Goal: Transaction & Acquisition: Purchase product/service

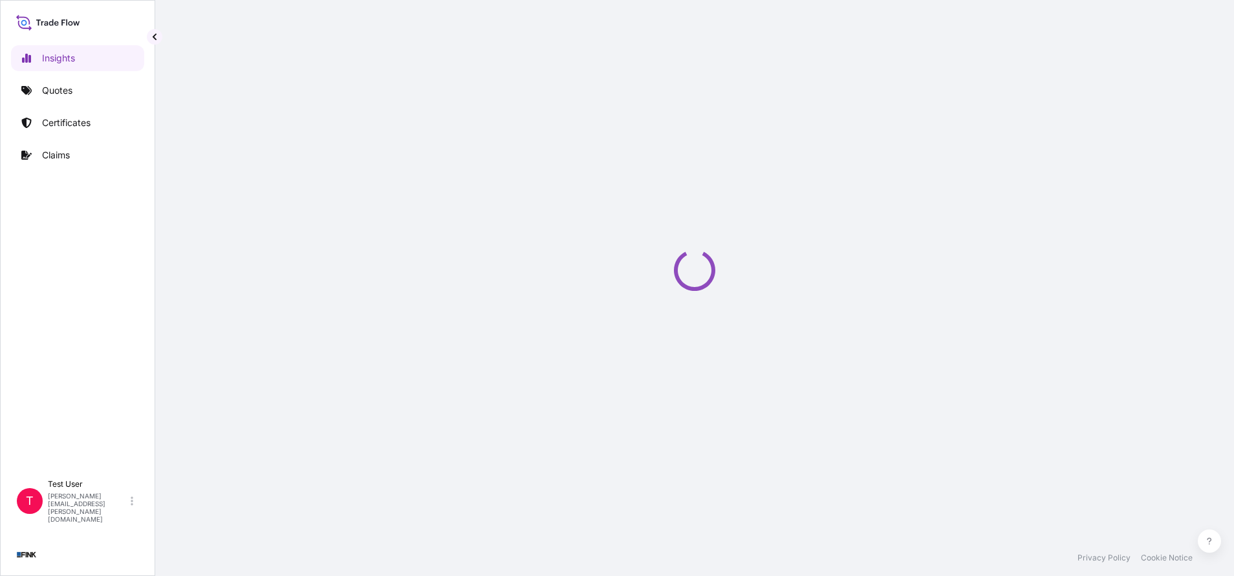
select select "2025"
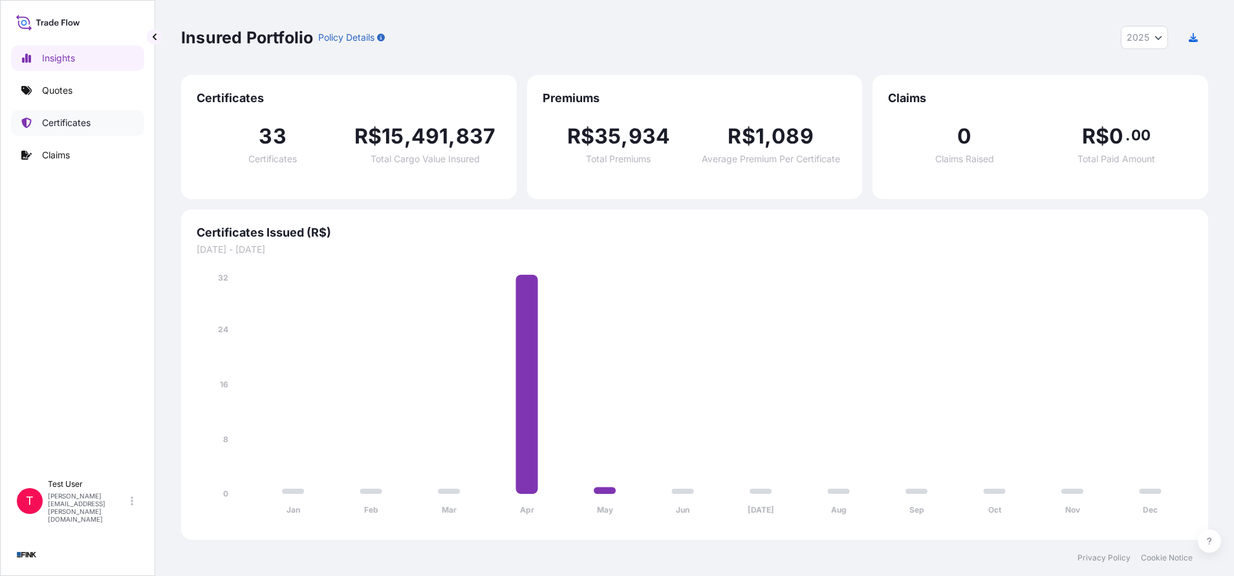
click at [73, 129] on p "Certificates" at bounding box center [66, 122] width 49 height 13
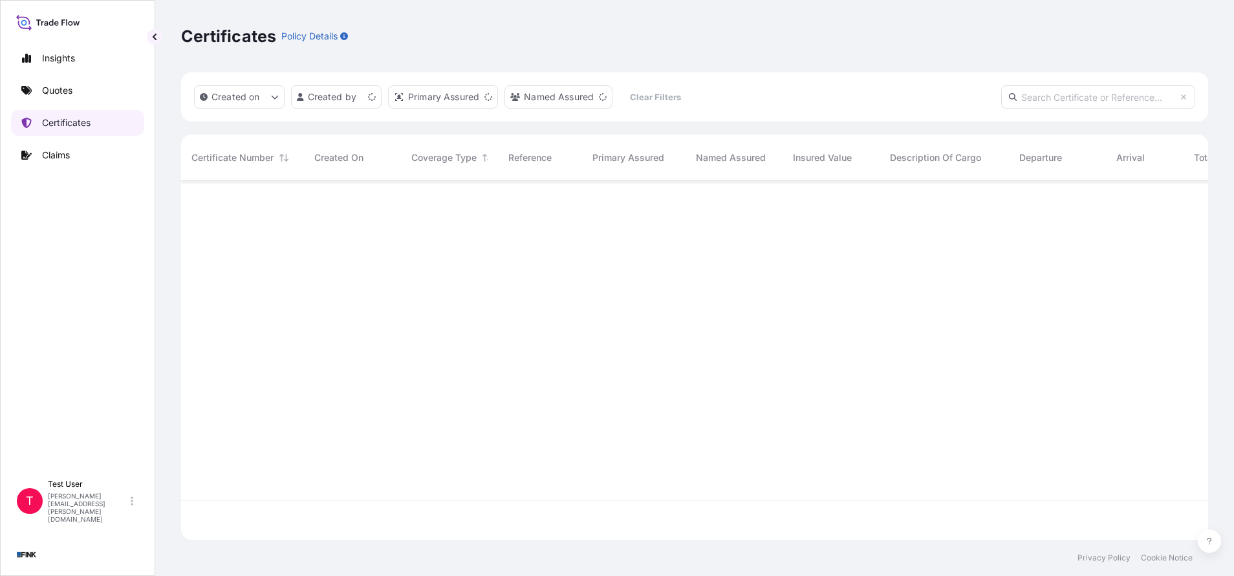
scroll to position [351, 1012]
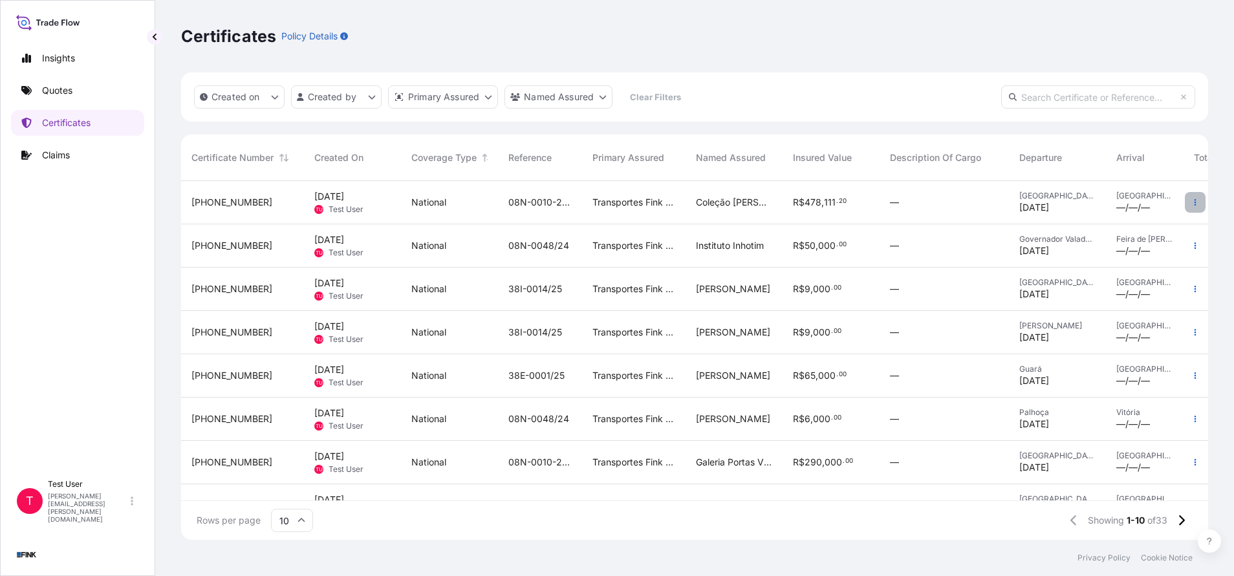
click at [1185, 198] on button "button" at bounding box center [1195, 202] width 21 height 21
click at [1117, 205] on p "Duplicate quote" at bounding box center [1107, 205] width 67 height 13
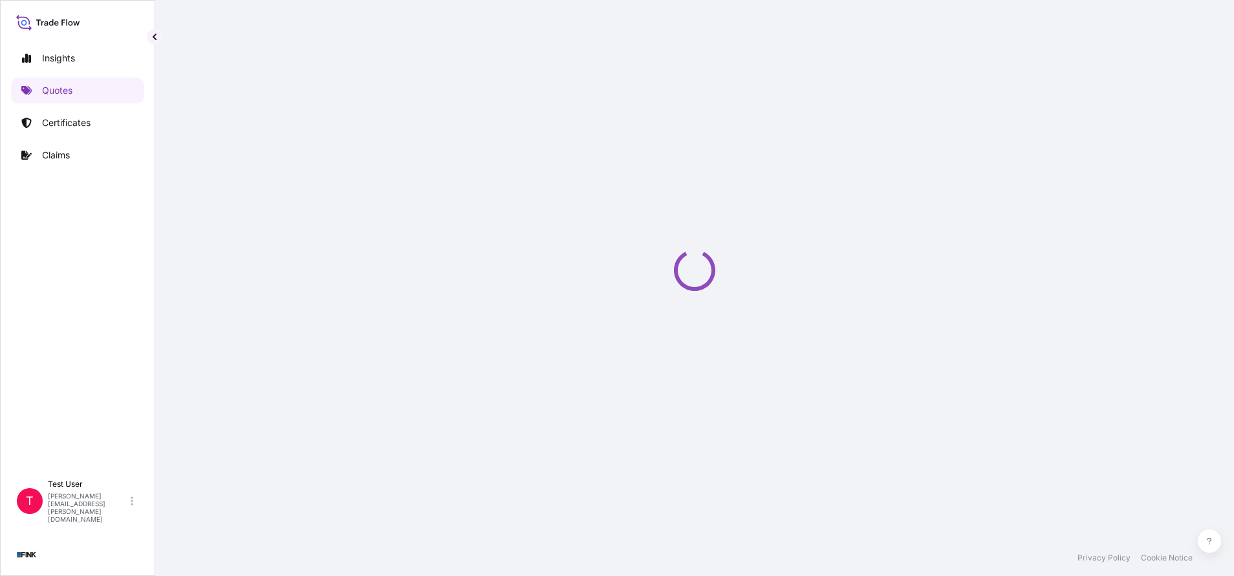
select select "national"
select select "Truck"
select select "31747"
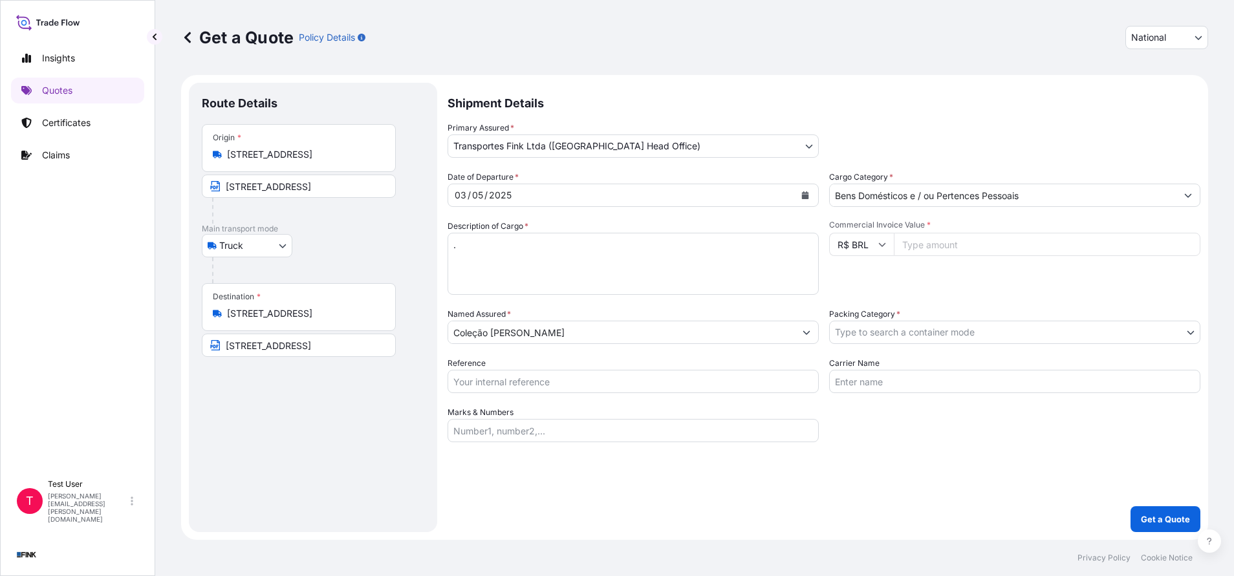
click at [351, 158] on input "[STREET_ADDRESS]" at bounding box center [303, 154] width 153 height 13
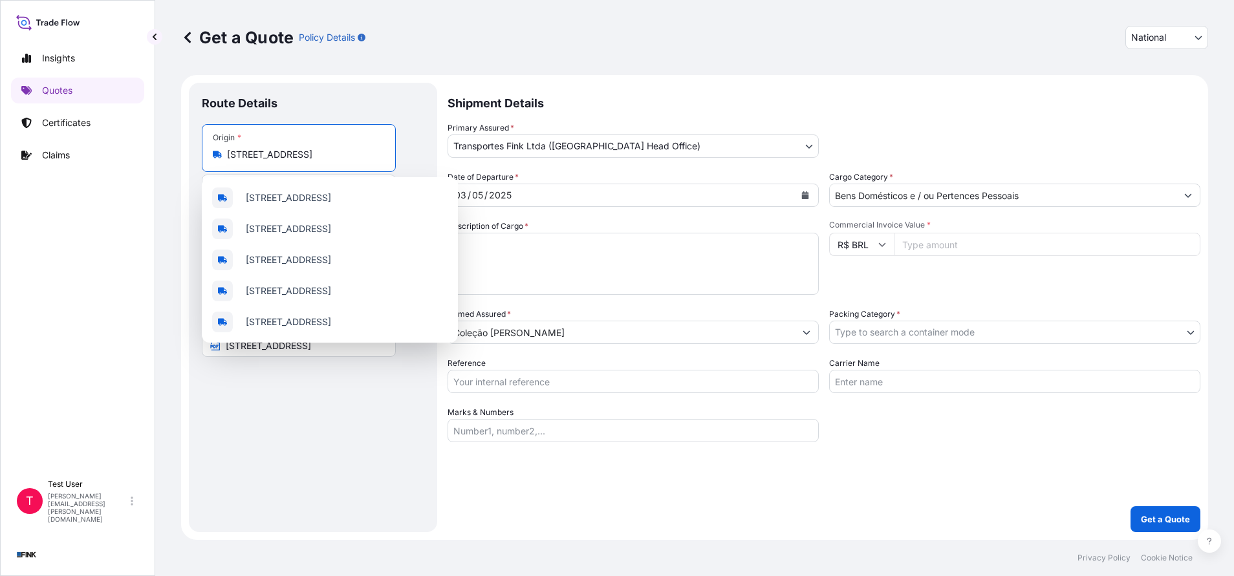
click at [351, 158] on input "[STREET_ADDRESS]" at bounding box center [303, 154] width 153 height 13
paste input "Av. [PERSON_NAME][STREET_ADDRESS]"
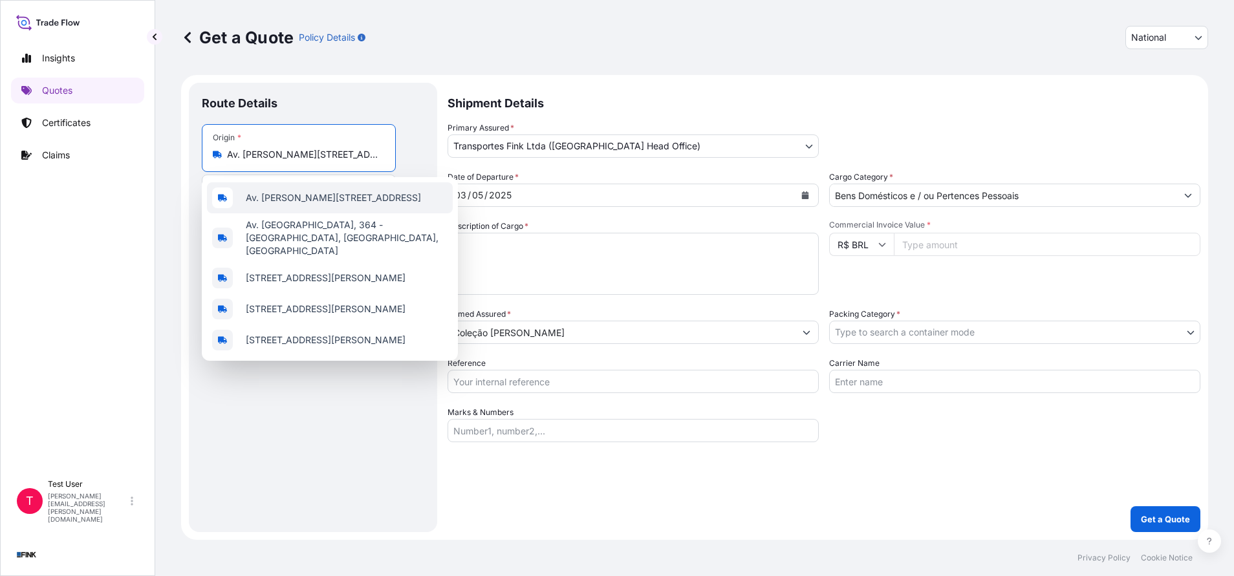
click at [336, 192] on span "Av. [PERSON_NAME][STREET_ADDRESS]" at bounding box center [333, 197] width 175 height 13
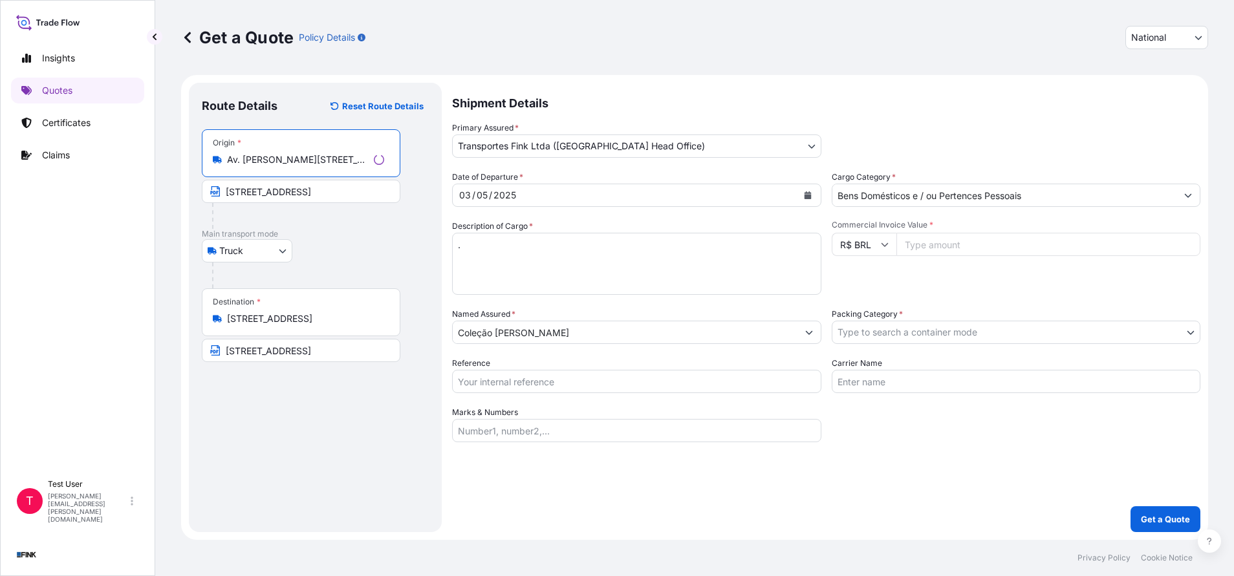
type input "Av. [PERSON_NAME][STREET_ADDRESS]"
click at [321, 195] on input "[STREET_ADDRESS]" at bounding box center [301, 191] width 199 height 23
click at [321, 195] on input "[STREET_ADDRESS]" at bounding box center [299, 191] width 194 height 23
paste input "Av. [PERSON_NAME], 364 / 802 - [GEOGRAPHIC_DATA] -"
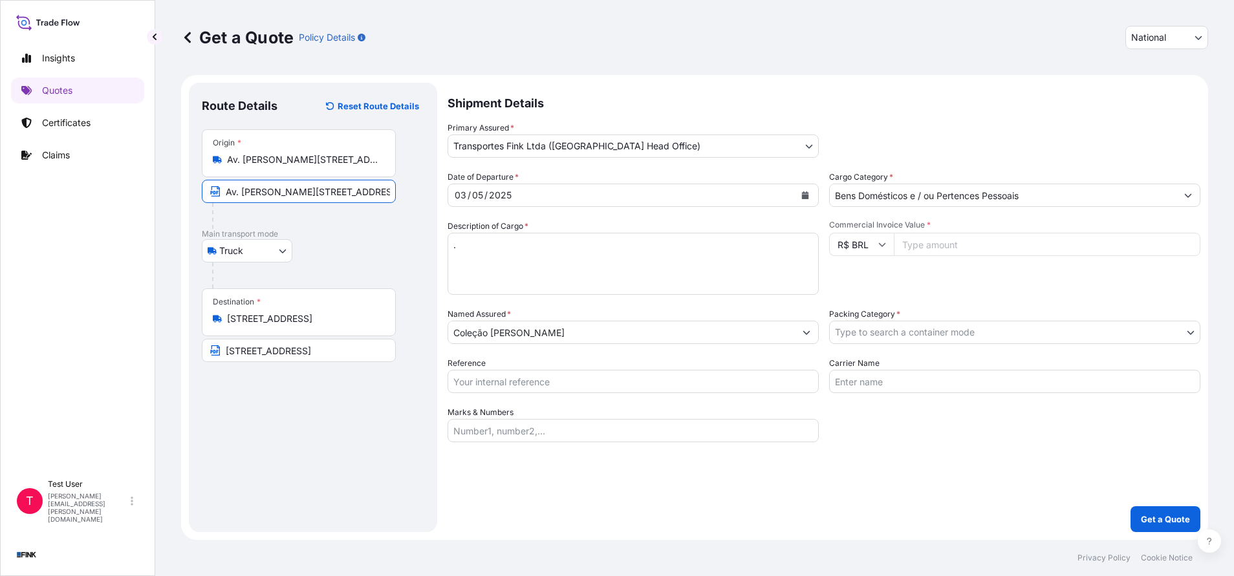
scroll to position [0, 69]
type input "Av. [PERSON_NAME][STREET_ADDRESS]"
click at [305, 321] on input "[STREET_ADDRESS]" at bounding box center [303, 318] width 153 height 13
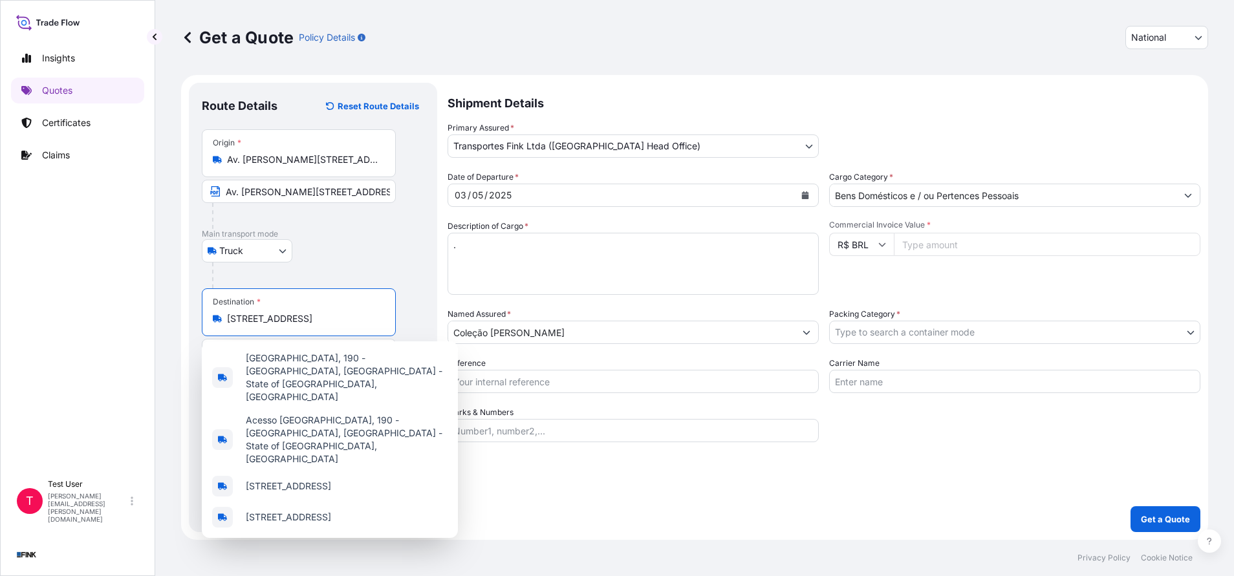
click at [305, 321] on input "[STREET_ADDRESS]" at bounding box center [303, 318] width 153 height 13
paste input "- [GEOGRAPHIC_DATA]"
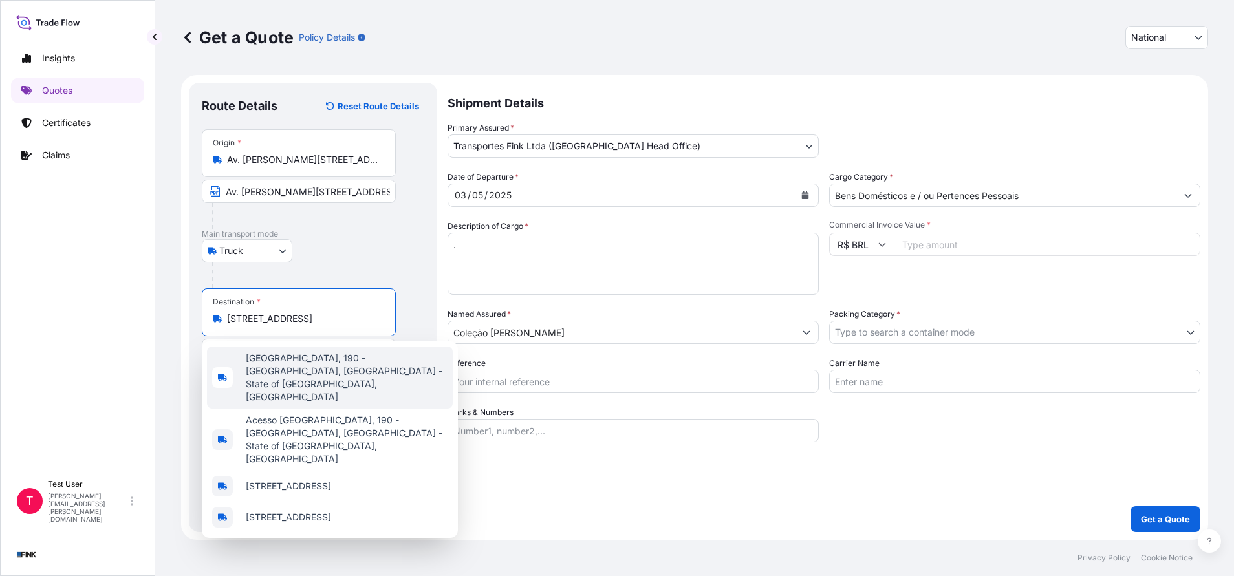
click at [320, 371] on span "[GEOGRAPHIC_DATA], 190 - [GEOGRAPHIC_DATA], [GEOGRAPHIC_DATA] - State of [GEOGR…" at bounding box center [347, 378] width 202 height 52
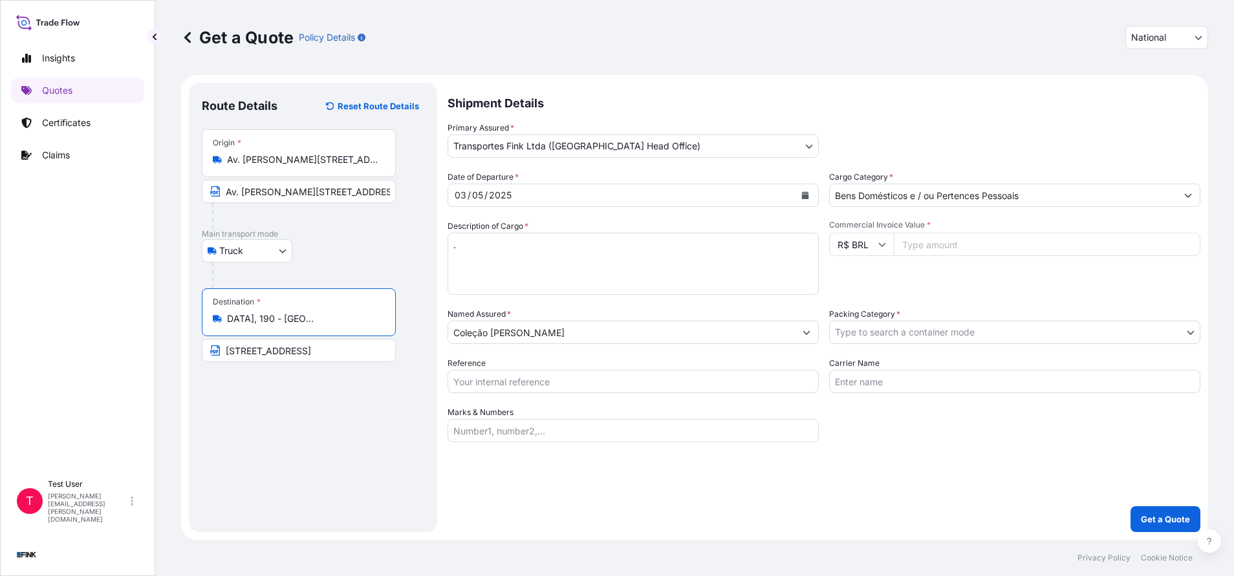
type input "[GEOGRAPHIC_DATA], 190 - [GEOGRAPHIC_DATA], [GEOGRAPHIC_DATA] - State of [GEOGR…"
click at [301, 352] on input "[STREET_ADDRESS]" at bounding box center [299, 350] width 194 height 23
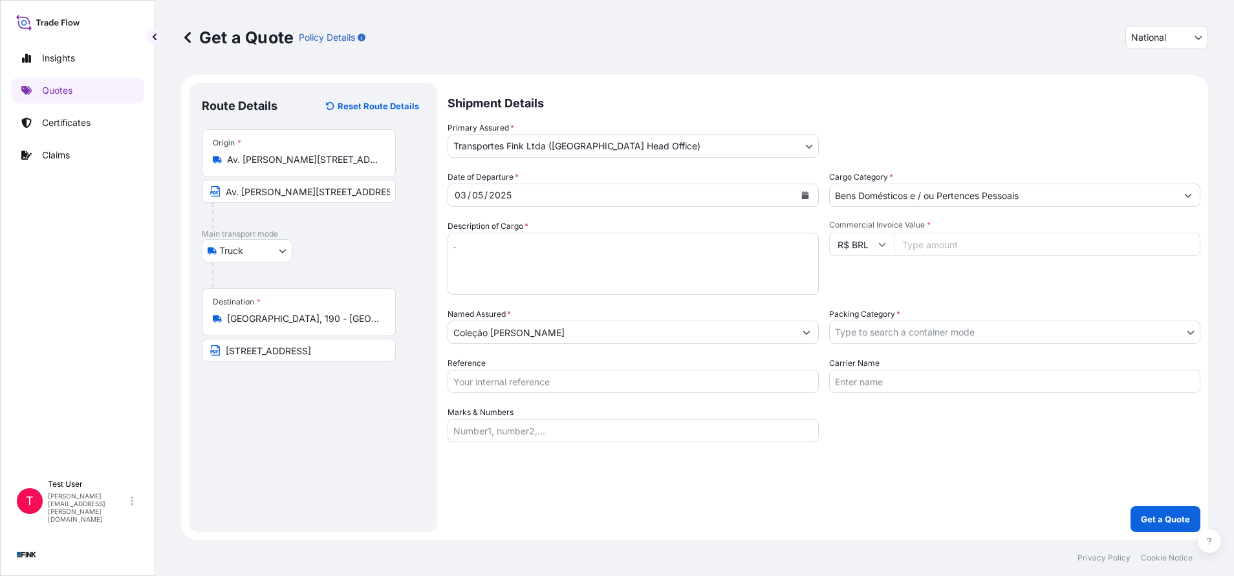
click at [953, 249] on input "Commercial Invoice Value *" at bounding box center [1047, 244] width 307 height 23
paste input "100000.00"
type input "100000.00"
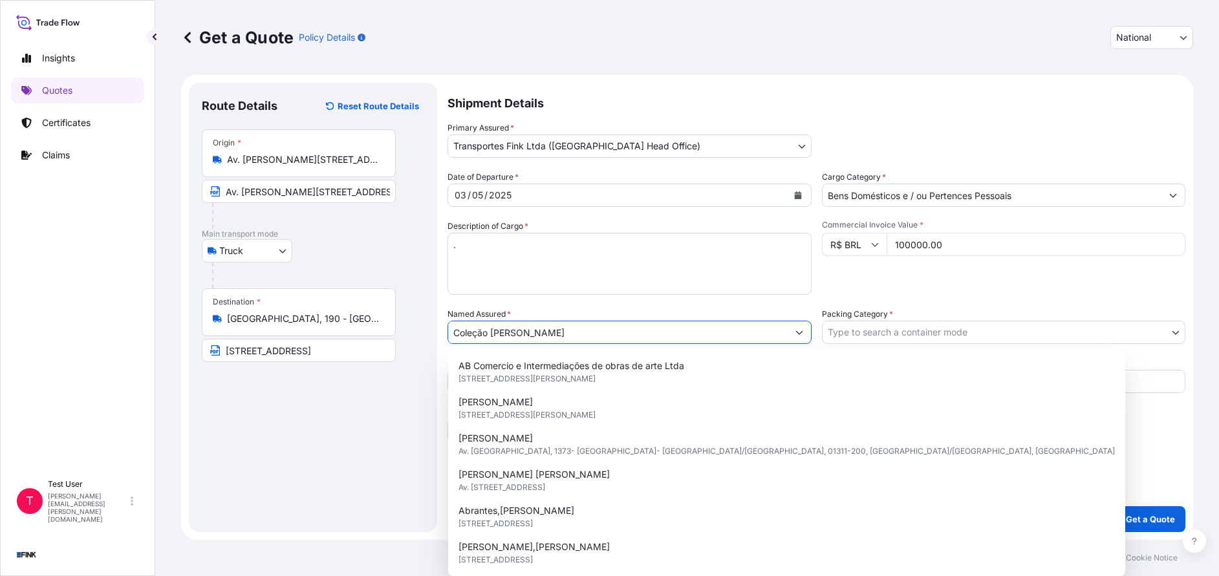
drag, startPoint x: 577, startPoint y: 333, endPoint x: 375, endPoint y: 335, distance: 201.8
click at [375, 335] on form "Route Details Reset Route Details Place of loading Road / [GEOGRAPHIC_DATA] / I…" at bounding box center [687, 307] width 1012 height 465
paste input "uciana e [PERSON_NAME]"
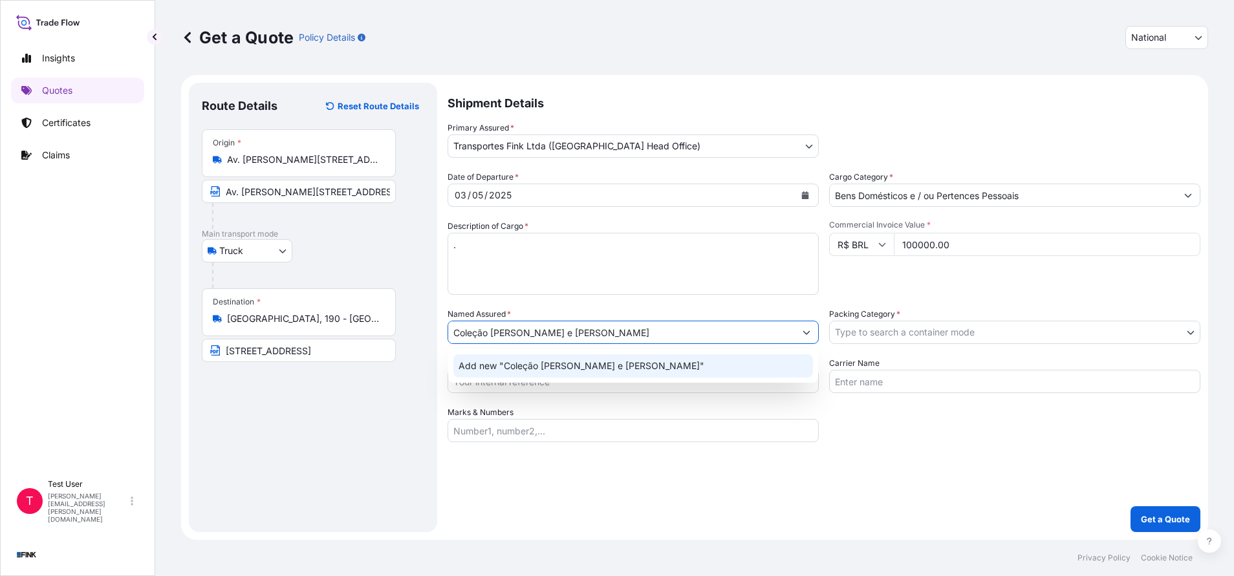
click at [483, 366] on span "Add new "Coleção [PERSON_NAME] e [PERSON_NAME]"" at bounding box center [582, 366] width 246 height 13
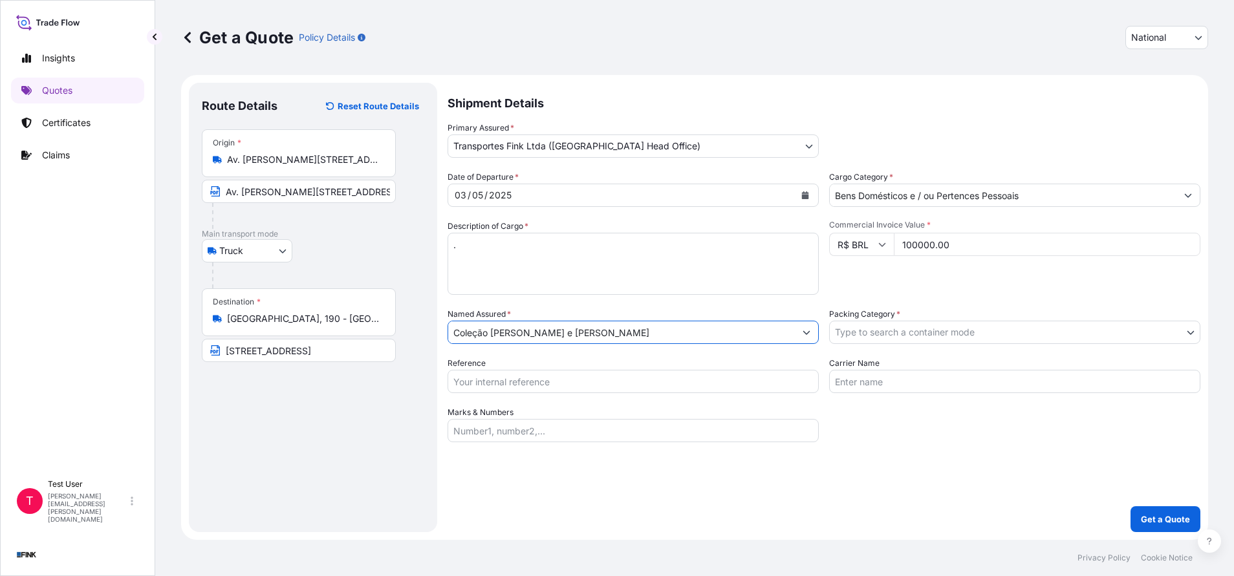
type input "Coleção [PERSON_NAME] e [PERSON_NAME]"
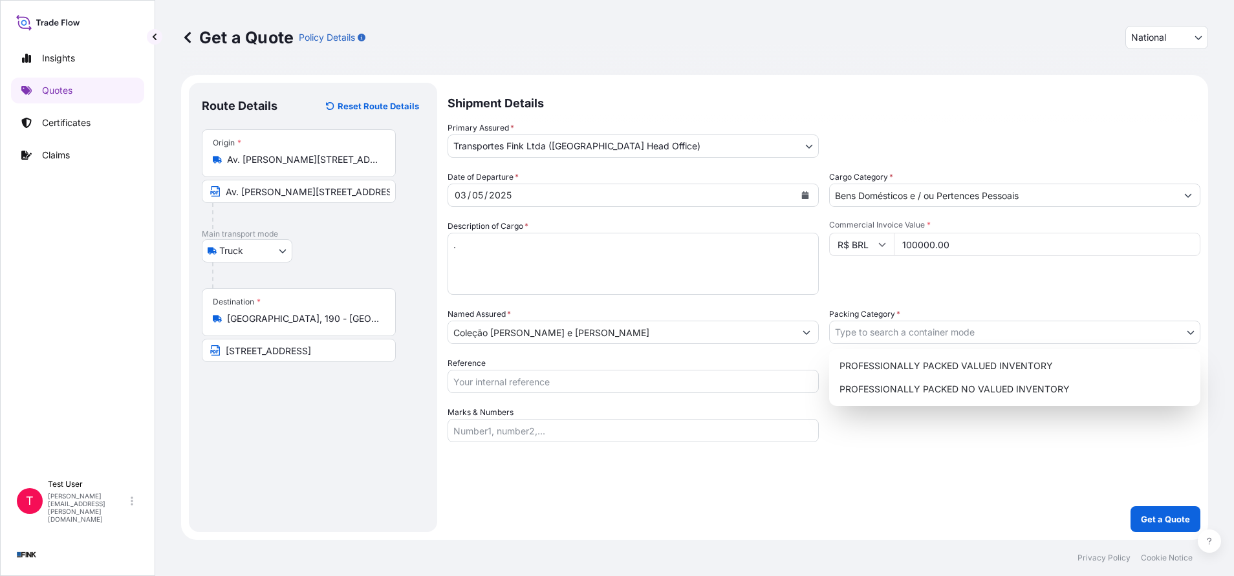
click at [896, 338] on body "12 options available. 0 options available. 1 option available. Insights Quotes …" at bounding box center [617, 288] width 1234 height 576
click at [875, 365] on div "PROFESSIONALLY PACKED VALUED INVENTORY" at bounding box center [1014, 365] width 361 height 23
select select "11"
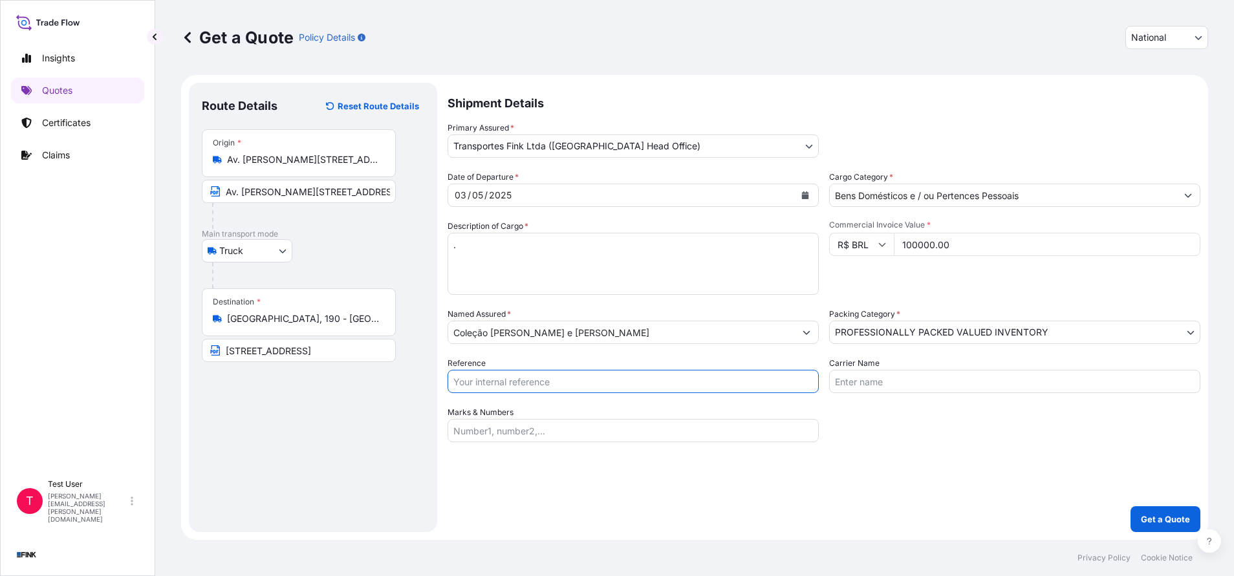
click at [748, 377] on input "Reference" at bounding box center [633, 381] width 371 height 23
paste input "08N-0010-25 OA DDR"
type input "08N-0010-25 OA DDR"
click at [1159, 516] on p "Get a Quote" at bounding box center [1165, 519] width 49 height 13
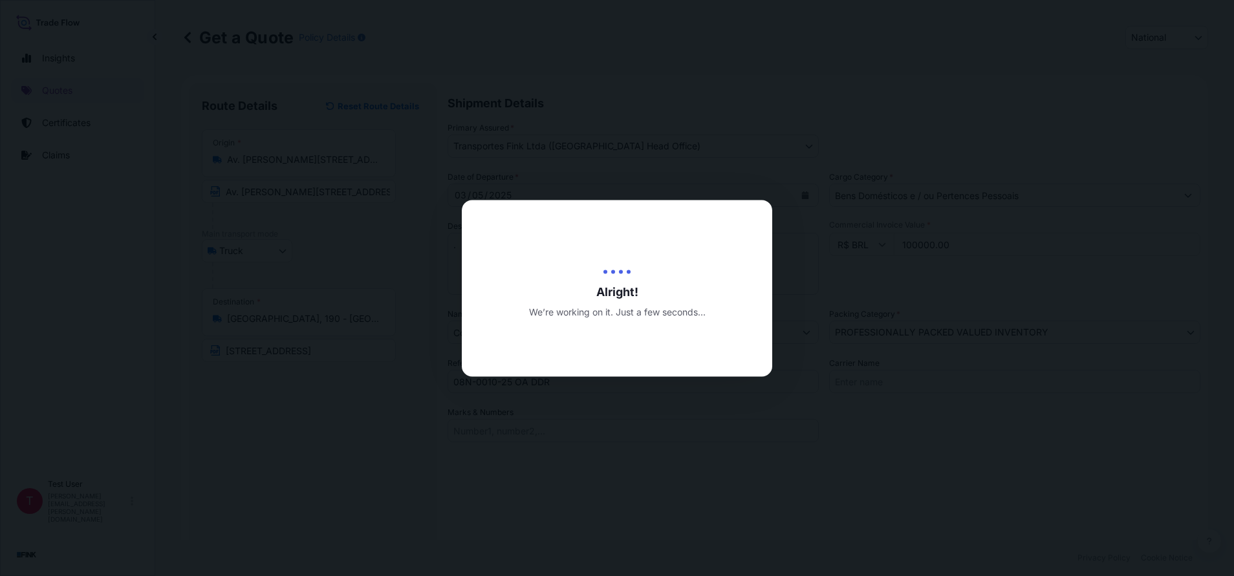
type input "[DATE]"
select select "Truck"
select select "31747"
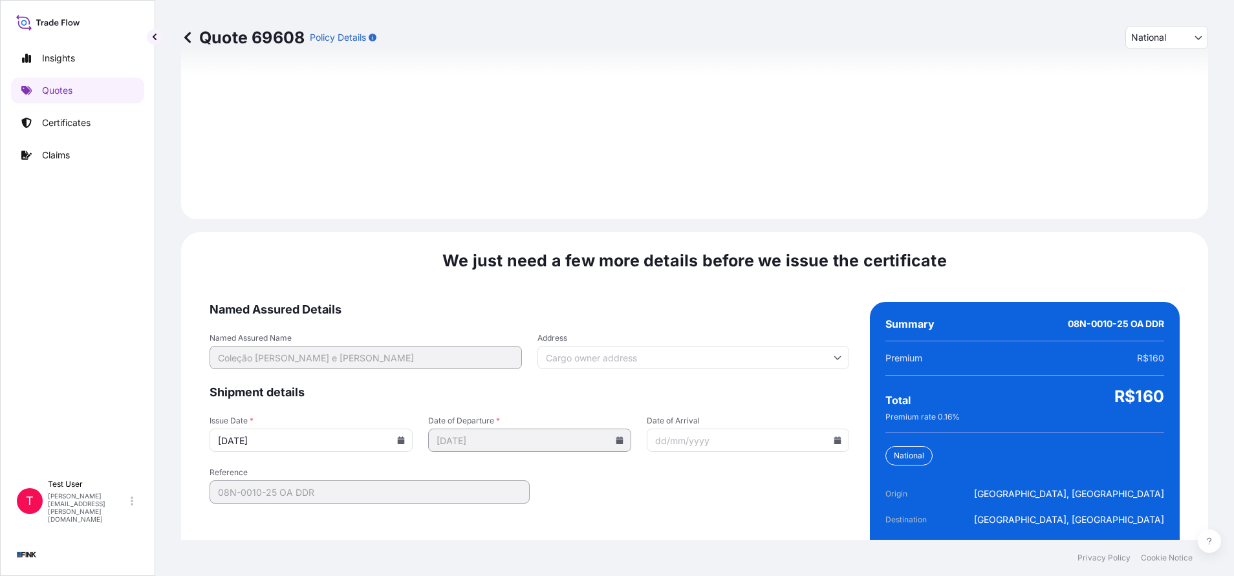
scroll to position [1486, 0]
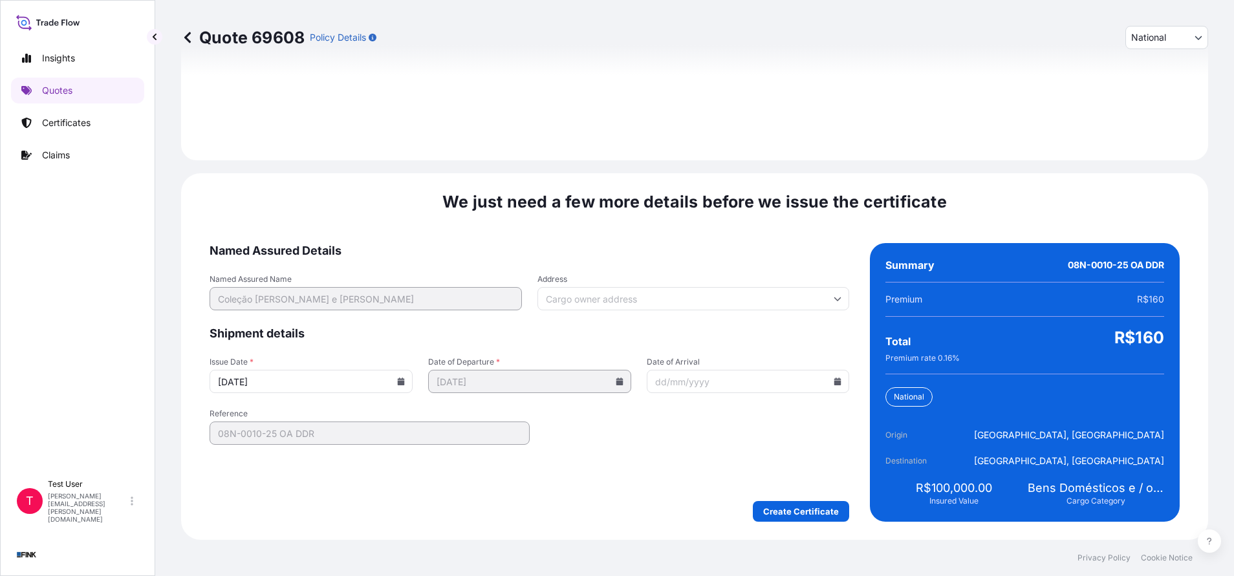
click at [713, 295] on input "Address" at bounding box center [694, 298] width 312 height 23
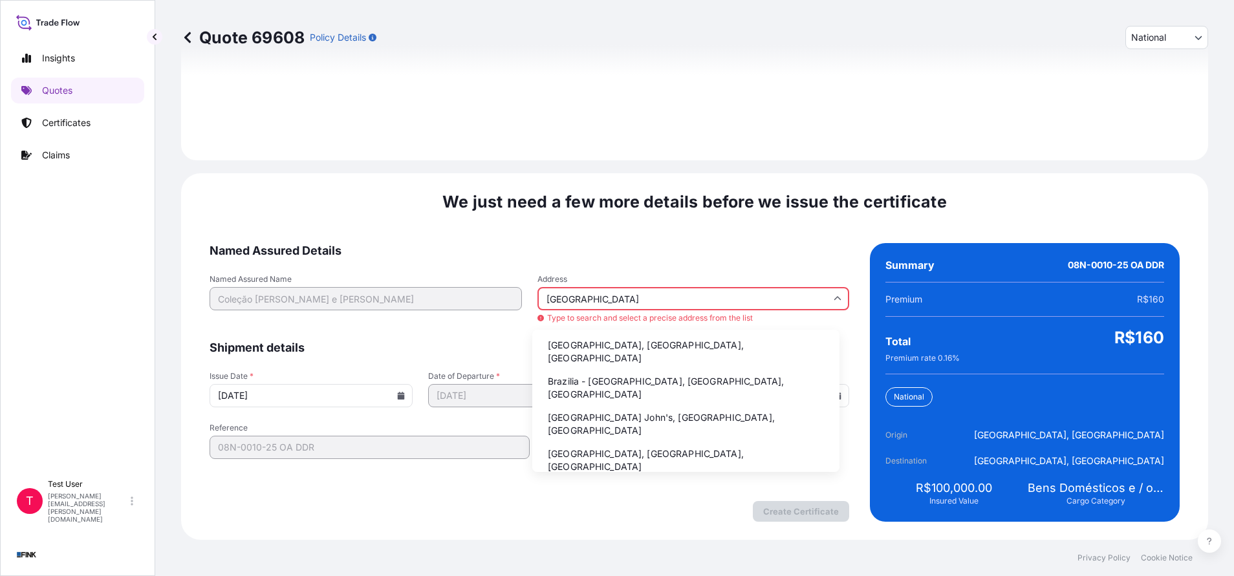
click at [597, 371] on li "Brazilia - [GEOGRAPHIC_DATA], [GEOGRAPHIC_DATA], [GEOGRAPHIC_DATA]" at bounding box center [686, 388] width 297 height 34
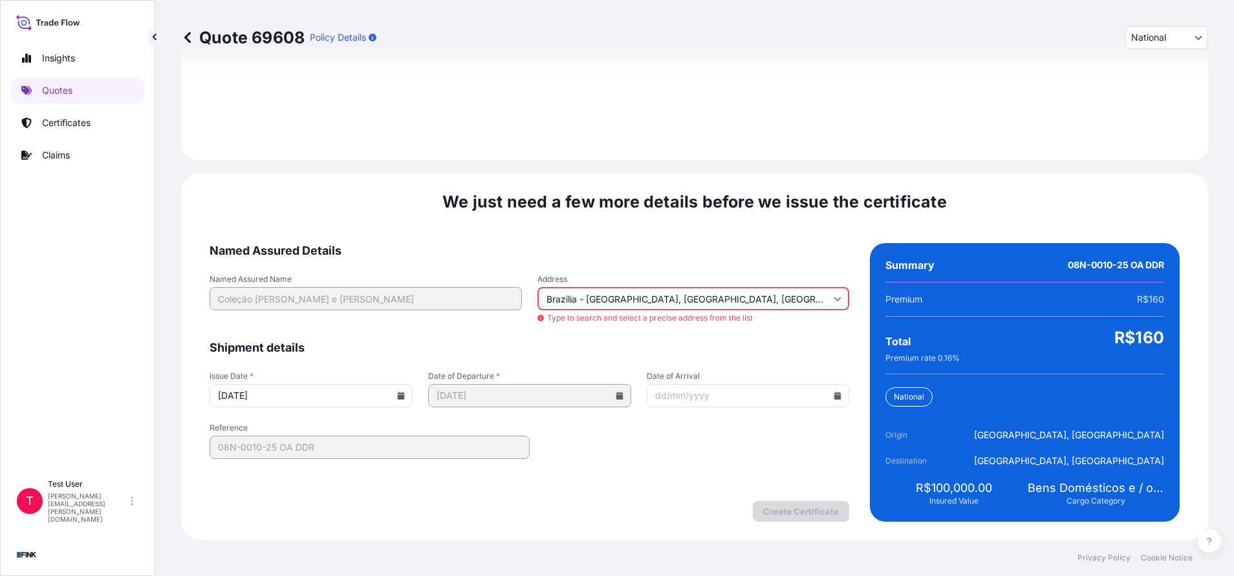
type input "[GEOGRAPHIC_DATA], [GEOGRAPHIC_DATA], [GEOGRAPHIC_DATA]"
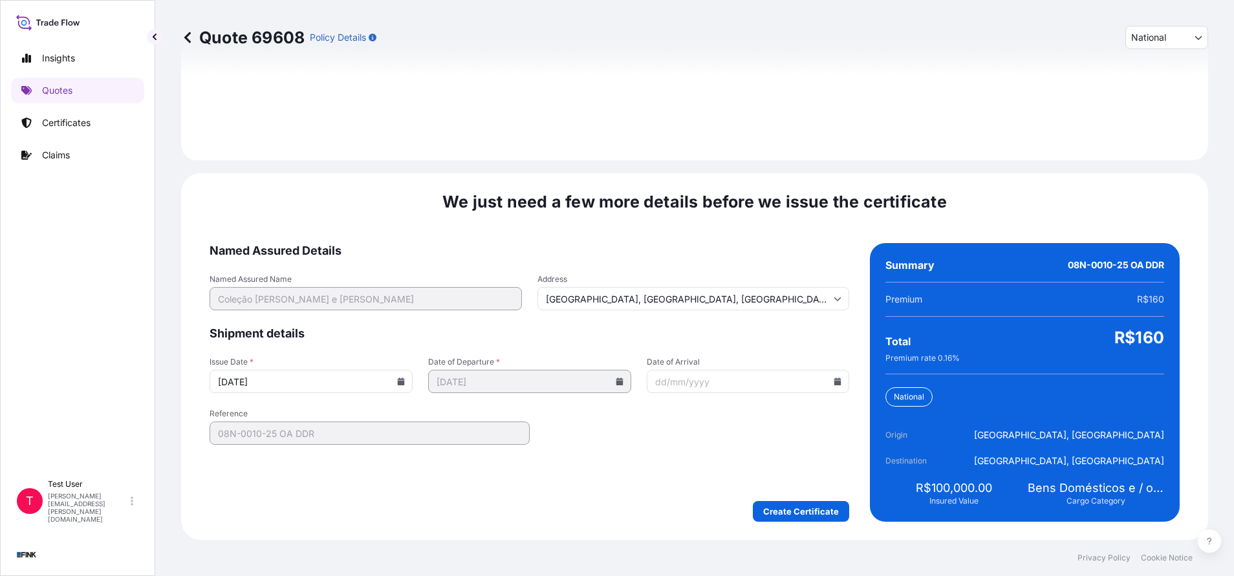
click at [400, 383] on icon at bounding box center [401, 382] width 7 height 8
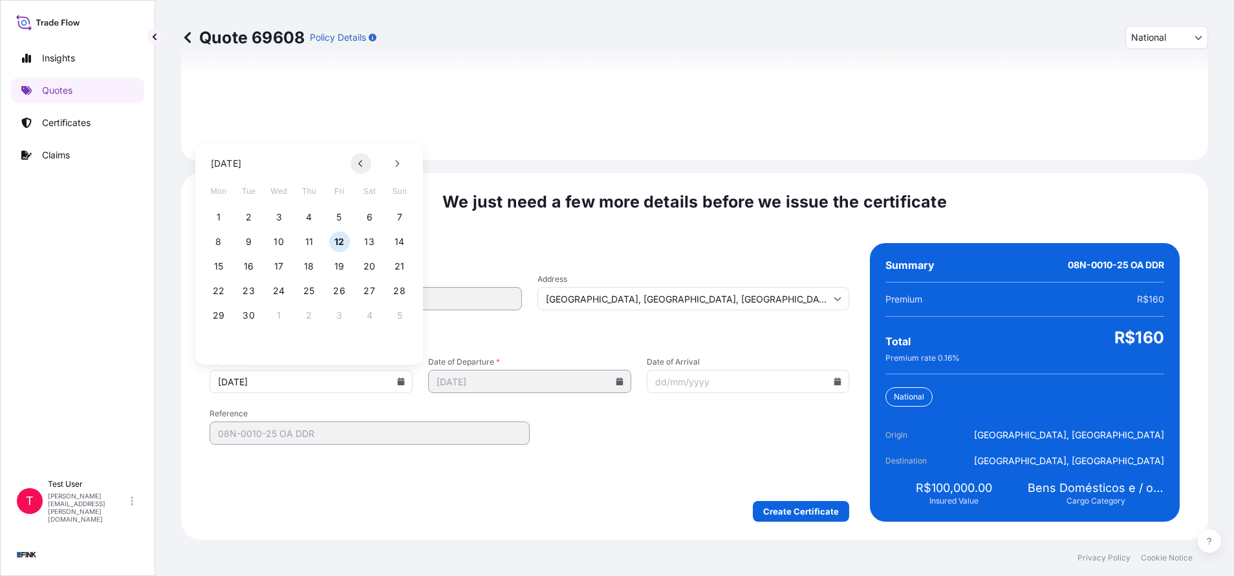
click at [359, 164] on icon at bounding box center [360, 163] width 4 height 7
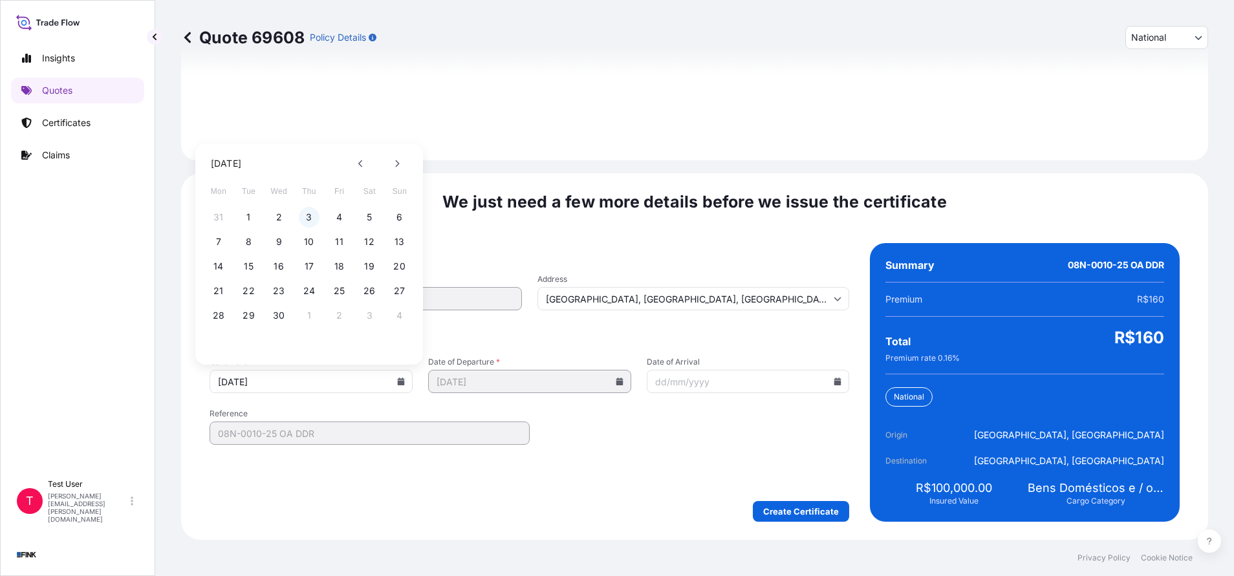
click at [309, 217] on button "3" at bounding box center [309, 217] width 21 height 21
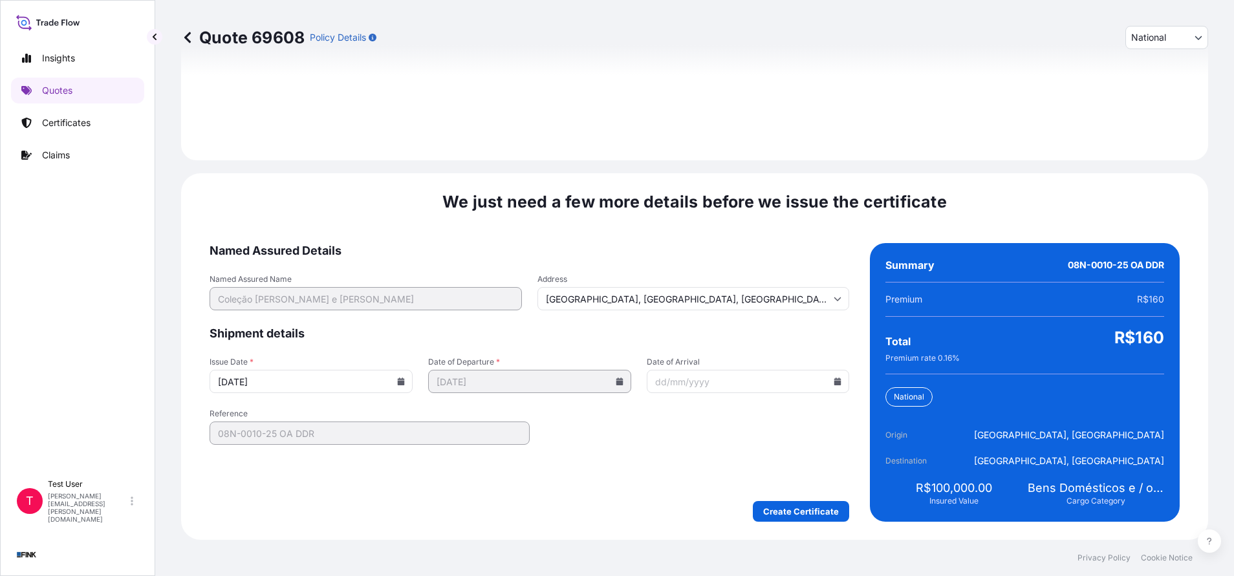
type input "[DATE]"
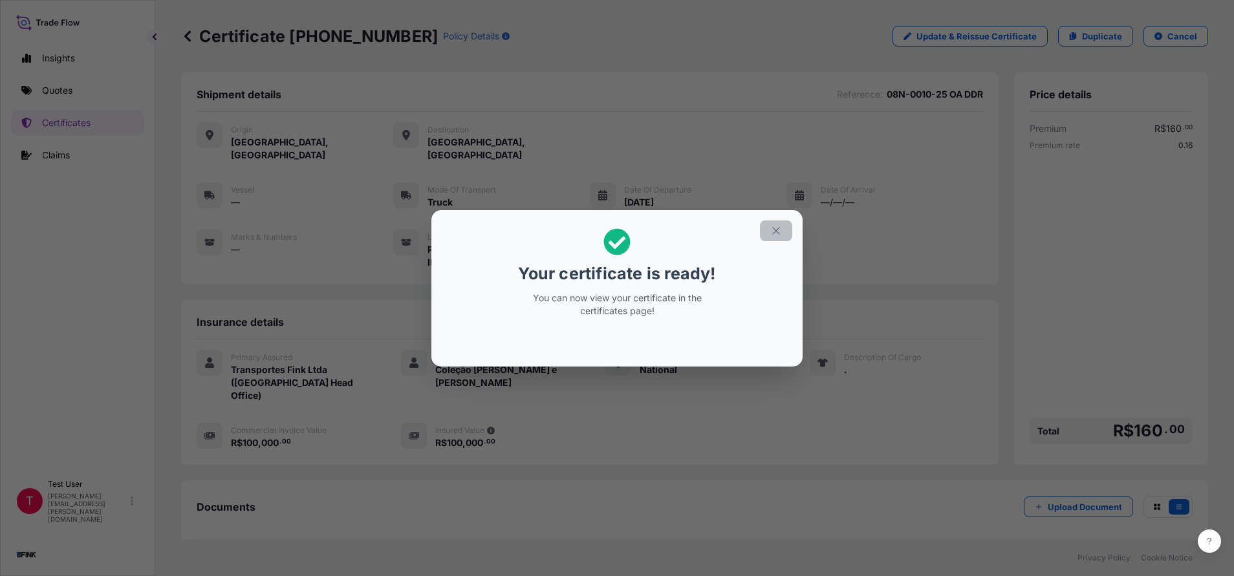
click at [777, 233] on icon "button" at bounding box center [776, 231] width 12 height 12
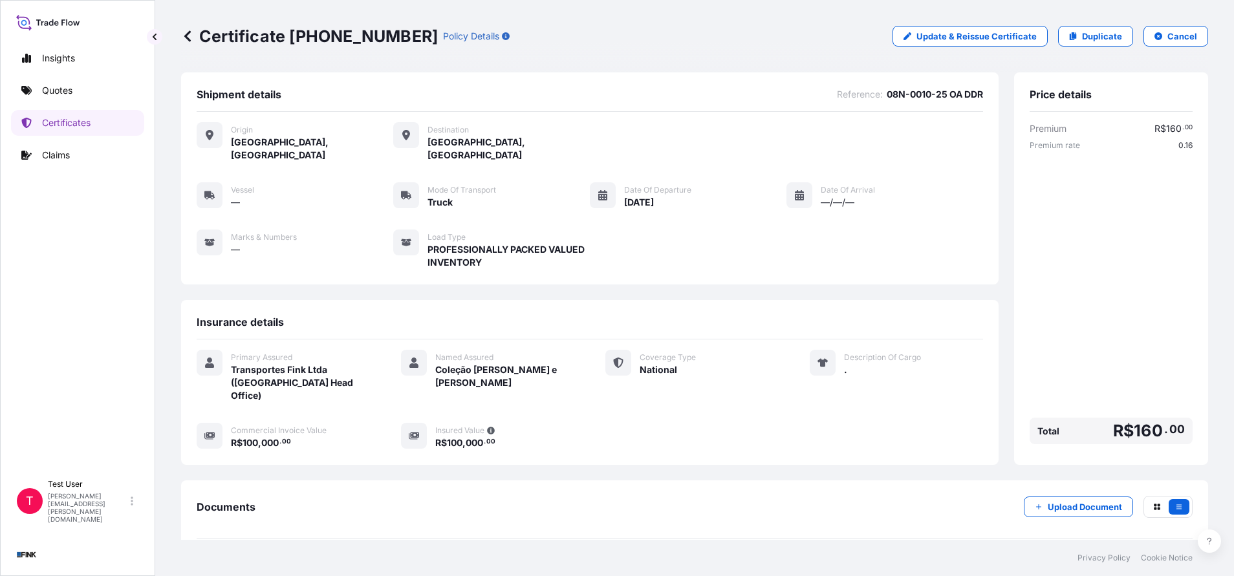
click at [390, 49] on div "Certificate [PHONE_NUMBER] Policy Details Update & Reissue Certificate Duplicat…" at bounding box center [694, 36] width 1027 height 72
drag, startPoint x: 378, startPoint y: 32, endPoint x: 291, endPoint y: 31, distance: 86.7
click at [291, 31] on p "Certificate [PHONE_NUMBER]" at bounding box center [309, 36] width 257 height 21
copy p "[PHONE_NUMBER]"
click at [1088, 32] on p "Duplicate" at bounding box center [1102, 36] width 40 height 13
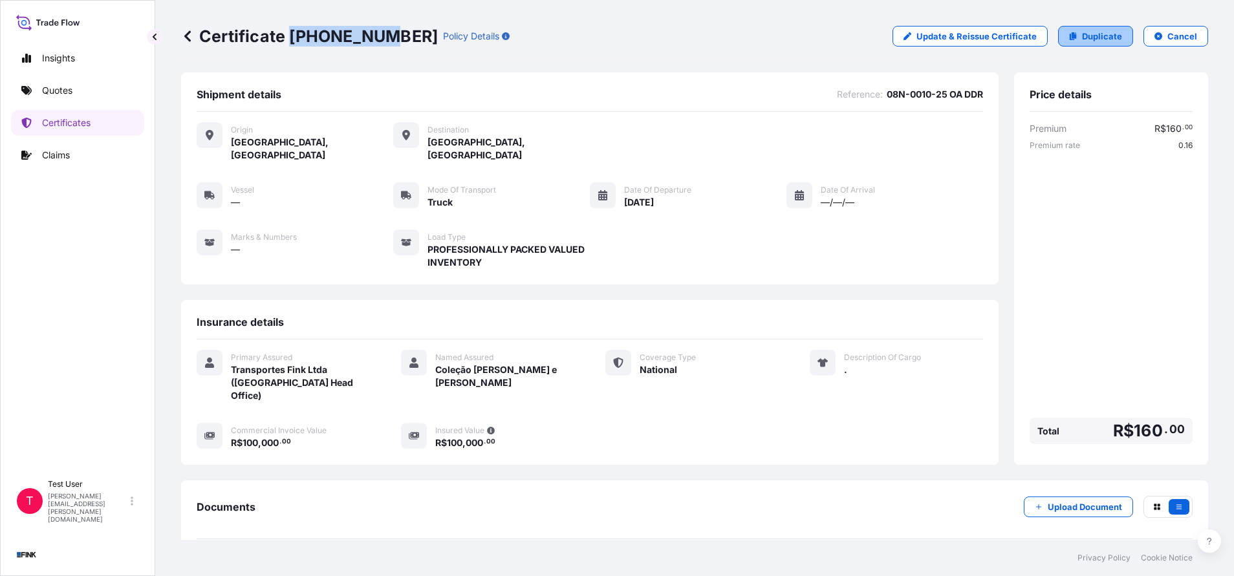
select select "national"
select select "Truck"
select select "31747"
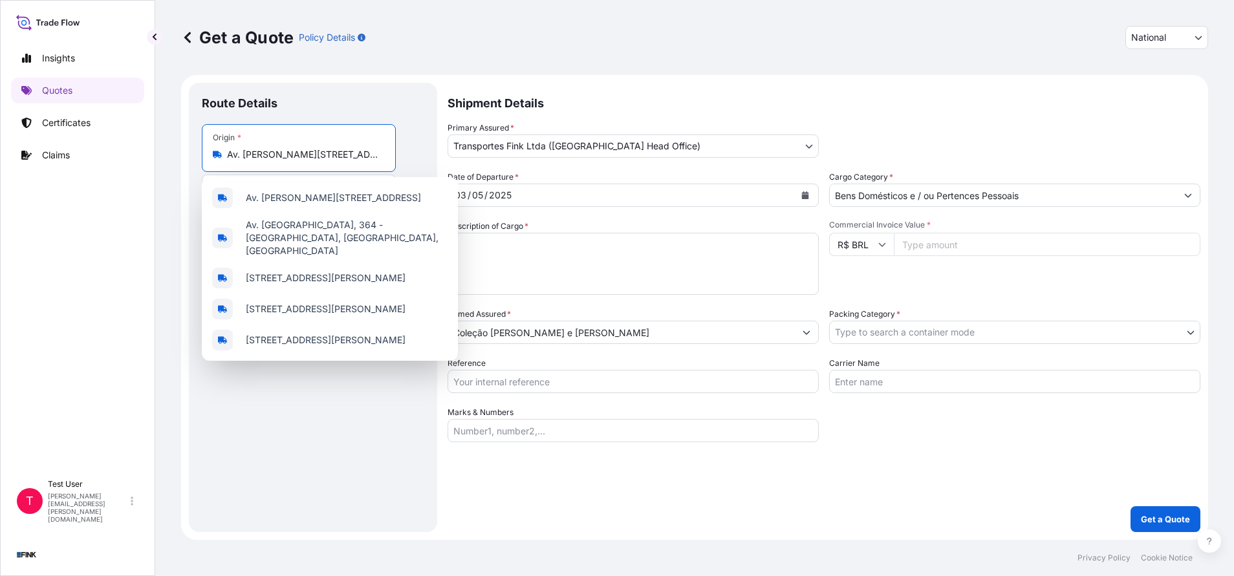
click at [287, 153] on input "Av. [PERSON_NAME][STREET_ADDRESS]" at bounding box center [303, 154] width 153 height 13
paste input "[STREET_ADDRESS][PERSON_NAME]"
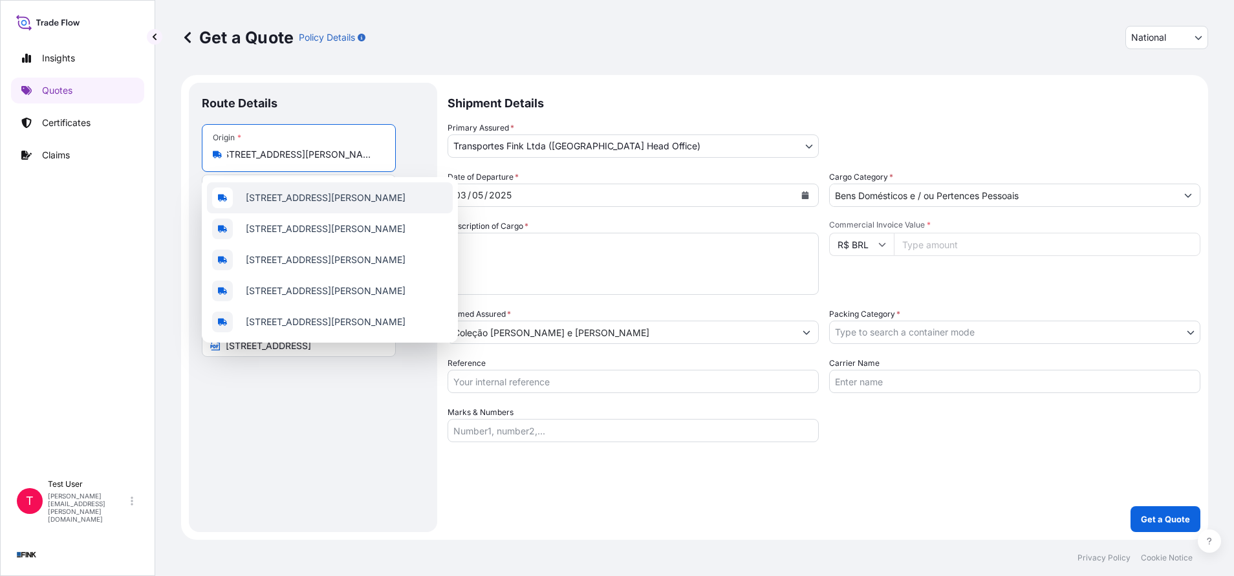
click at [295, 202] on span "[STREET_ADDRESS][PERSON_NAME]" at bounding box center [326, 197] width 160 height 13
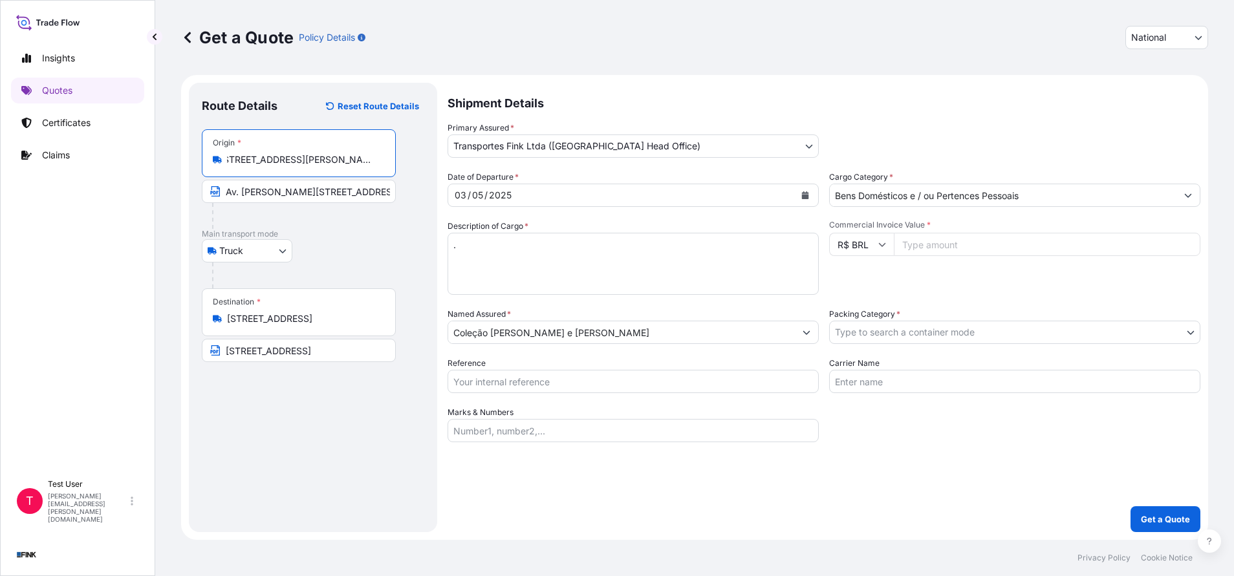
type input "[STREET_ADDRESS][PERSON_NAME]"
click at [294, 201] on input "Av. [PERSON_NAME][STREET_ADDRESS]" at bounding box center [299, 191] width 194 height 23
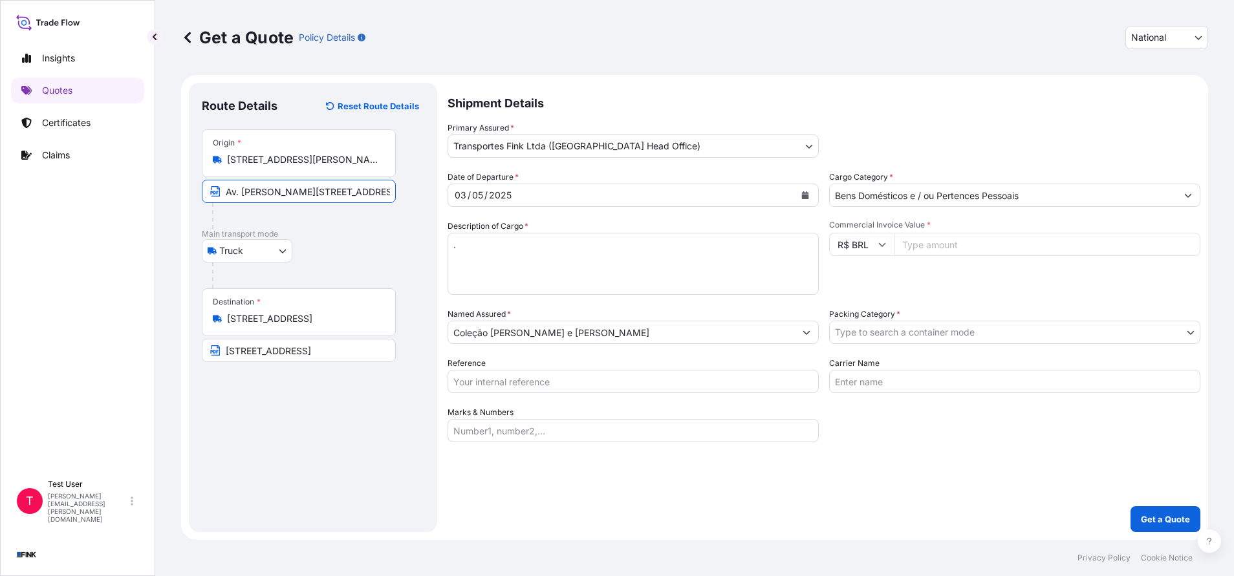
paste input "[STREET_ADDRESS][PERSON_NAME]"
type input "[STREET_ADDRESS][PERSON_NAME]"
click at [803, 195] on icon "Calendar" at bounding box center [805, 195] width 7 height 8
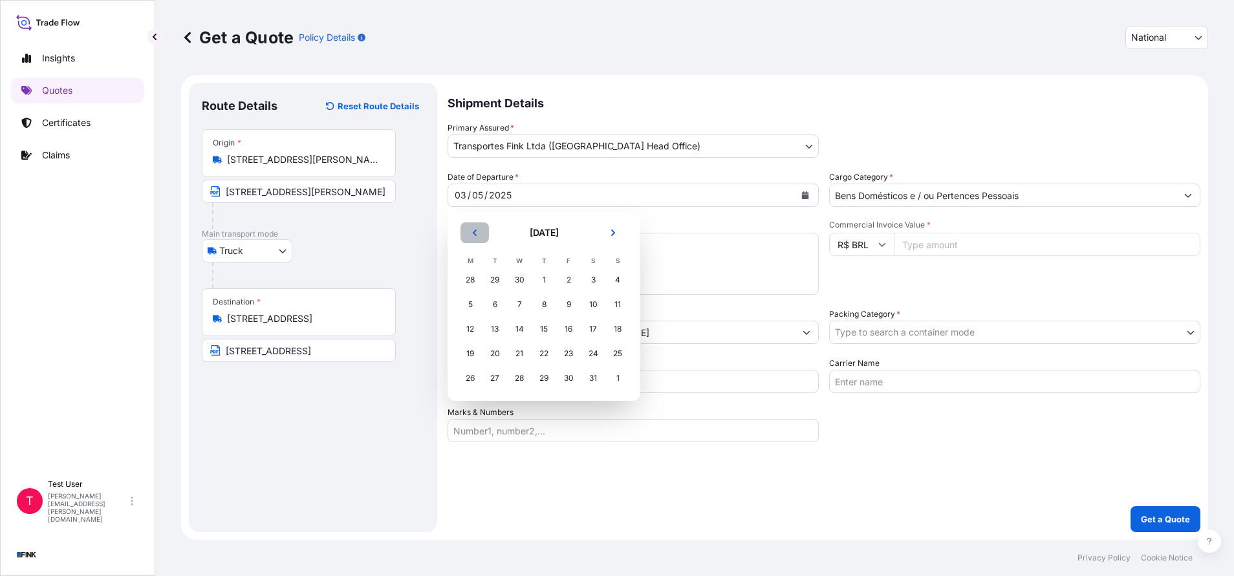
click at [476, 235] on icon "Previous" at bounding box center [475, 233] width 4 height 6
click at [572, 280] on div "4" at bounding box center [568, 279] width 23 height 23
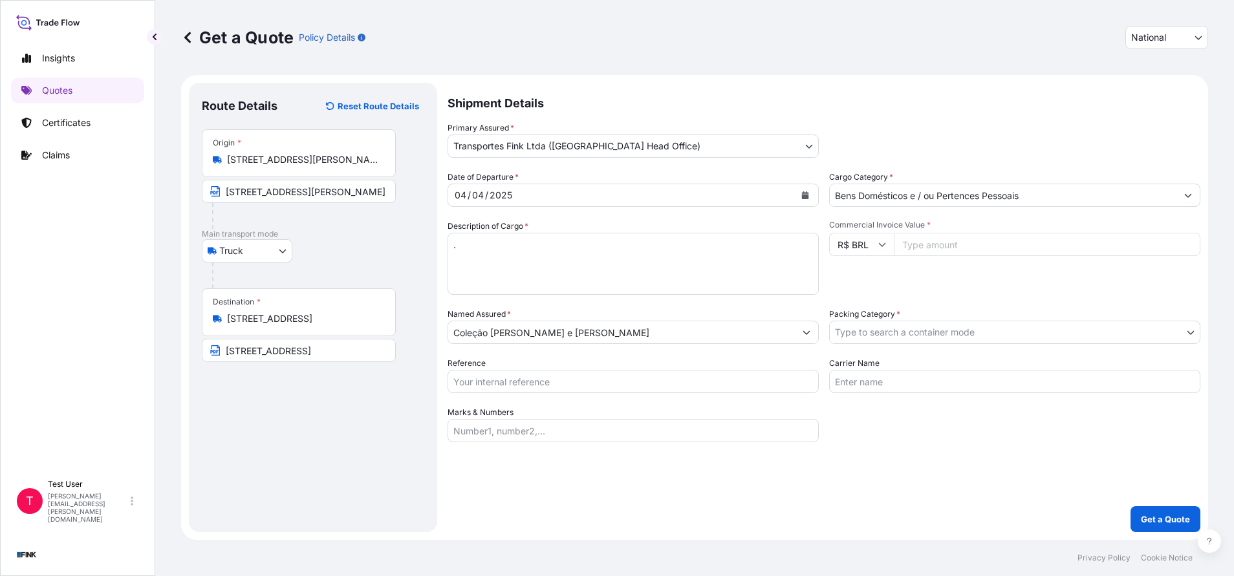
click at [957, 241] on input "Commercial Invoice Value *" at bounding box center [1047, 244] width 307 height 23
paste input "130000.00"
type input "130000.00"
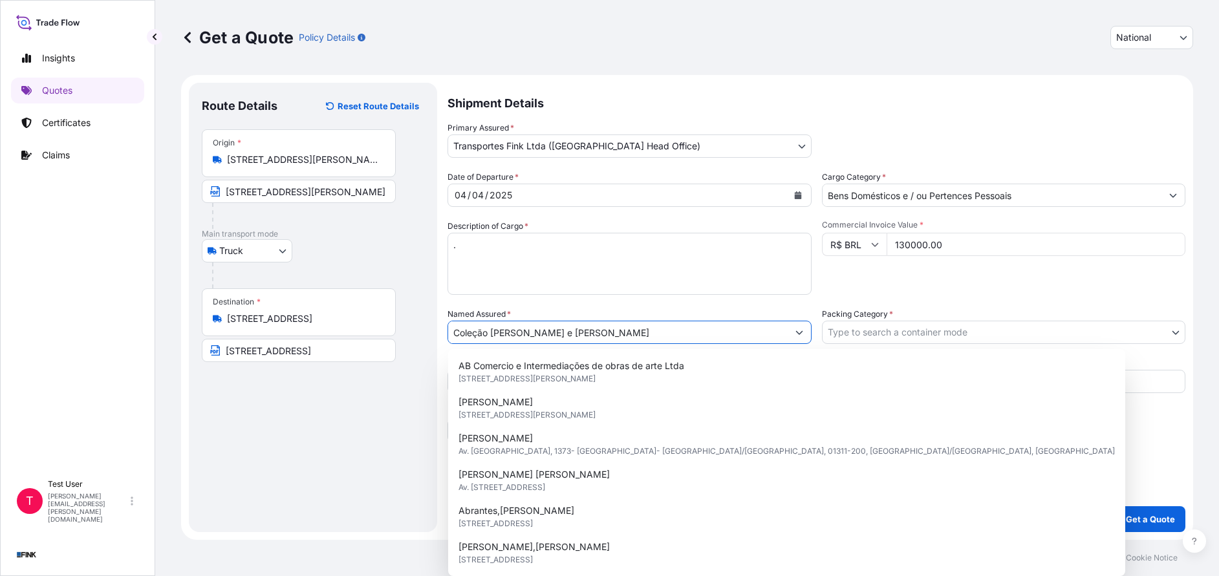
drag, startPoint x: 677, startPoint y: 335, endPoint x: 378, endPoint y: 335, distance: 298.2
click at [378, 335] on form "Route Details Reset Route Details Place of loading Road / [GEOGRAPHIC_DATA] / I…" at bounding box center [687, 307] width 1012 height 465
paste input "Galeria Inox"
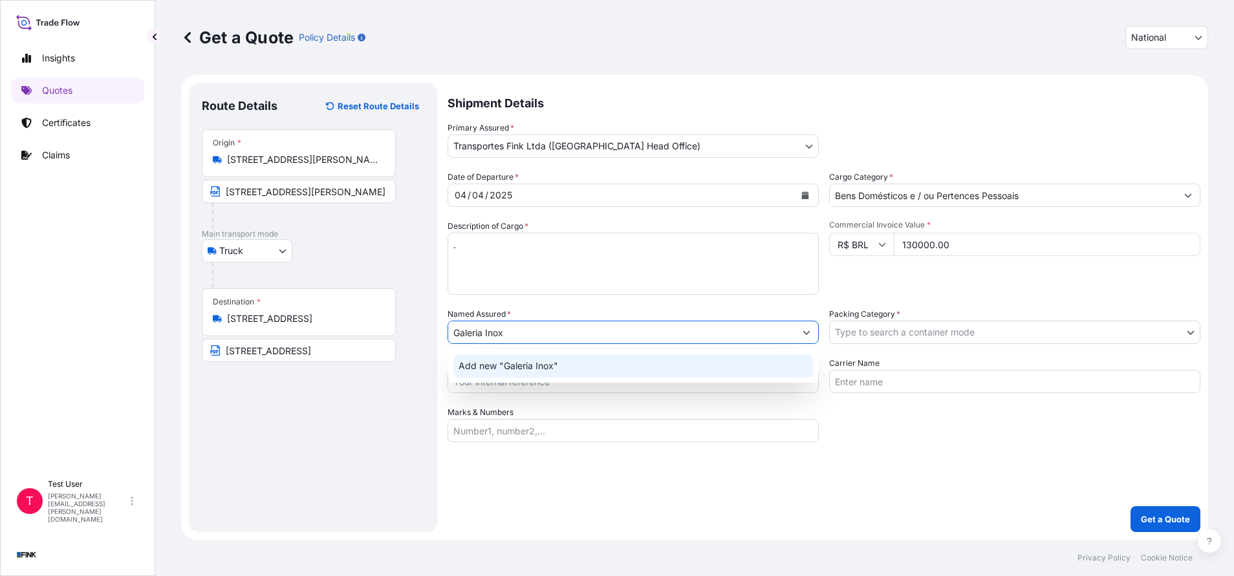
click at [500, 369] on span "Add new "Galeria Inox"" at bounding box center [509, 366] width 100 height 13
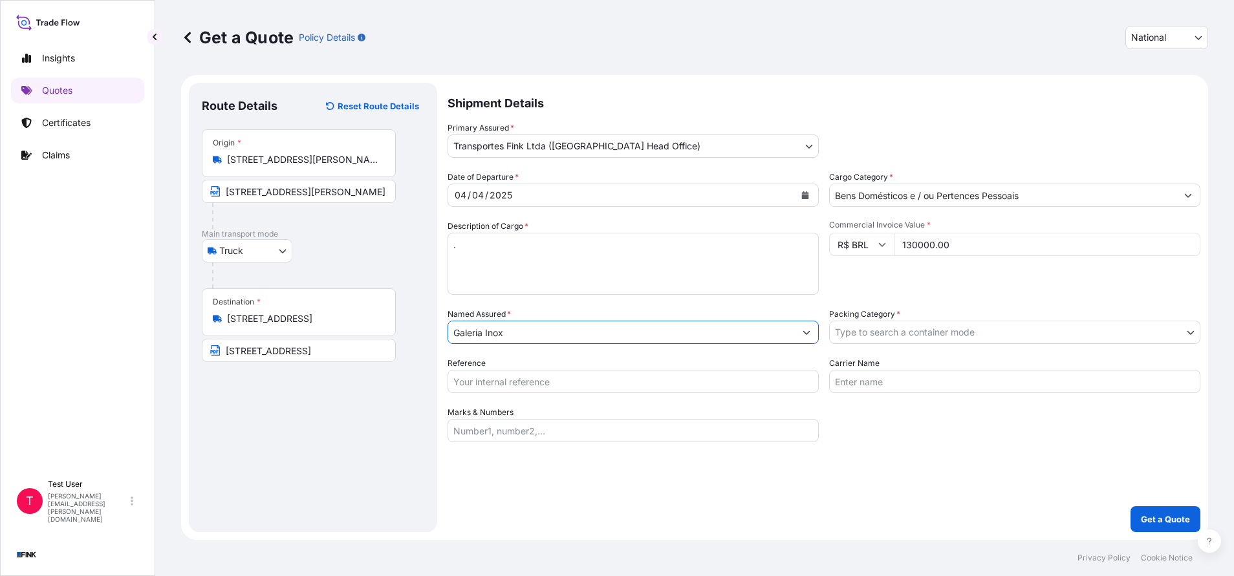
type input "Galeria Inox"
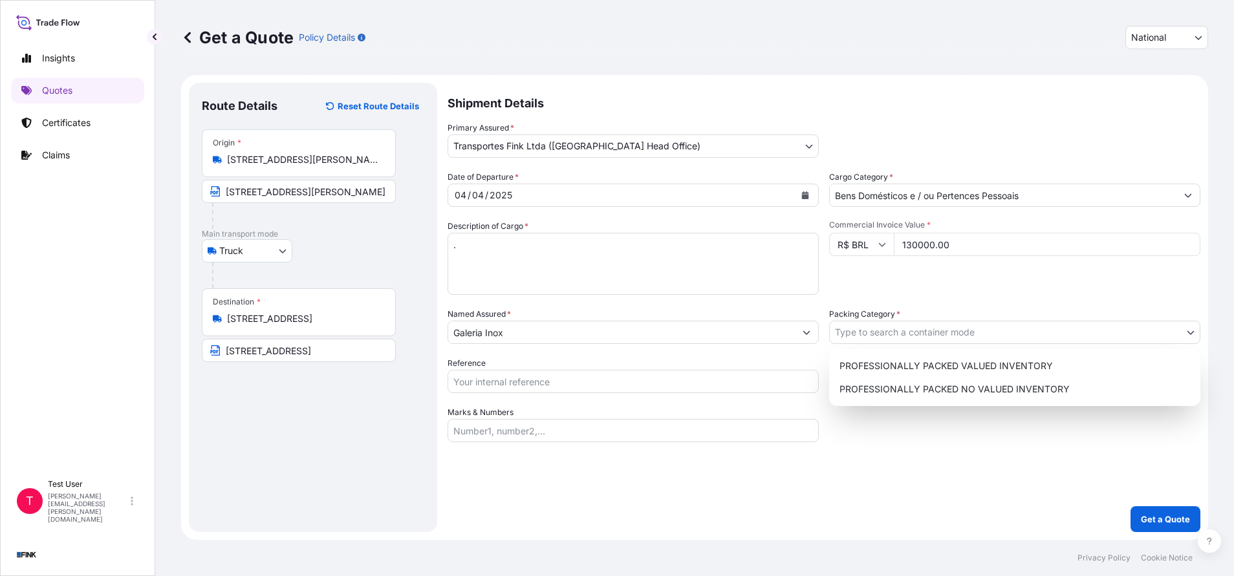
click at [882, 340] on body "12 options available. 0 options available. 1 option available. Insights Quotes …" at bounding box center [617, 288] width 1234 height 576
click at [856, 365] on div "PROFESSIONALLY PACKED VALUED INVENTORY" at bounding box center [1014, 365] width 361 height 23
select select "11"
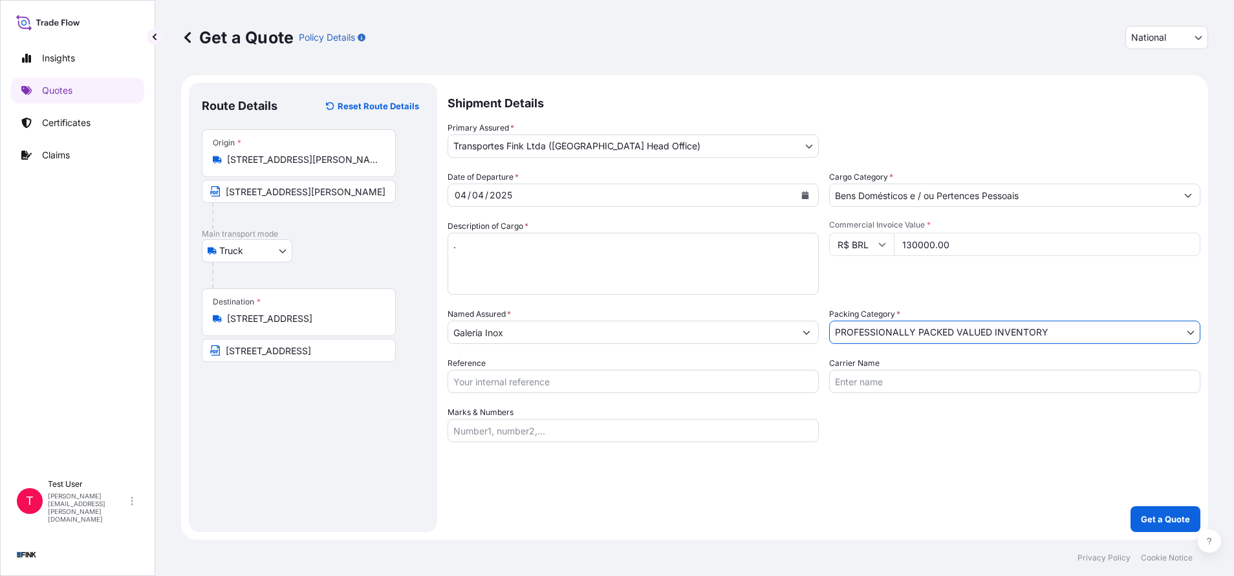
click at [704, 377] on input "Reference" at bounding box center [633, 381] width 371 height 23
paste input "08N-0010-25 OA DDR"
type input "08N-0010-25 OA DDR"
click at [1168, 511] on button "Get a Quote" at bounding box center [1166, 519] width 70 height 26
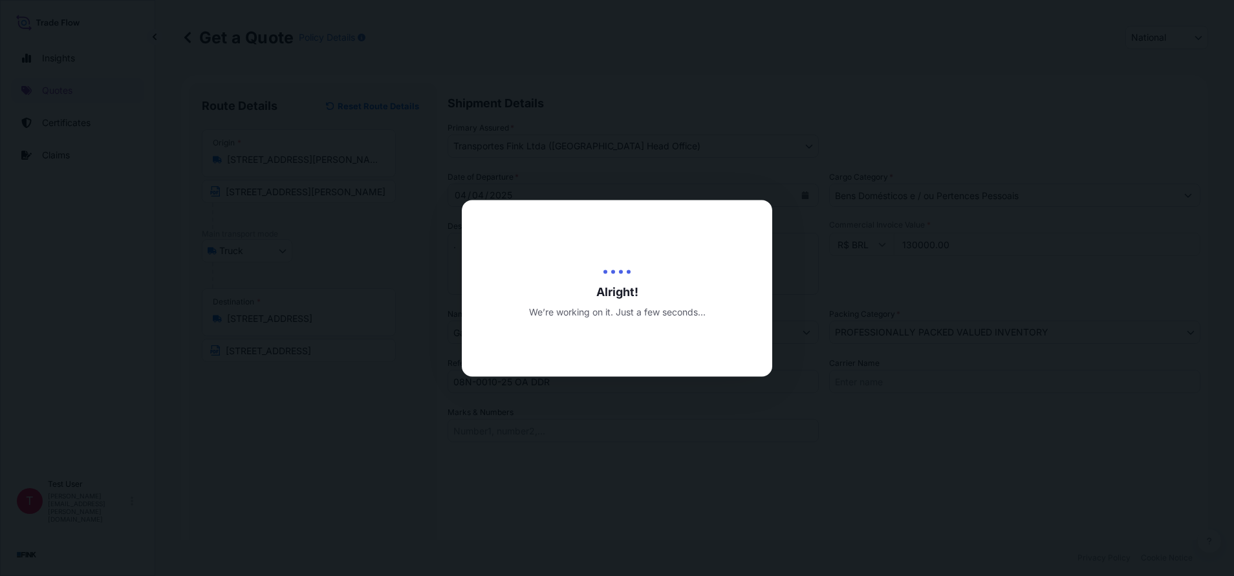
type input "[DATE]"
select select "Truck"
select select "31747"
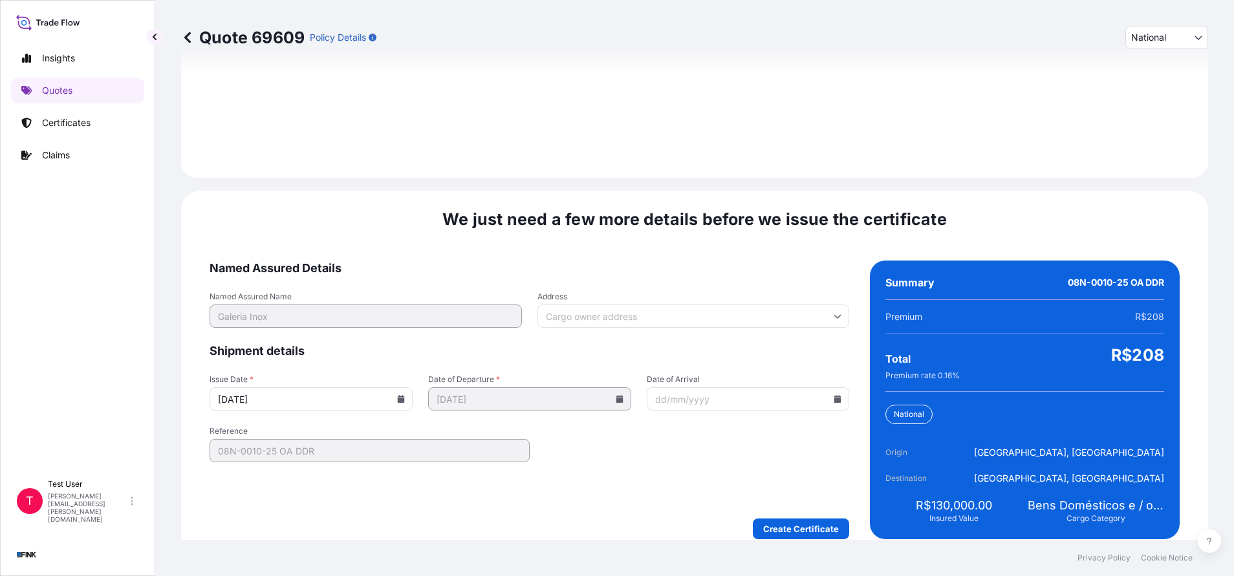
scroll to position [1486, 0]
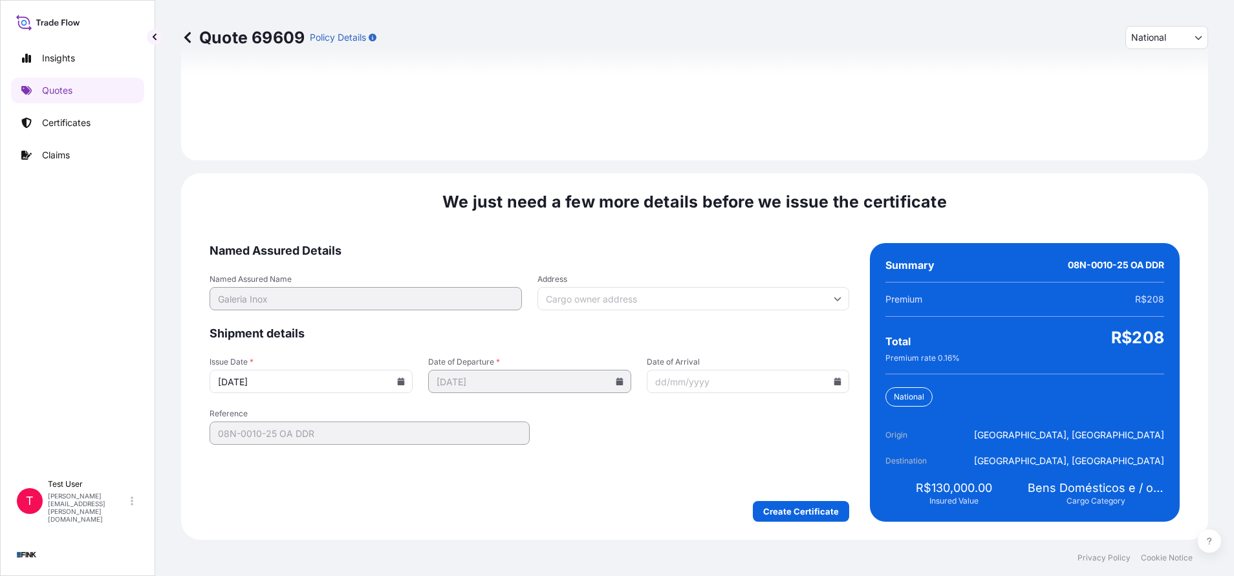
click at [605, 299] on input "Address" at bounding box center [694, 298] width 312 height 23
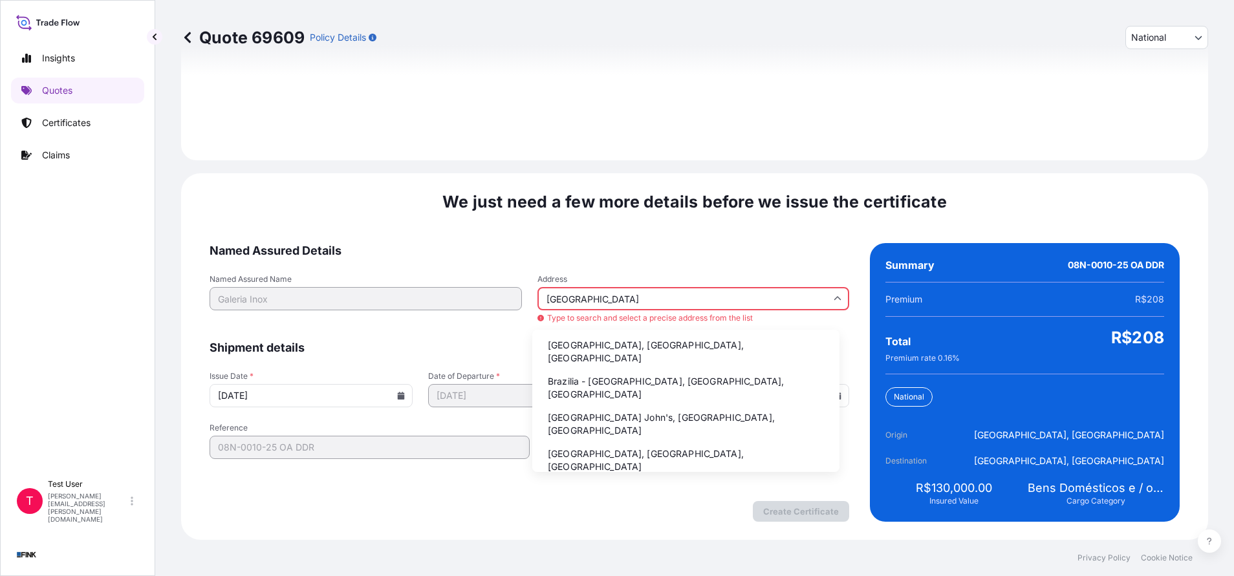
click at [566, 376] on li "Brazilia - [GEOGRAPHIC_DATA], [GEOGRAPHIC_DATA], [GEOGRAPHIC_DATA]" at bounding box center [686, 388] width 297 height 34
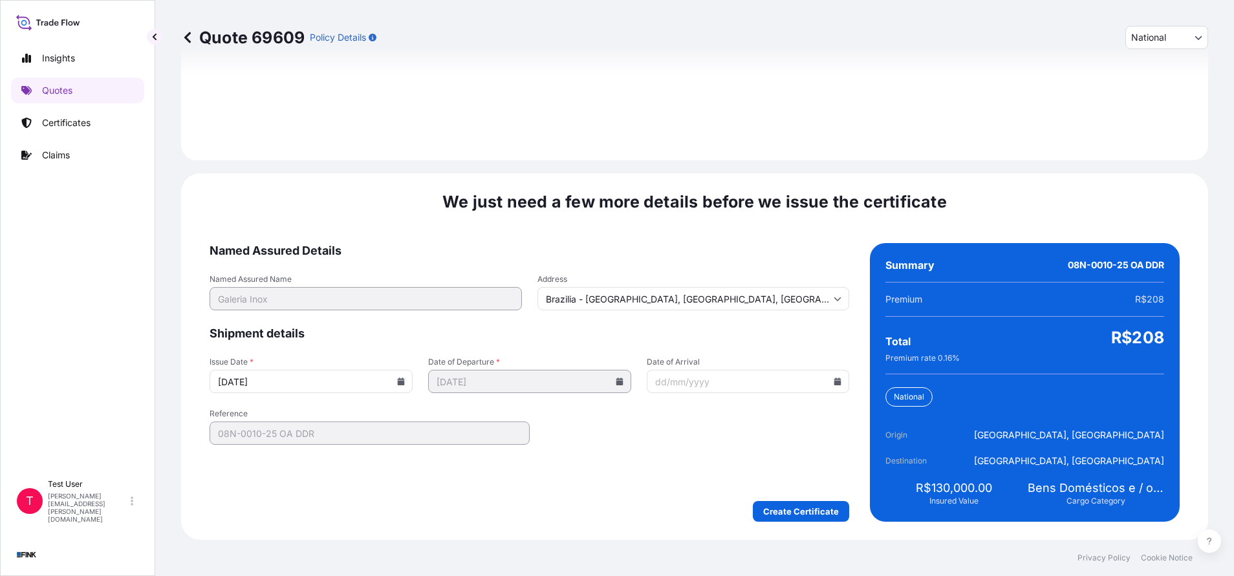
type input "[GEOGRAPHIC_DATA], [GEOGRAPHIC_DATA], [GEOGRAPHIC_DATA]"
click at [402, 384] on input "[DATE]" at bounding box center [311, 381] width 203 height 23
click at [398, 382] on icon at bounding box center [401, 382] width 7 height 8
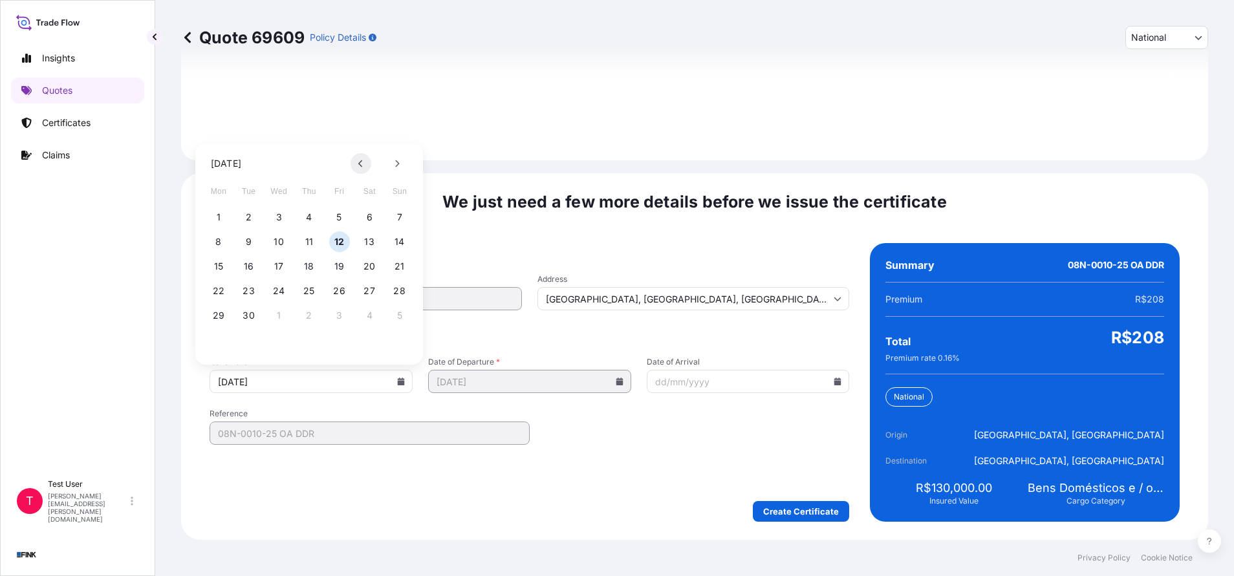
click at [362, 164] on icon at bounding box center [360, 164] width 5 height 8
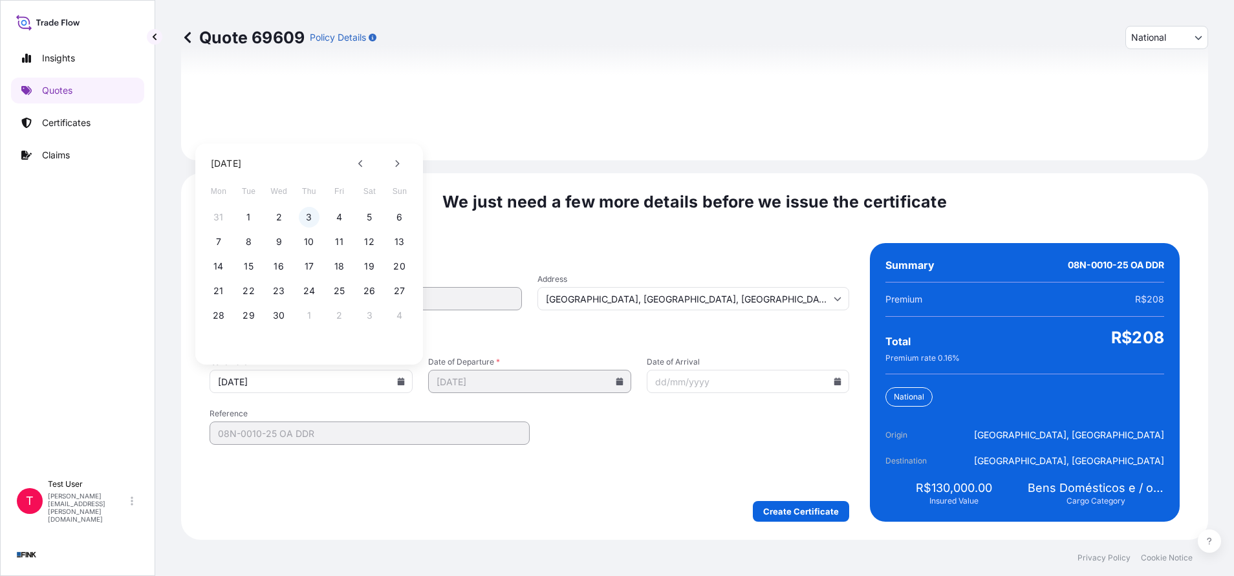
click at [306, 219] on button "3" at bounding box center [309, 217] width 21 height 21
type input "[DATE]"
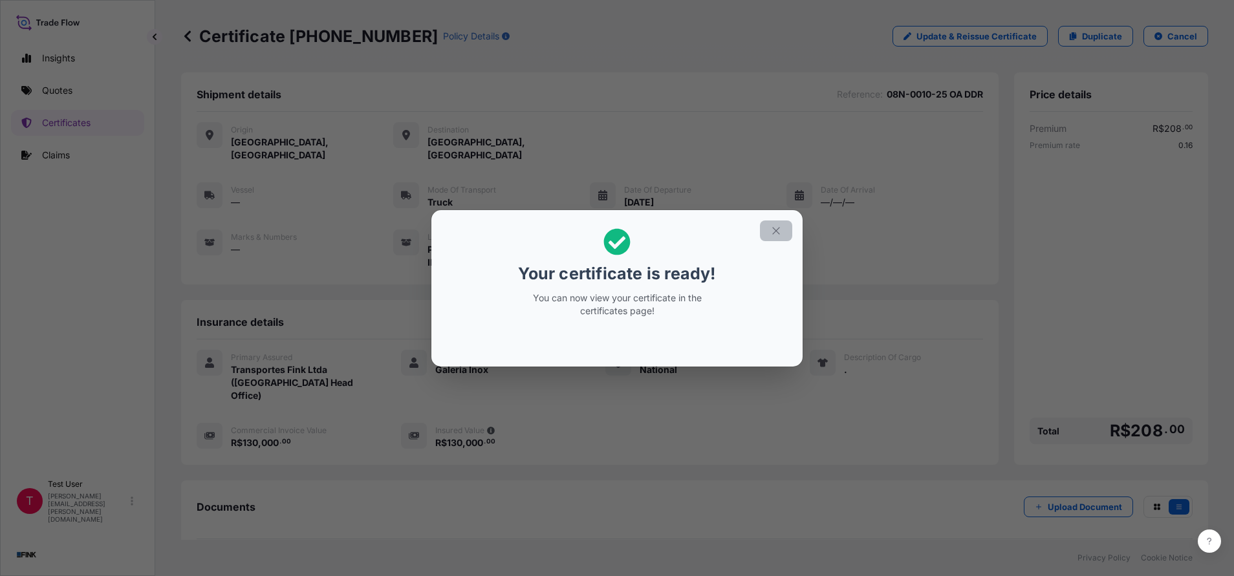
click at [776, 237] on button "button" at bounding box center [776, 231] width 32 height 21
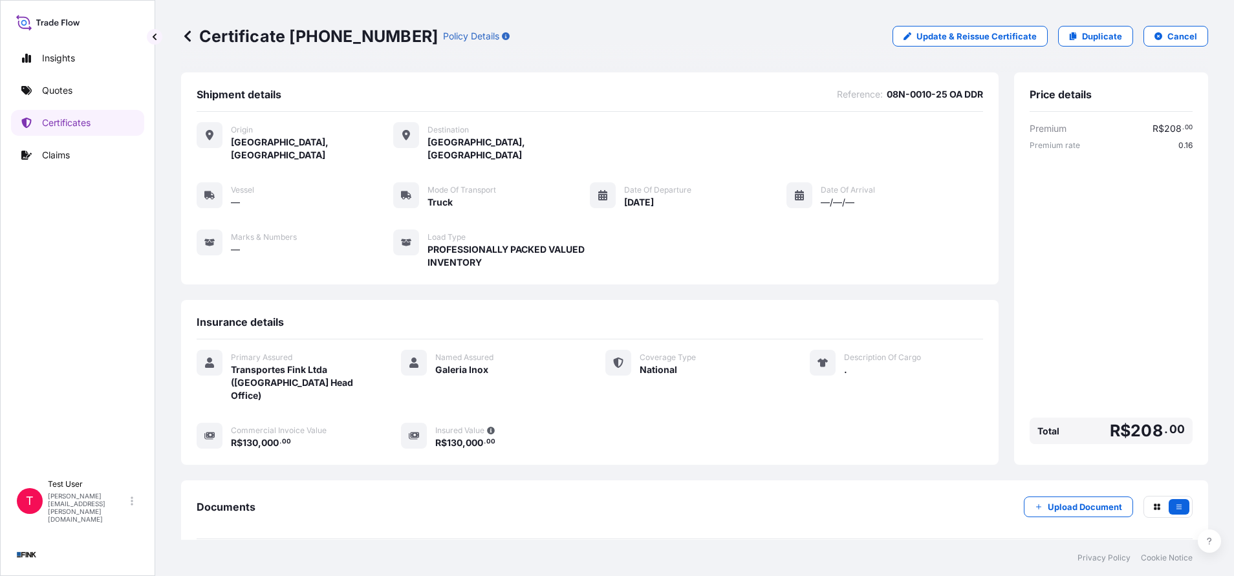
click at [560, 47] on div "Certificate [PHONE_NUMBER] Policy Details Update & Reissue Certificate Duplicat…" at bounding box center [694, 36] width 1027 height 72
drag, startPoint x: 380, startPoint y: 32, endPoint x: 368, endPoint y: 35, distance: 11.9
click at [368, 35] on div "Certificate [PHONE_NUMBER] Policy Details" at bounding box center [345, 36] width 329 height 21
click at [368, 35] on p "Certificate [PHONE_NUMBER]" at bounding box center [309, 36] width 257 height 21
drag, startPoint x: 376, startPoint y: 35, endPoint x: 294, endPoint y: 33, distance: 82.8
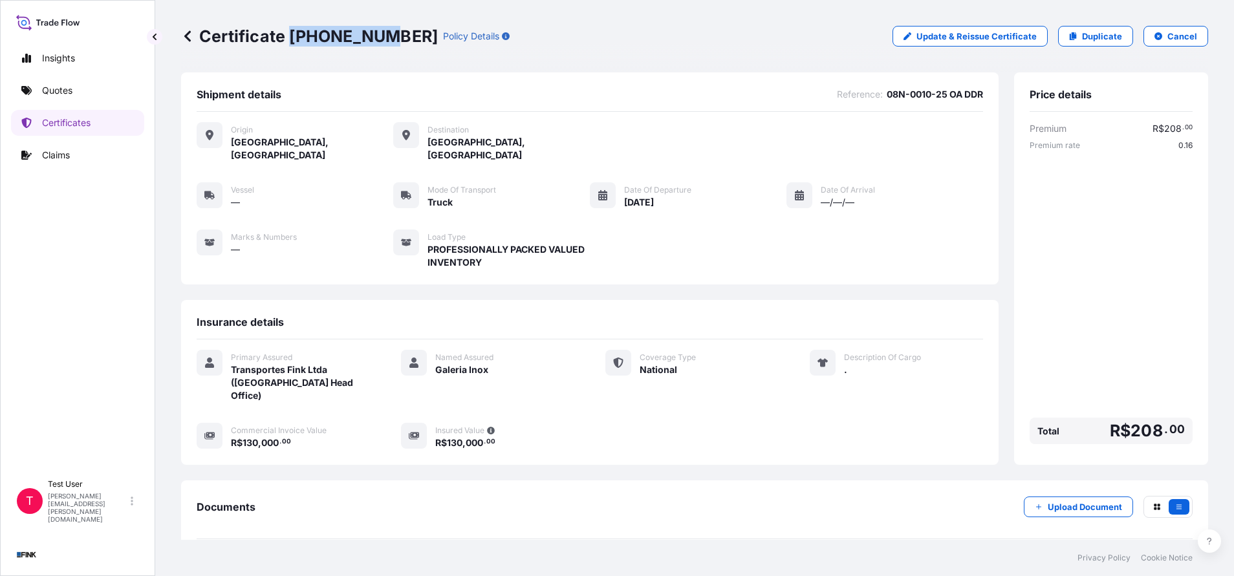
click at [294, 33] on p "Certificate [PHONE_NUMBER]" at bounding box center [309, 36] width 257 height 21
copy p "[PHONE_NUMBER]"
click at [64, 120] on p "Certificates" at bounding box center [66, 122] width 49 height 13
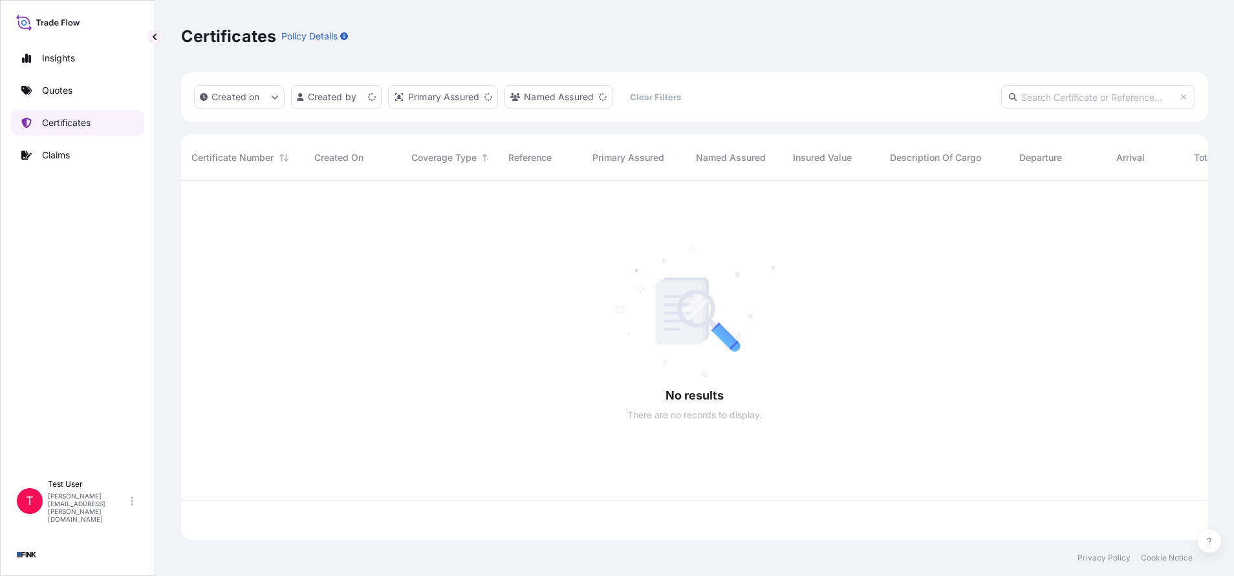
scroll to position [351, 1012]
click at [1096, 104] on input "text" at bounding box center [1098, 96] width 194 height 23
paste input "[PHONE_NUMBER]"
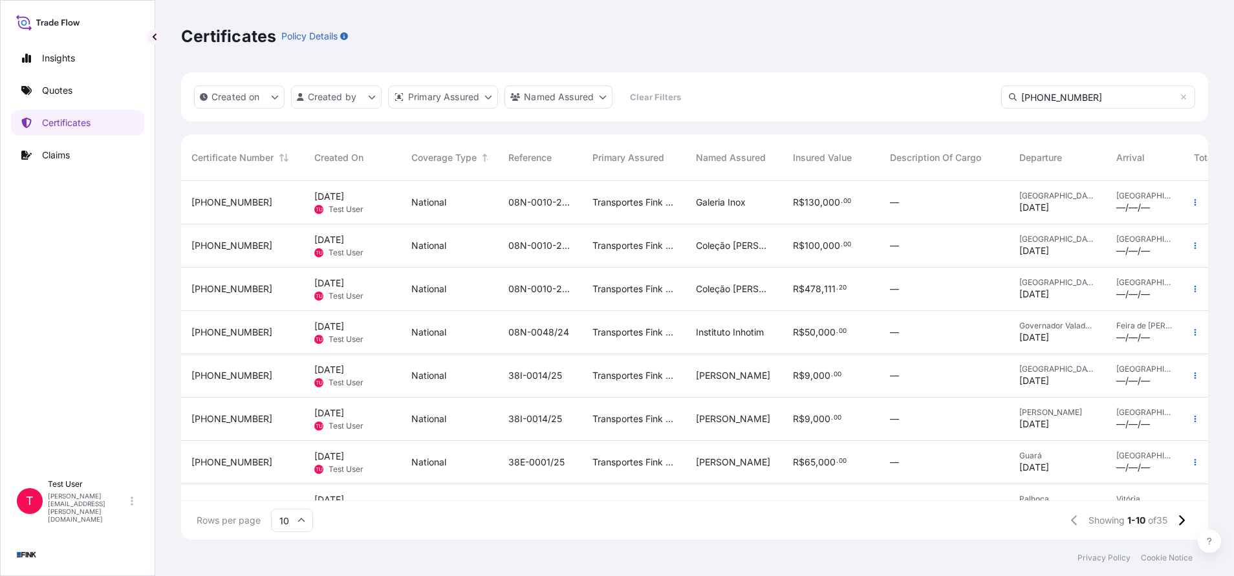
type input "[PHONE_NUMBER]"
click at [228, 246] on span "[PHONE_NUMBER]" at bounding box center [231, 245] width 81 height 13
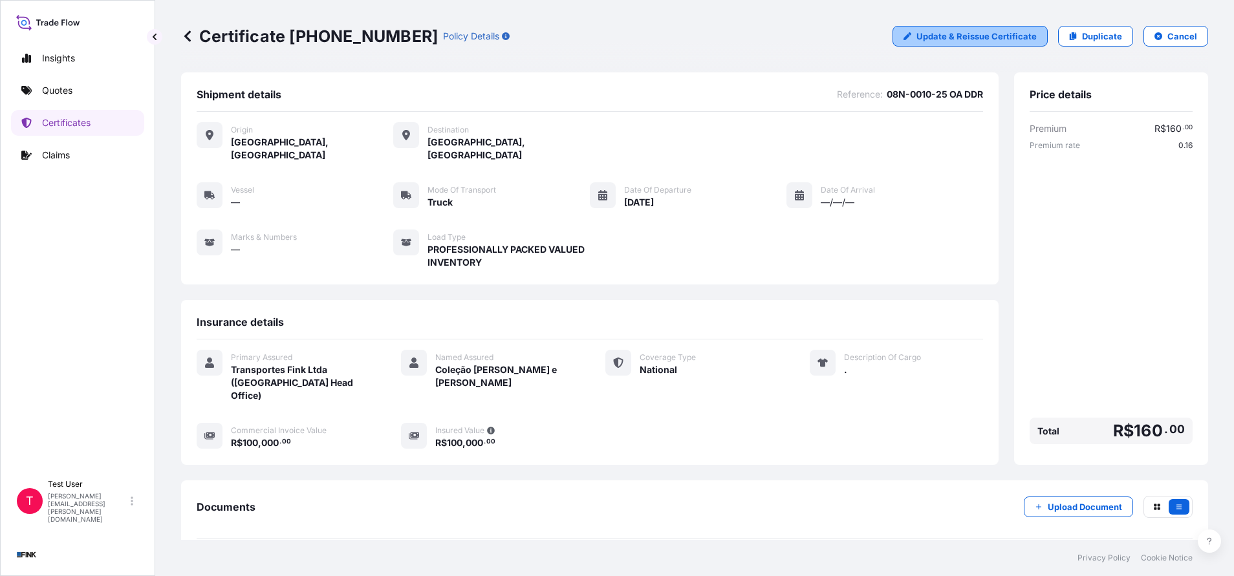
click at [953, 36] on p "Update & Reissue Certificate" at bounding box center [977, 36] width 120 height 13
select select "Truck"
select select "31747"
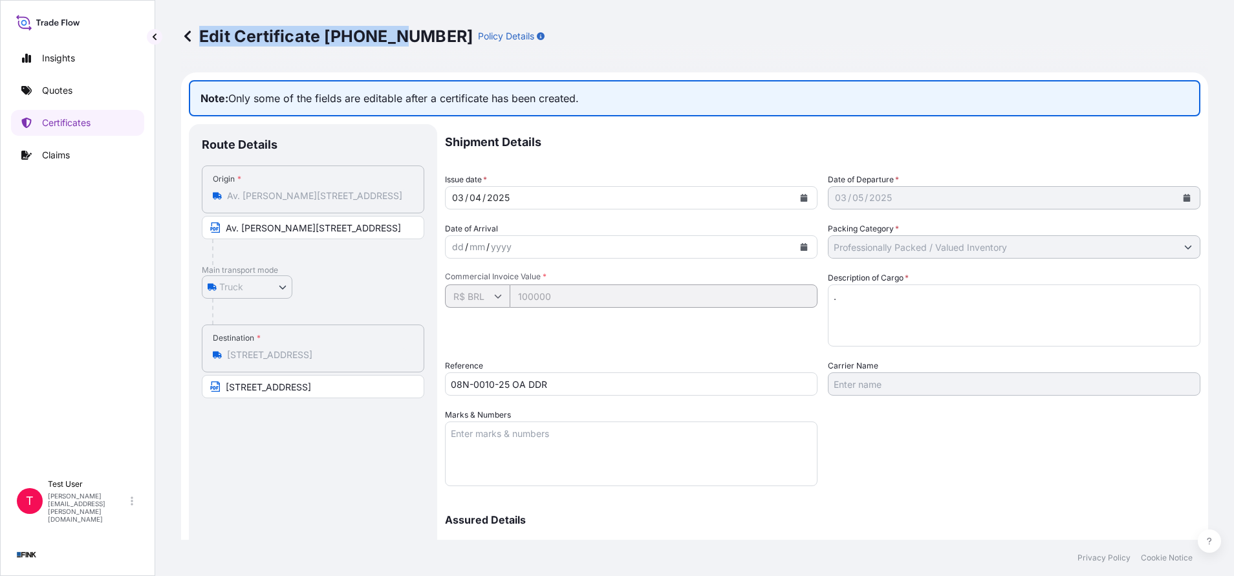
drag, startPoint x: 413, startPoint y: 38, endPoint x: 400, endPoint y: 37, distance: 13.6
click at [400, 37] on p "Edit Certificate [PHONE_NUMBER]" at bounding box center [327, 36] width 292 height 21
click at [408, 36] on p "Edit Certificate [PHONE_NUMBER]" at bounding box center [327, 36] width 292 height 21
drag, startPoint x: 413, startPoint y: 36, endPoint x: 405, endPoint y: 36, distance: 8.4
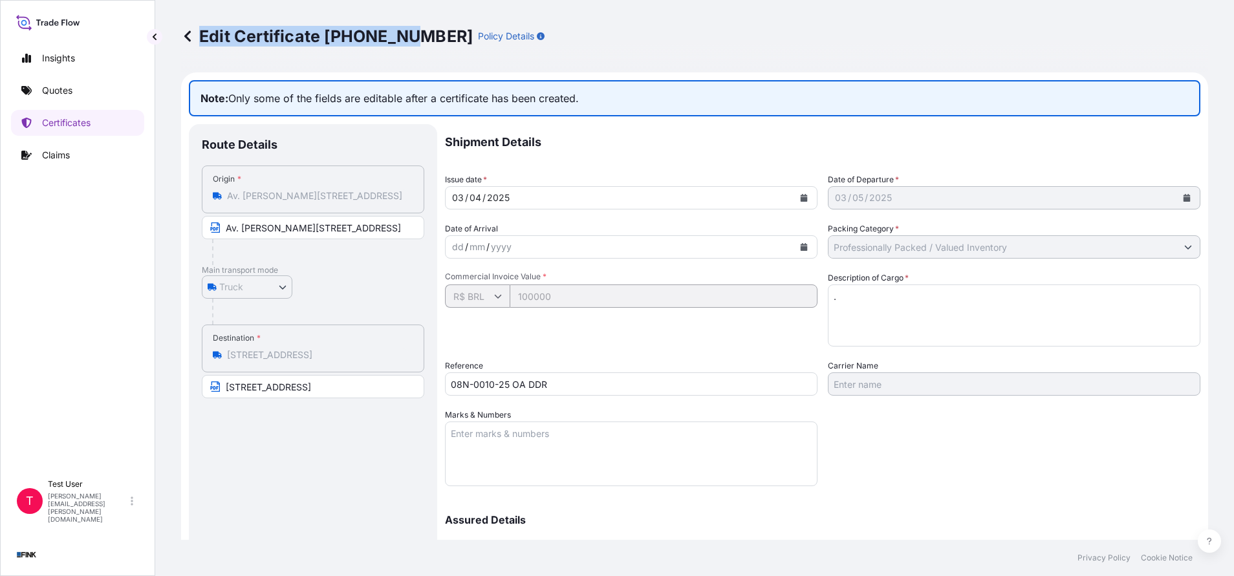
click at [405, 36] on p "Edit Certificate [PHONE_NUMBER]" at bounding box center [327, 36] width 292 height 21
click at [338, 37] on p "Edit Certificate [PHONE_NUMBER]" at bounding box center [327, 36] width 292 height 21
drag, startPoint x: 327, startPoint y: 35, endPoint x: 413, endPoint y: 34, distance: 86.7
click at [413, 34] on p "Edit Certificate [PHONE_NUMBER]" at bounding box center [327, 36] width 292 height 21
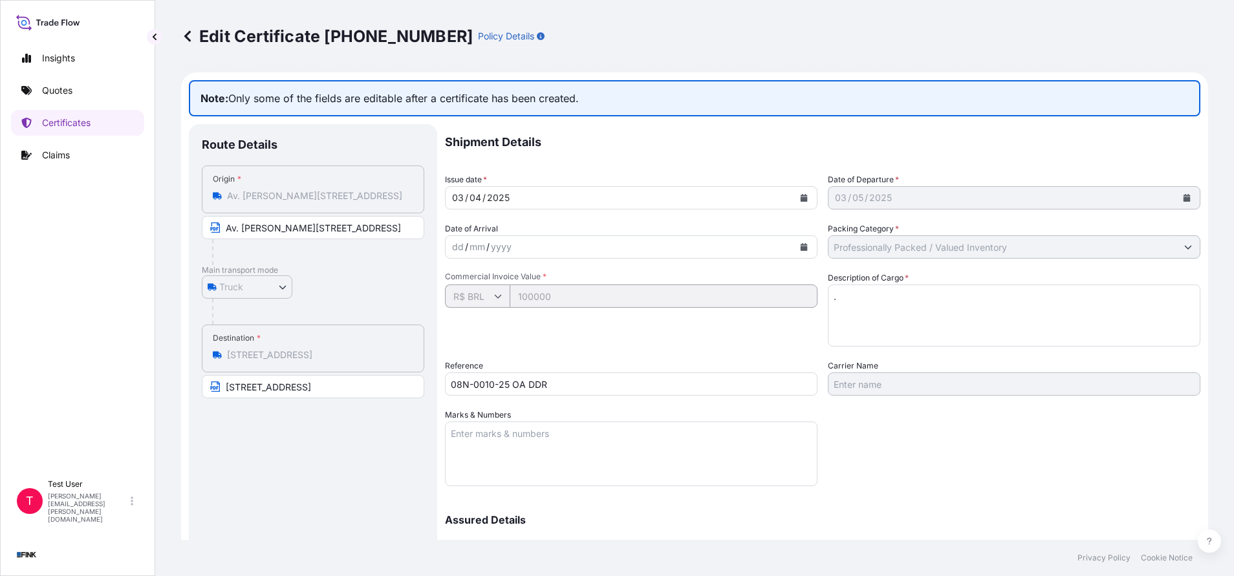
click at [413, 34] on p "Edit Certificate [PHONE_NUMBER]" at bounding box center [327, 36] width 292 height 21
drag, startPoint x: 327, startPoint y: 34, endPoint x: 413, endPoint y: 36, distance: 86.1
click at [413, 36] on p "Edit Certificate [PHONE_NUMBER]" at bounding box center [327, 36] width 292 height 21
copy p "[PHONE_NUMBER]"
click at [57, 91] on p "Quotes" at bounding box center [57, 90] width 30 height 13
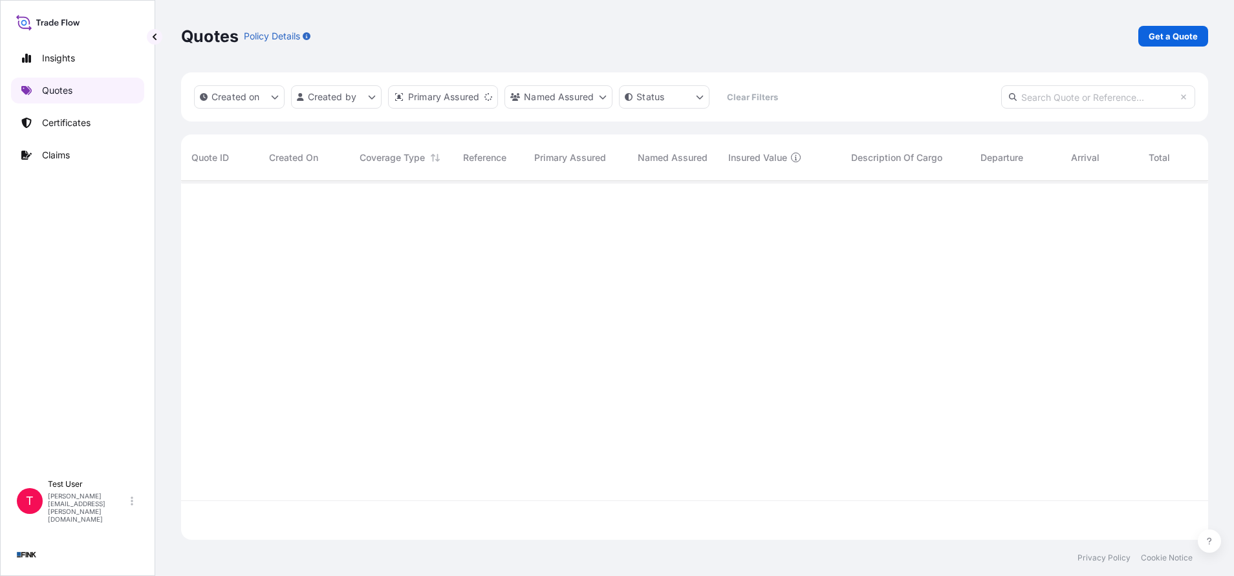
scroll to position [351, 1012]
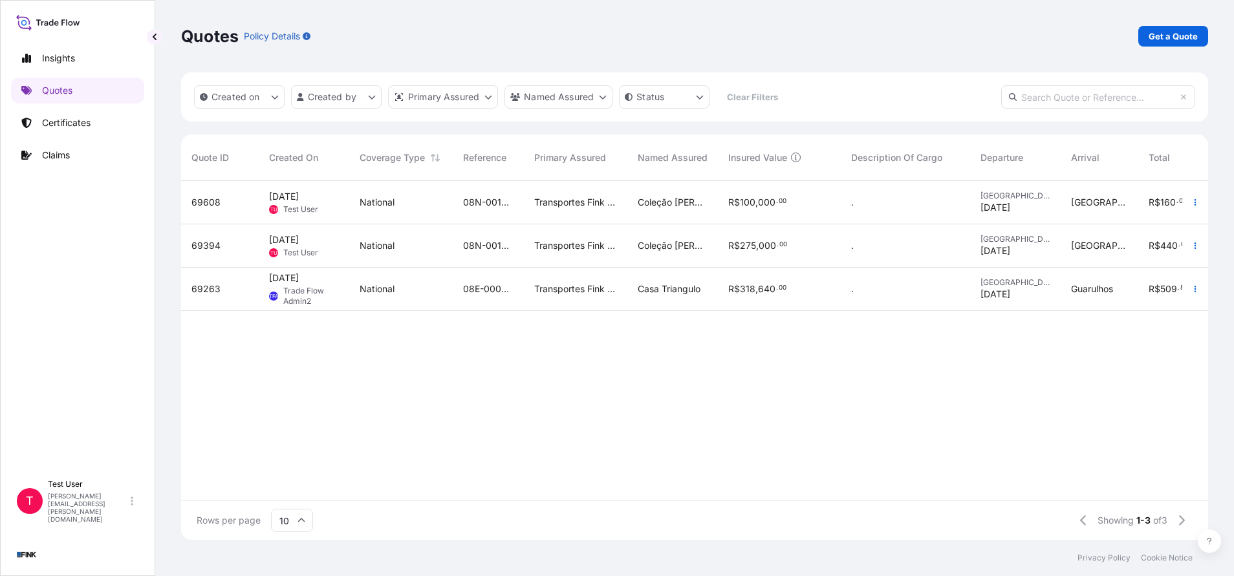
click at [1065, 92] on input "text" at bounding box center [1098, 96] width 194 height 23
paste input "69608"
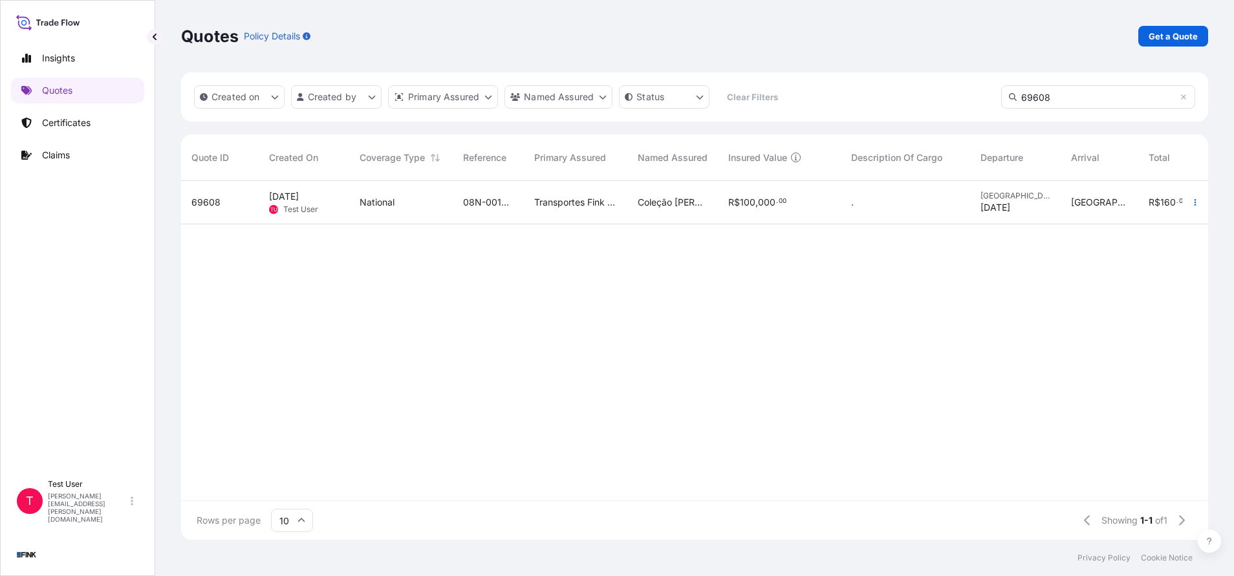
type input "69608"
click at [208, 206] on span "69608" at bounding box center [205, 202] width 29 height 13
select select "national"
select select "Truck"
select select "31747"
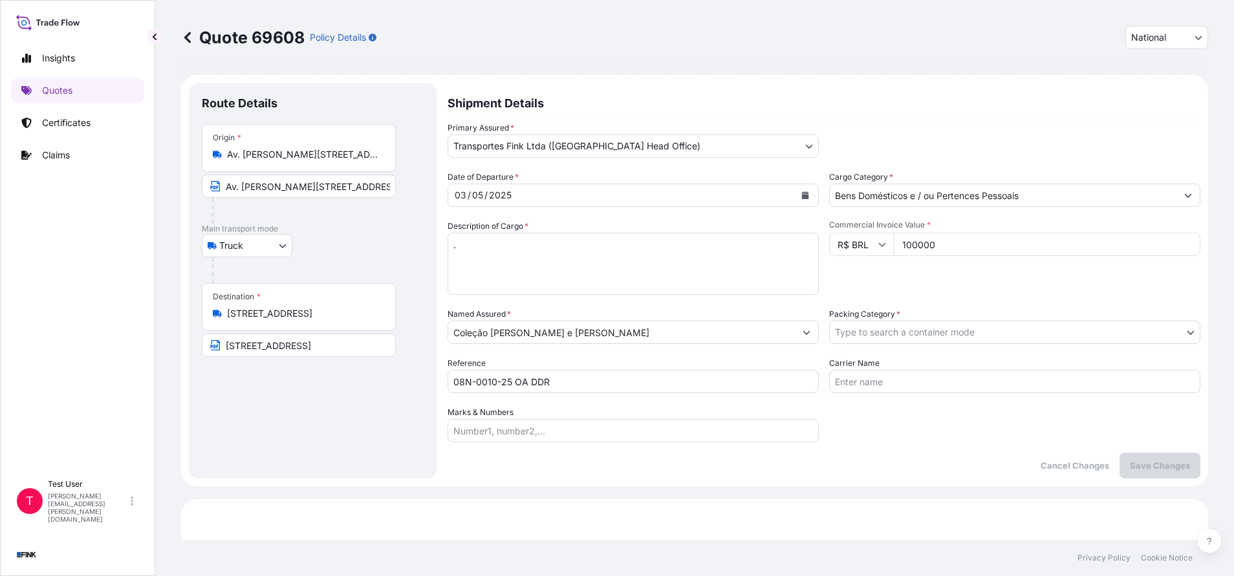
click at [802, 199] on icon "Calendar" at bounding box center [805, 195] width 7 height 8
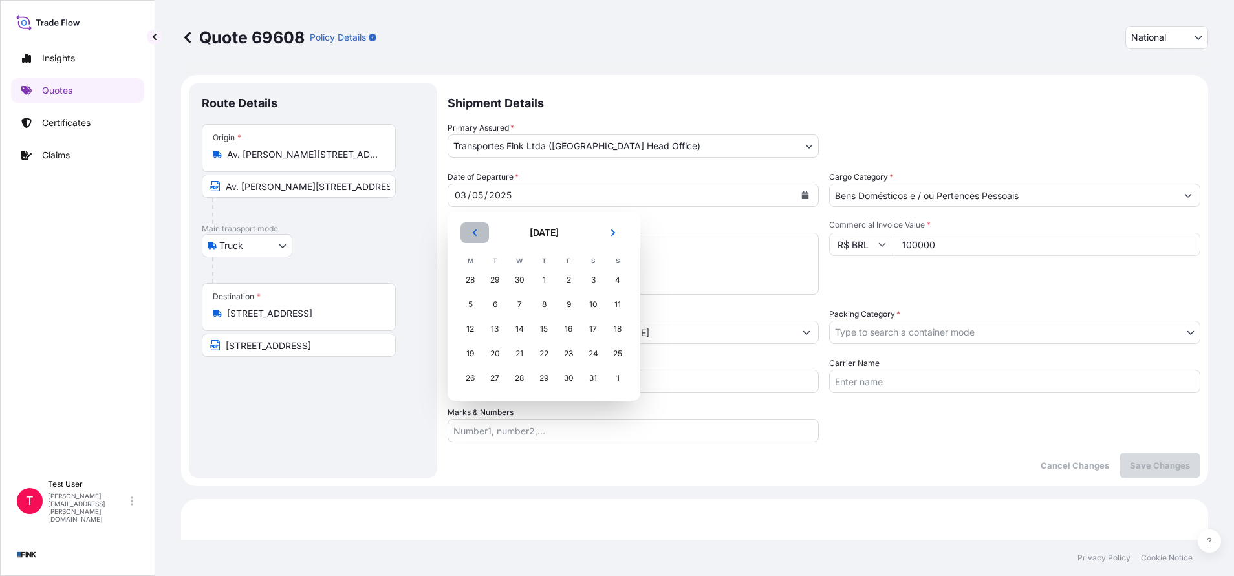
click at [477, 232] on icon "Previous" at bounding box center [475, 233] width 8 height 8
click at [540, 279] on div "3" at bounding box center [543, 279] width 23 height 23
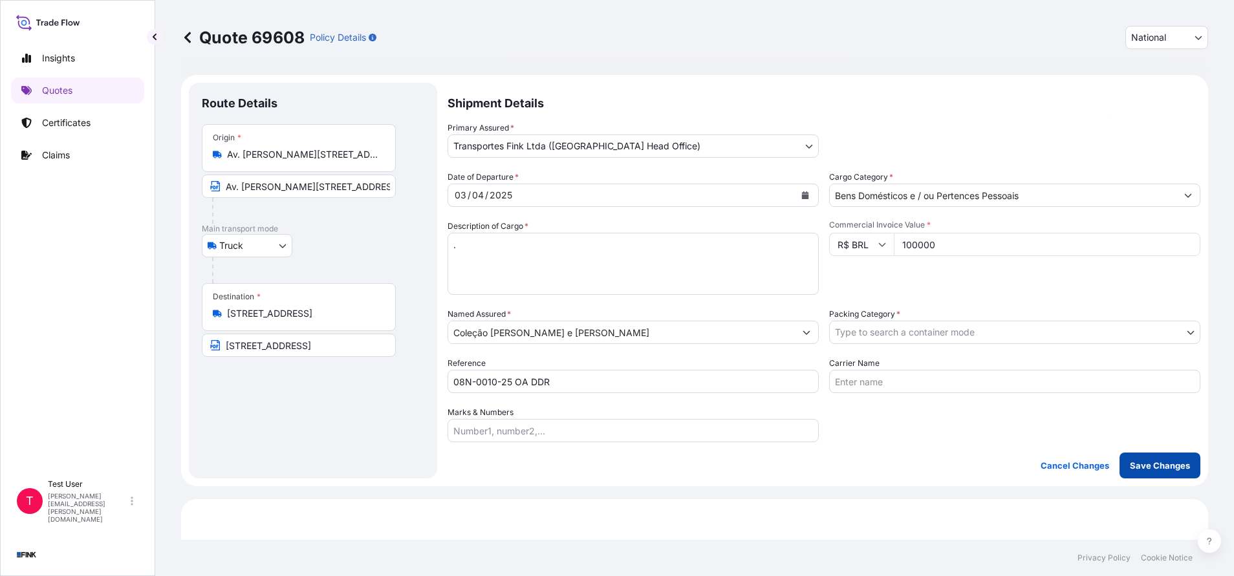
click at [1130, 466] on p "Save Changes" at bounding box center [1160, 465] width 60 height 13
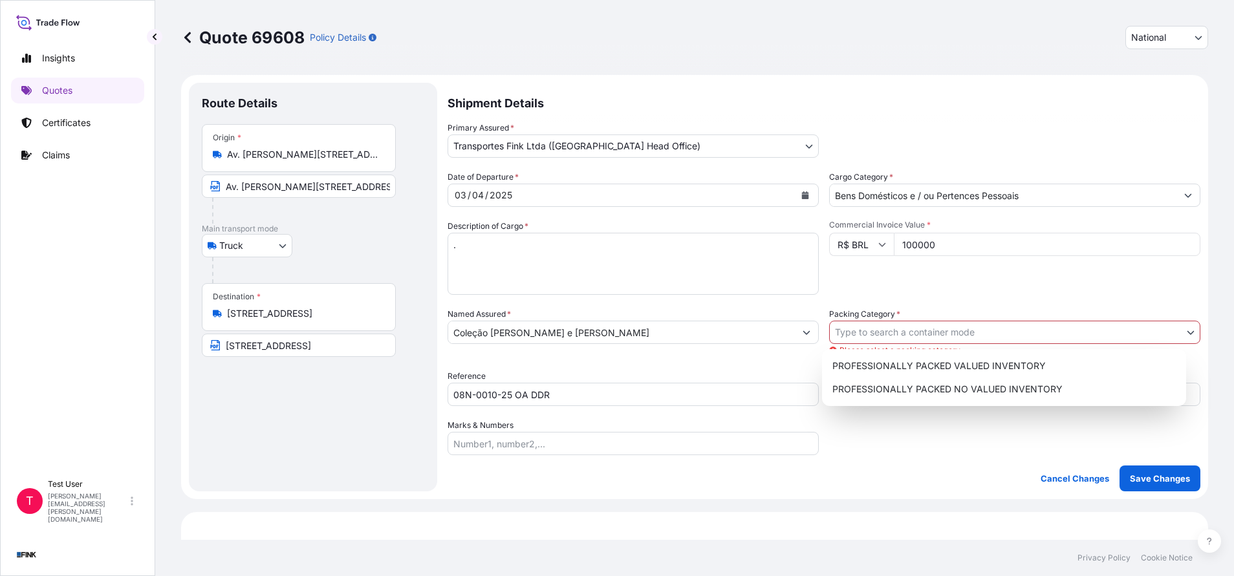
click at [1083, 331] on body "Insights Quotes Certificates Claims T Test User [PERSON_NAME][EMAIL_ADDRESS][PE…" at bounding box center [617, 288] width 1234 height 576
click at [940, 366] on div "PROFESSIONALLY PACKED VALUED INVENTORY" at bounding box center [1004, 365] width 354 height 23
select select "11"
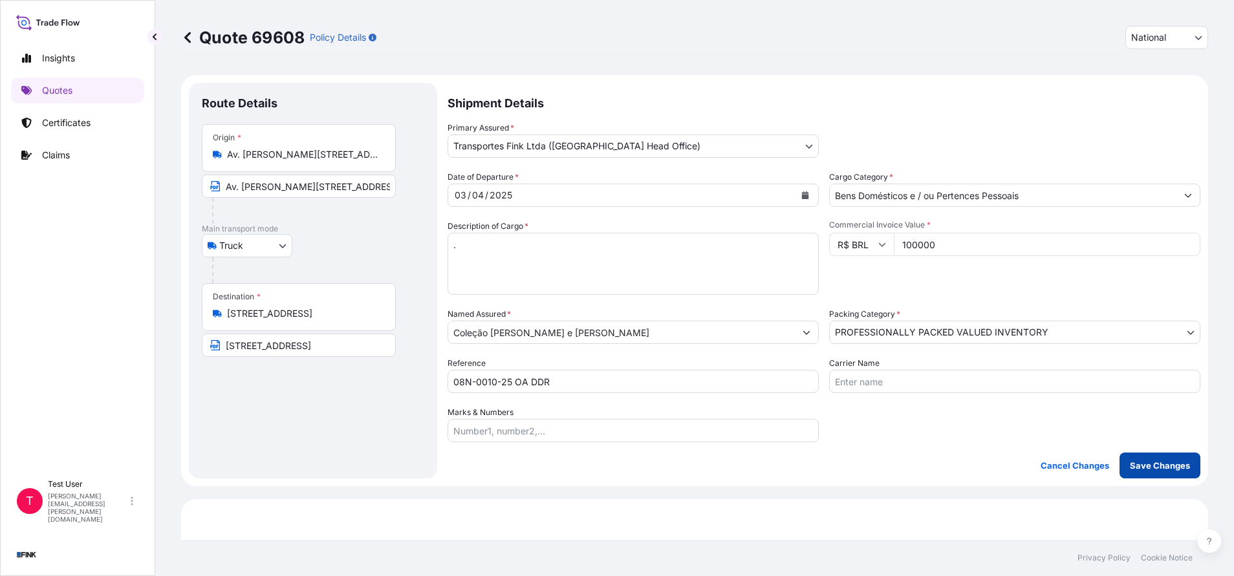
click at [1144, 472] on p "Save Changes" at bounding box center [1160, 465] width 60 height 13
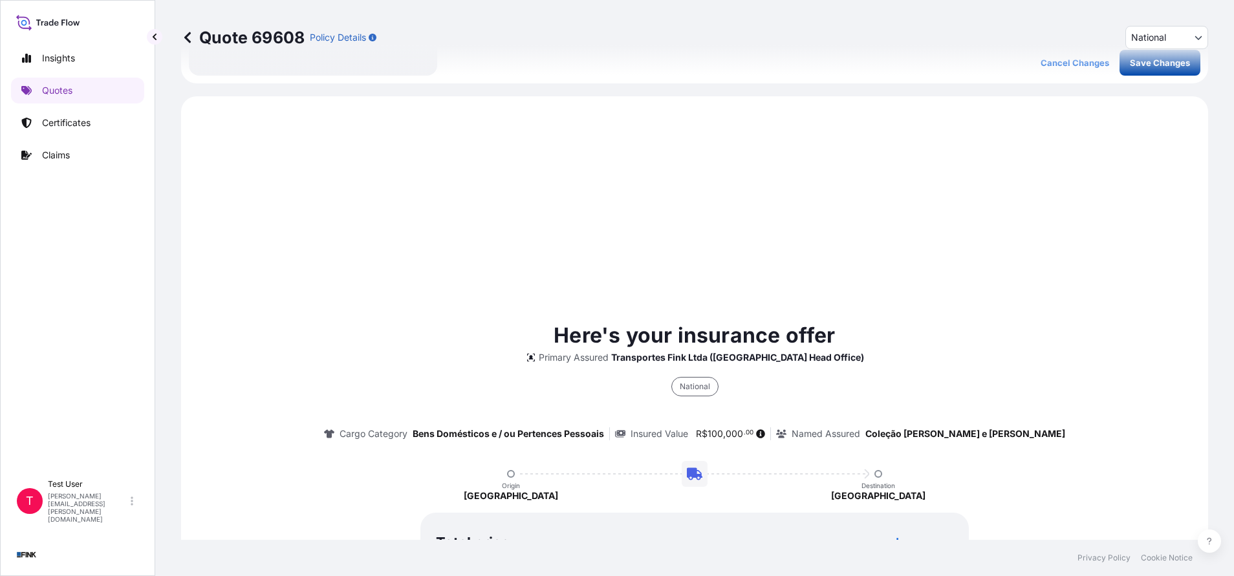
scroll to position [435, 0]
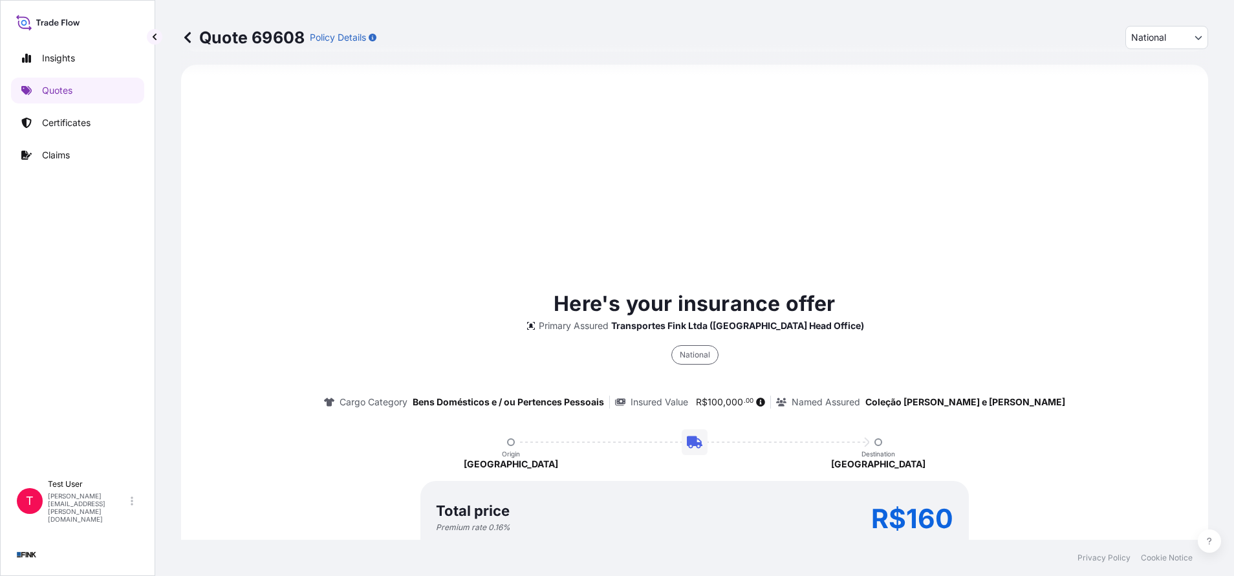
select select "Truck"
select select "31747"
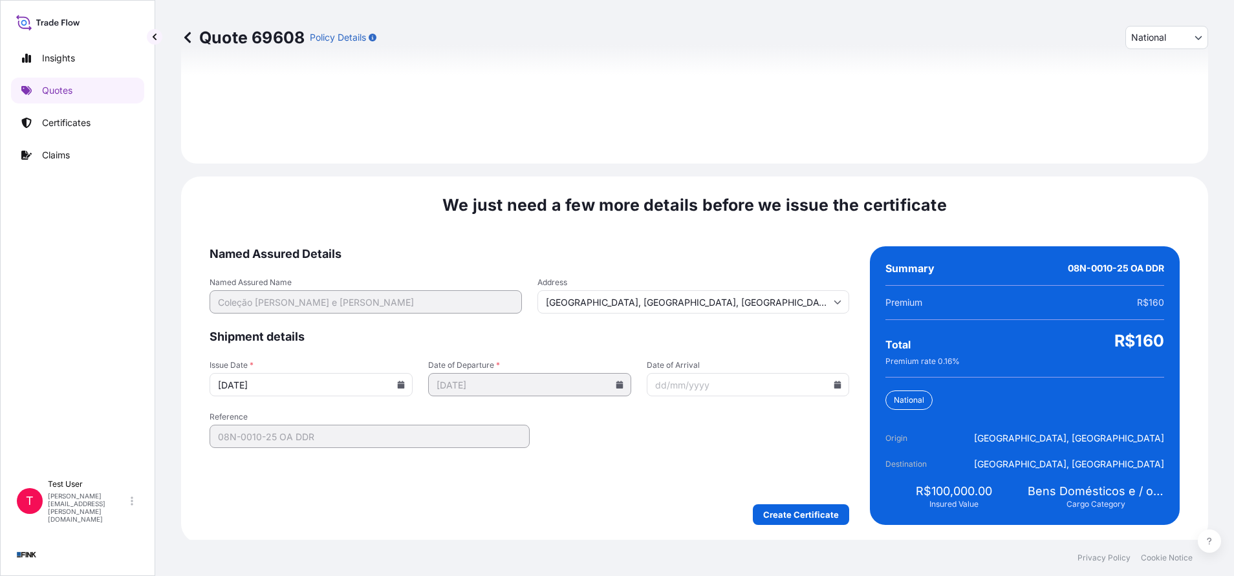
scroll to position [1486, 0]
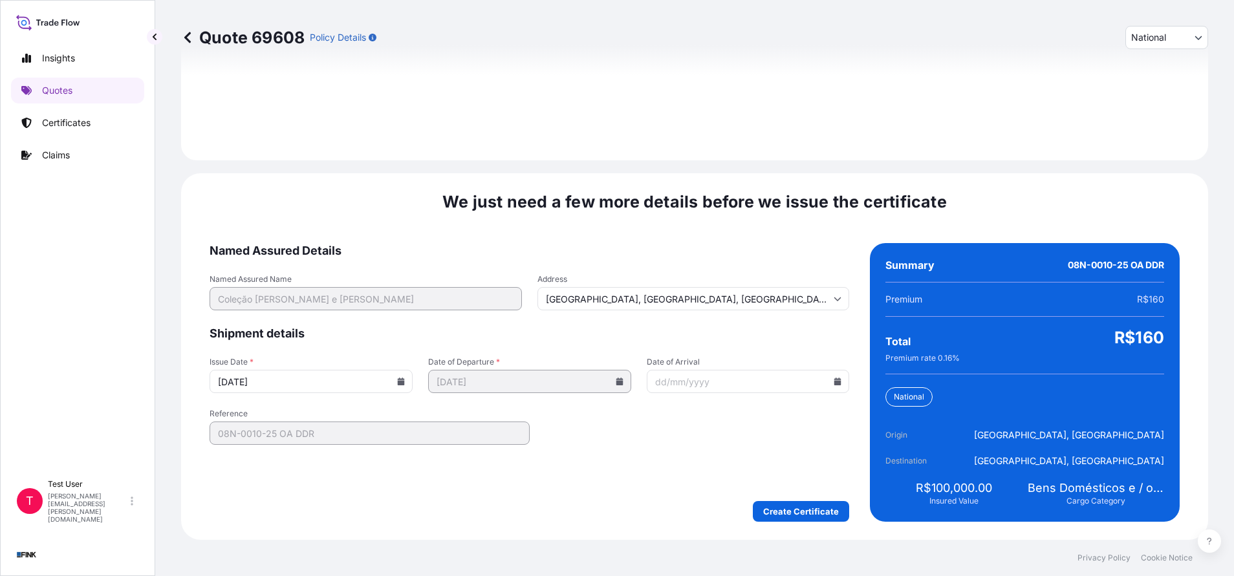
click at [398, 377] on input "[DATE]" at bounding box center [311, 381] width 203 height 23
click at [398, 383] on icon at bounding box center [401, 382] width 7 height 8
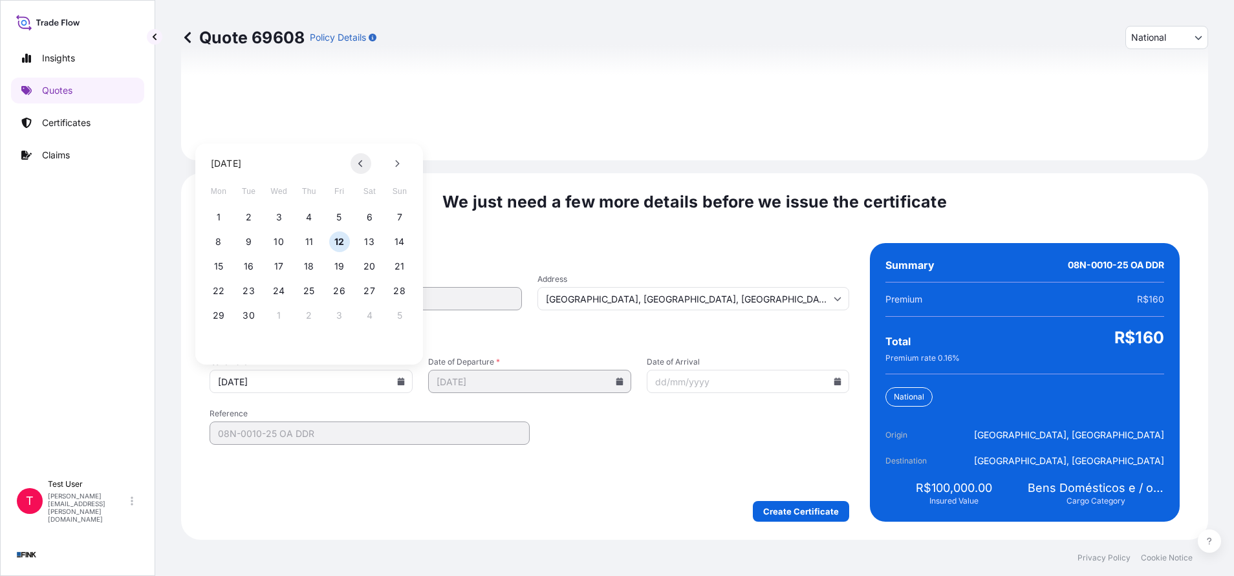
click at [358, 167] on button at bounding box center [361, 163] width 21 height 21
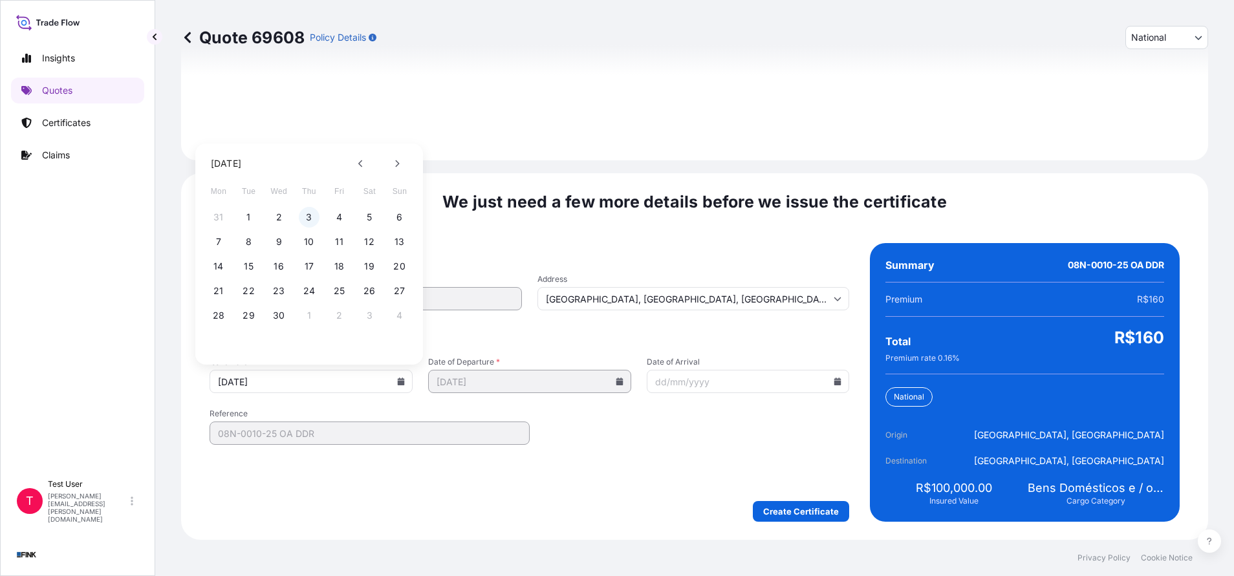
click at [303, 218] on button "3" at bounding box center [309, 217] width 21 height 21
type input "[DATE]"
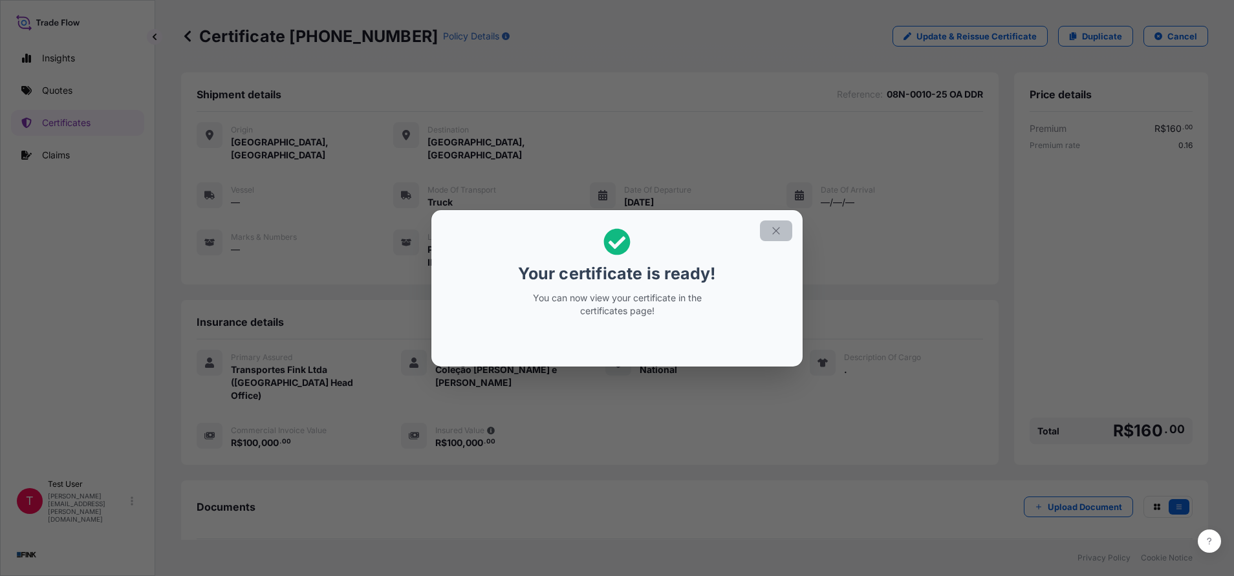
click at [774, 231] on icon "button" at bounding box center [776, 231] width 12 height 12
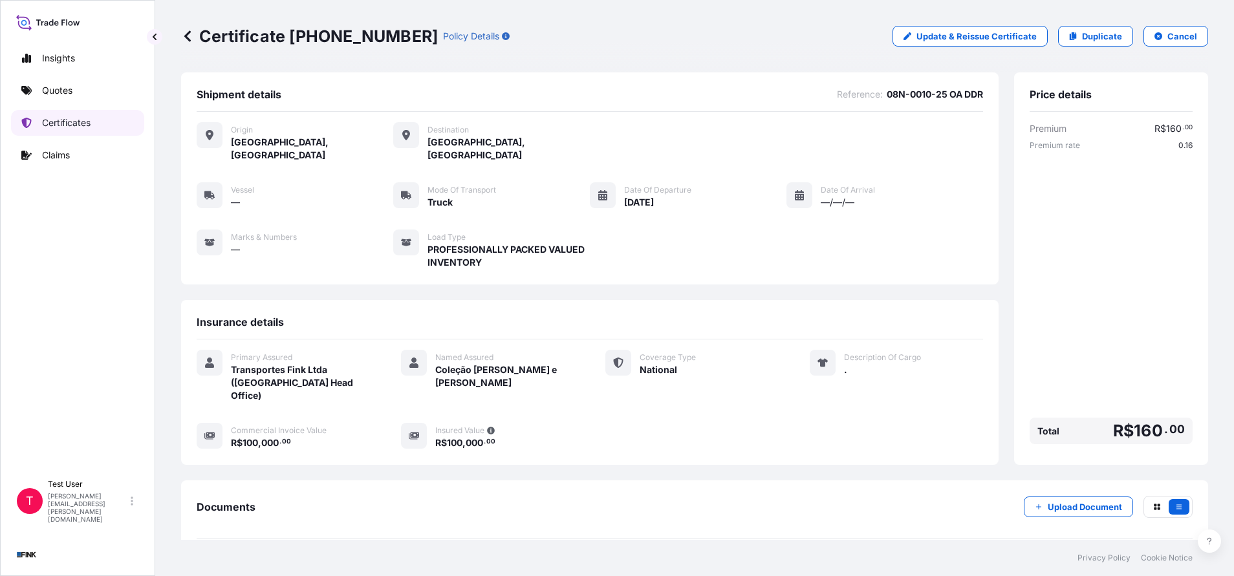
click at [74, 125] on p "Certificates" at bounding box center [66, 122] width 49 height 13
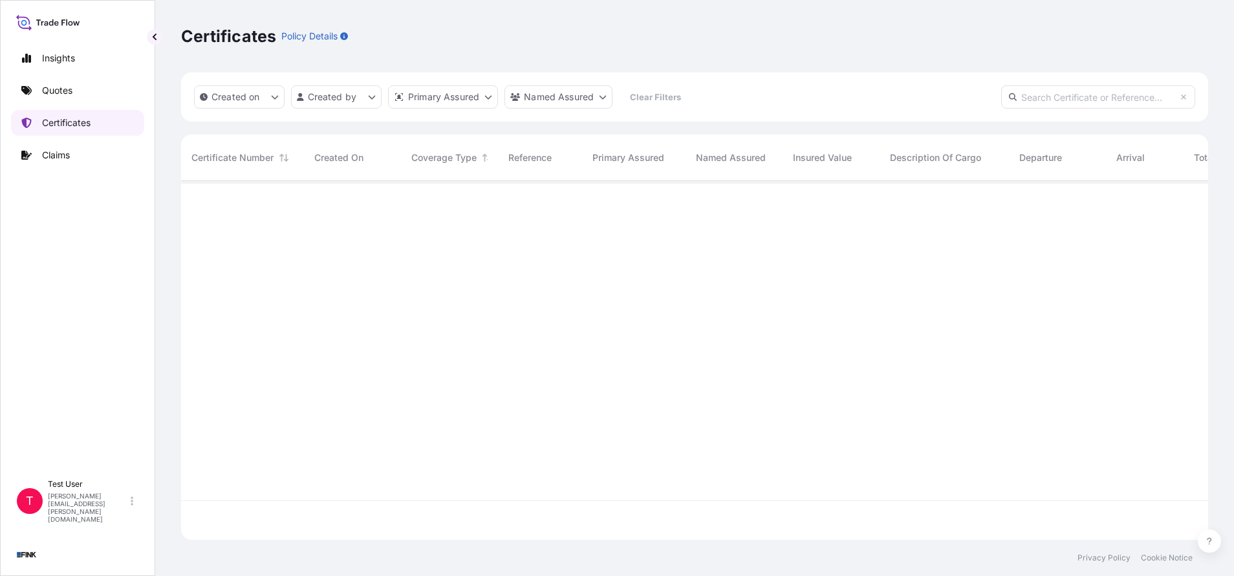
scroll to position [351, 1012]
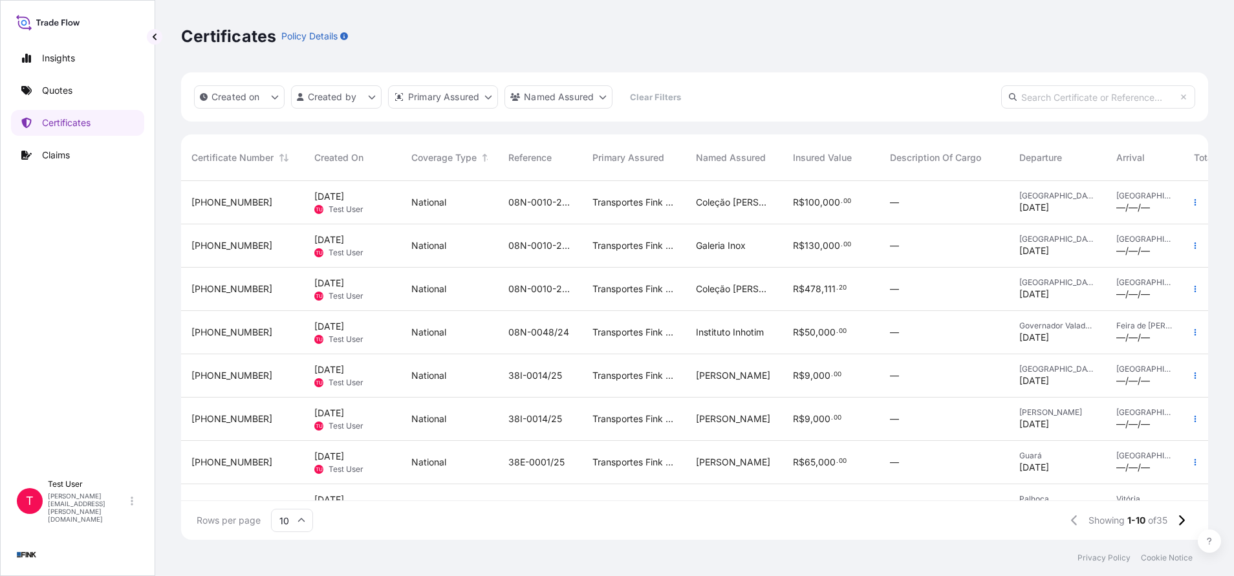
click at [1114, 103] on input "text" at bounding box center [1098, 96] width 194 height 23
paste input "[PHONE_NUMBER]"
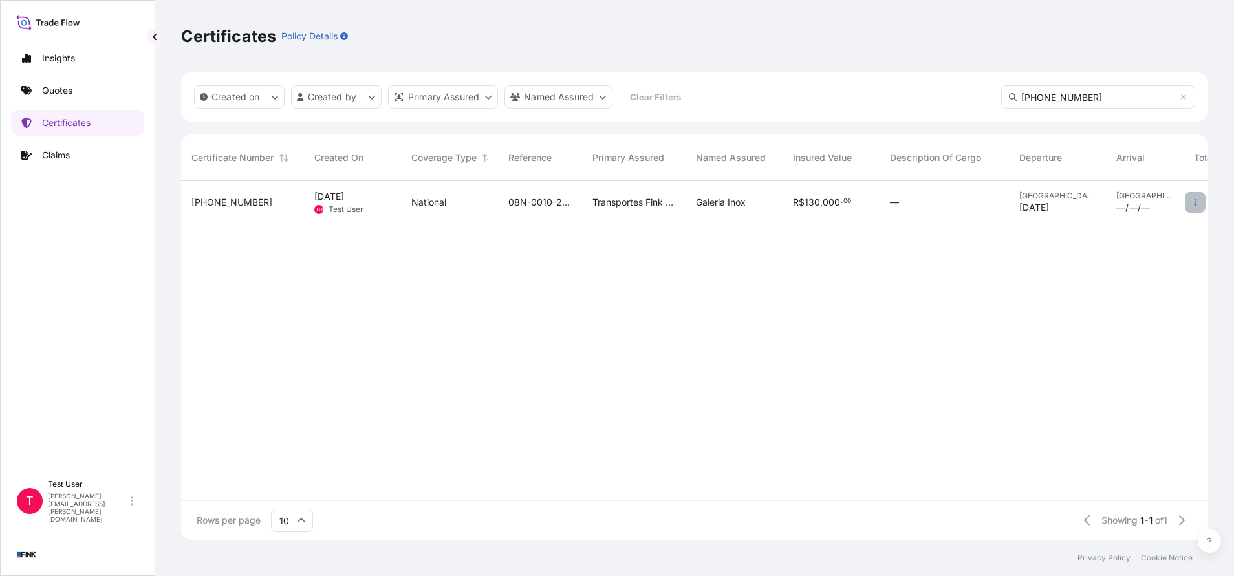
type input "[PHONE_NUMBER]"
click at [1198, 205] on icon "button" at bounding box center [1195, 203] width 8 height 8
click at [1121, 206] on p "Duplicate quote" at bounding box center [1122, 205] width 67 height 13
select select "national"
select select "Truck"
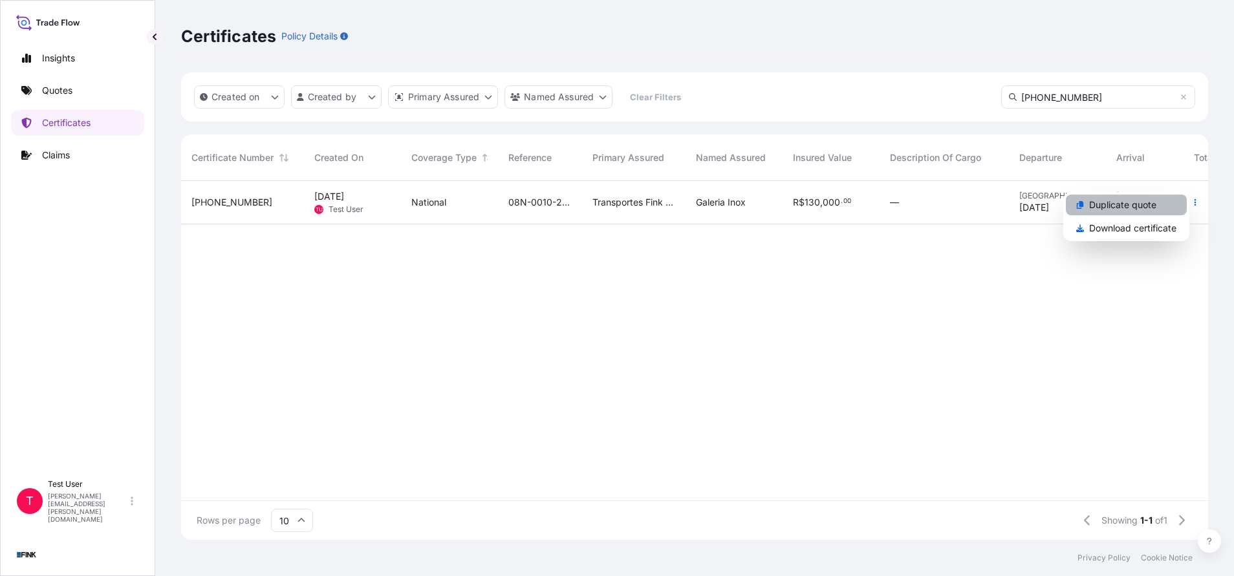
select select "31747"
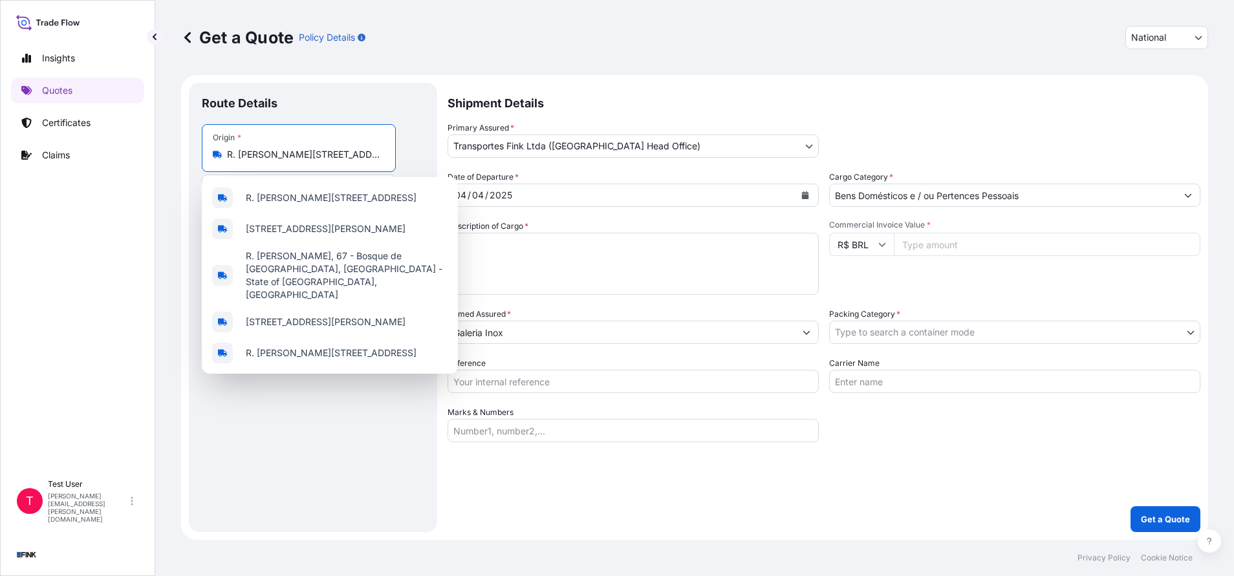
click at [309, 160] on input "R. [PERSON_NAME][STREET_ADDRESS]" at bounding box center [303, 154] width 153 height 13
paste input "[STREET_ADDRESS]"
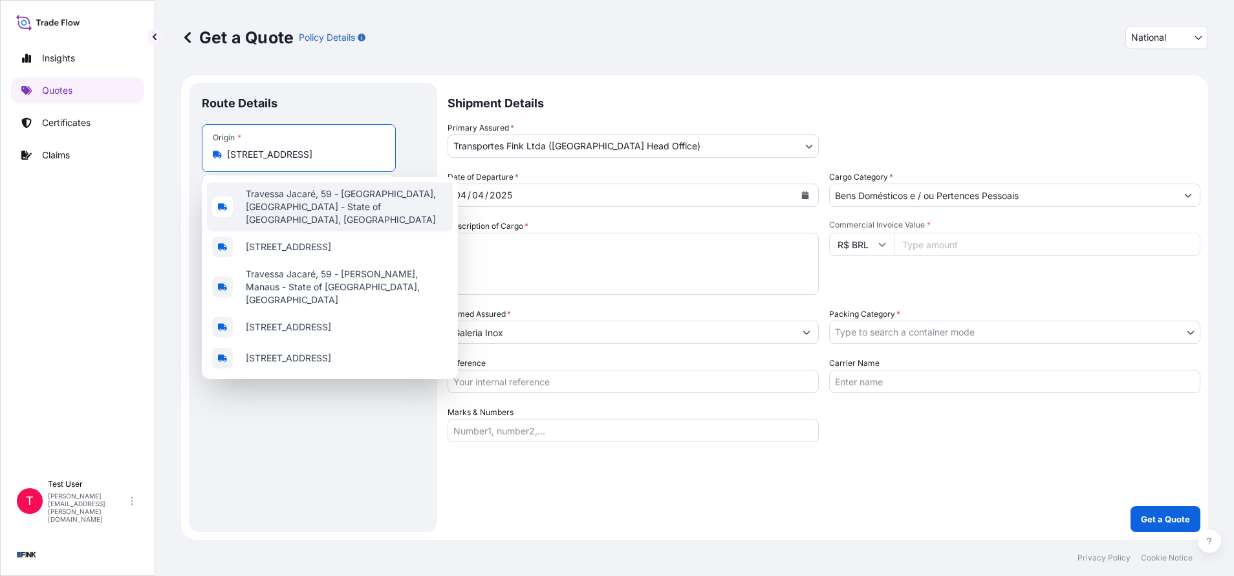
click at [299, 194] on span "Travessa Jacaré, 59 - [GEOGRAPHIC_DATA], [GEOGRAPHIC_DATA] - State of [GEOGRAPH…" at bounding box center [347, 207] width 202 height 39
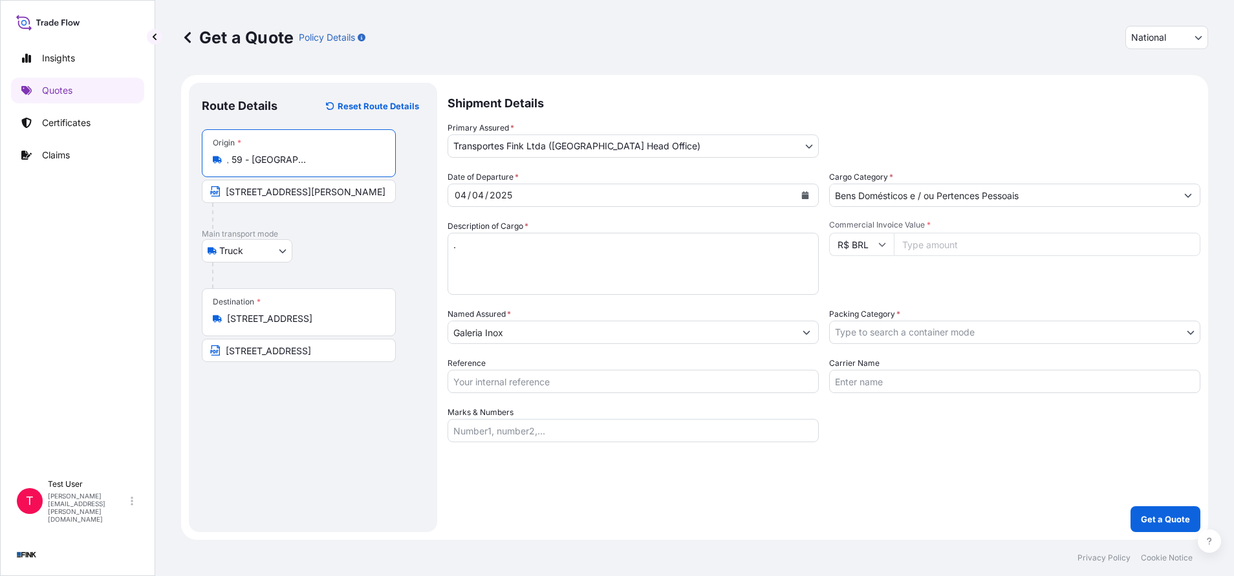
type input "Travessa Jacaré, 59 - [GEOGRAPHIC_DATA], [GEOGRAPHIC_DATA] - State of [GEOGRAPH…"
click at [294, 194] on input "[STREET_ADDRESS][PERSON_NAME]" at bounding box center [301, 191] width 199 height 23
click at [294, 194] on input "[STREET_ADDRESS][PERSON_NAME]" at bounding box center [299, 191] width 194 height 23
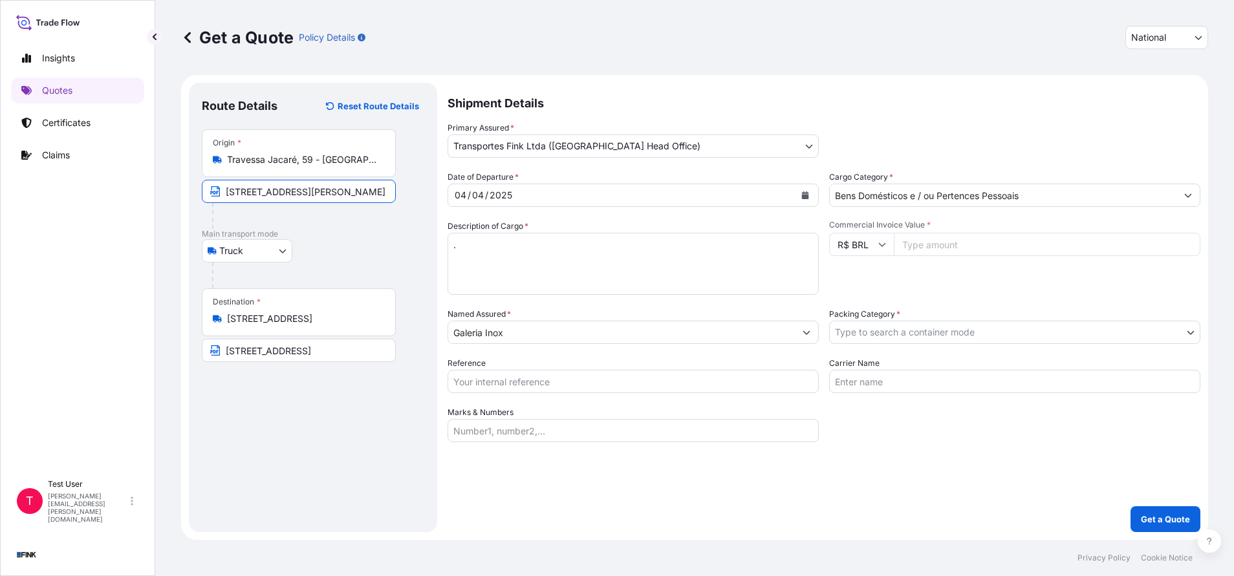
paste input "Travessa Jacaré, 59 - [GEOGRAPHIC_DATA]"
type input "[STREET_ADDRESS]"
click at [964, 248] on input "Commercial Invoice Value *" at bounding box center [1047, 244] width 307 height 23
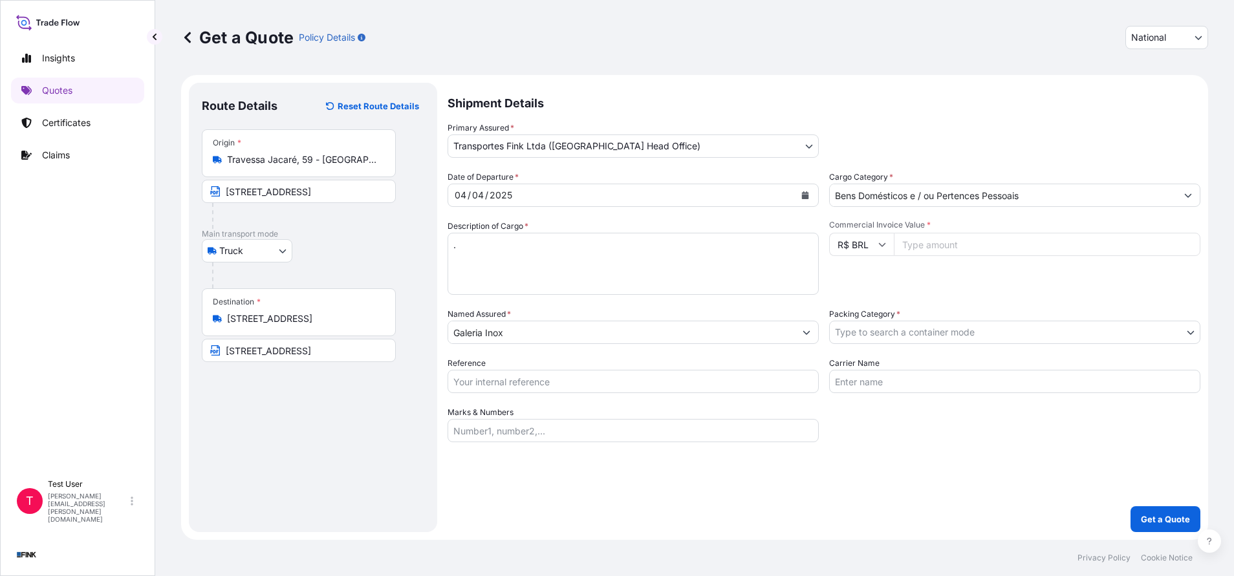
paste input "90000.00"
type input "90000.00"
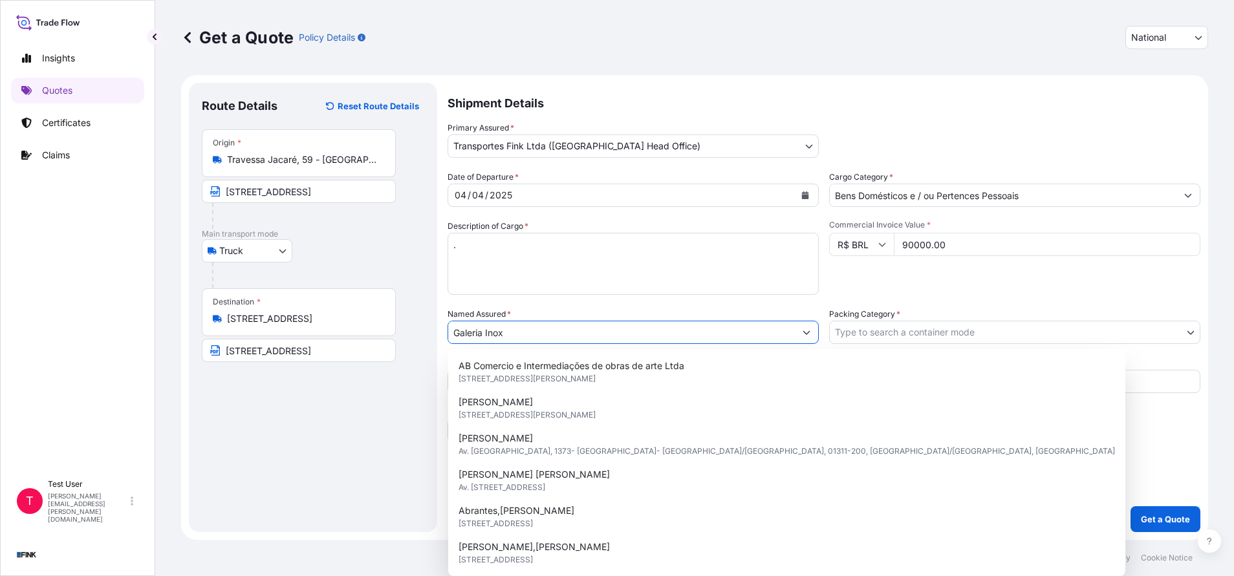
click at [541, 334] on input "Galeria Inox" at bounding box center [621, 332] width 347 height 23
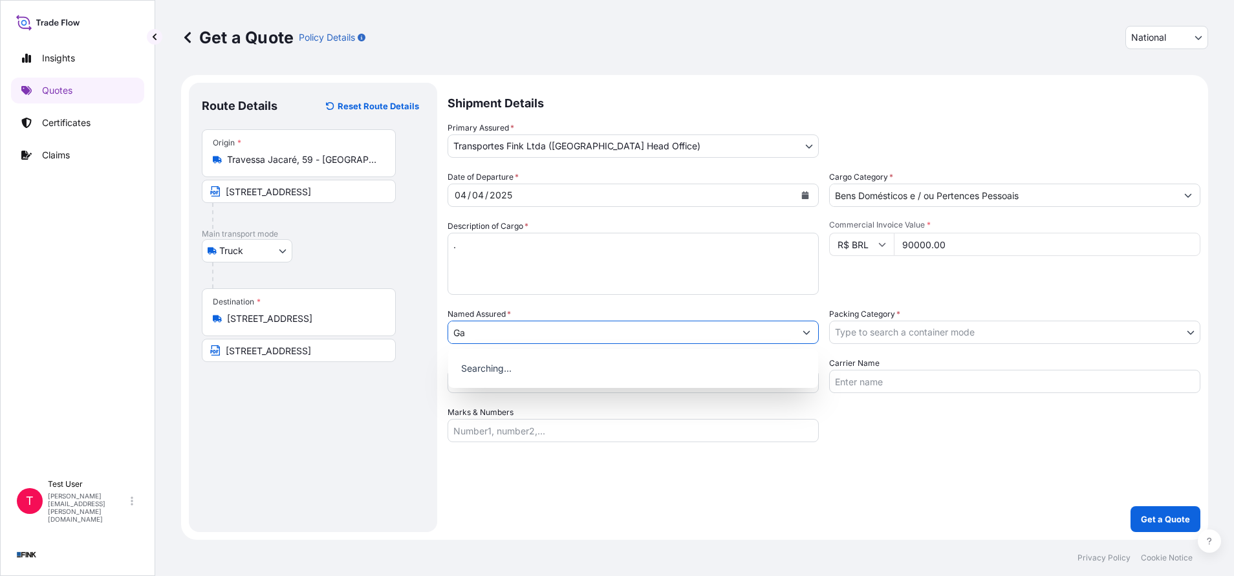
type input "G"
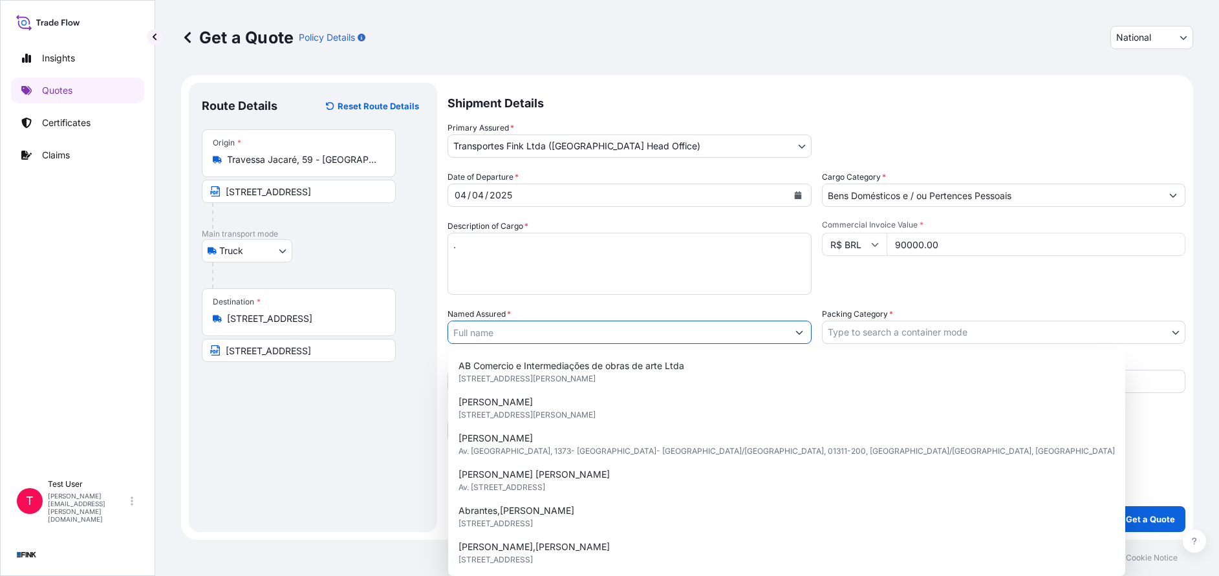
paste input "[PERSON_NAME]"
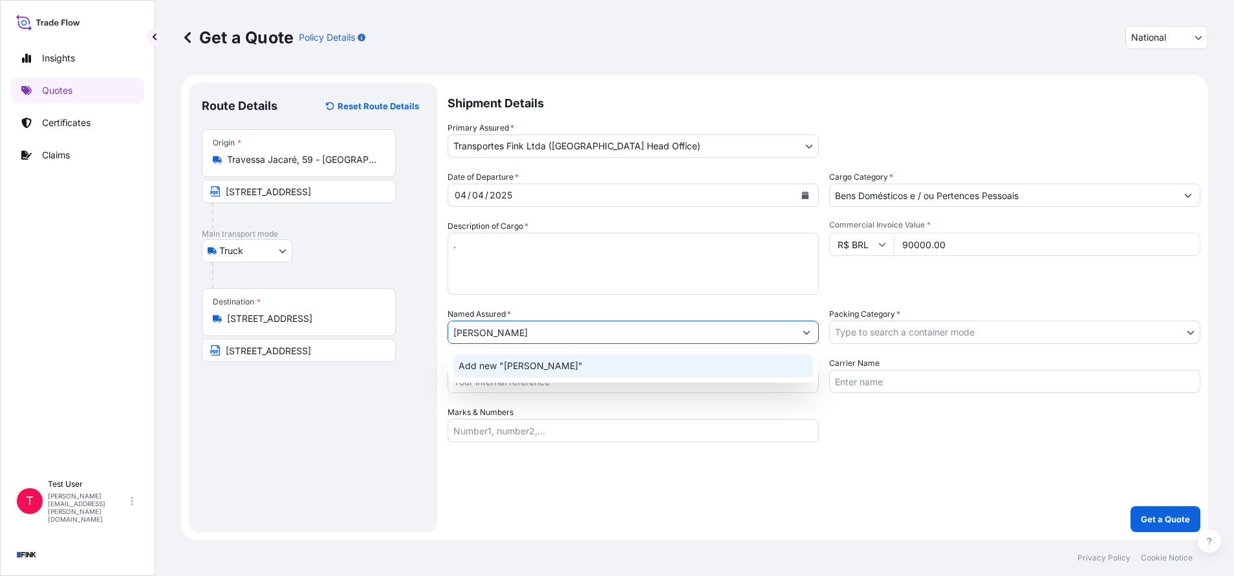
click at [501, 362] on span "Add new "[PERSON_NAME]"" at bounding box center [521, 366] width 124 height 13
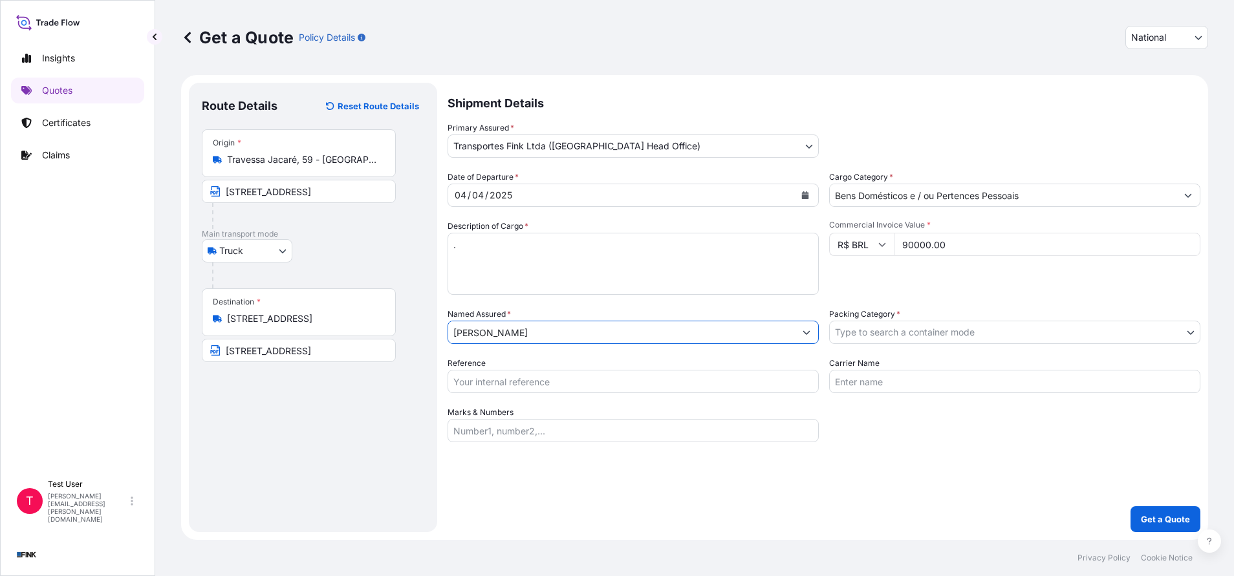
type input "[PERSON_NAME]"
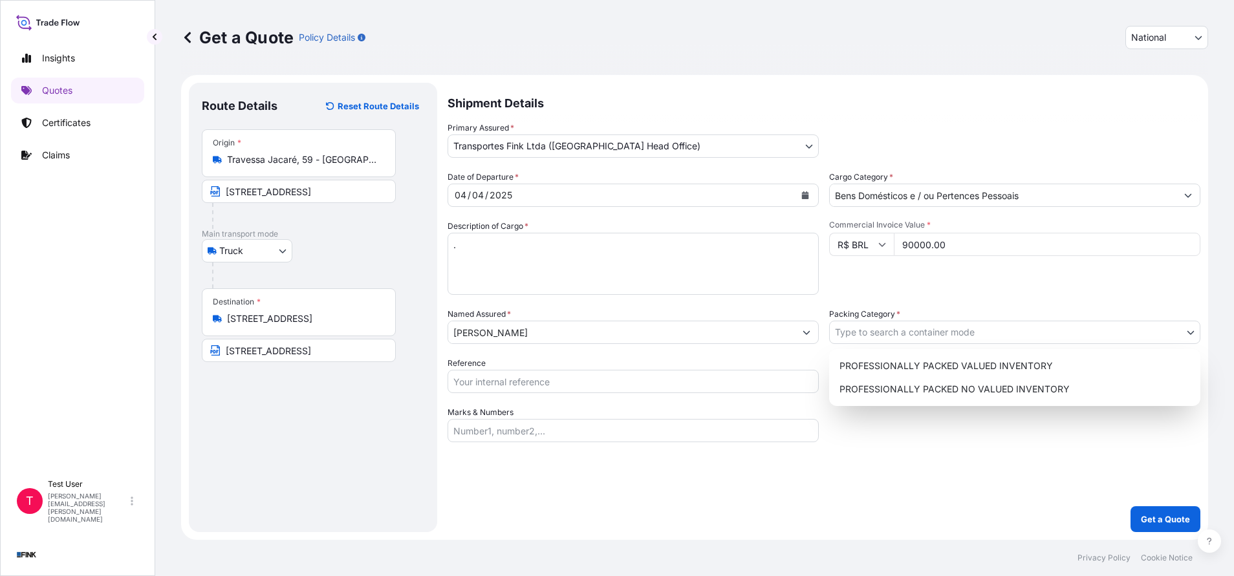
click at [864, 336] on body "12 options available. 0 options available. 3 options available. 12 options avai…" at bounding box center [617, 288] width 1234 height 576
click at [856, 365] on div "PROFESSIONALLY PACKED VALUED INVENTORY" at bounding box center [1014, 365] width 361 height 23
select select "11"
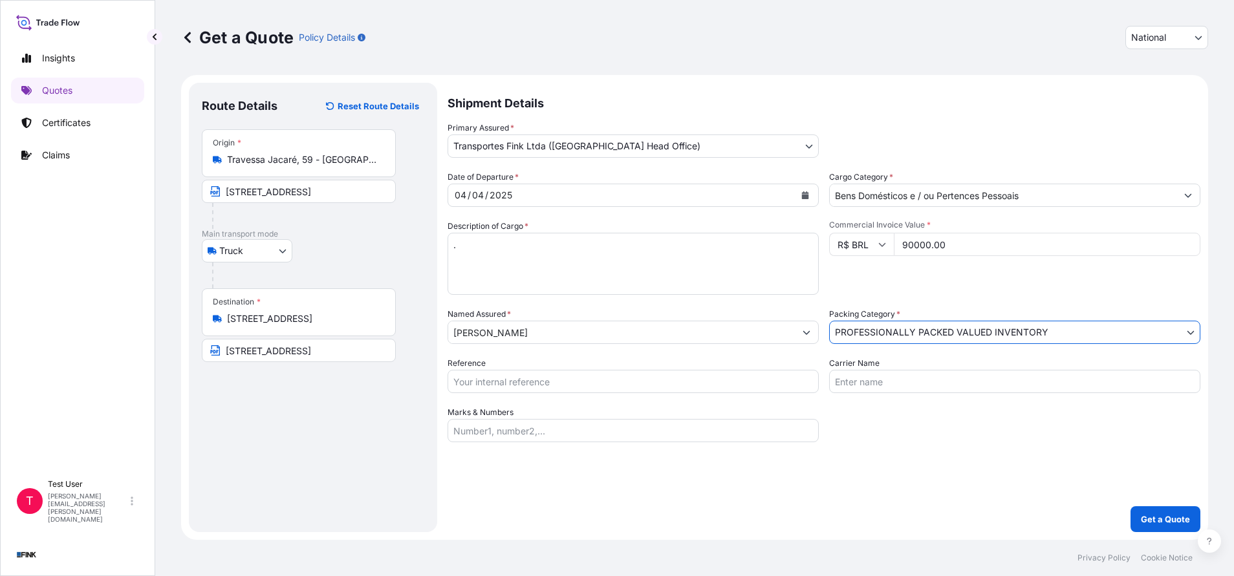
click at [740, 382] on input "Reference" at bounding box center [633, 381] width 371 height 23
paste input "08N-0010-25 OA DDR"
type input "08N-0010-25 OA DDR"
click at [1166, 517] on p "Get a Quote" at bounding box center [1165, 519] width 49 height 13
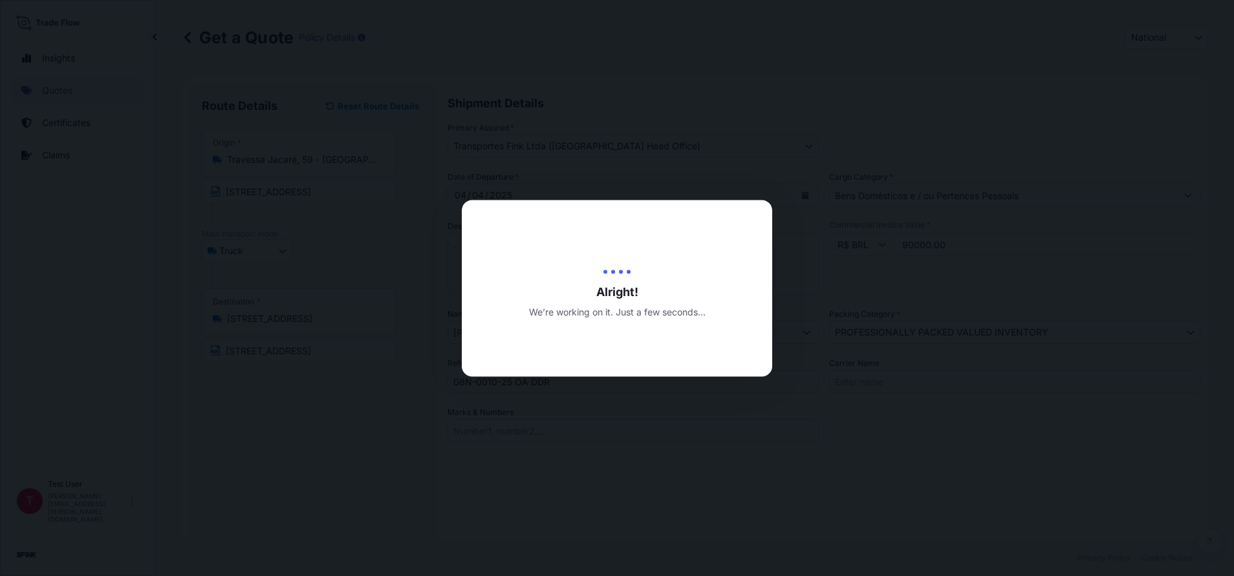
type input "[DATE]"
select select "Truck"
select select "31747"
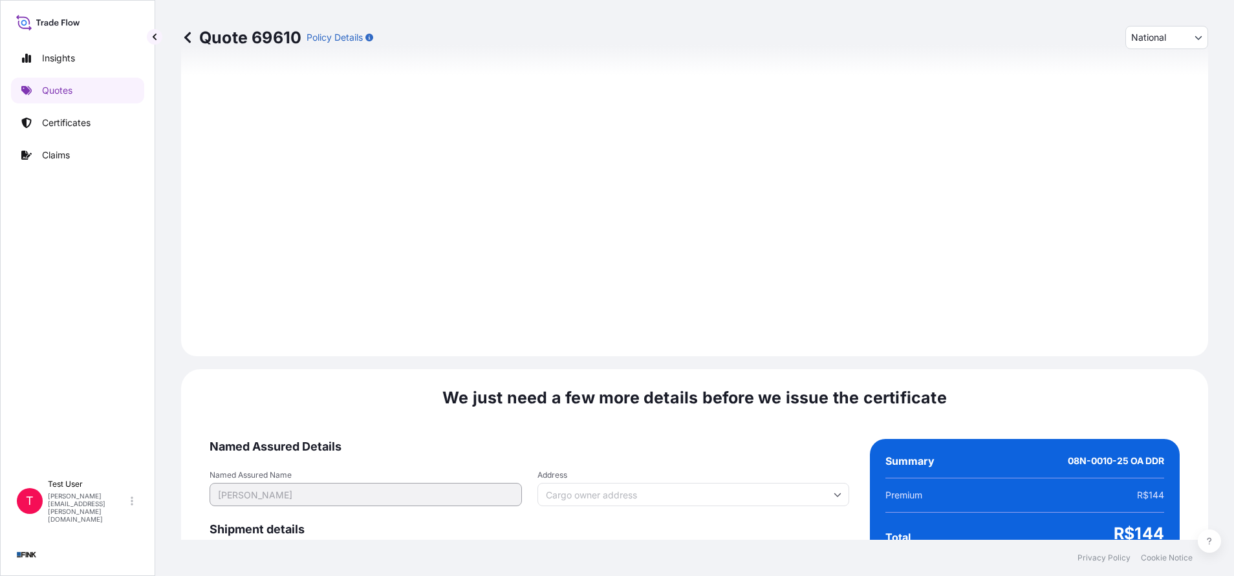
scroll to position [1486, 0]
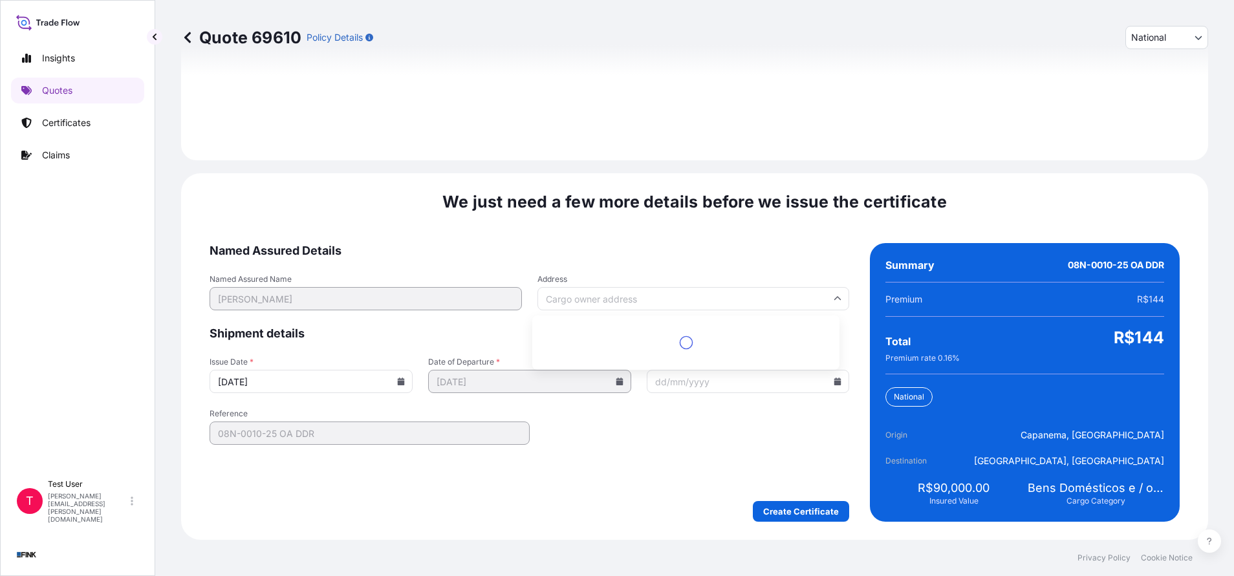
click at [632, 293] on input "Address" at bounding box center [694, 298] width 312 height 23
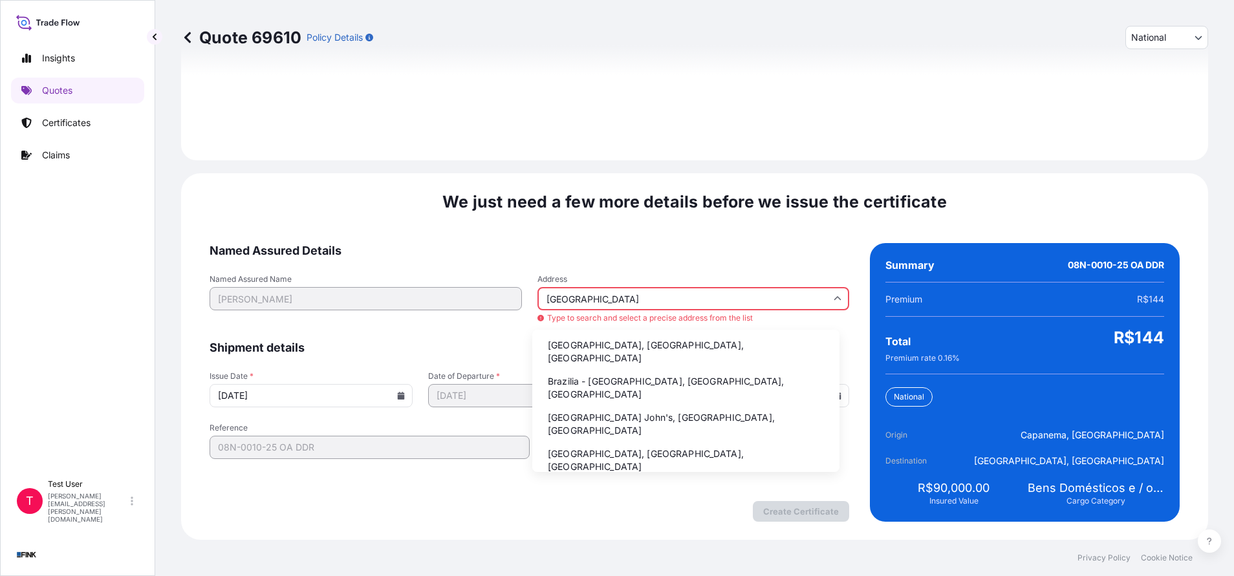
click at [557, 371] on li "Brazilia - [GEOGRAPHIC_DATA], [GEOGRAPHIC_DATA], [GEOGRAPHIC_DATA]" at bounding box center [686, 388] width 297 height 34
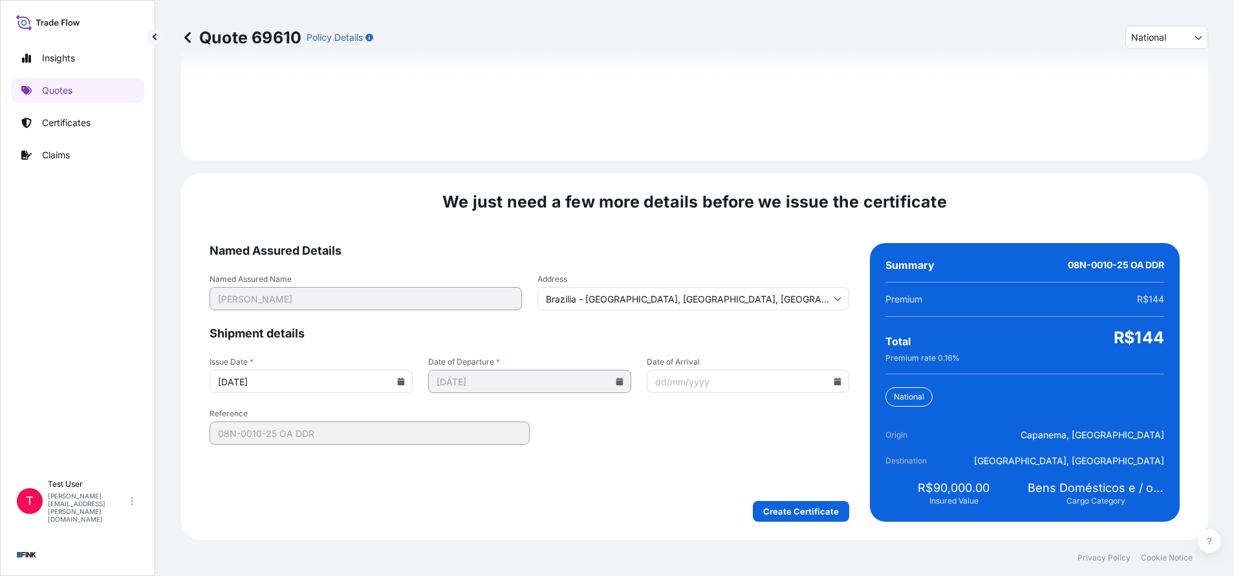
type input "[GEOGRAPHIC_DATA], [GEOGRAPHIC_DATA], [GEOGRAPHIC_DATA]"
click at [398, 380] on icon at bounding box center [401, 382] width 7 height 8
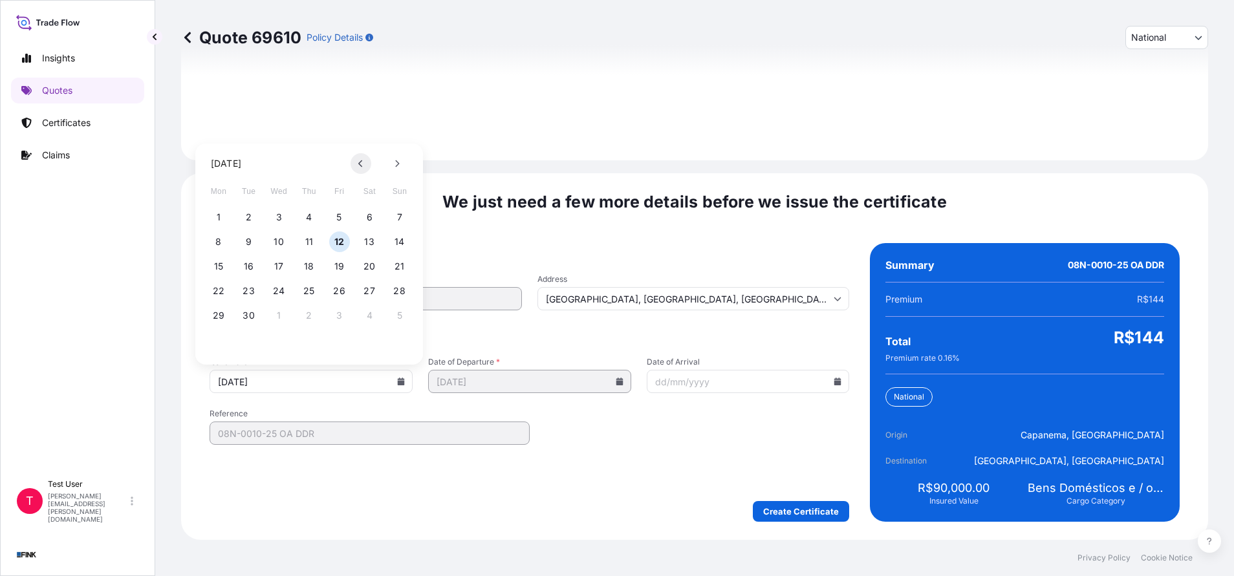
click at [361, 163] on icon at bounding box center [360, 164] width 5 height 8
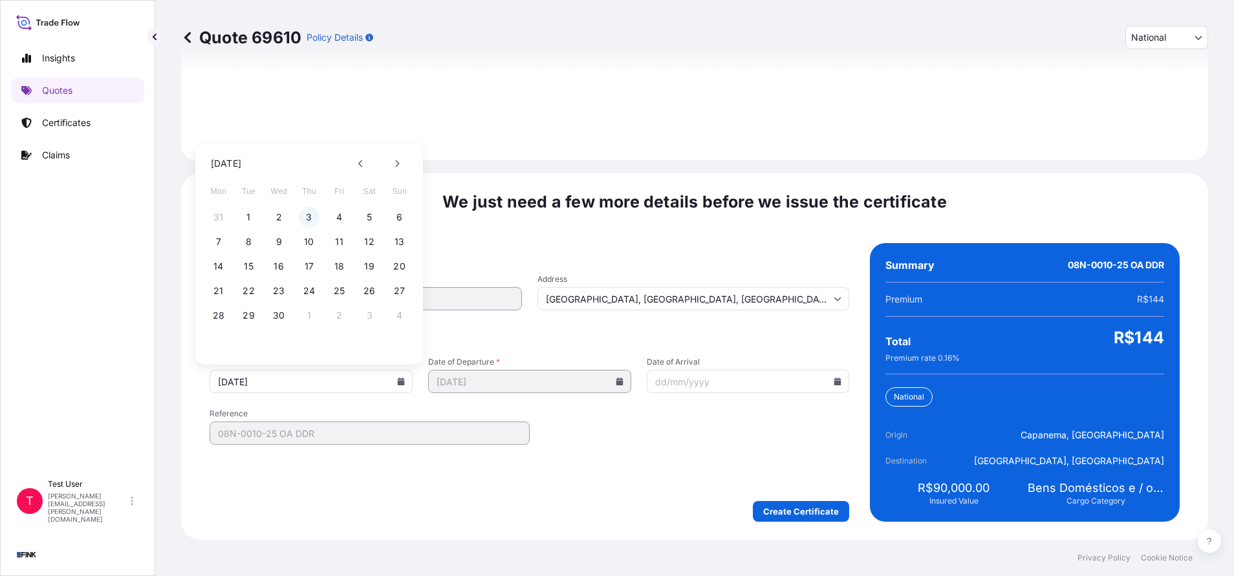
click at [306, 218] on button "3" at bounding box center [309, 217] width 21 height 21
type input "[DATE]"
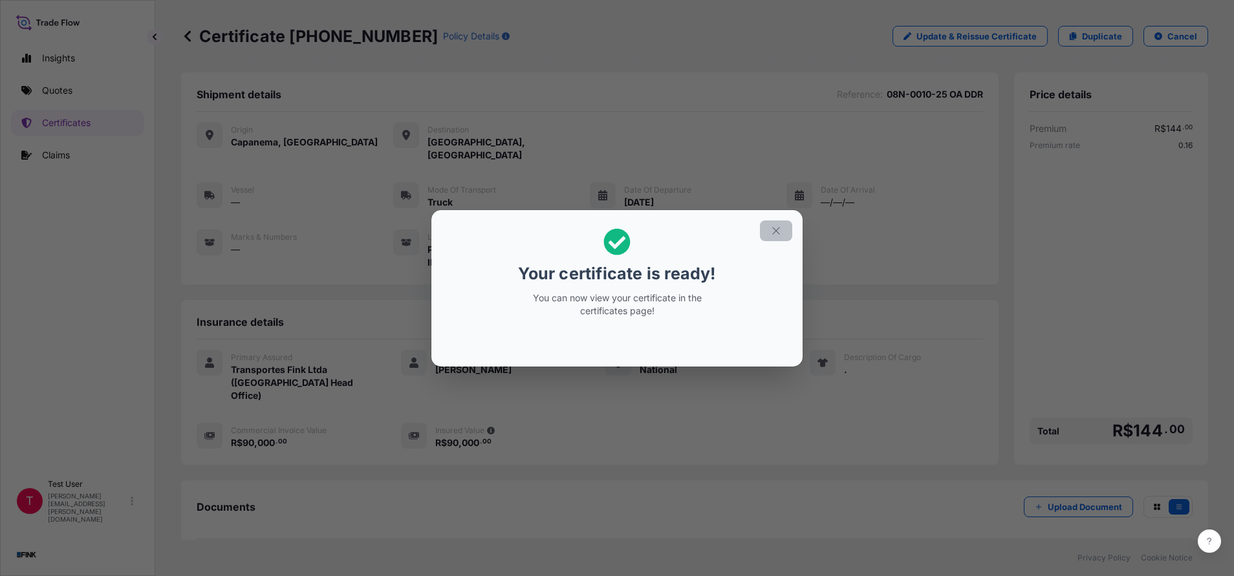
click at [778, 234] on icon "button" at bounding box center [776, 231] width 12 height 12
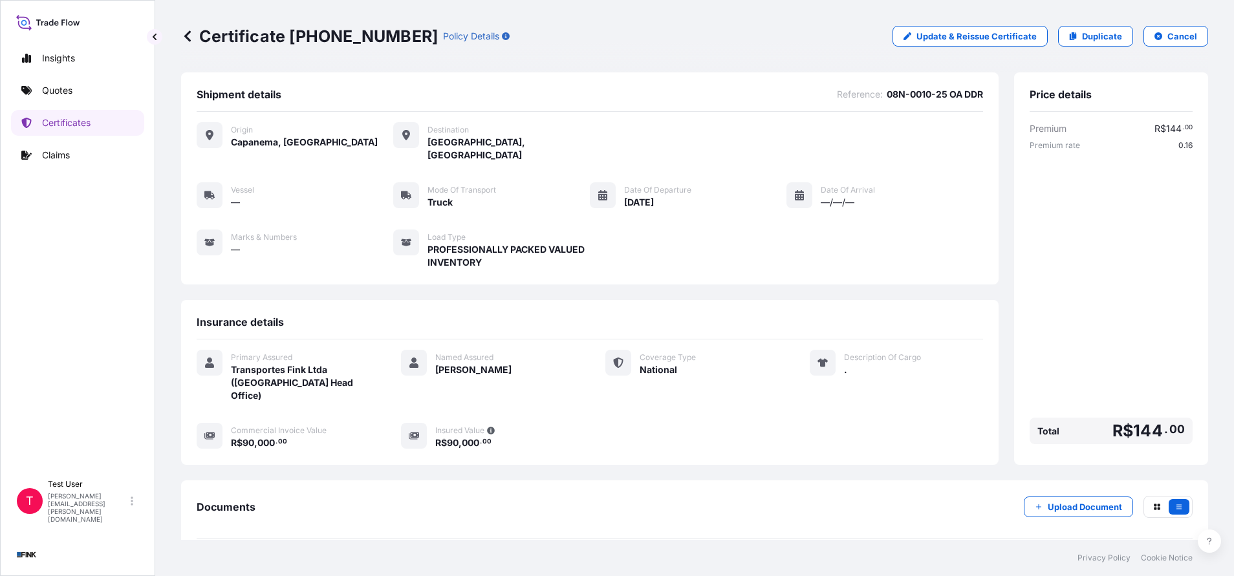
click at [376, 44] on p "Certificate [PHONE_NUMBER]" at bounding box center [309, 36] width 257 height 21
drag, startPoint x: 377, startPoint y: 44, endPoint x: 293, endPoint y: 38, distance: 84.3
click at [293, 38] on p "Certificate [PHONE_NUMBER]" at bounding box center [309, 36] width 257 height 21
copy p "[PHONE_NUMBER]"
click at [1100, 42] on p "Duplicate" at bounding box center [1102, 36] width 40 height 13
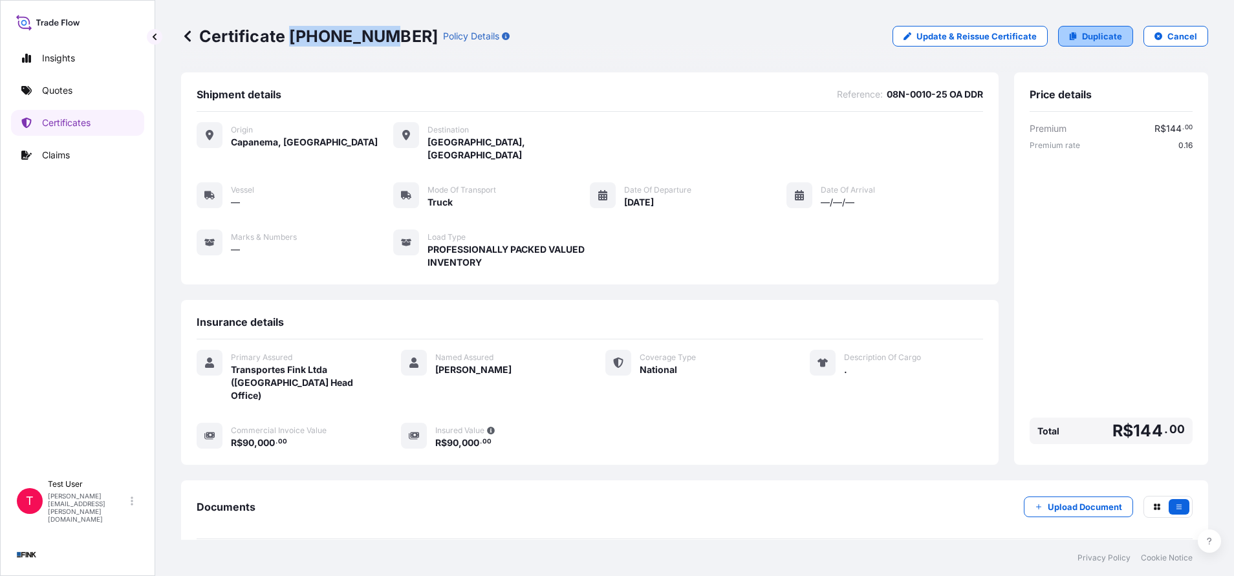
select select "national"
select select "Truck"
select select "31747"
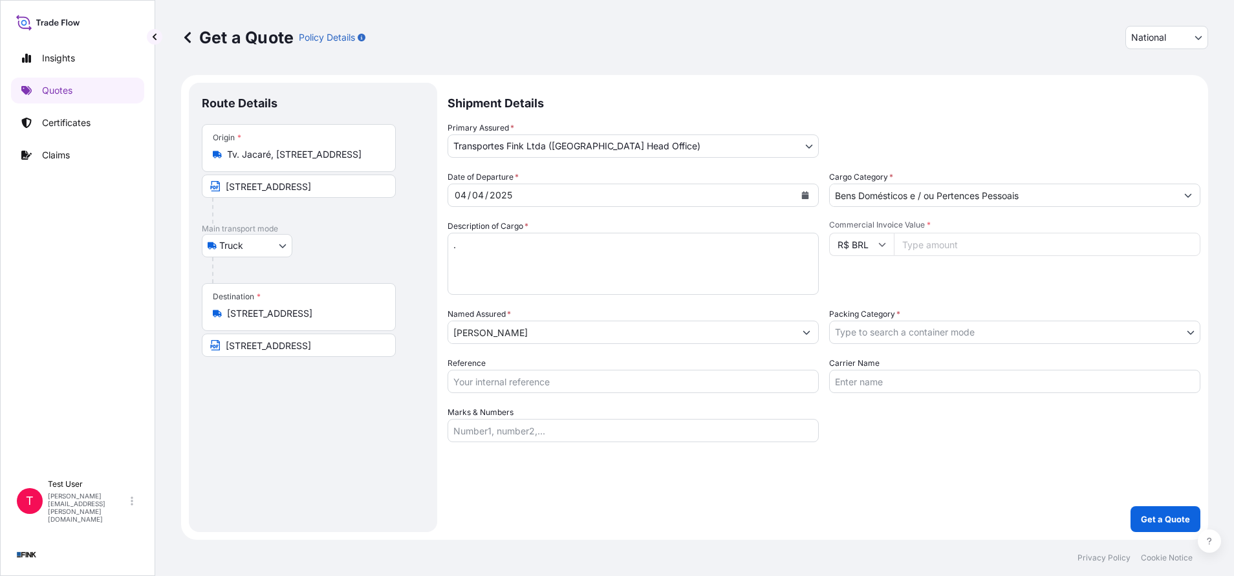
click at [304, 158] on input "Tv. Jacaré, [STREET_ADDRESS]" at bounding box center [303, 154] width 153 height 13
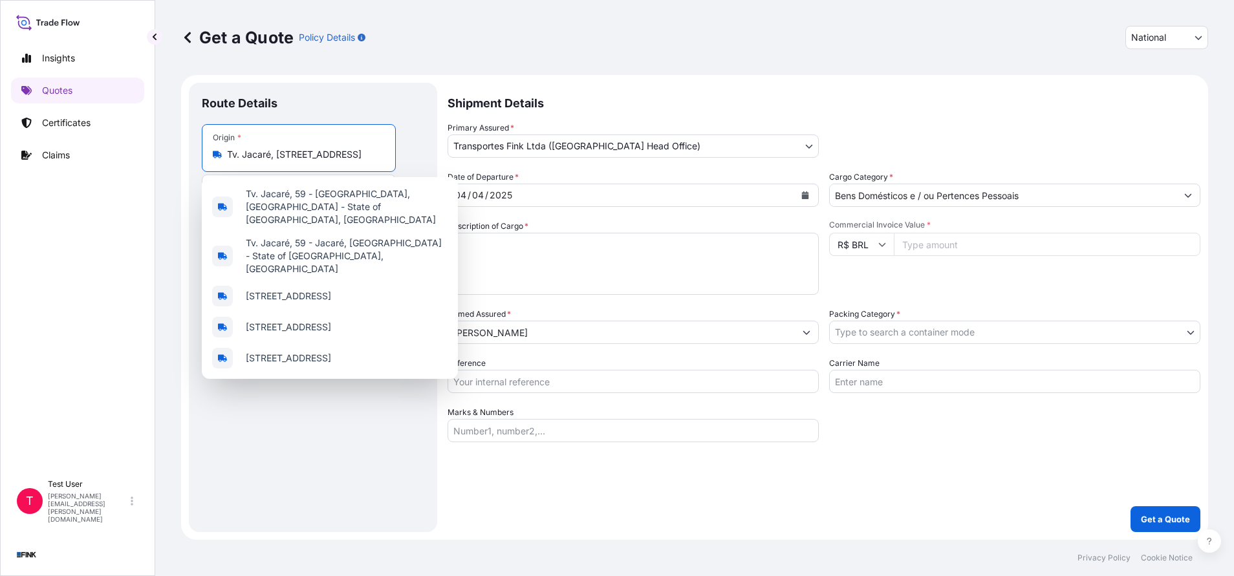
click at [304, 158] on input "Tv. Jacaré, [STREET_ADDRESS]" at bounding box center [303, 154] width 153 height 13
paste input "[STREET_ADDRESS][PERSON_NAME]"
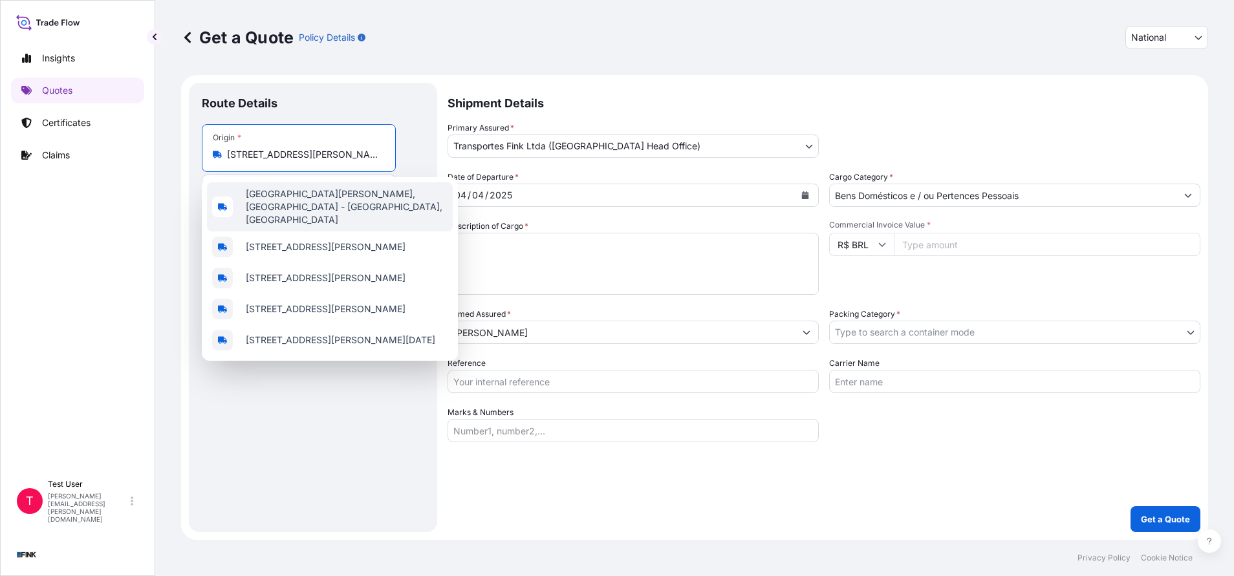
click at [320, 206] on span "[GEOGRAPHIC_DATA][PERSON_NAME], [GEOGRAPHIC_DATA] - [GEOGRAPHIC_DATA], [GEOGRAP…" at bounding box center [347, 207] width 202 height 39
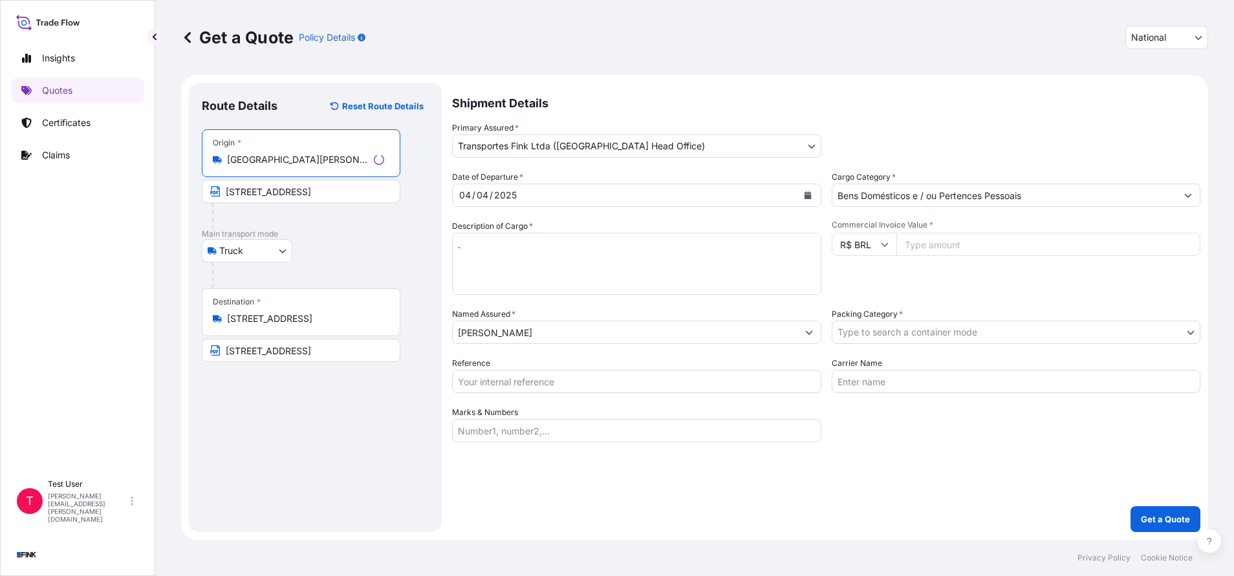
type input "[GEOGRAPHIC_DATA][PERSON_NAME], [GEOGRAPHIC_DATA] - [GEOGRAPHIC_DATA], [GEOGRAP…"
click at [299, 190] on input "[STREET_ADDRESS]" at bounding box center [299, 191] width 194 height 23
paste input "[STREET_ADDRESS][PERSON_NAME]"
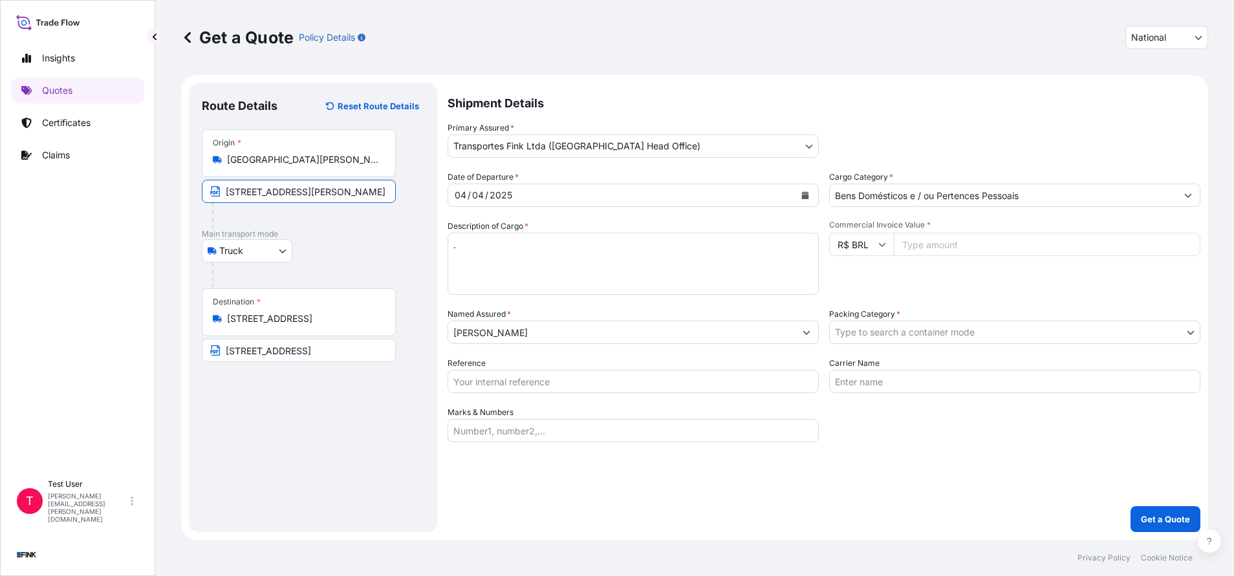
scroll to position [0, 61]
type input "[STREET_ADDRESS][PERSON_NAME]"
click at [341, 323] on input "[STREET_ADDRESS]" at bounding box center [303, 318] width 153 height 13
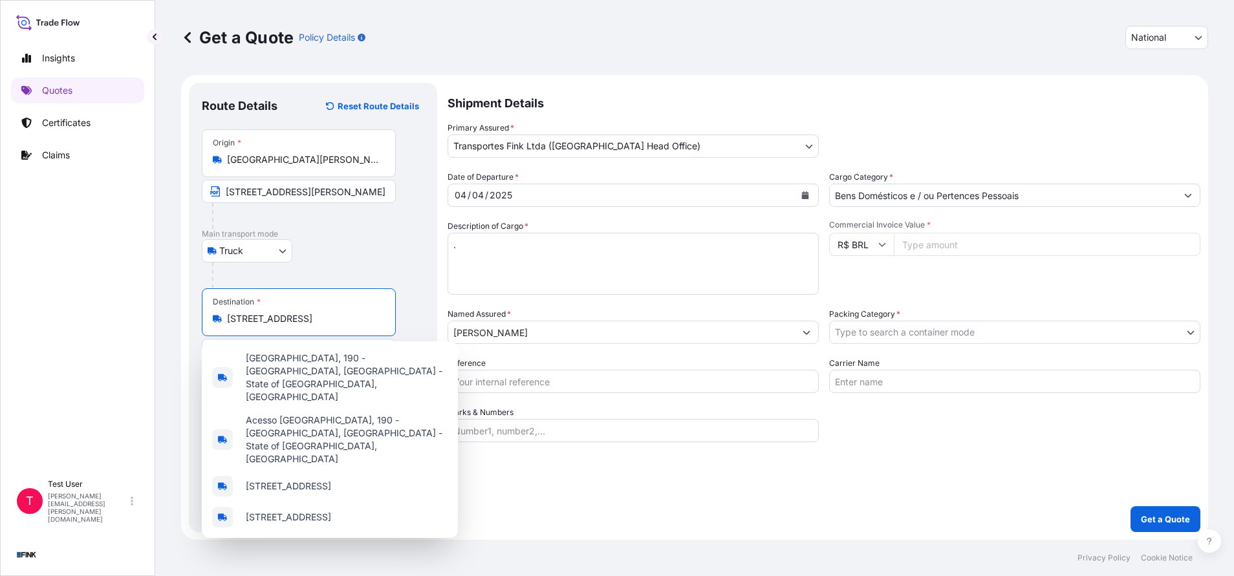
click at [341, 323] on input "[STREET_ADDRESS]" at bounding box center [303, 318] width 153 height 13
paste input "[GEOGRAPHIC_DATA][PERSON_NAME], [STREET_ADDRESS]"
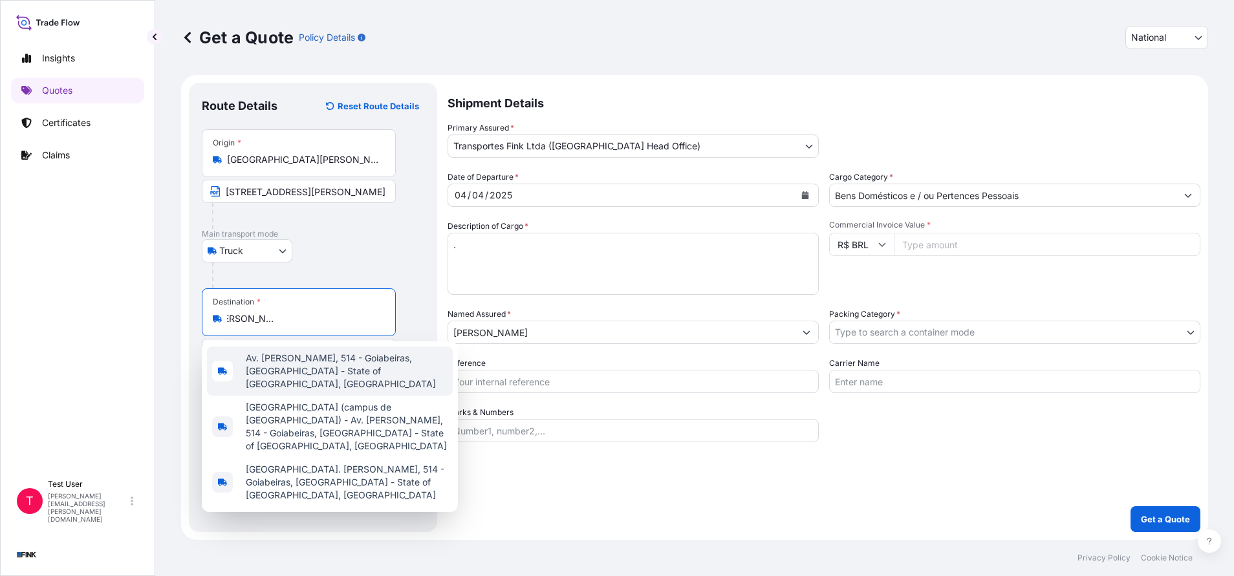
click at [287, 367] on span "Av. [PERSON_NAME], 514 - Goiabeiras, [GEOGRAPHIC_DATA] - State of [GEOGRAPHIC_D…" at bounding box center [347, 371] width 202 height 39
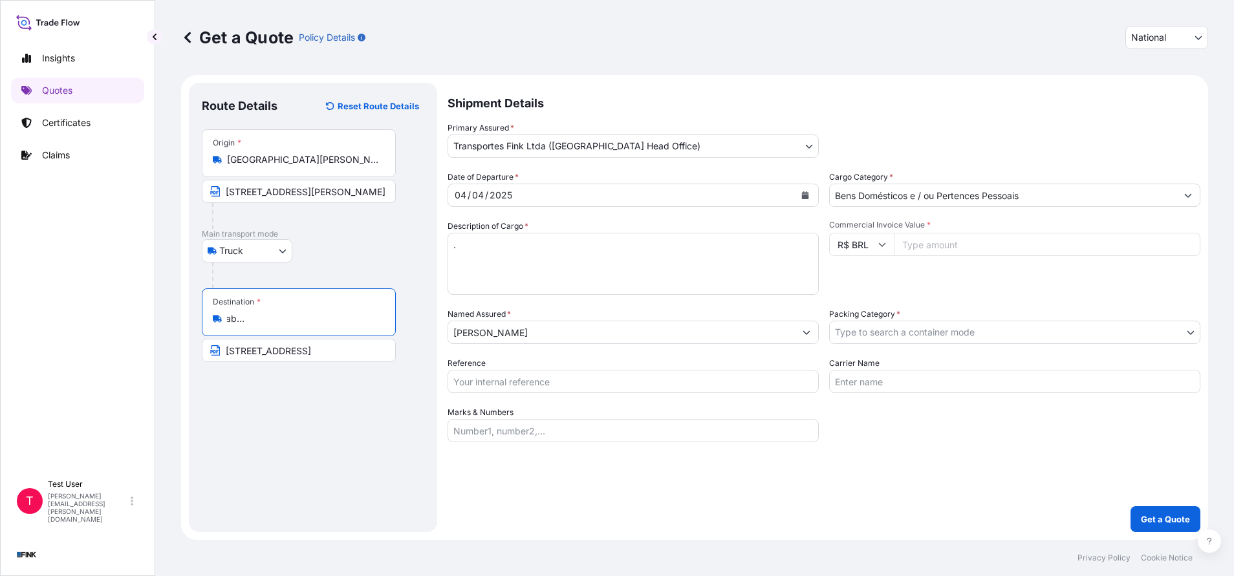
type input "Av. [PERSON_NAME], 514 - Goiabeiras, [GEOGRAPHIC_DATA] - State of [GEOGRAPHIC_D…"
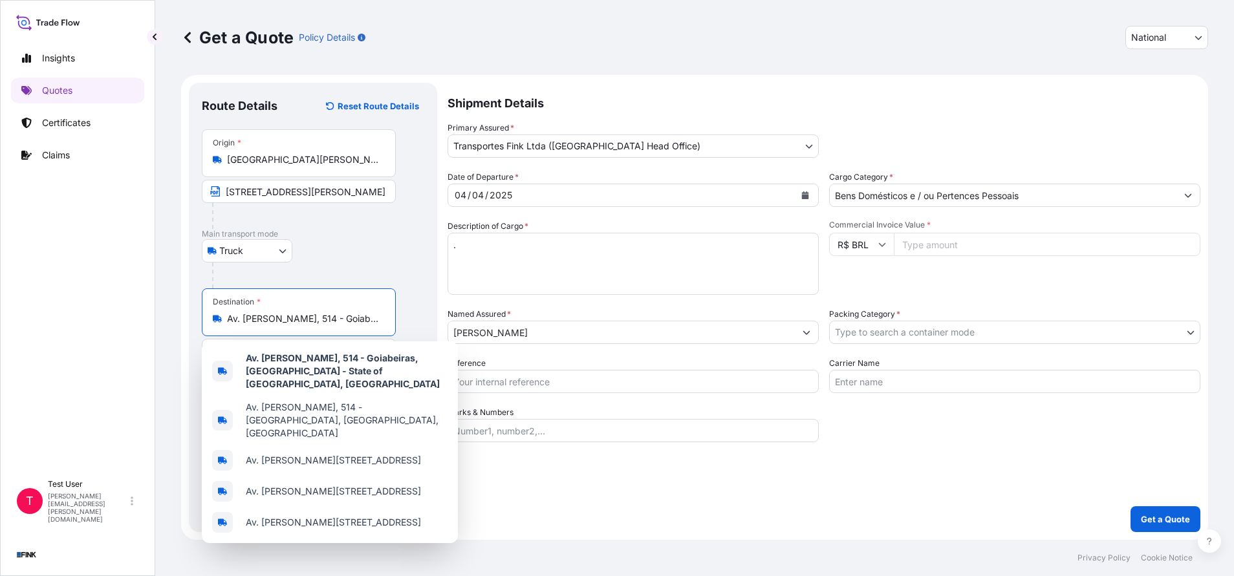
click at [809, 195] on button "Calendar" at bounding box center [805, 195] width 21 height 21
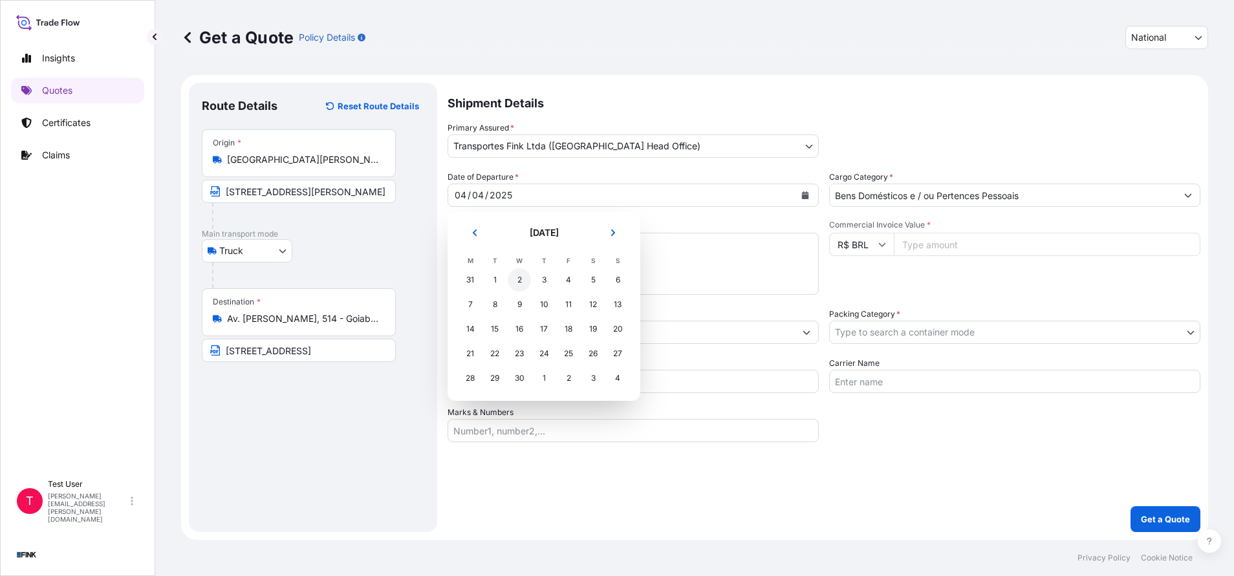
click at [518, 278] on div "2" at bounding box center [519, 279] width 23 height 23
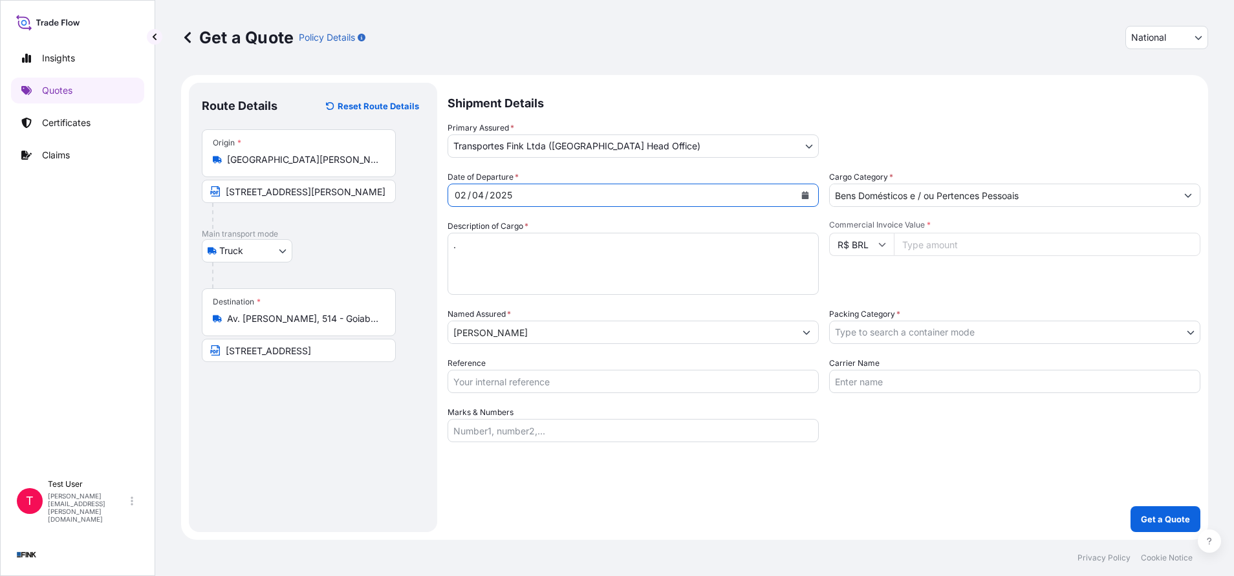
click at [946, 246] on input "Commercial Invoice Value *" at bounding box center [1047, 244] width 307 height 23
paste input "240000.00"
type input "240000.00"
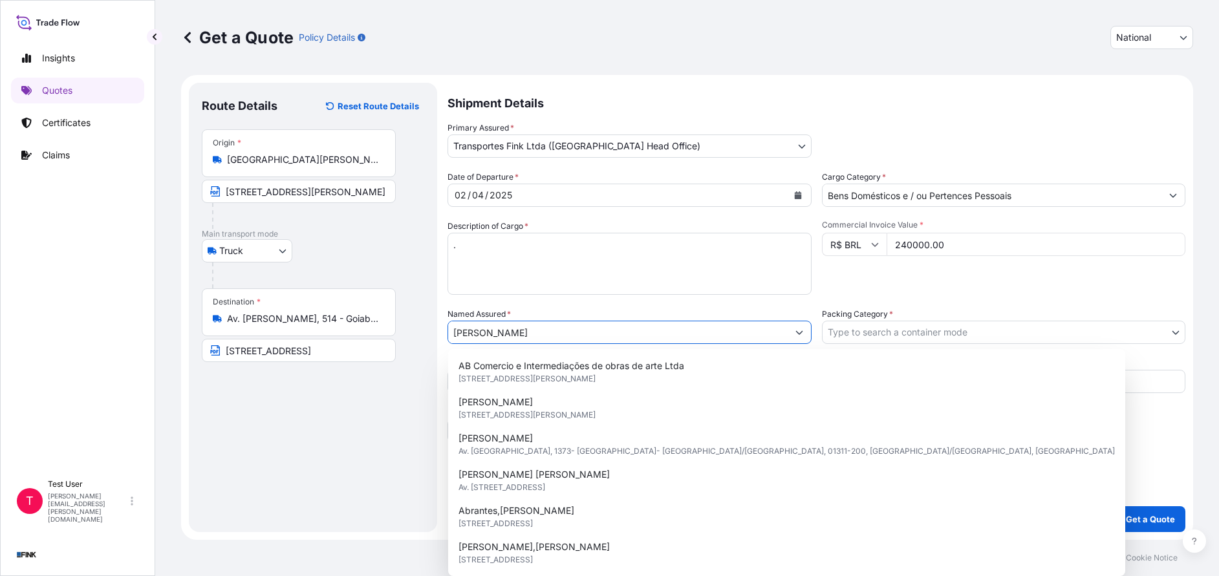
drag, startPoint x: 519, startPoint y: 329, endPoint x: 364, endPoint y: 331, distance: 155.9
click at [364, 331] on form "Route Details Reset Route Details Place of loading Road / [GEOGRAPHIC_DATA] / I…" at bounding box center [687, 307] width 1012 height 465
paste input "[GEOGRAPHIC_DATA]"
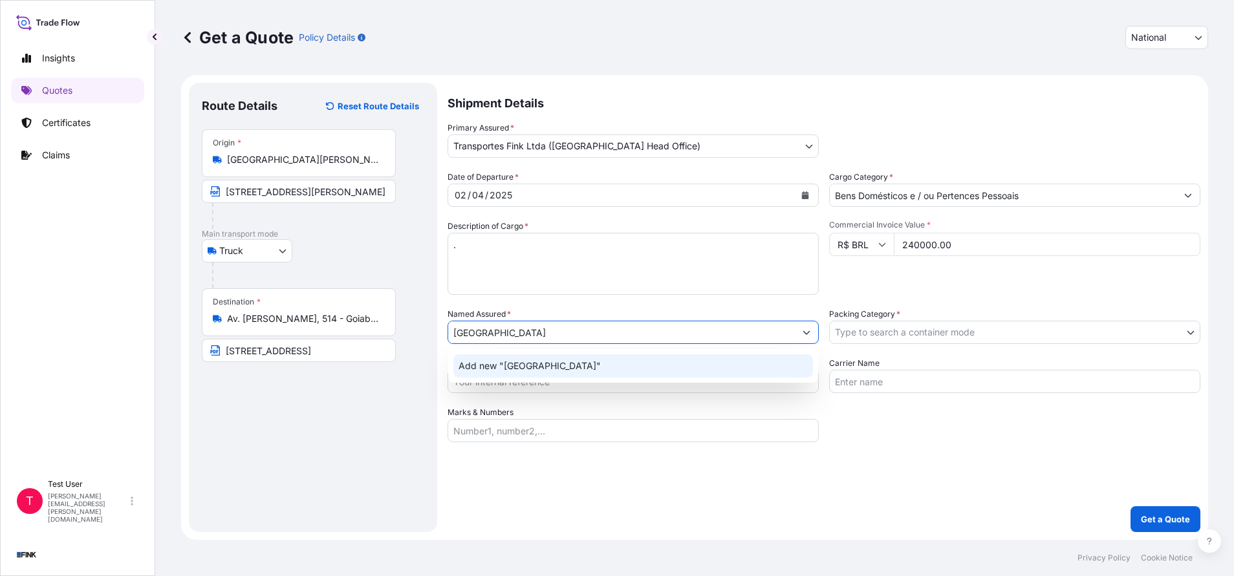
click at [489, 372] on span "Add new "[GEOGRAPHIC_DATA]"" at bounding box center [530, 366] width 142 height 13
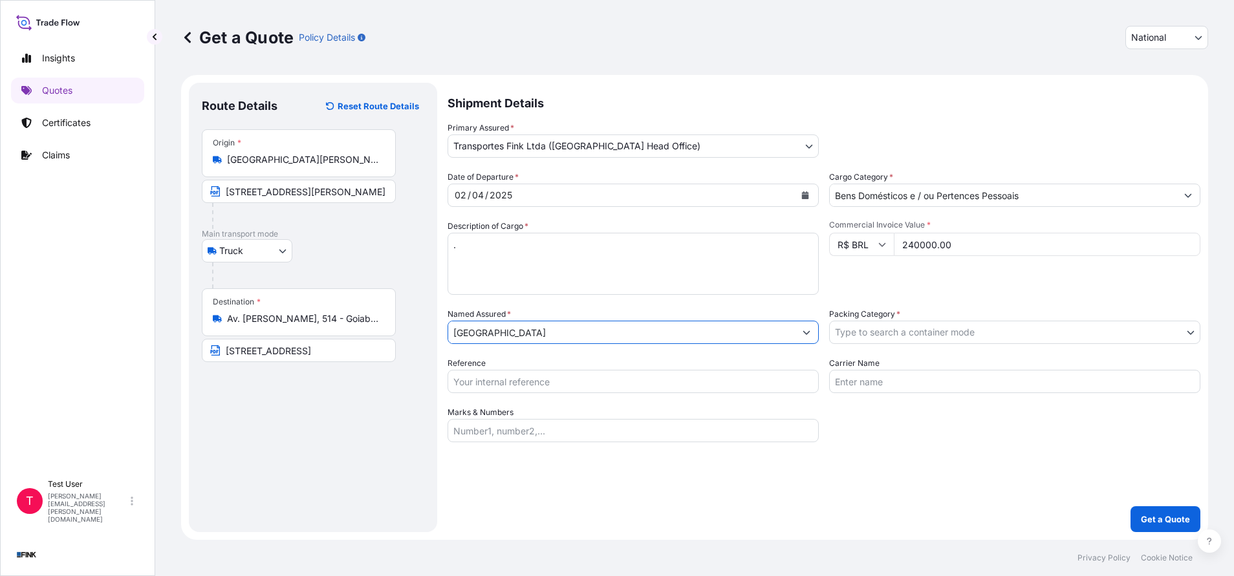
type input "[GEOGRAPHIC_DATA]"
click at [883, 335] on body "12 options available. 0 options available. 1 option available. Insights Quotes …" at bounding box center [617, 288] width 1234 height 576
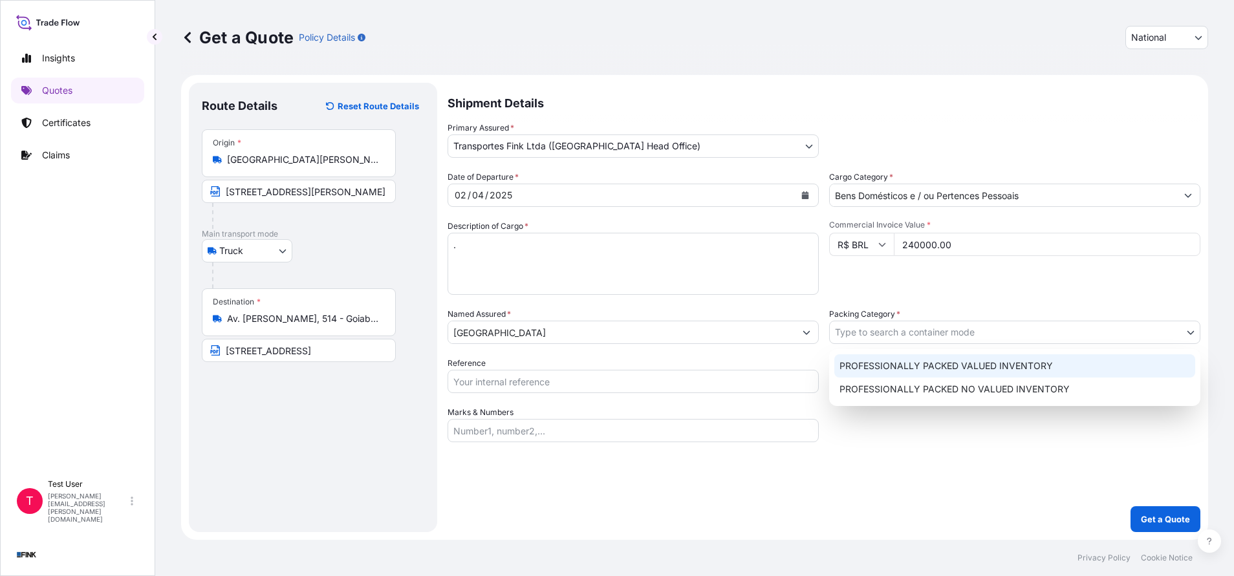
click at [862, 366] on div "PROFESSIONALLY PACKED VALUED INVENTORY" at bounding box center [1014, 365] width 361 height 23
select select "11"
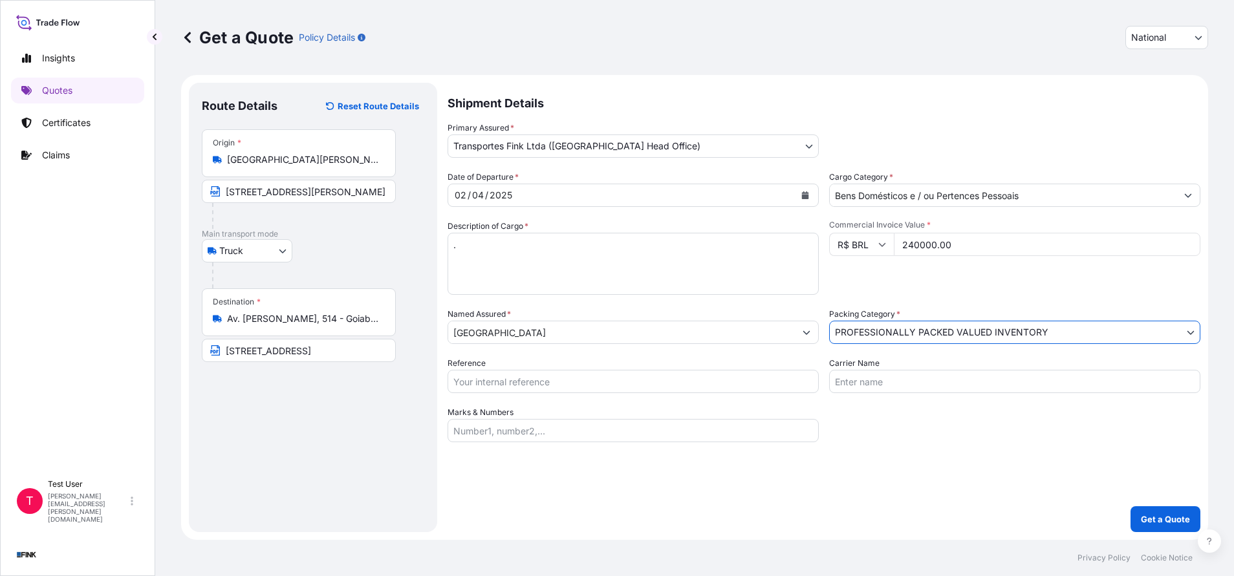
click at [706, 380] on input "Reference" at bounding box center [633, 381] width 371 height 23
paste input "08N-0048/24"
type input "08N-0048/24"
click at [1180, 514] on p "Get a Quote" at bounding box center [1165, 519] width 49 height 13
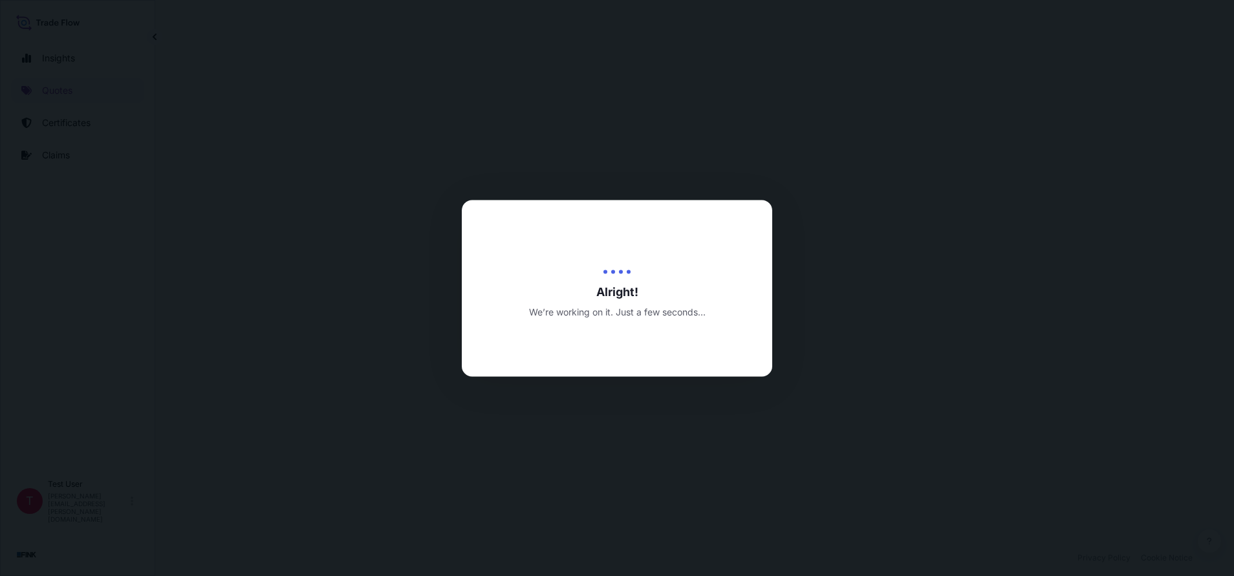
select select "Truck"
select select "31747"
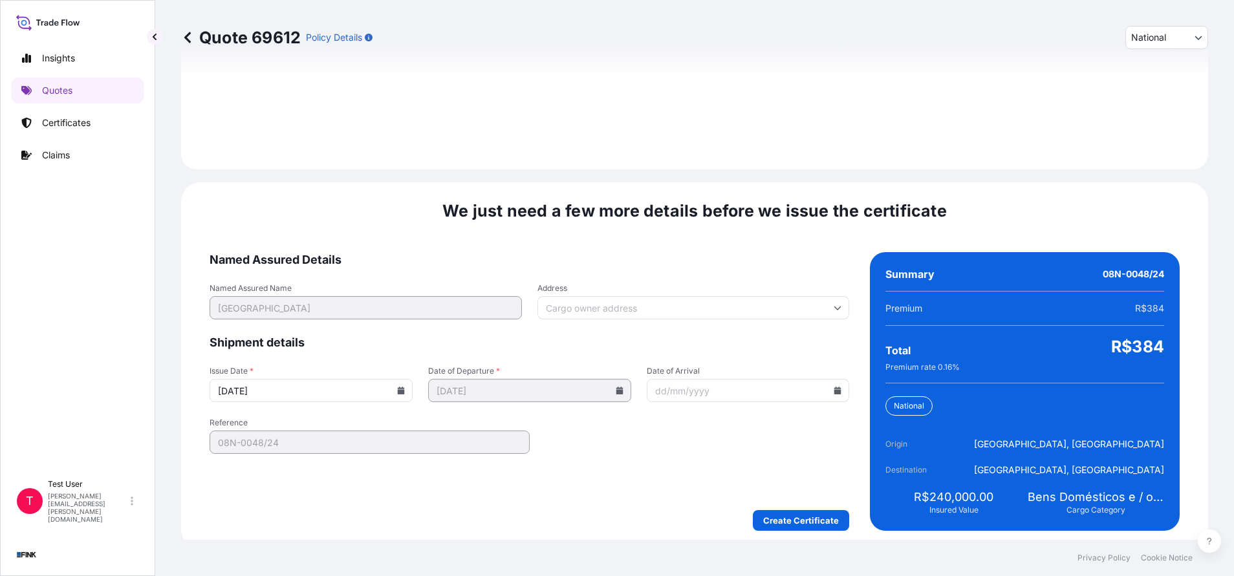
scroll to position [1486, 0]
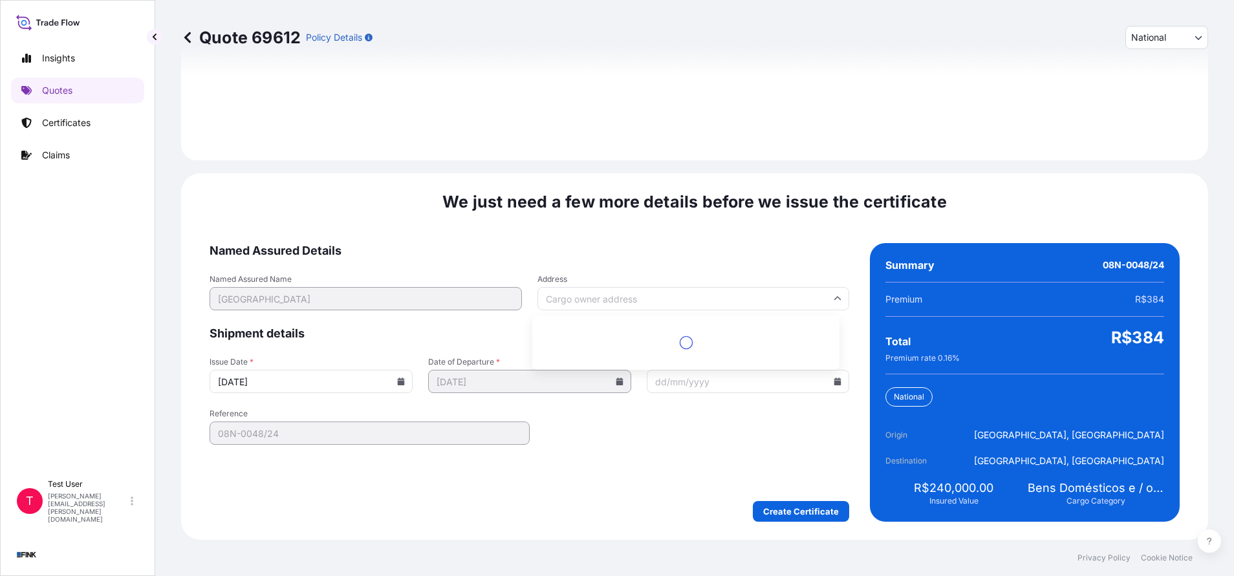
click at [646, 296] on input "Address" at bounding box center [694, 298] width 312 height 23
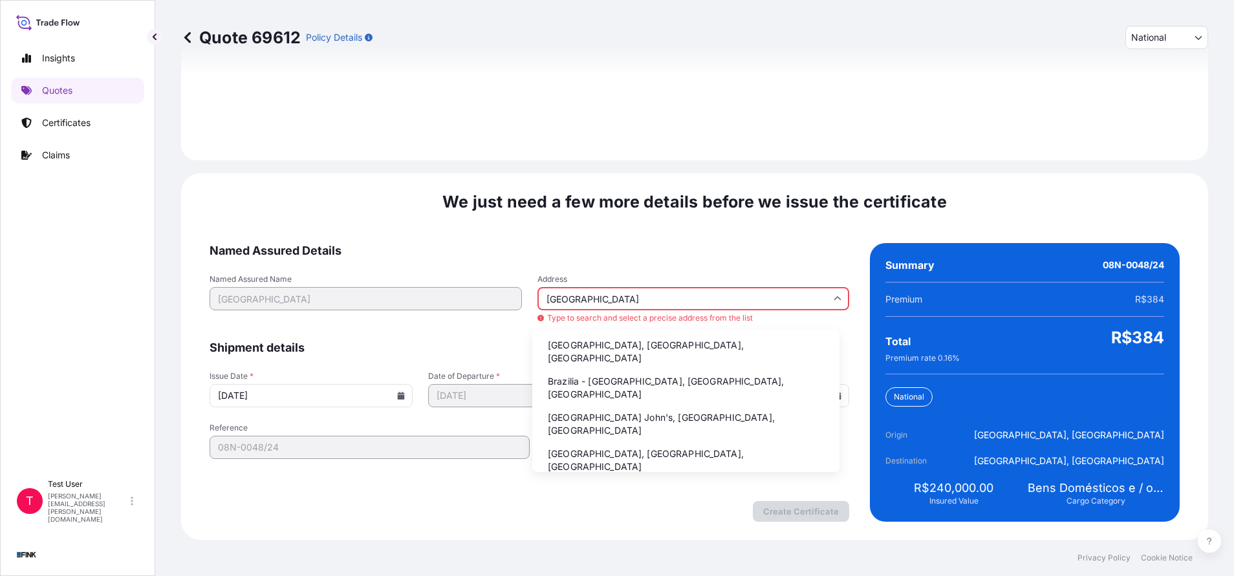
click at [565, 379] on li "Brazilia - [GEOGRAPHIC_DATA], [GEOGRAPHIC_DATA], [GEOGRAPHIC_DATA]" at bounding box center [686, 388] width 297 height 34
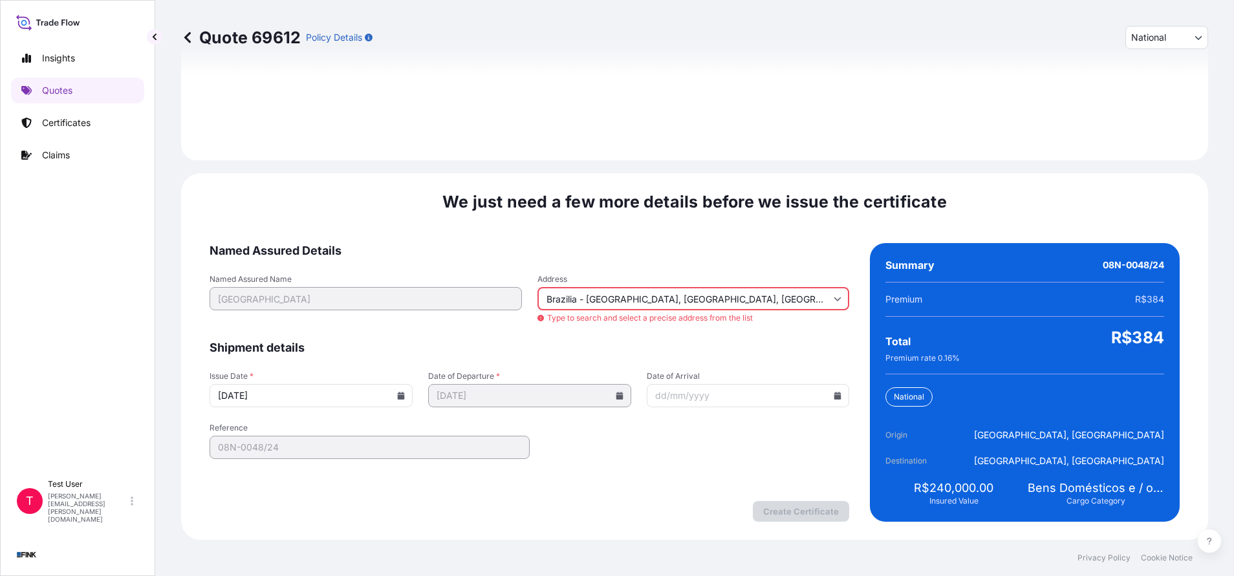
type input "[GEOGRAPHIC_DATA], [GEOGRAPHIC_DATA], [GEOGRAPHIC_DATA]"
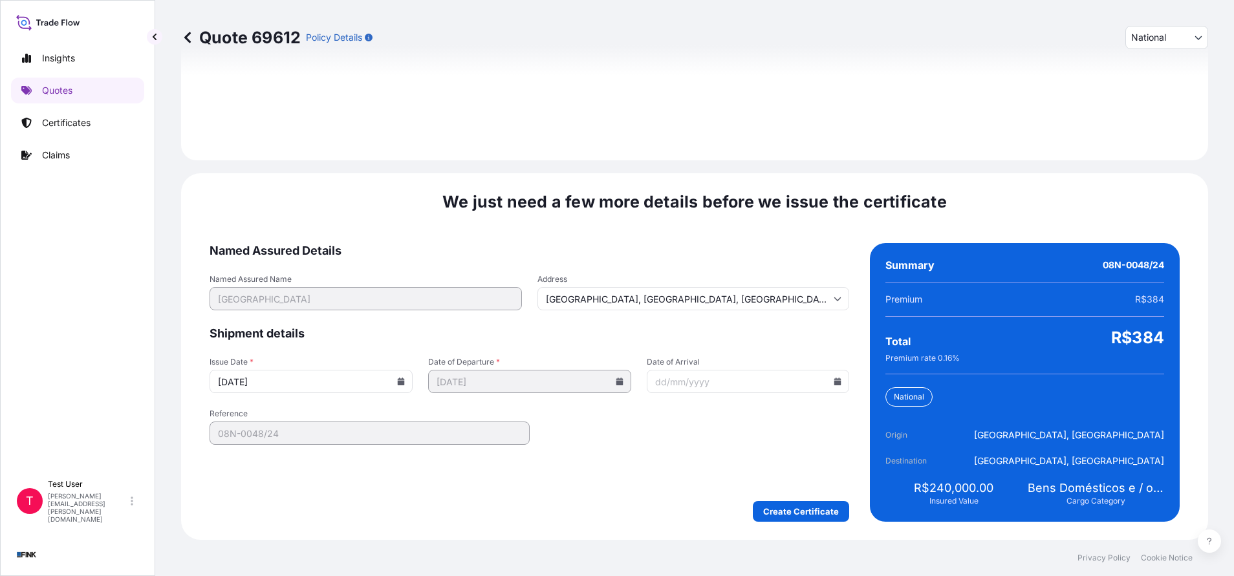
click at [395, 387] on input "[DATE]" at bounding box center [311, 381] width 203 height 23
click at [398, 379] on icon at bounding box center [401, 382] width 7 height 8
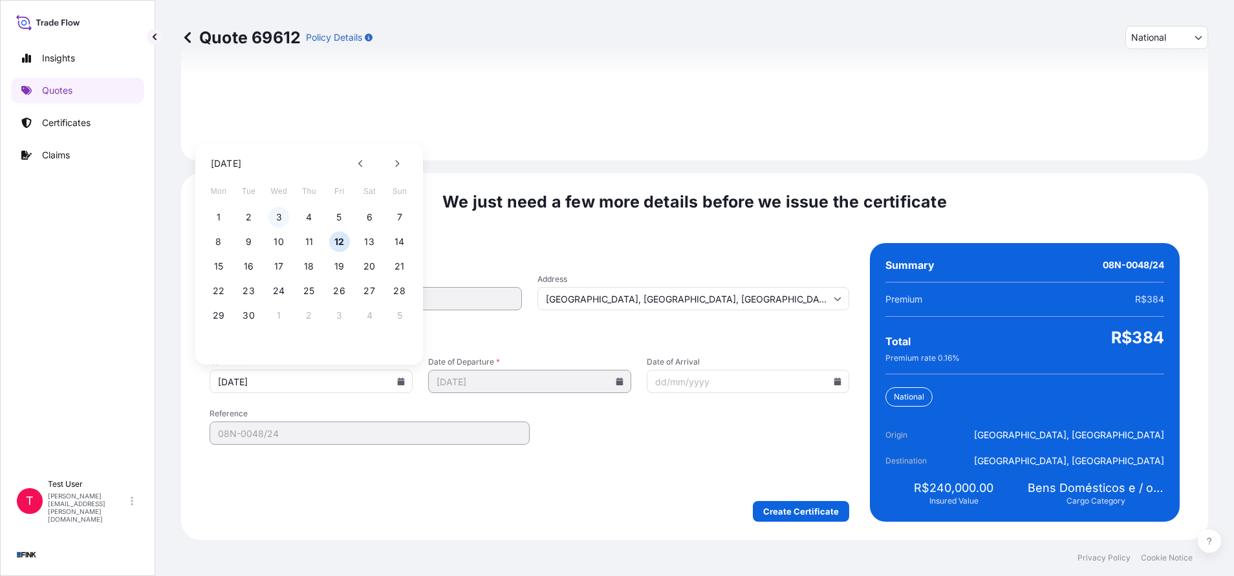
click at [279, 217] on button "3" at bounding box center [278, 217] width 21 height 21
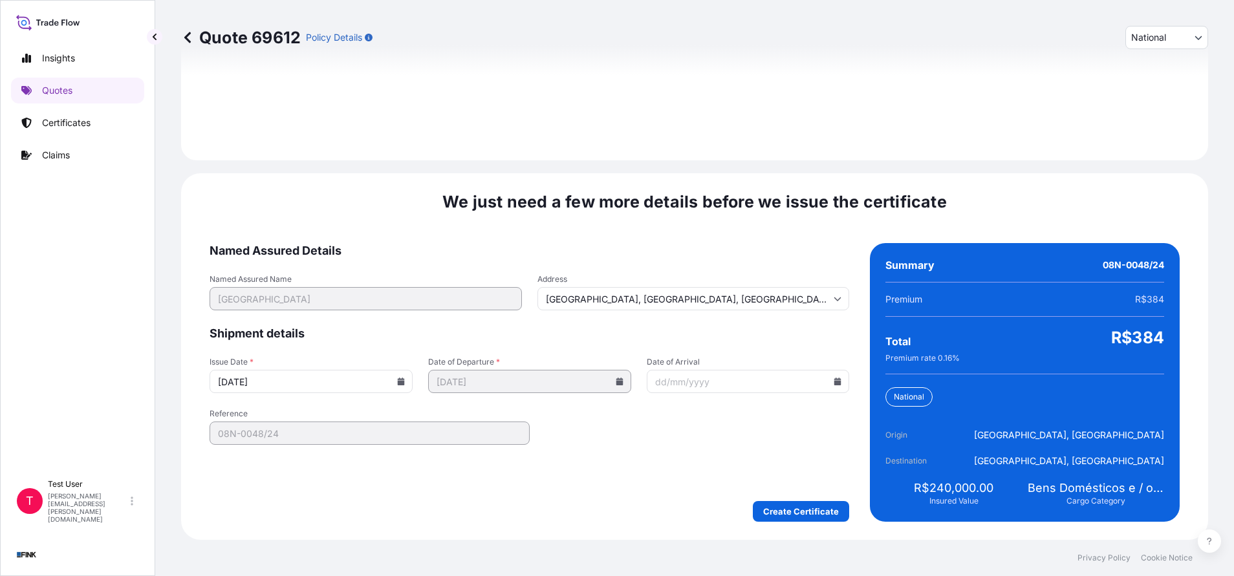
click at [398, 380] on icon at bounding box center [401, 382] width 7 height 8
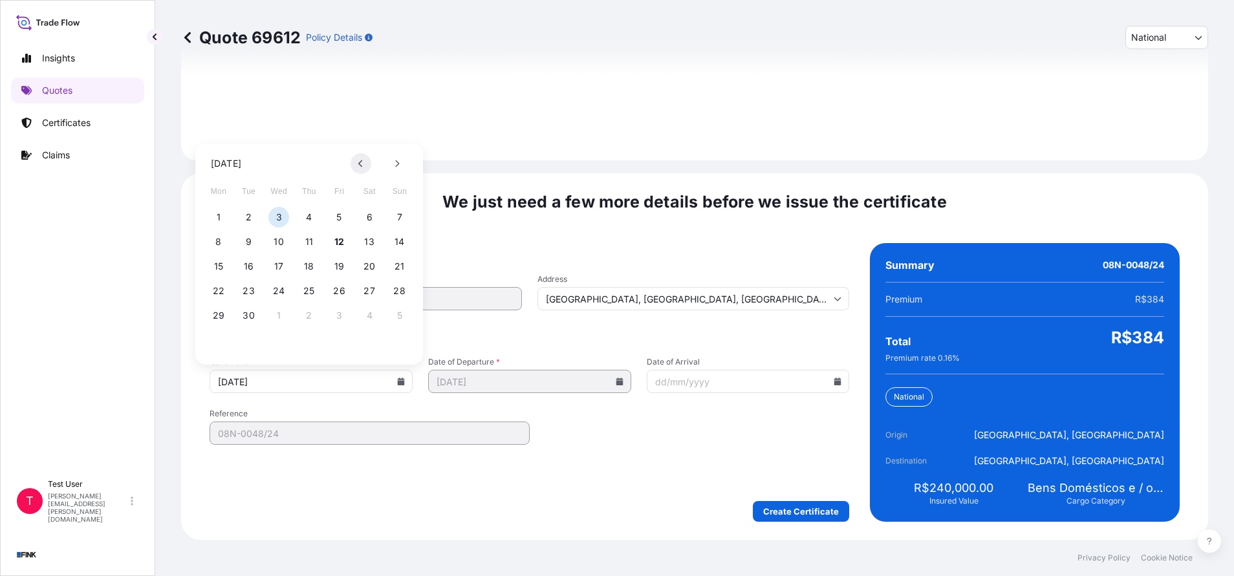
click at [363, 163] on icon at bounding box center [360, 164] width 5 height 8
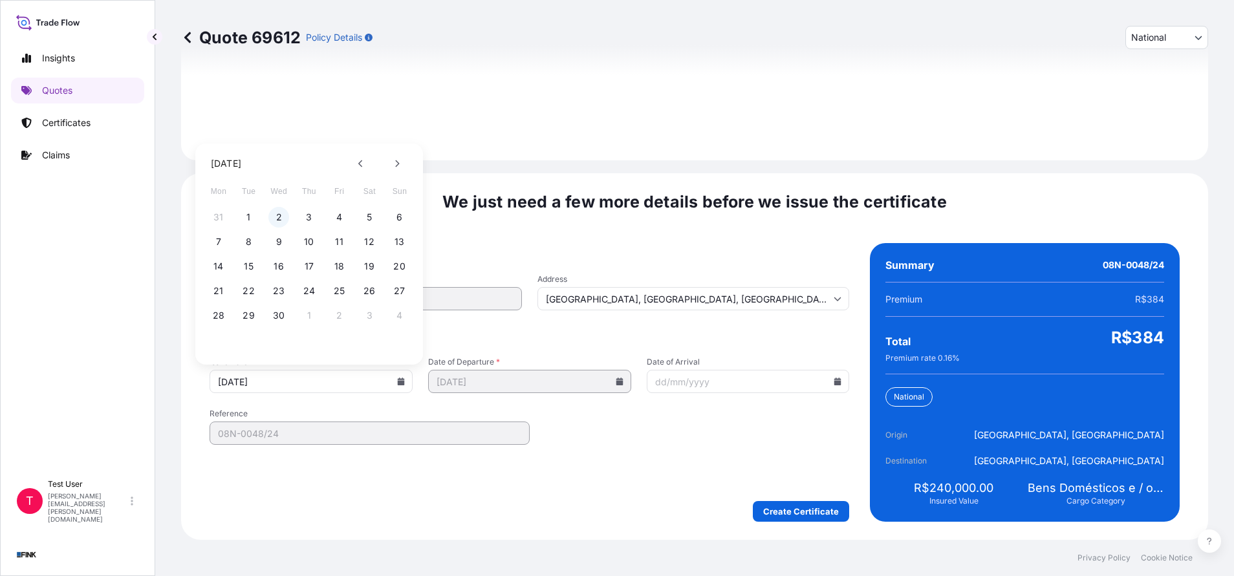
click at [277, 215] on button "2" at bounding box center [278, 217] width 21 height 21
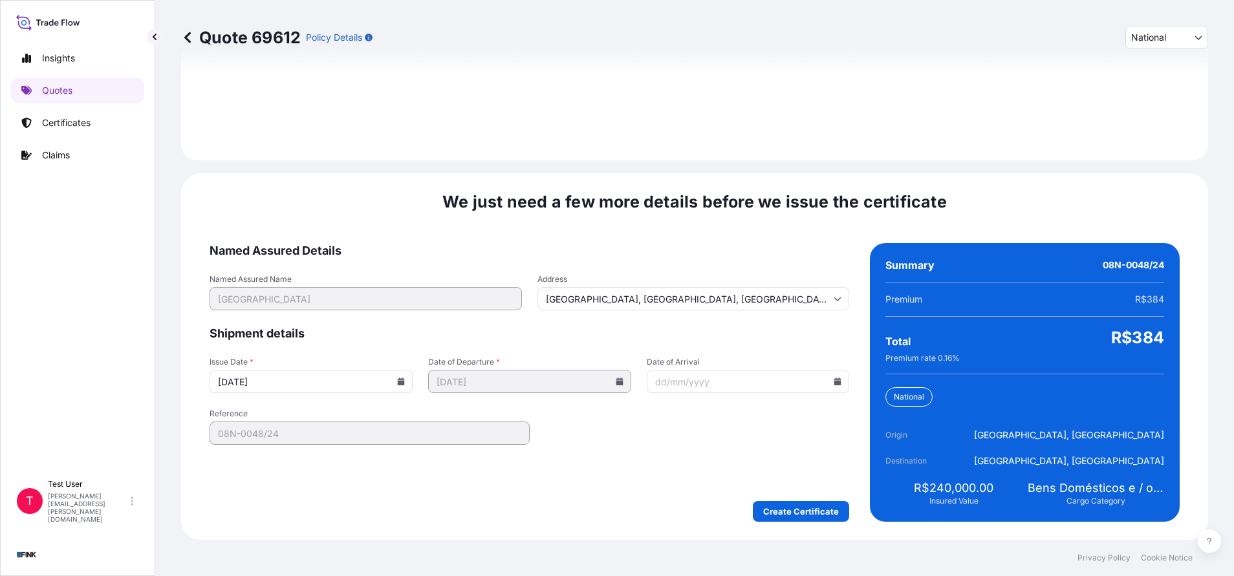
type input "[DATE]"
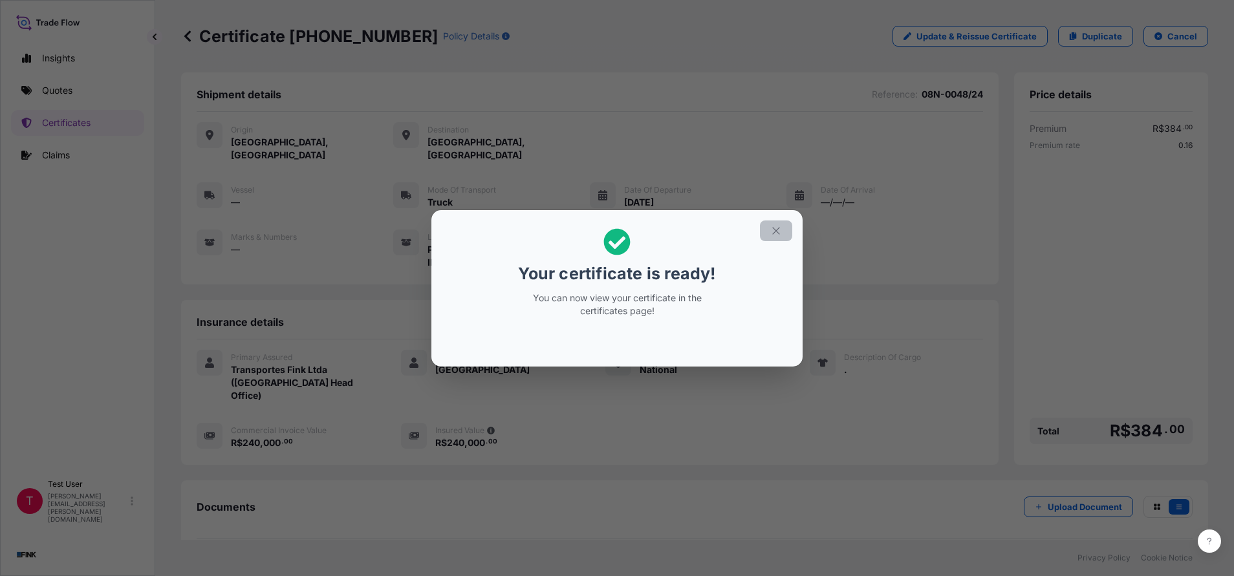
click at [779, 229] on icon "button" at bounding box center [776, 231] width 12 height 12
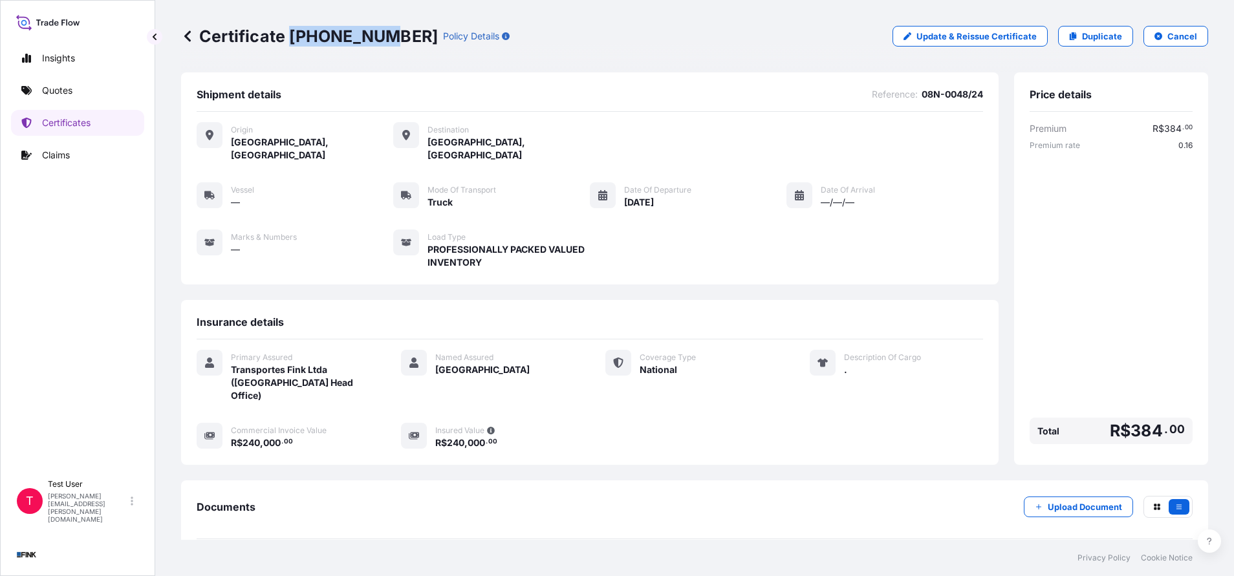
drag, startPoint x: 376, startPoint y: 36, endPoint x: 293, endPoint y: 29, distance: 83.7
click at [293, 29] on p "Certificate [PHONE_NUMBER]" at bounding box center [309, 36] width 257 height 21
copy p "[PHONE_NUMBER]"
click at [1106, 41] on p "Duplicate" at bounding box center [1102, 36] width 40 height 13
select select "national"
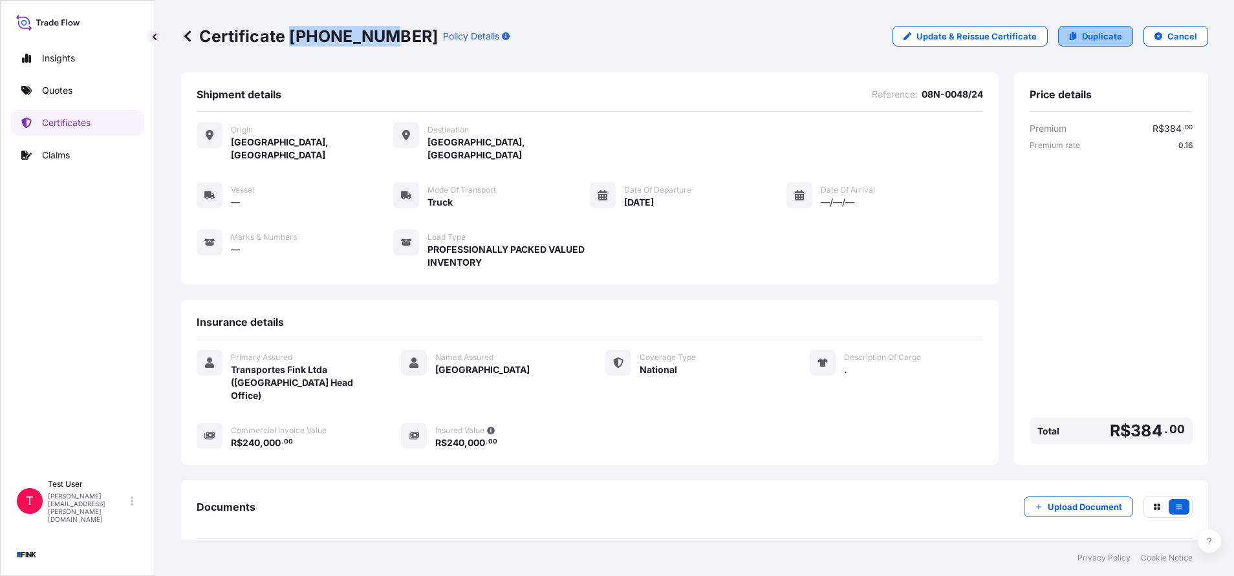
select select "Truck"
select select "31747"
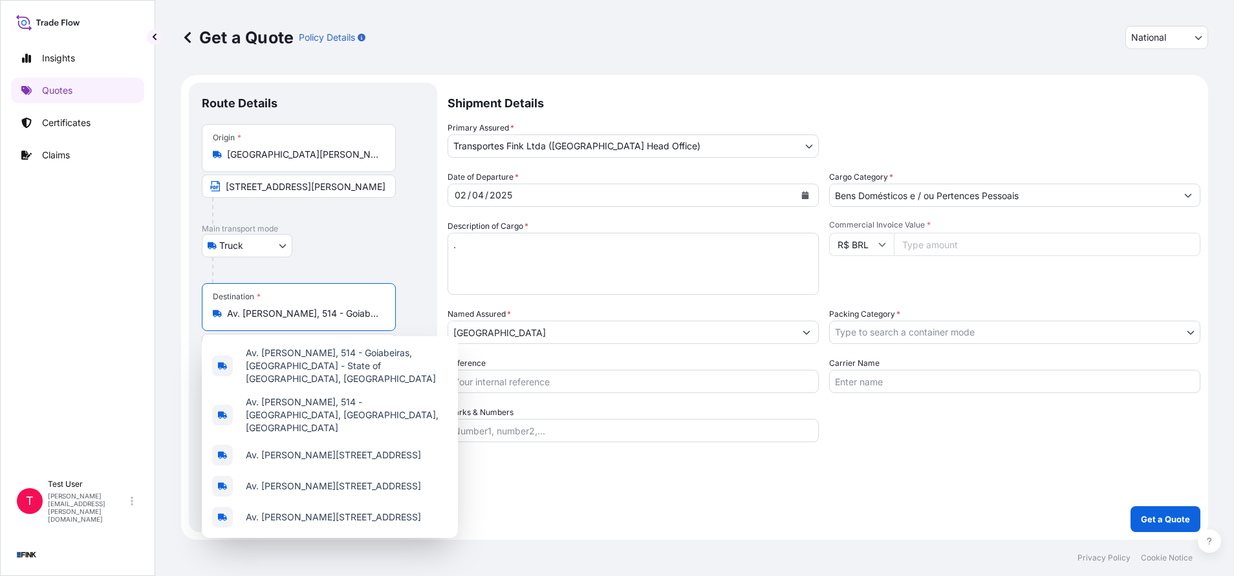
click at [313, 314] on input "Av. [PERSON_NAME], 514 - Goiabeiras, [GEOGRAPHIC_DATA] - ES, 29075-053, [GEOGRA…" at bounding box center [303, 313] width 153 height 13
paste input "Rua Prof. [PERSON_NAME], 95 - 29015-170 - [GEOGRAPHIC_DATA]"
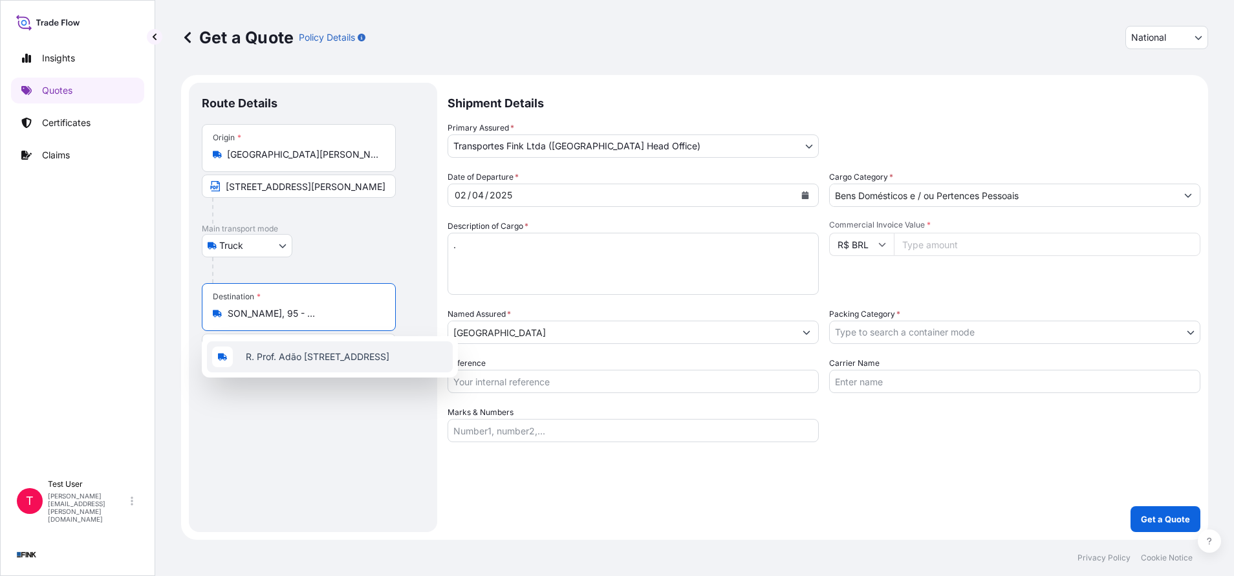
click at [311, 364] on span "R. Prof. Adão [STREET_ADDRESS]" at bounding box center [318, 357] width 144 height 13
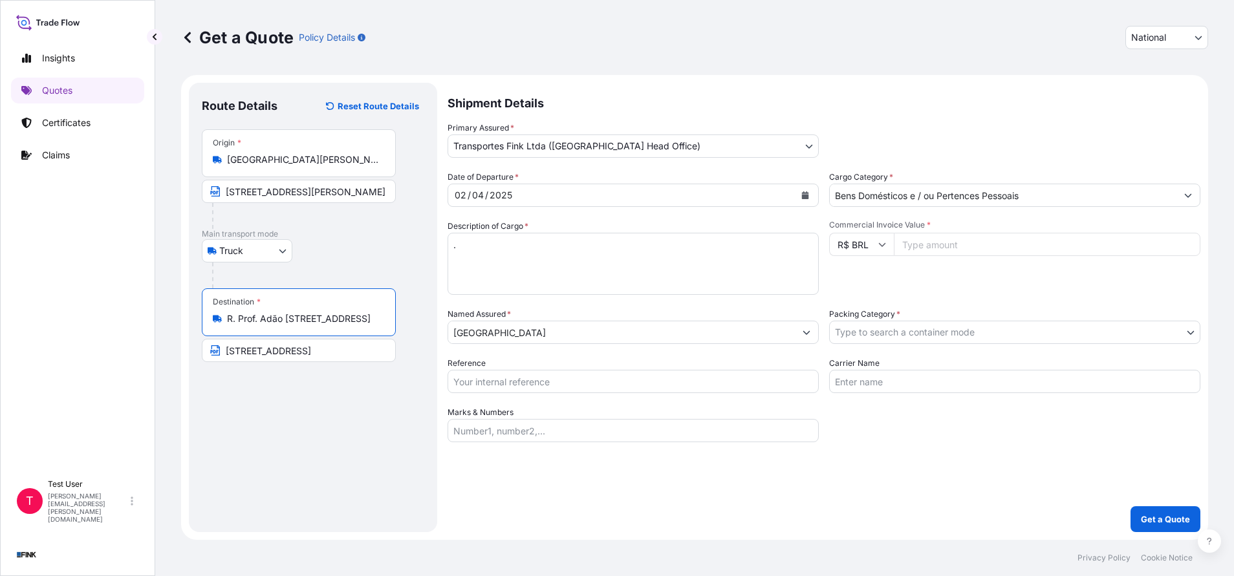
type input "R. Prof. Adão [STREET_ADDRESS]"
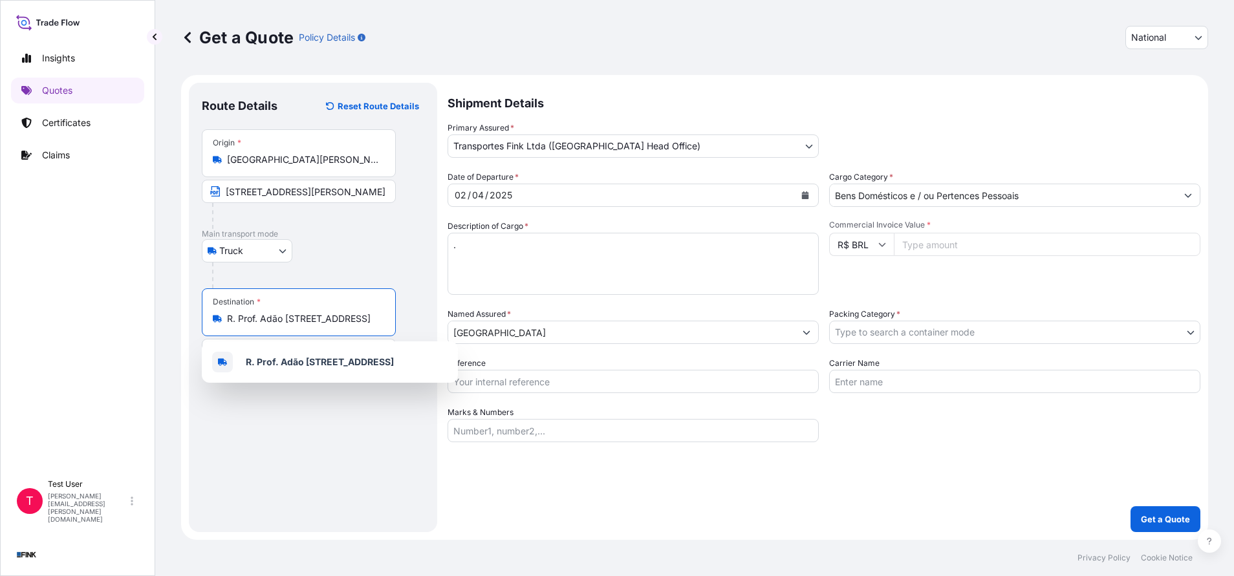
scroll to position [0, 0]
click at [970, 245] on input "Commercial Invoice Value *" at bounding box center [1047, 244] width 307 height 23
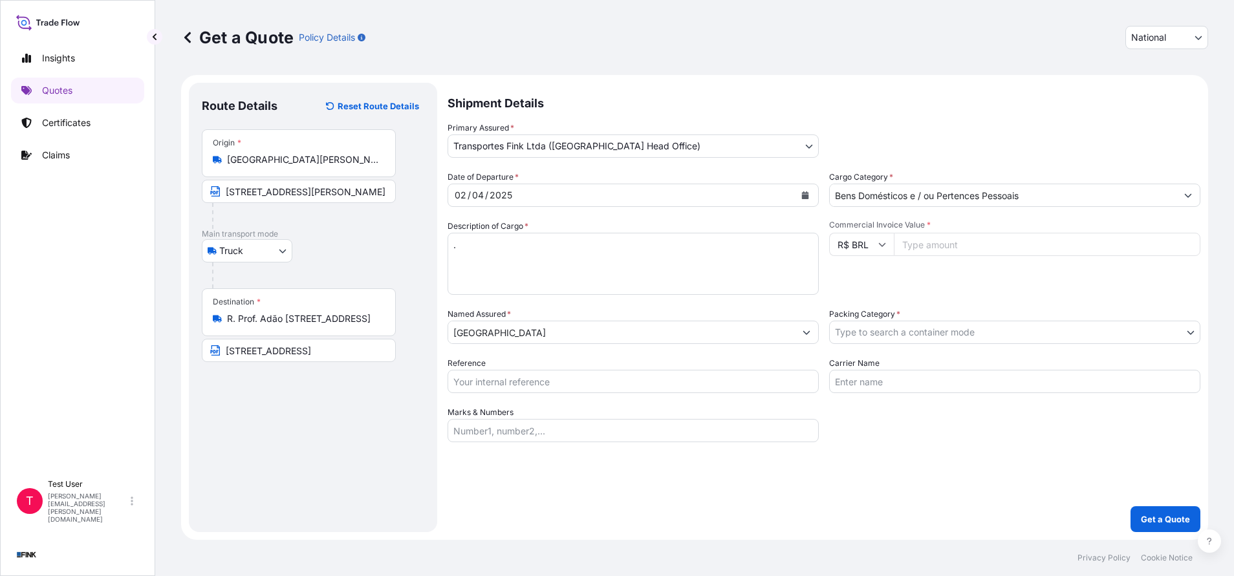
paste input "12000.00"
type input "12000.00"
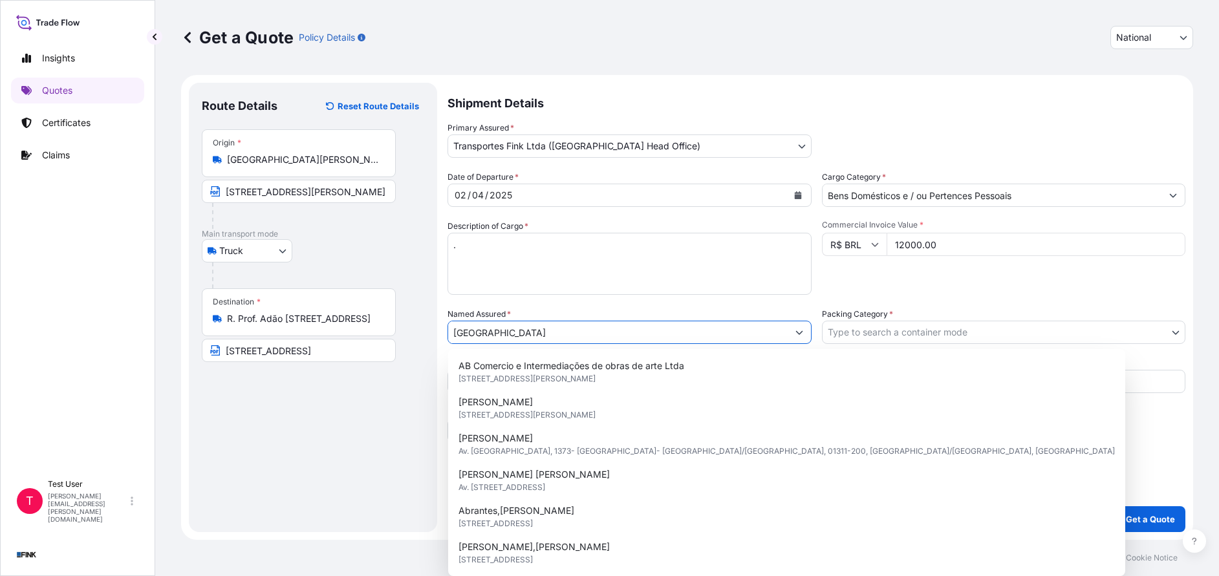
drag, startPoint x: 644, startPoint y: 339, endPoint x: 409, endPoint y: 339, distance: 234.8
click at [409, 339] on form "Route Details Reset Route Details Place of loading Road / [GEOGRAPHIC_DATA] / I…" at bounding box center [687, 307] width 1012 height 465
paste input "[PERSON_NAME]"
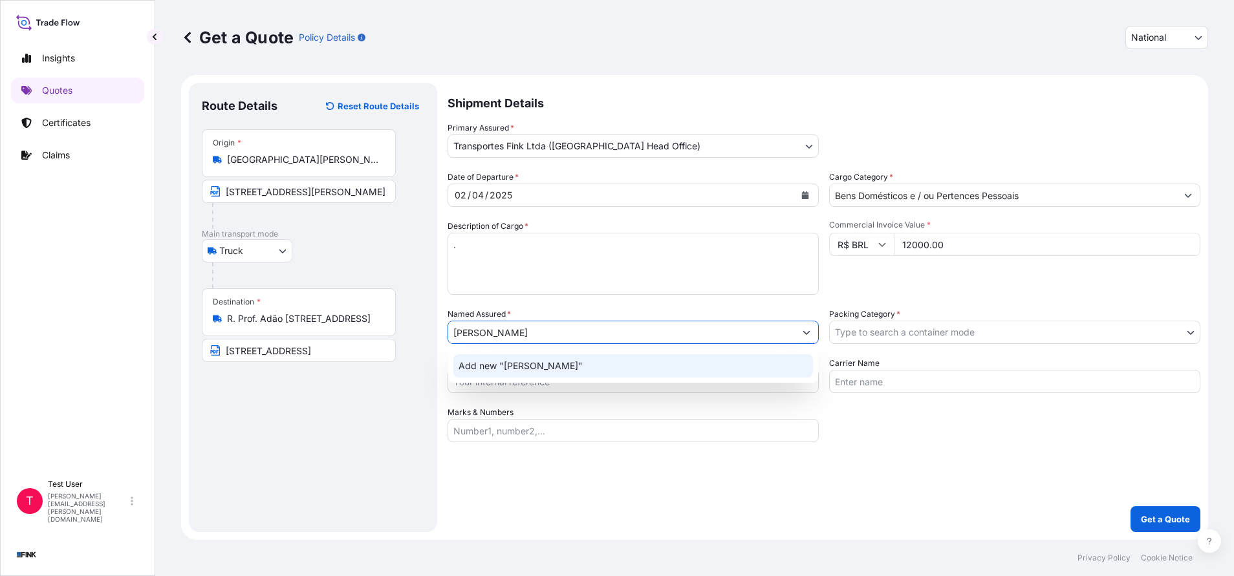
click at [495, 373] on div "Add new "[PERSON_NAME]"" at bounding box center [633, 365] width 360 height 23
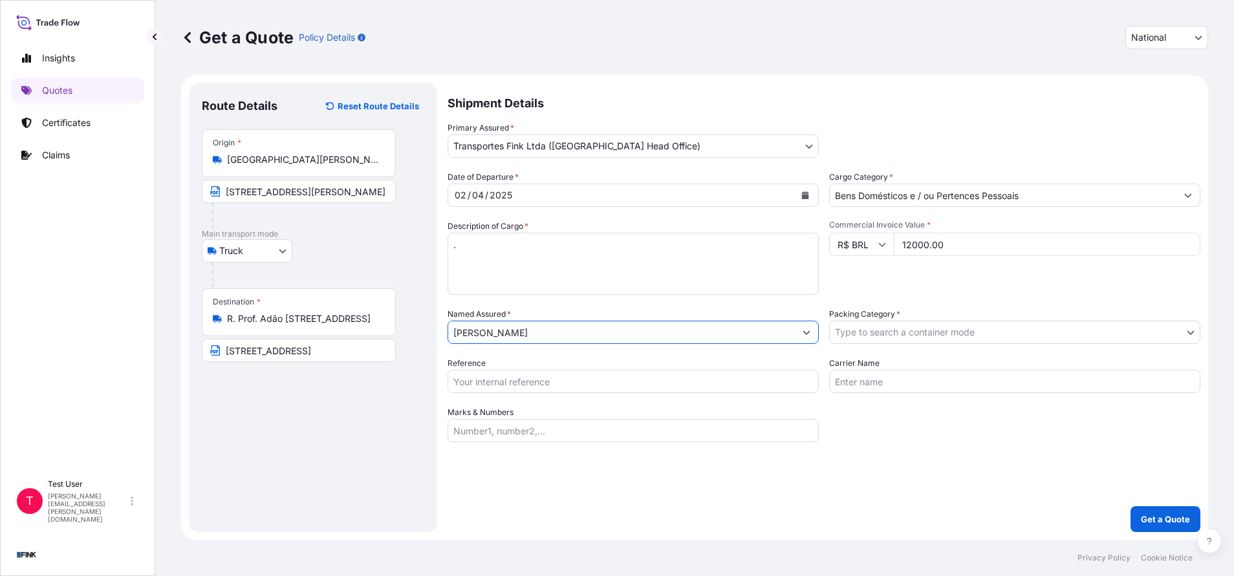
type input "[PERSON_NAME]"
click at [937, 340] on body "12 options available. 0 options available. 1 option available. Insights Quotes …" at bounding box center [617, 288] width 1234 height 576
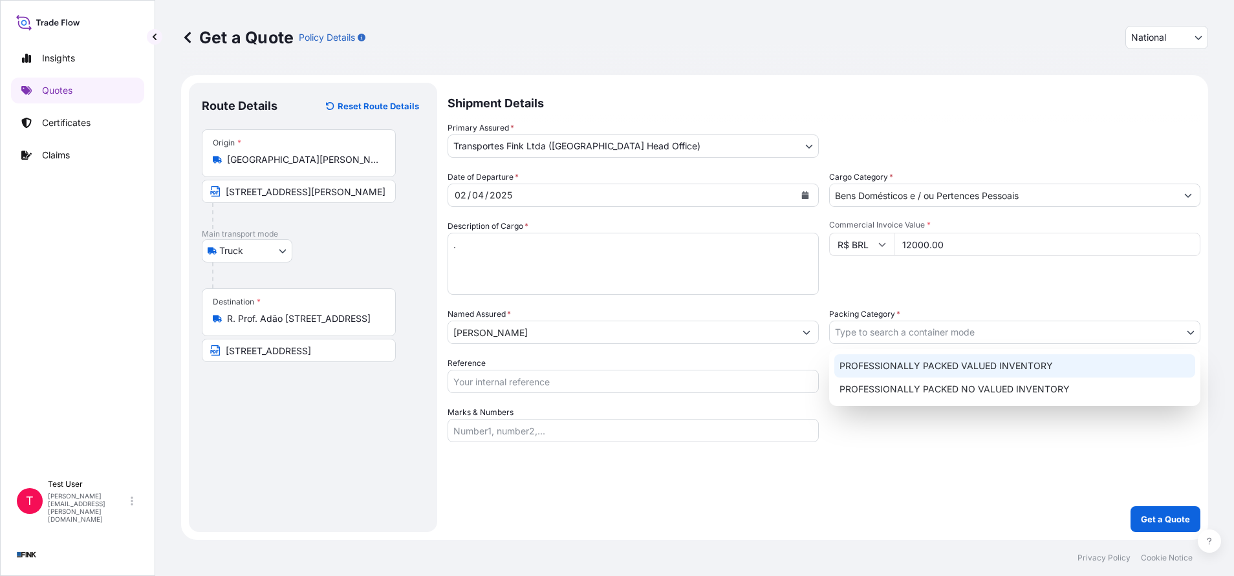
click at [891, 360] on div "PROFESSIONALLY PACKED VALUED INVENTORY" at bounding box center [1014, 365] width 361 height 23
select select "11"
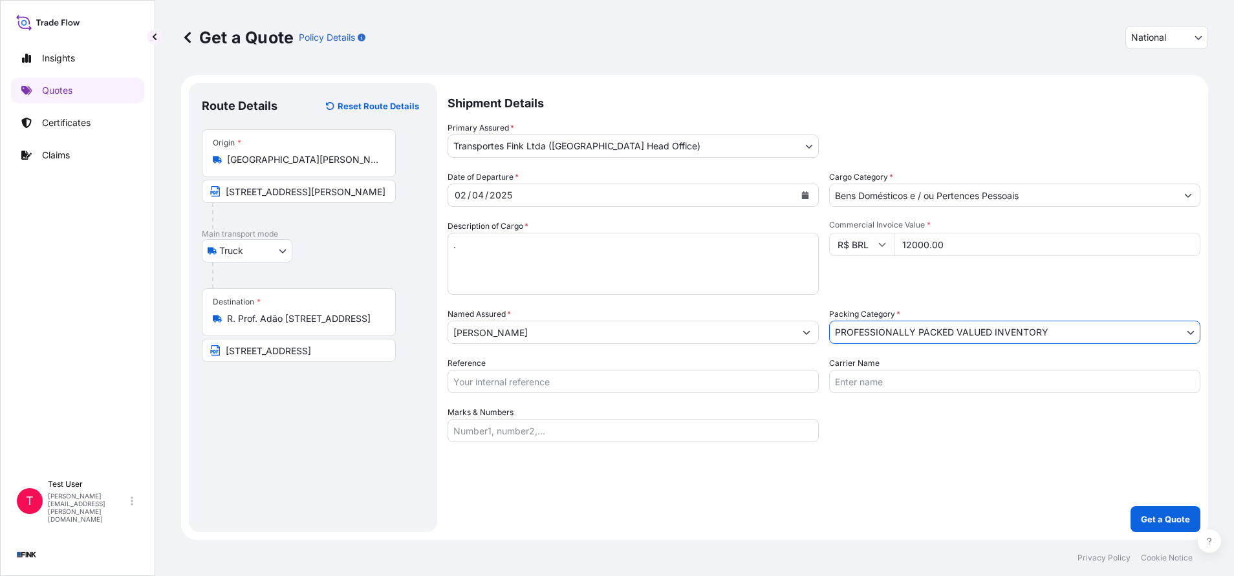
click at [688, 381] on input "Reference" at bounding box center [633, 381] width 371 height 23
paste input "08N-0048/24"
type input "08N-0048/24"
click at [1170, 517] on p "Get a Quote" at bounding box center [1165, 519] width 49 height 13
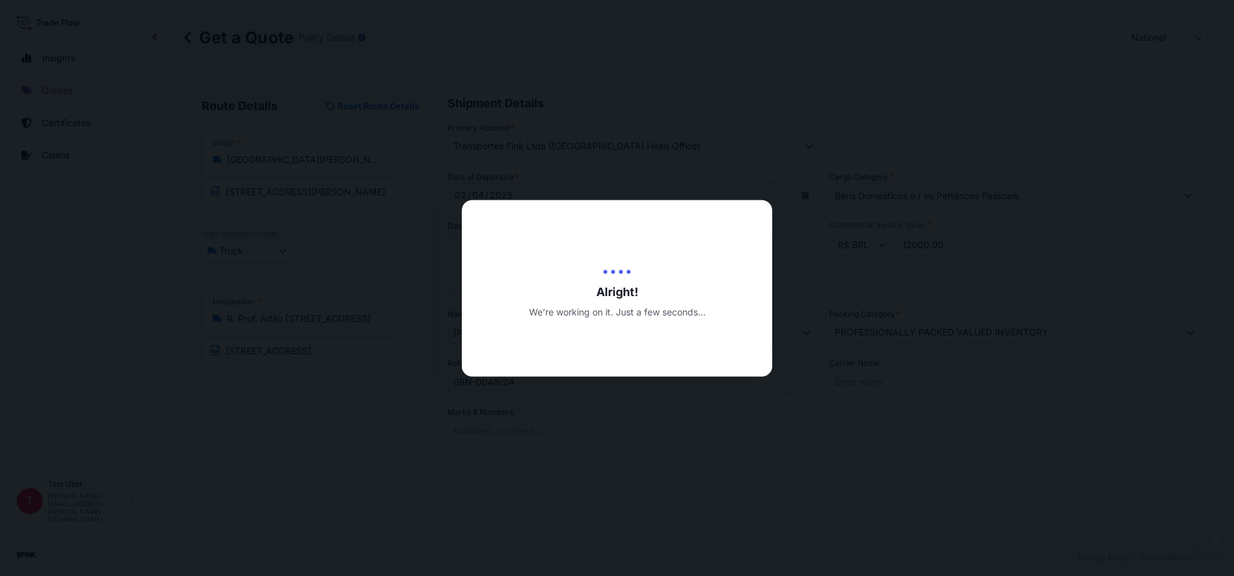
type input "[DATE]"
select select "Truck"
select select "31747"
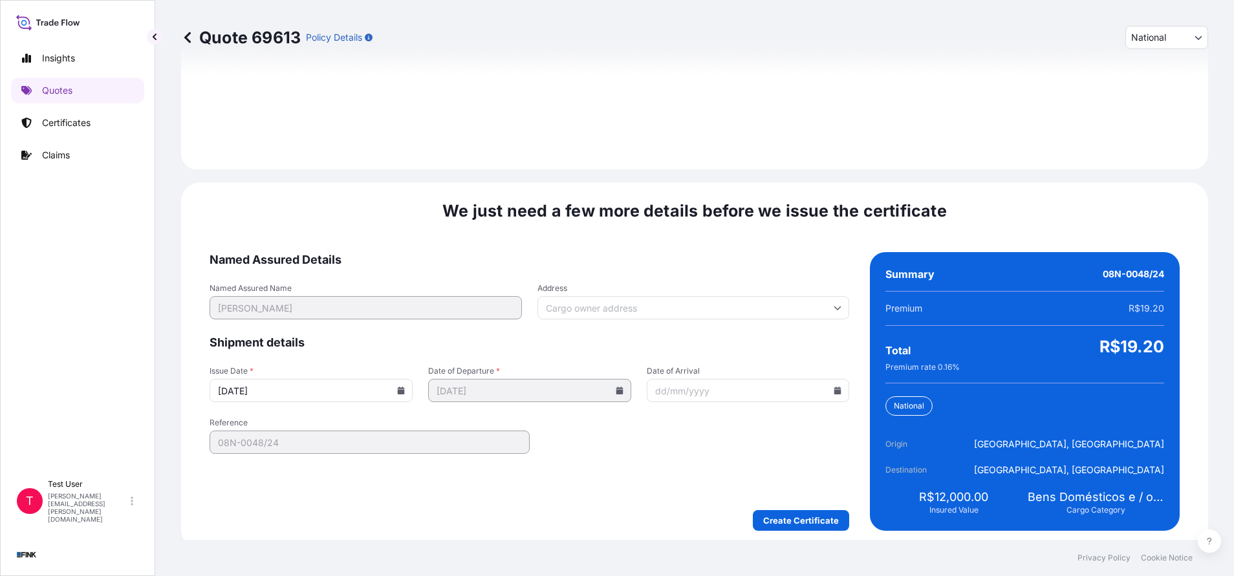
scroll to position [1486, 0]
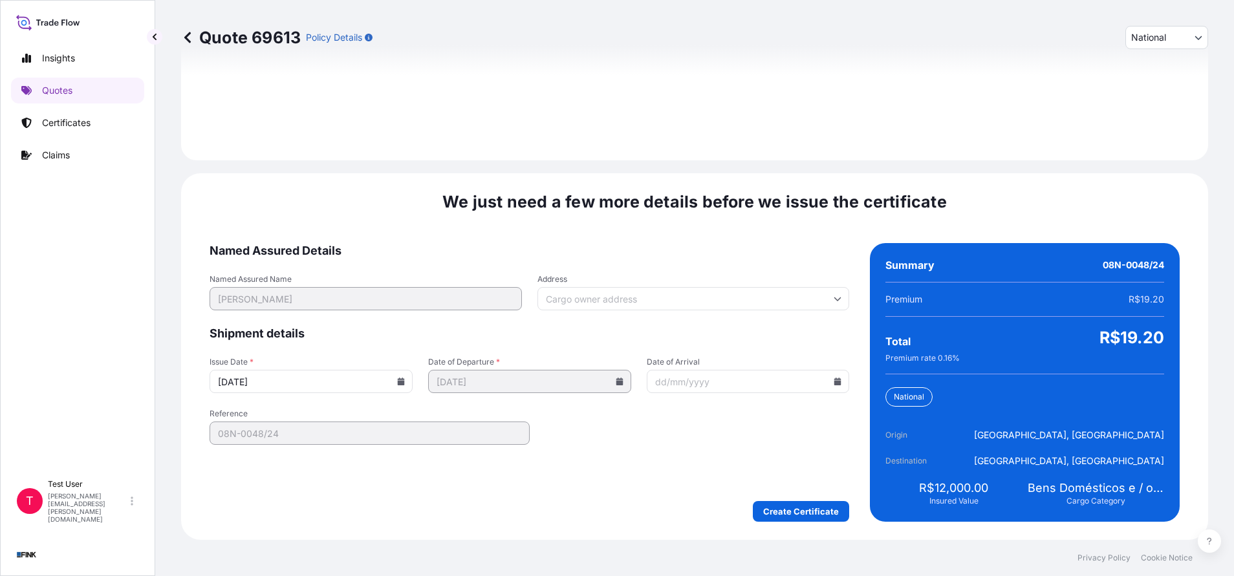
click at [590, 300] on input "Address" at bounding box center [694, 298] width 312 height 23
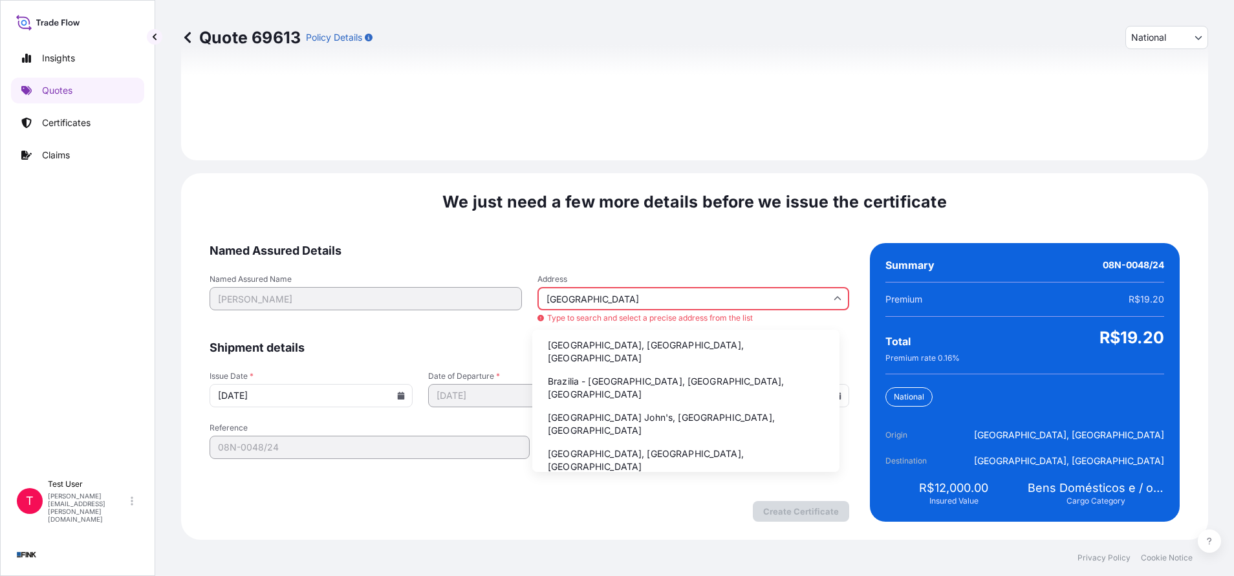
click at [565, 374] on li "Brazilia - [GEOGRAPHIC_DATA], [GEOGRAPHIC_DATA], [GEOGRAPHIC_DATA]" at bounding box center [686, 388] width 297 height 34
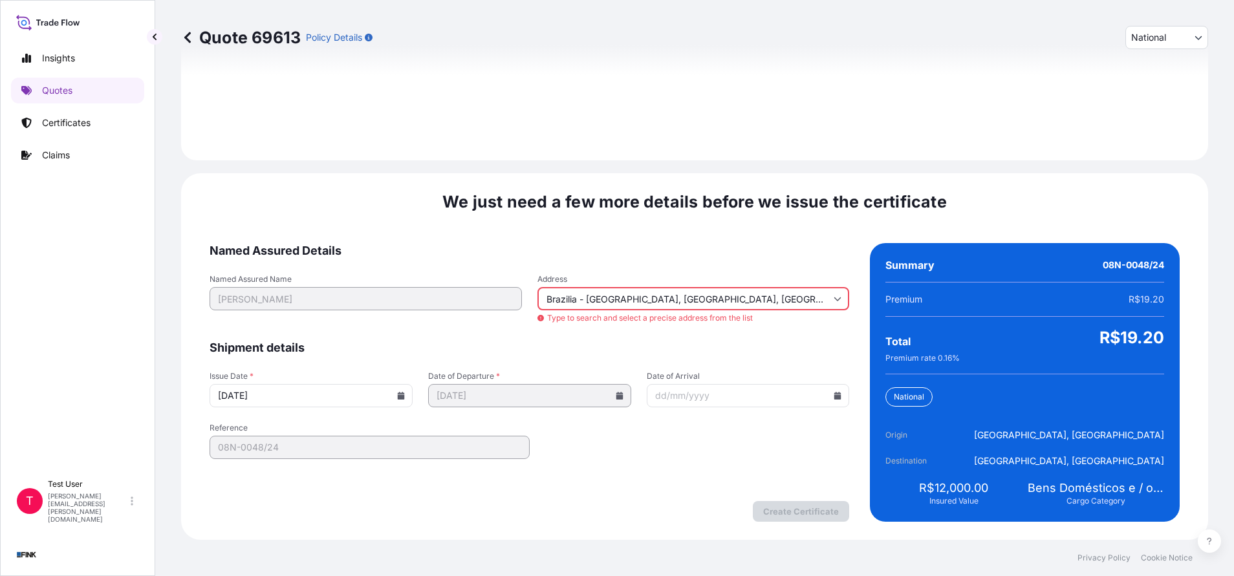
type input "[GEOGRAPHIC_DATA], [GEOGRAPHIC_DATA], [GEOGRAPHIC_DATA]"
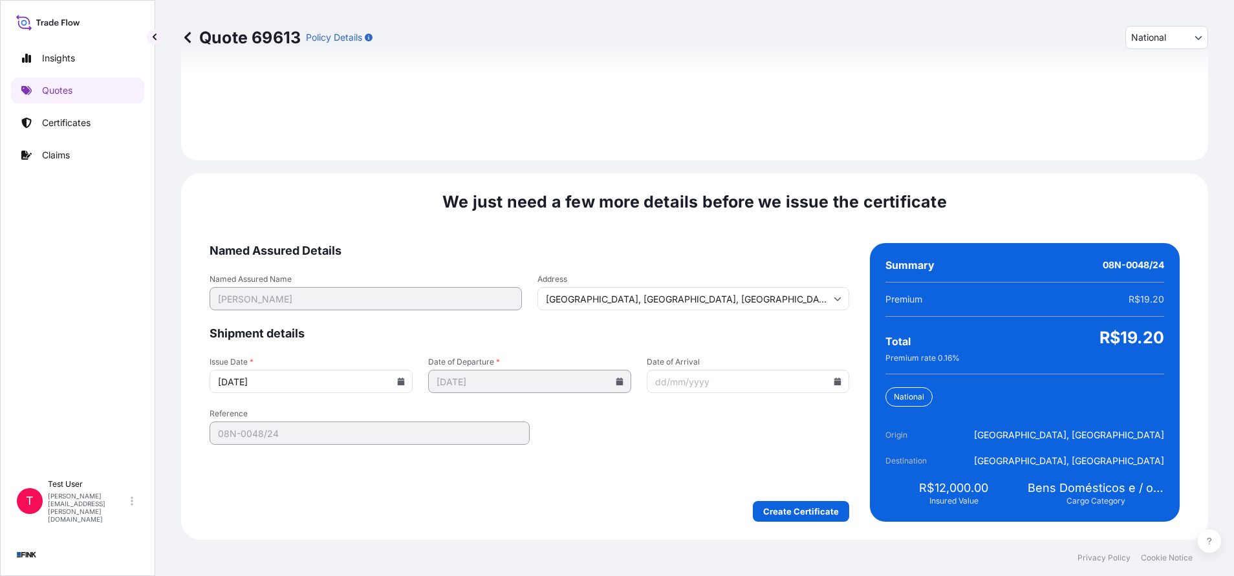
click at [398, 385] on icon at bounding box center [401, 382] width 7 height 8
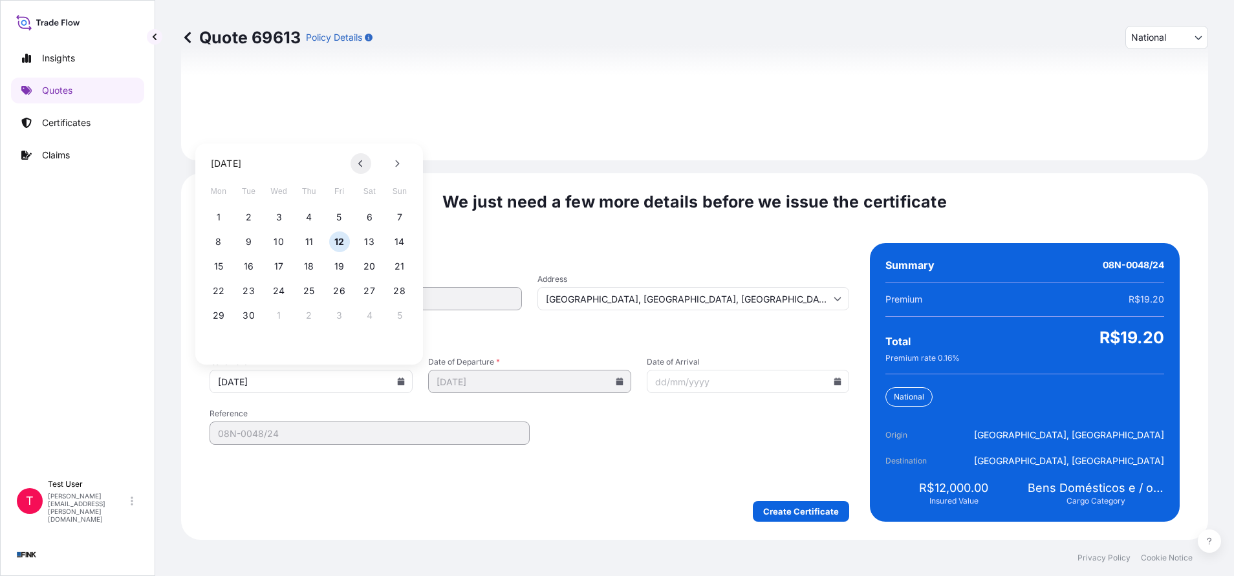
click at [362, 162] on icon at bounding box center [360, 163] width 4 height 7
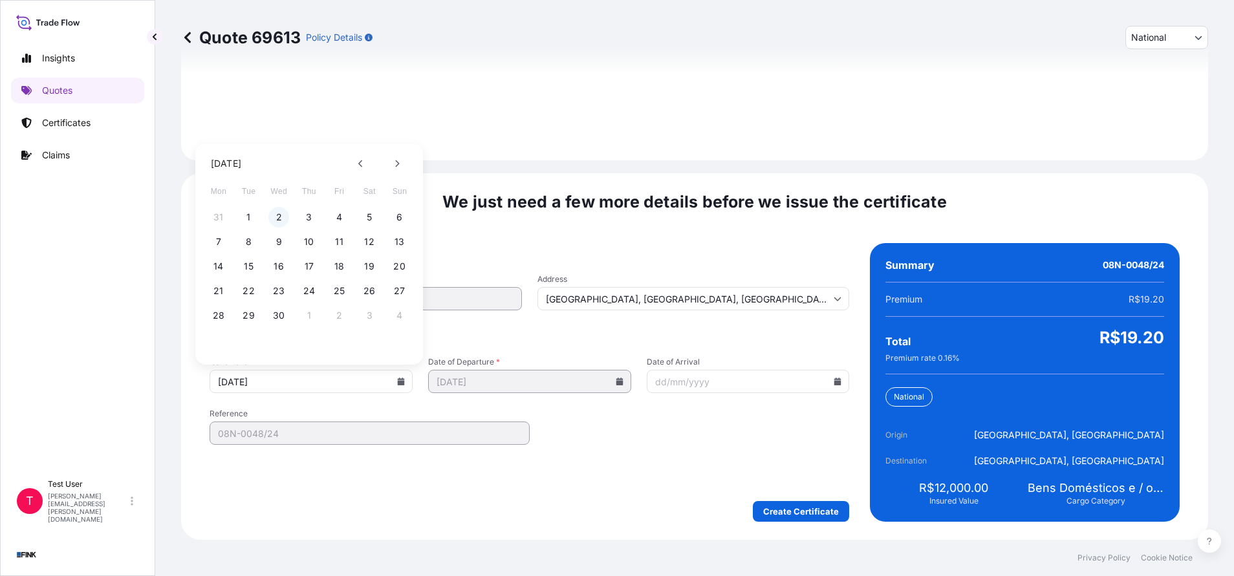
click at [277, 215] on button "2" at bounding box center [278, 217] width 21 height 21
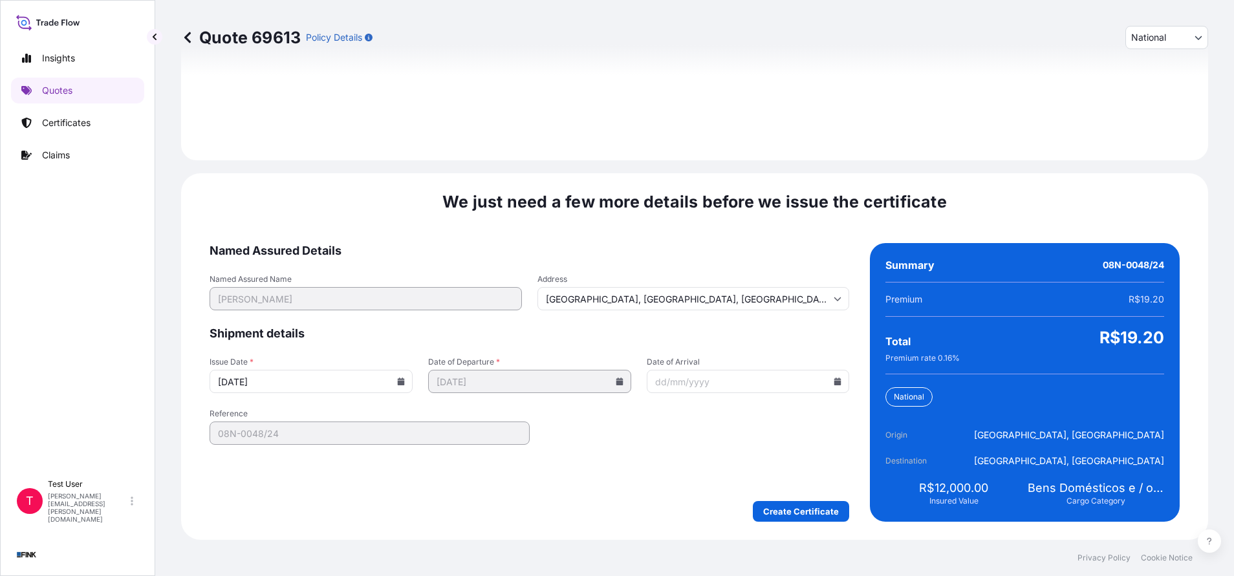
type input "[DATE]"
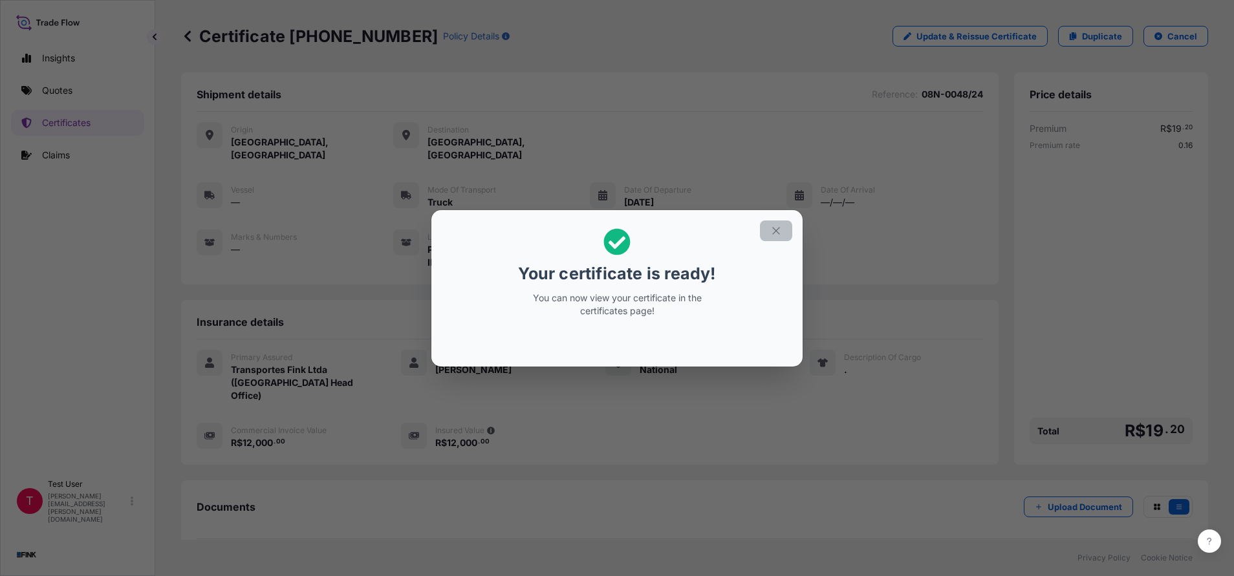
click at [776, 230] on icon "button" at bounding box center [775, 230] width 7 height 7
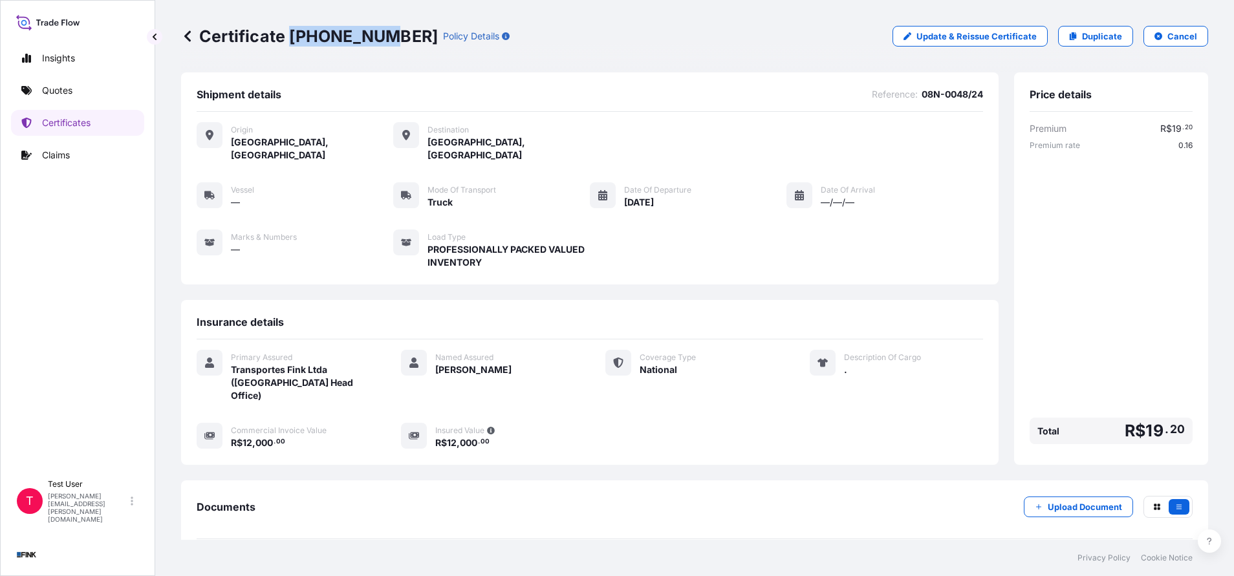
drag, startPoint x: 378, startPoint y: 38, endPoint x: 292, endPoint y: 32, distance: 86.2
click at [292, 32] on p "Certificate [PHONE_NUMBER]" at bounding box center [309, 36] width 257 height 21
copy p "[PHONE_NUMBER]"
click at [1082, 31] on p "Duplicate" at bounding box center [1102, 36] width 40 height 13
select select "national"
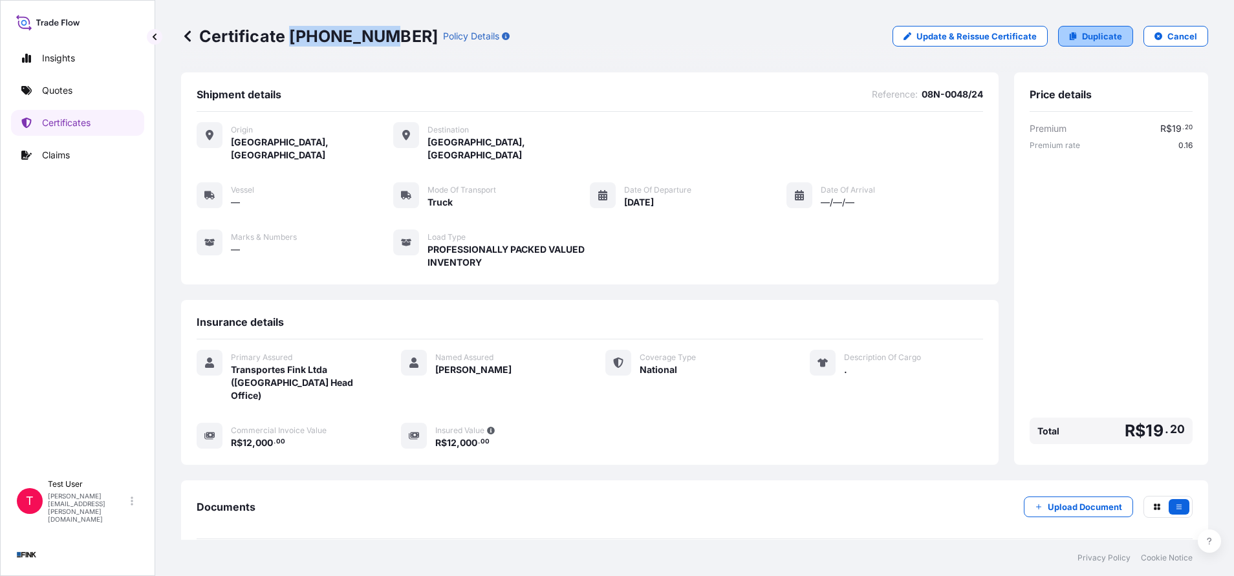
select select "Truck"
select select "31747"
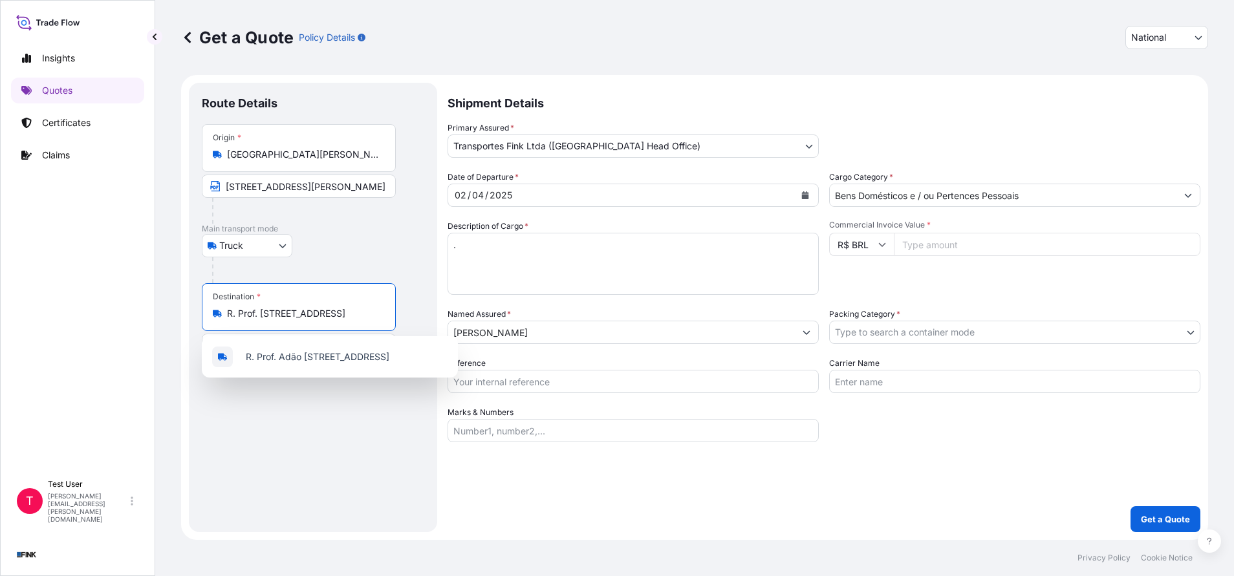
click at [291, 313] on input "R. Prof. [STREET_ADDRESS]" at bounding box center [303, 313] width 153 height 13
paste input "ua [PERSON_NAME], 99 - [GEOGRAPHIC_DATA] - [GEOGRAPHIC_DATA] - CEP: 29015-160"
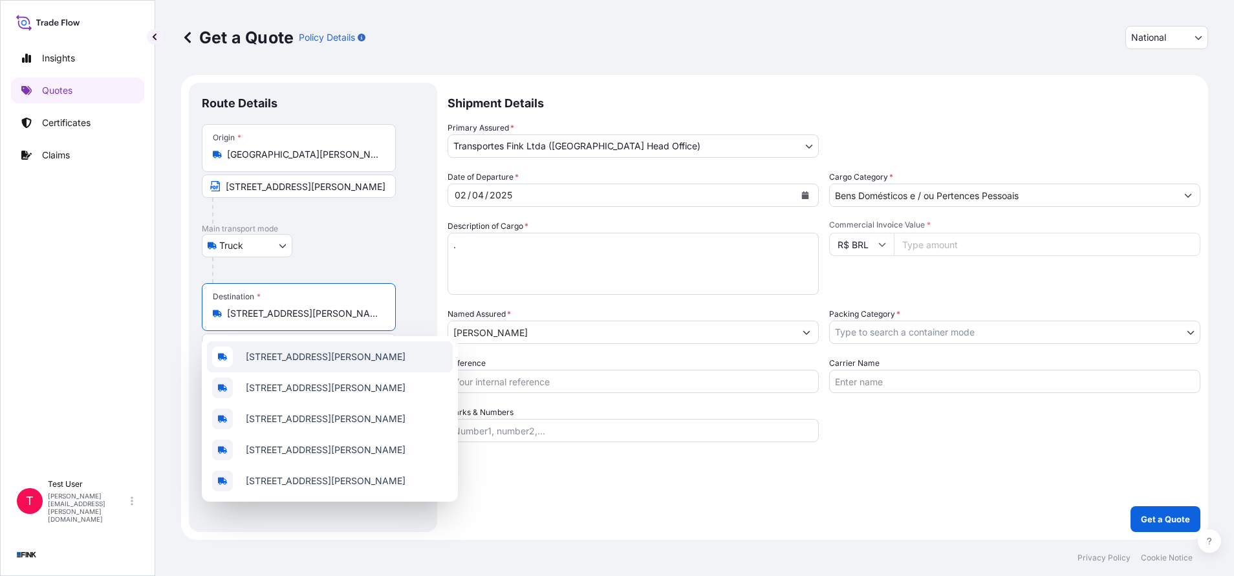
click at [334, 358] on span "[STREET_ADDRESS][PERSON_NAME]" at bounding box center [326, 357] width 160 height 13
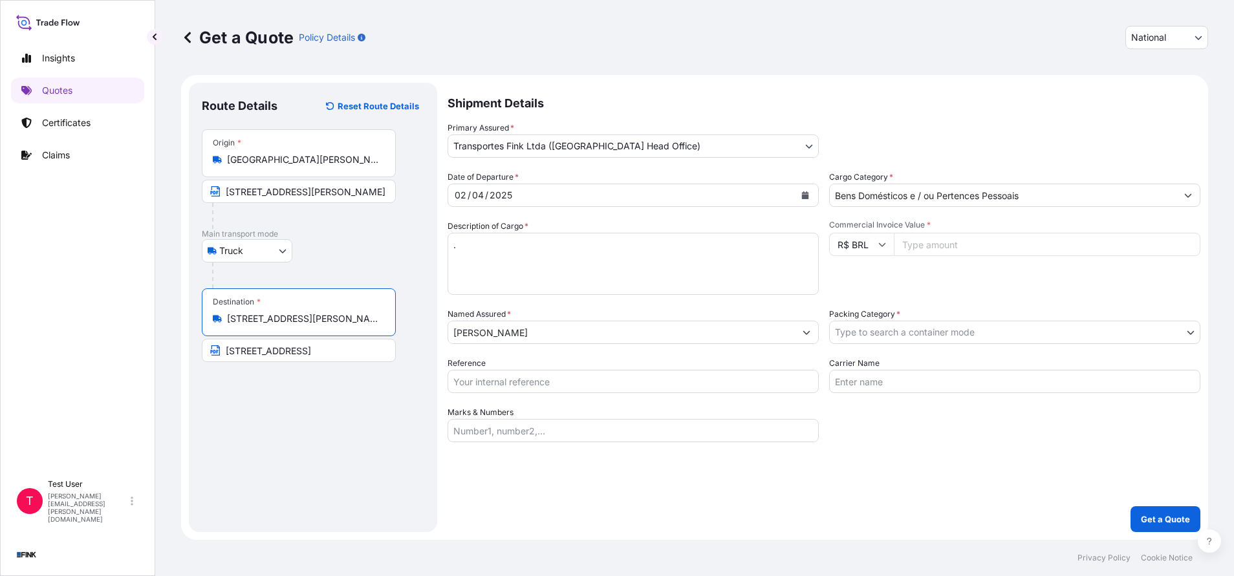
type input "[STREET_ADDRESS][PERSON_NAME]"
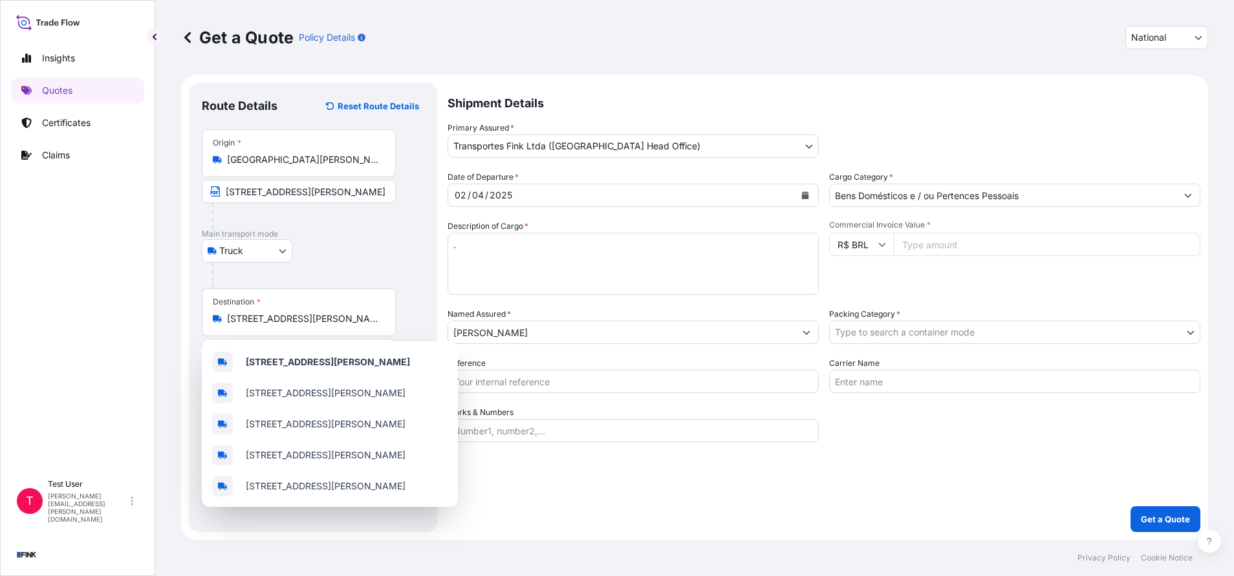
click at [951, 242] on input "Commercial Invoice Value *" at bounding box center [1047, 244] width 307 height 23
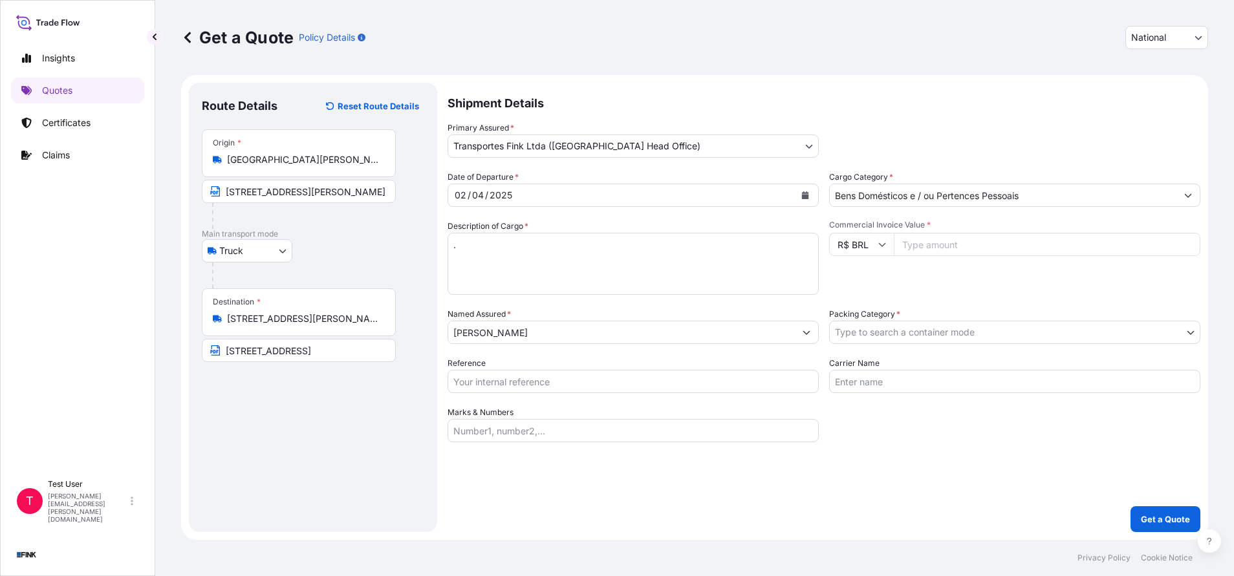
paste input "8000.00"
type input "8000.00"
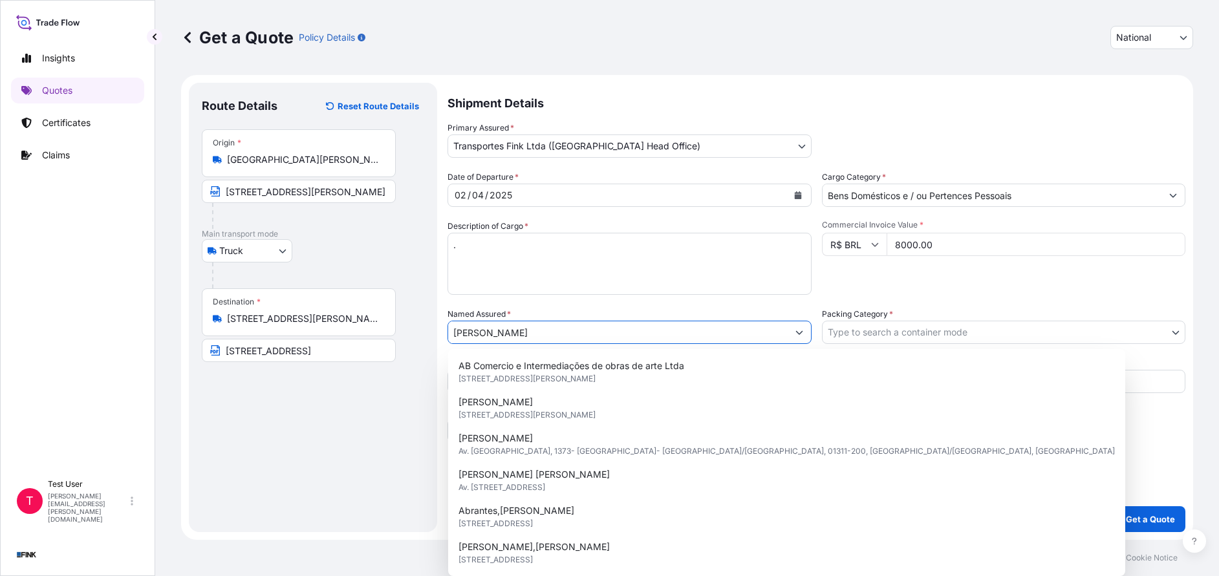
drag, startPoint x: 541, startPoint y: 336, endPoint x: 395, endPoint y: 326, distance: 145.9
click at [395, 326] on form "Route Details Reset Route Details Place of loading Road / [GEOGRAPHIC_DATA] / I…" at bounding box center [687, 307] width 1012 height 465
paste input "Galeria [PERSON_NAME]"
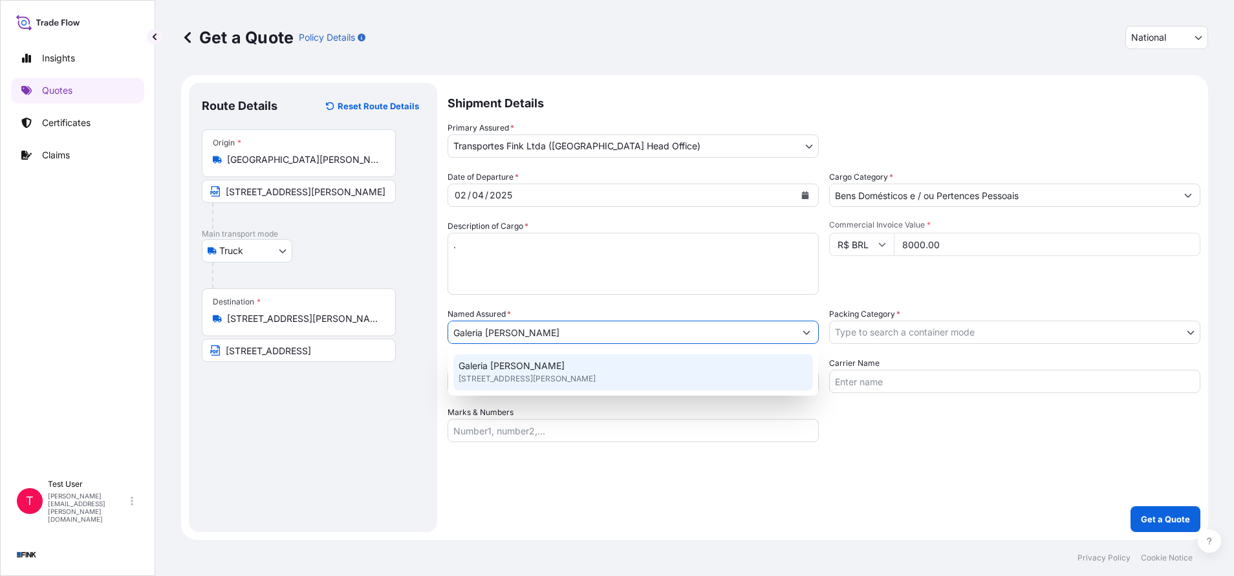
click at [492, 375] on span "[STREET_ADDRESS][PERSON_NAME]" at bounding box center [527, 379] width 137 height 13
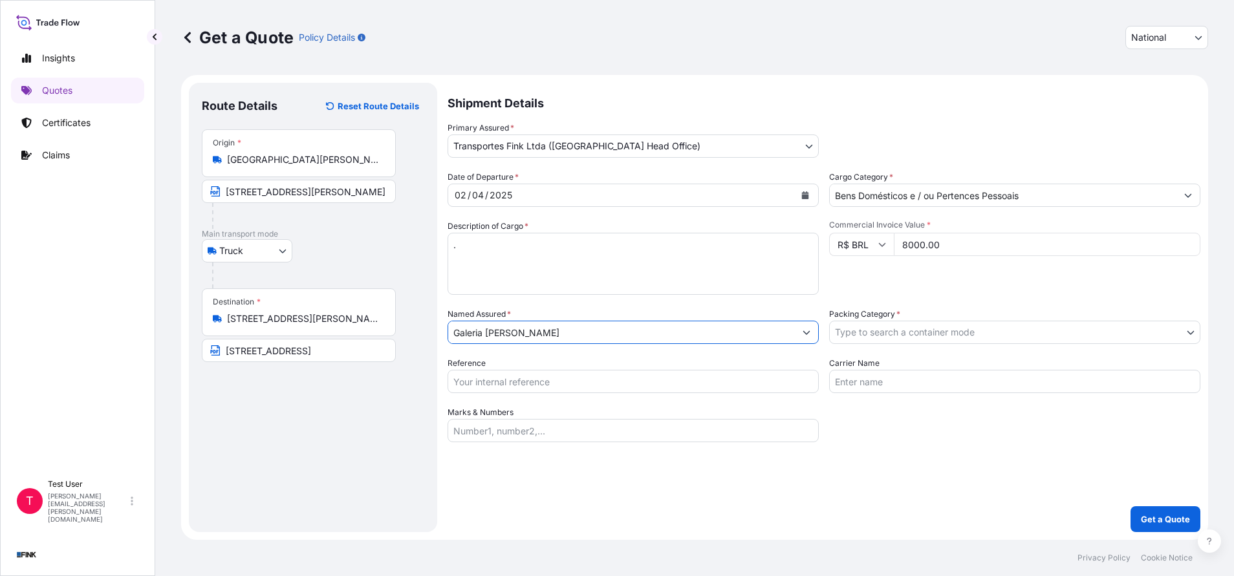
type input "Galeria [PERSON_NAME]"
click at [906, 332] on body "12 options available. 0 options available. 1 option available. Insights Quotes …" at bounding box center [617, 288] width 1234 height 576
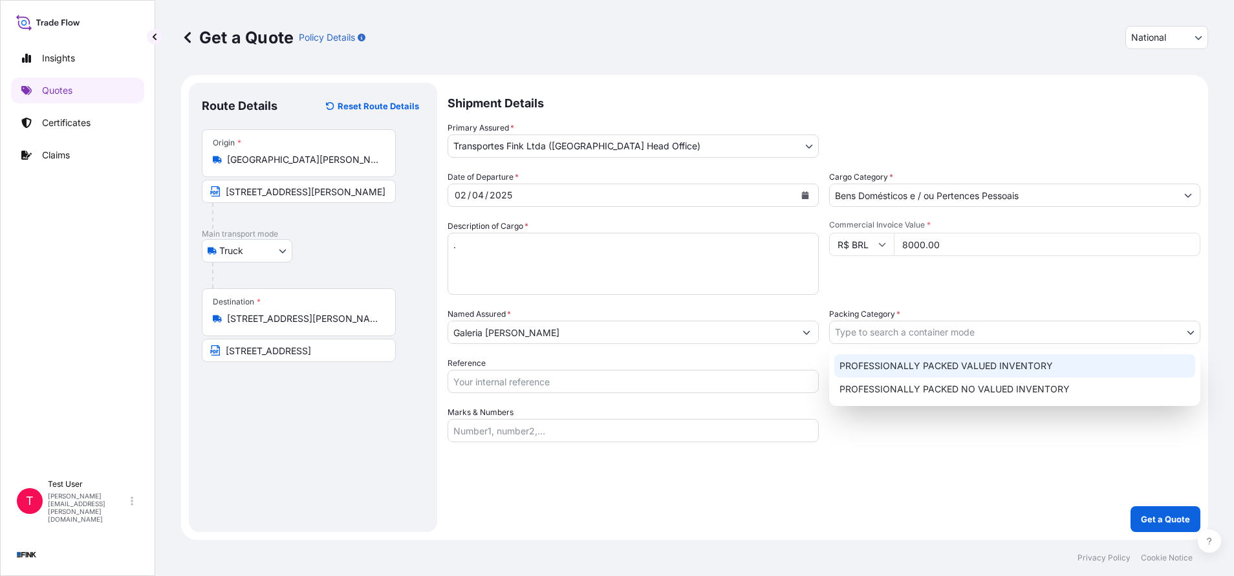
click at [871, 365] on div "PROFESSIONALLY PACKED VALUED INVENTORY" at bounding box center [1014, 365] width 361 height 23
select select "11"
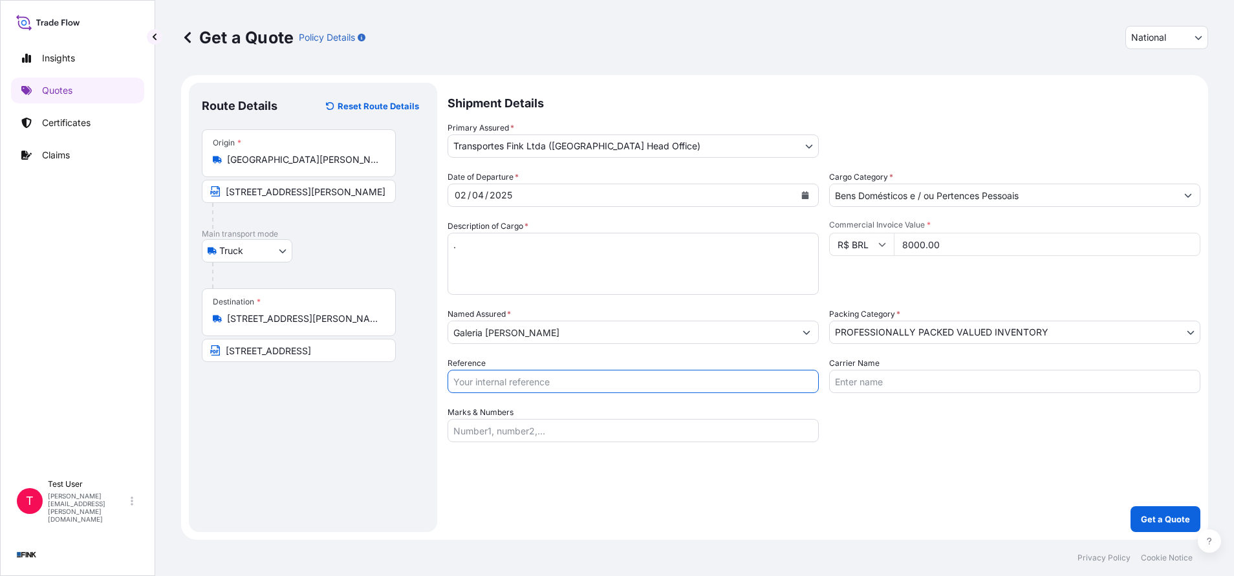
click at [666, 384] on input "Reference" at bounding box center [633, 381] width 371 height 23
paste input "08N-0048/24"
type input "08N-0048/24"
click at [1182, 513] on p "Get a Quote" at bounding box center [1165, 519] width 49 height 13
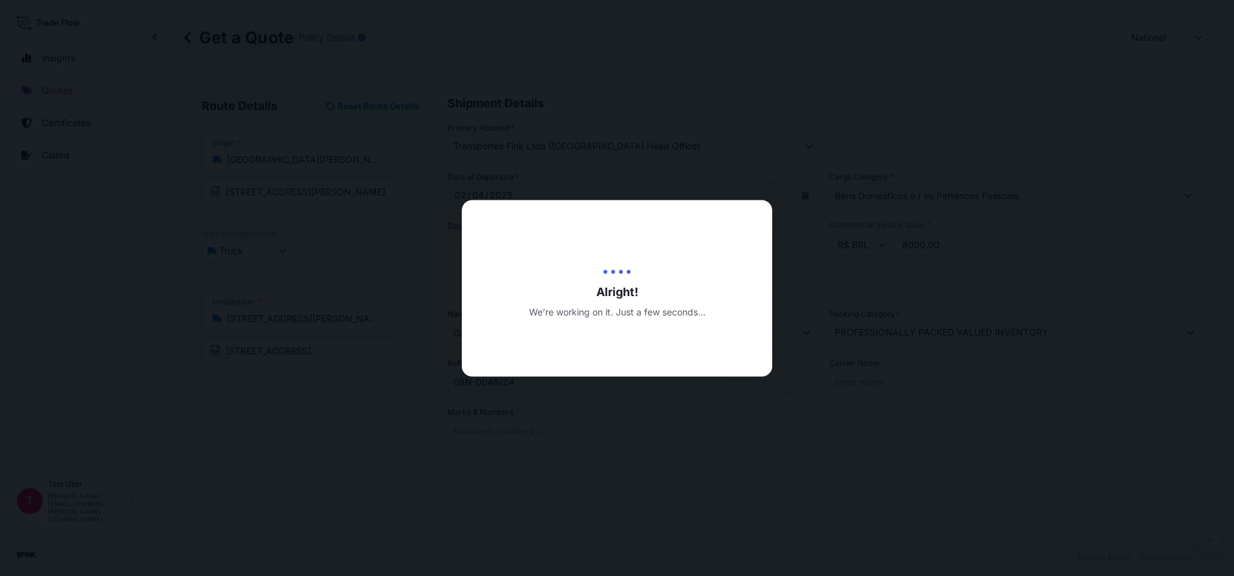
type input "[DATE]"
select select "Truck"
select select "31747"
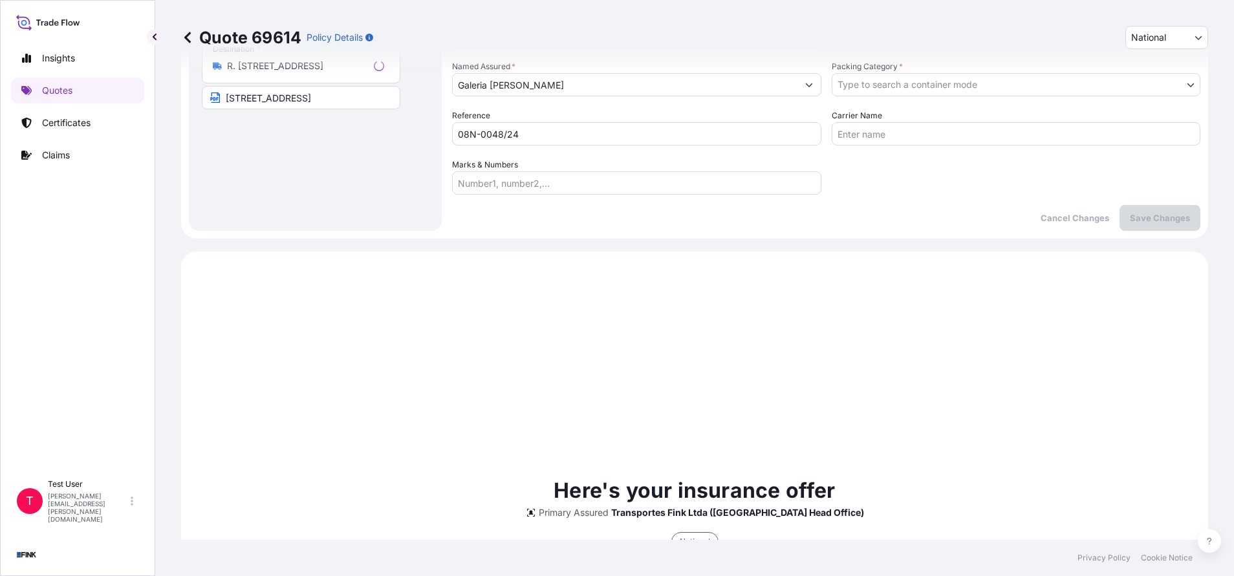
scroll to position [435, 0]
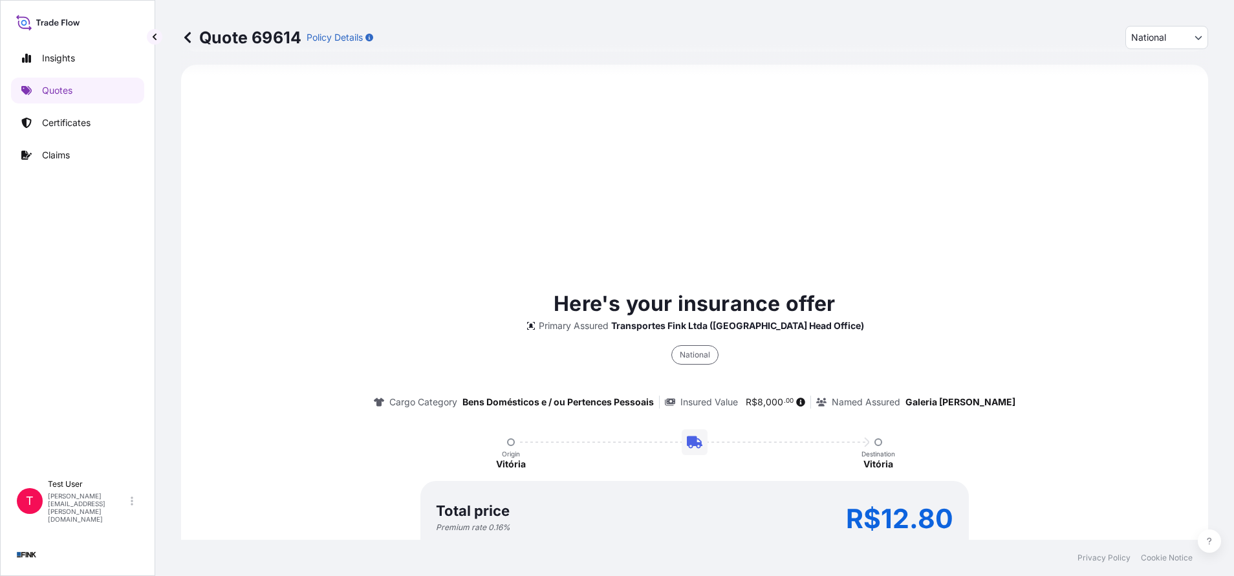
click at [1182, 513] on div "Here's your insurance offer Primary Assured Transportes Fink Ltda ([GEOGRAPHIC_…" at bounding box center [694, 448] width 1027 height 767
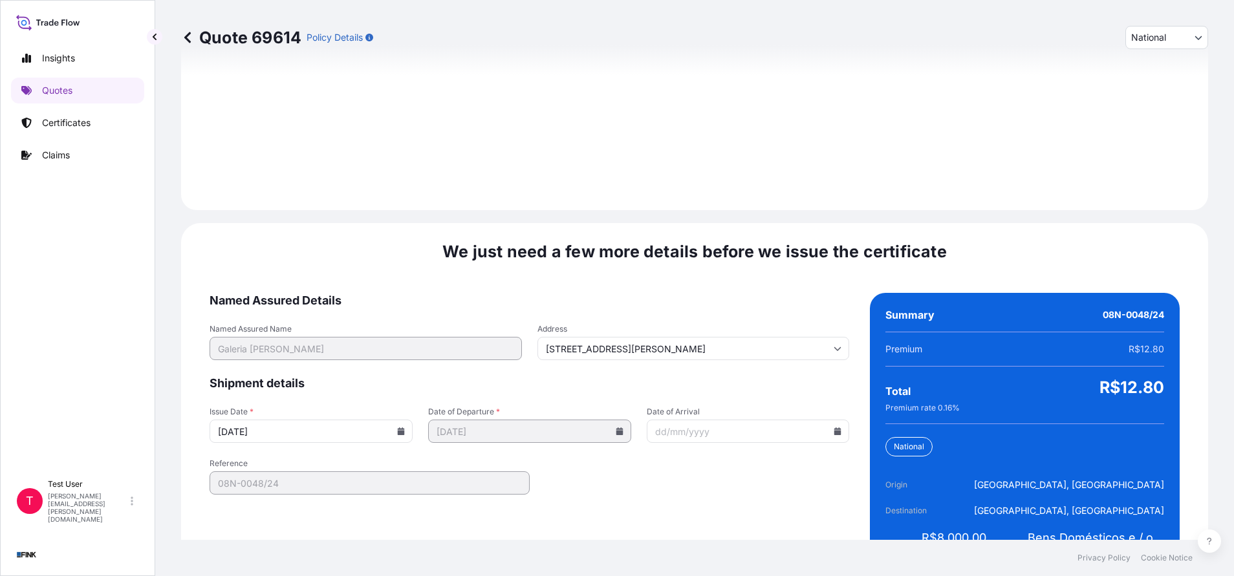
scroll to position [1486, 0]
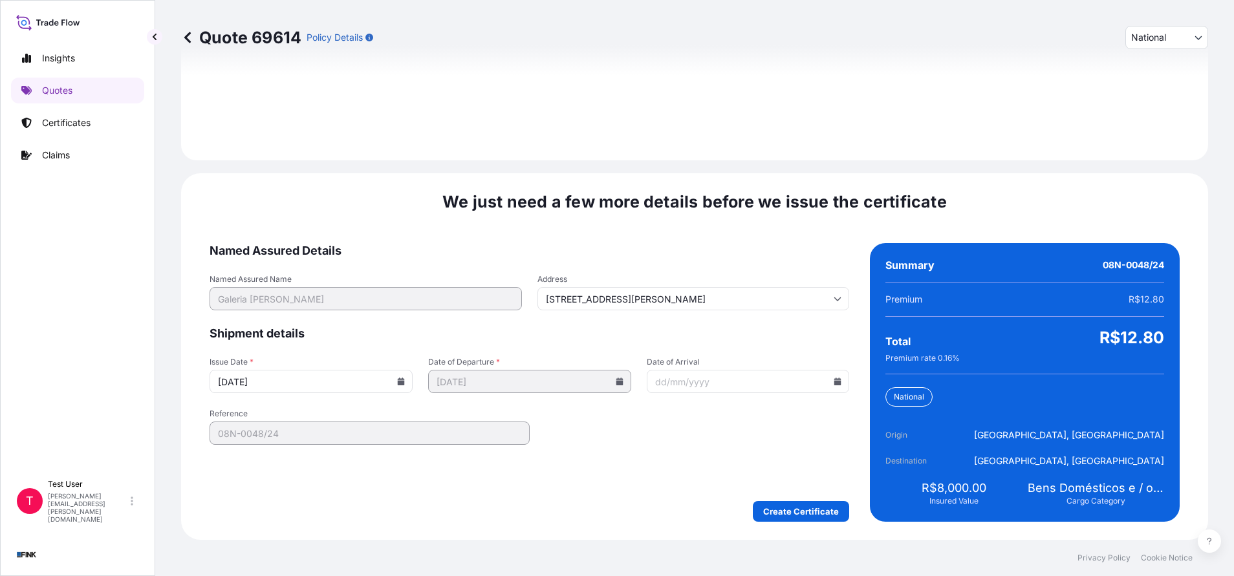
click at [397, 386] on input "[DATE]" at bounding box center [311, 381] width 203 height 23
click at [398, 382] on icon at bounding box center [401, 382] width 7 height 8
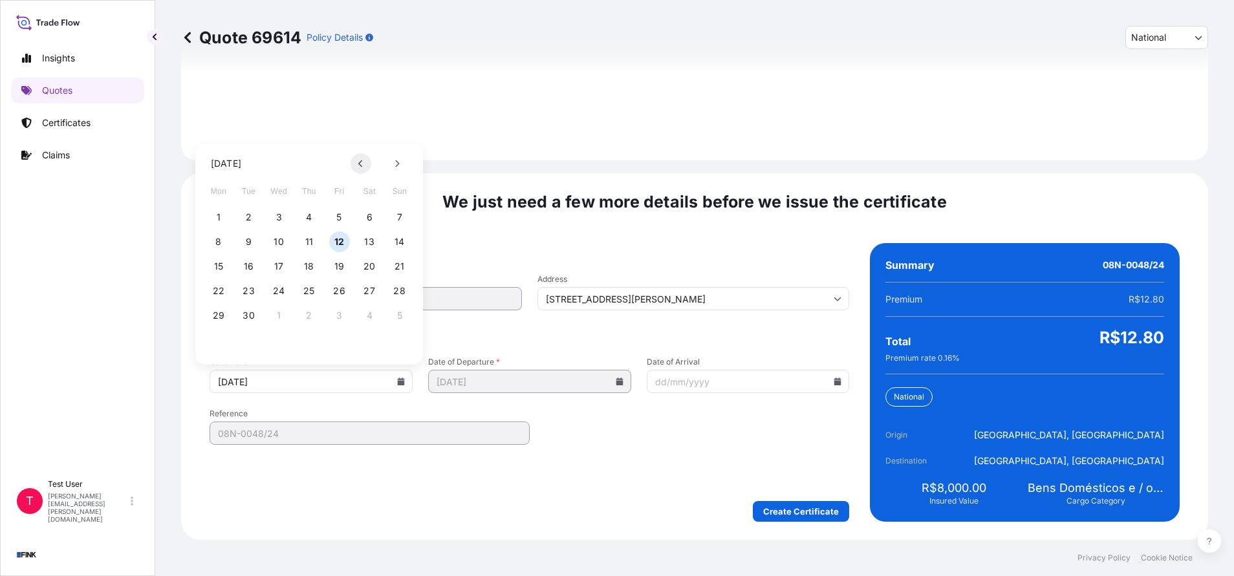
click at [361, 168] on button at bounding box center [361, 163] width 21 height 21
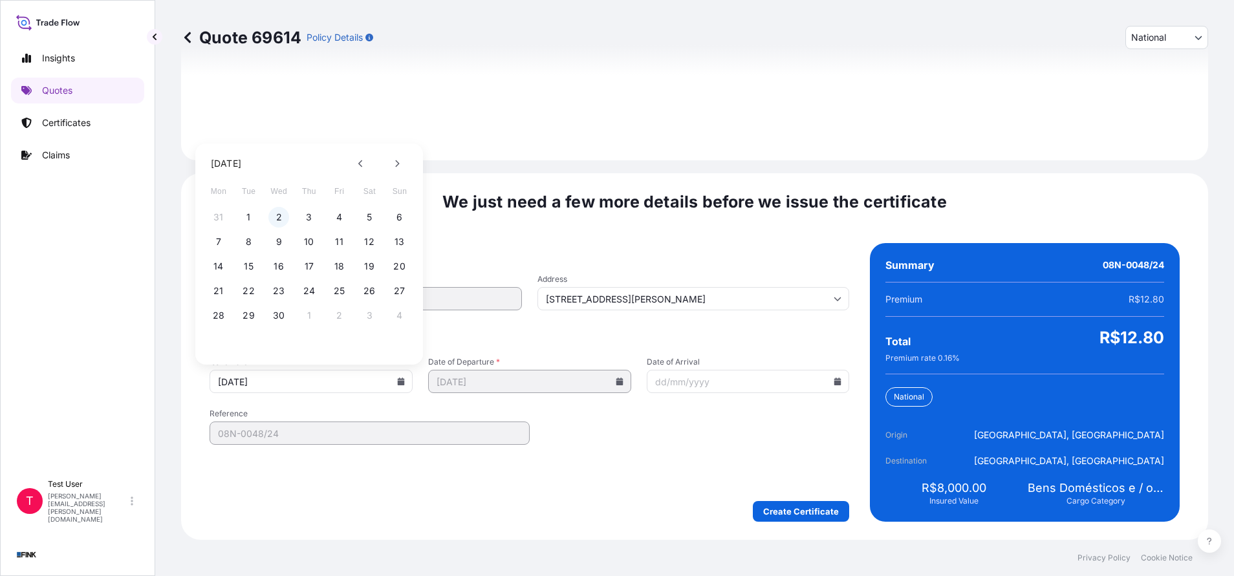
click at [279, 217] on button "2" at bounding box center [278, 217] width 21 height 21
type input "[DATE]"
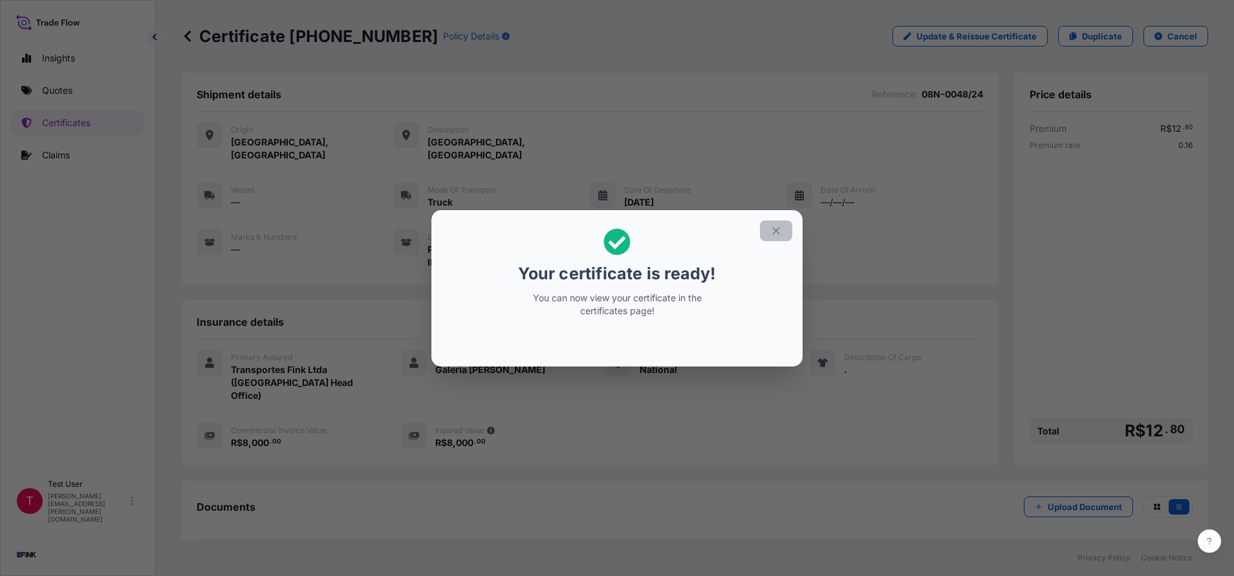
click at [774, 226] on icon "button" at bounding box center [776, 231] width 12 height 12
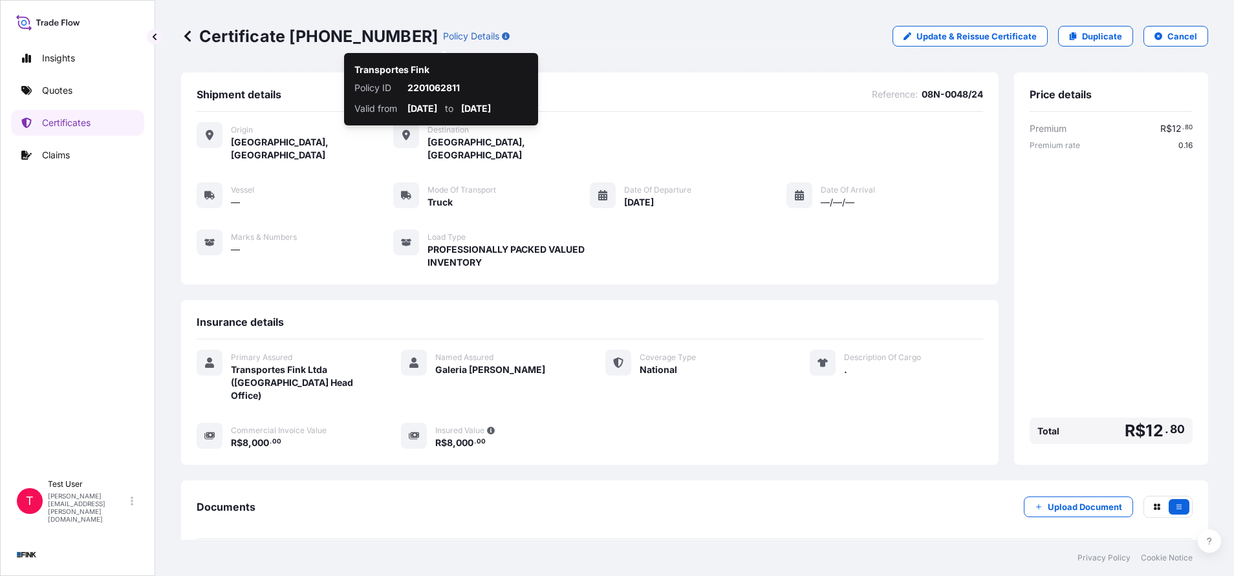
click at [370, 43] on p "Certificate [PHONE_NUMBER]" at bounding box center [309, 36] width 257 height 21
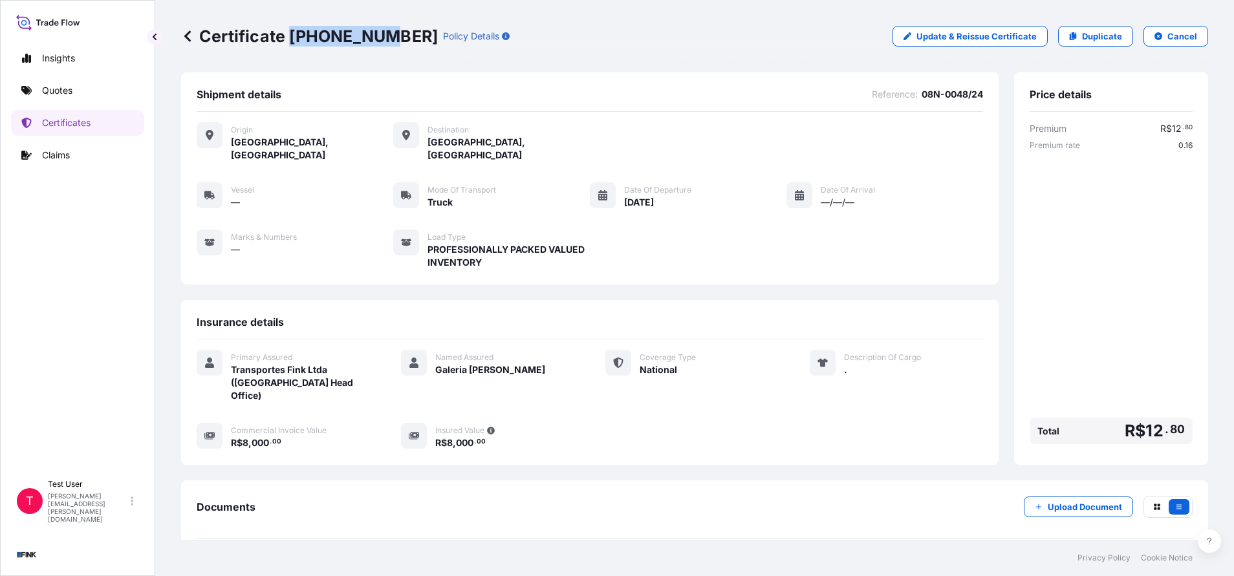
drag, startPoint x: 373, startPoint y: 33, endPoint x: 288, endPoint y: 33, distance: 84.7
click at [288, 33] on p "Certificate [PHONE_NUMBER]" at bounding box center [309, 36] width 257 height 21
copy p "[PHONE_NUMBER]"
click at [1084, 31] on p "Duplicate" at bounding box center [1102, 36] width 40 height 13
select select "national"
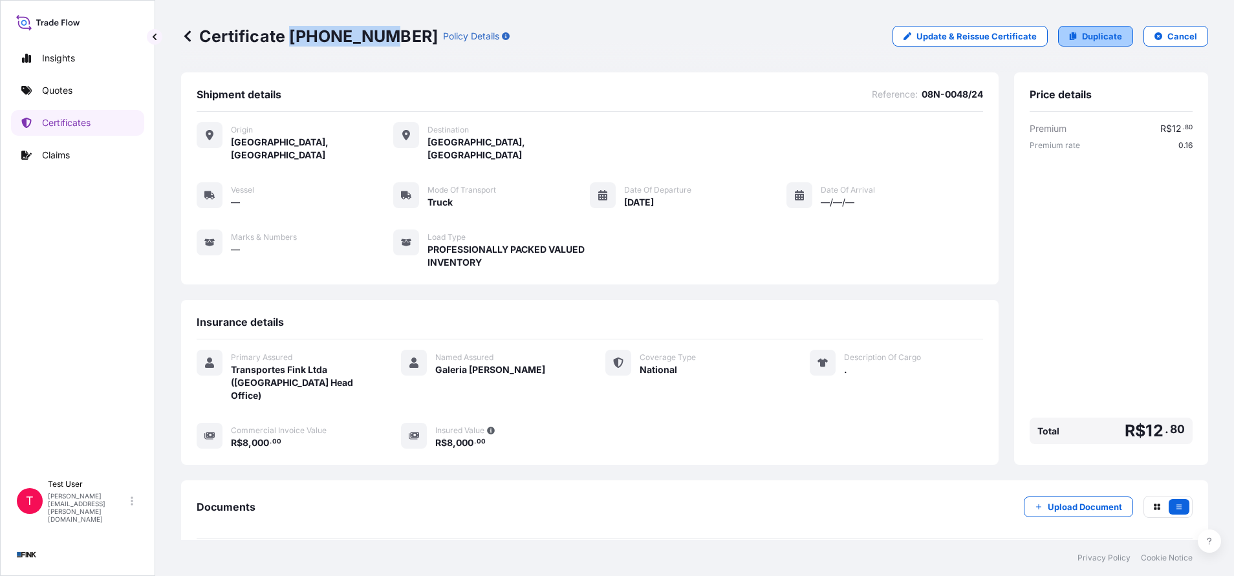
select select "Truck"
select select "31747"
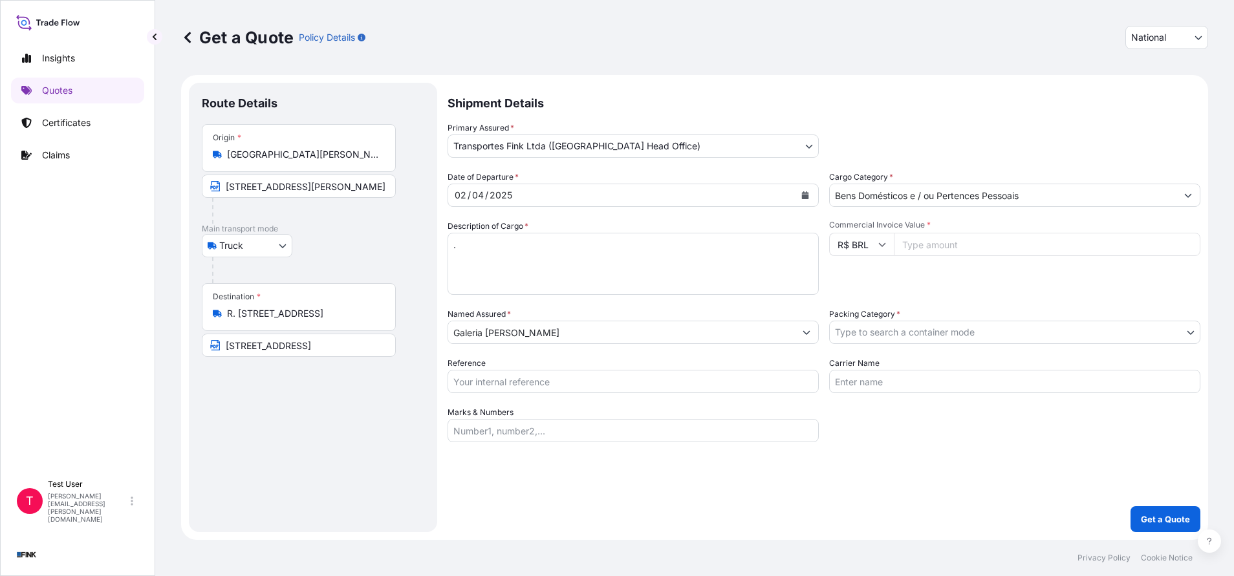
click at [298, 318] on input "R. [STREET_ADDRESS]" at bounding box center [303, 313] width 153 height 13
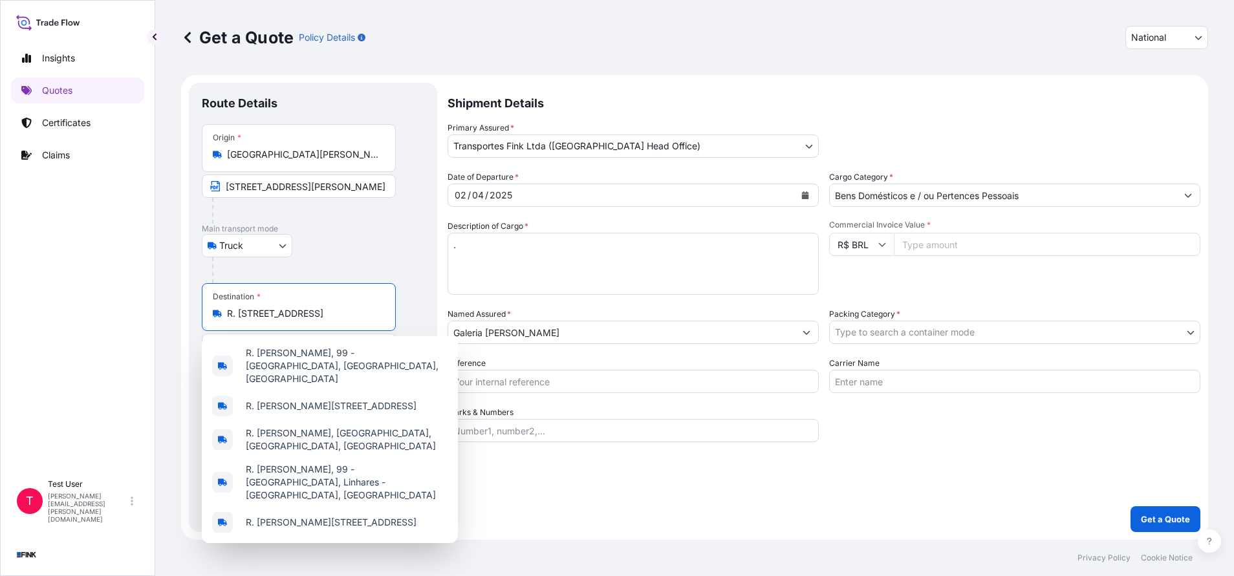
click at [298, 318] on input "R. [STREET_ADDRESS]" at bounding box center [303, 313] width 153 height 13
paste input "ua Treze de Maio, 90 sl. 101 - [GEOGRAPHIC_DATA] - CEP: 29015-280"
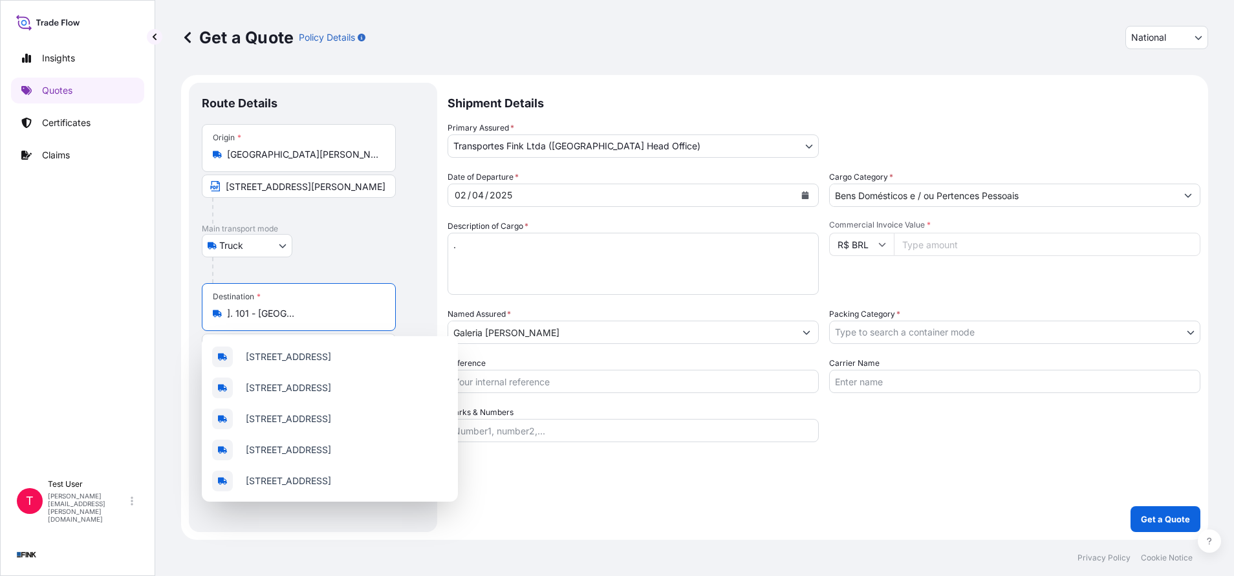
scroll to position [0, 87]
click at [283, 364] on span "[STREET_ADDRESS]" at bounding box center [288, 357] width 85 height 13
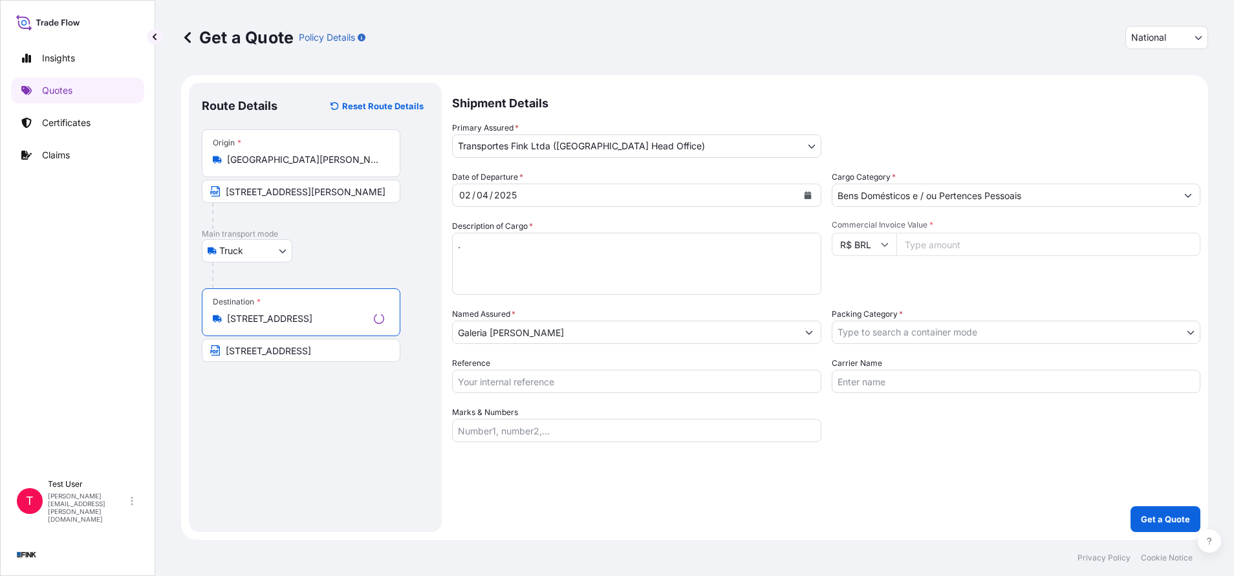
type input "[STREET_ADDRESS]"
click at [278, 353] on input "[STREET_ADDRESS]" at bounding box center [301, 350] width 199 height 23
click at [278, 353] on input "[STREET_ADDRESS]" at bounding box center [299, 350] width 194 height 23
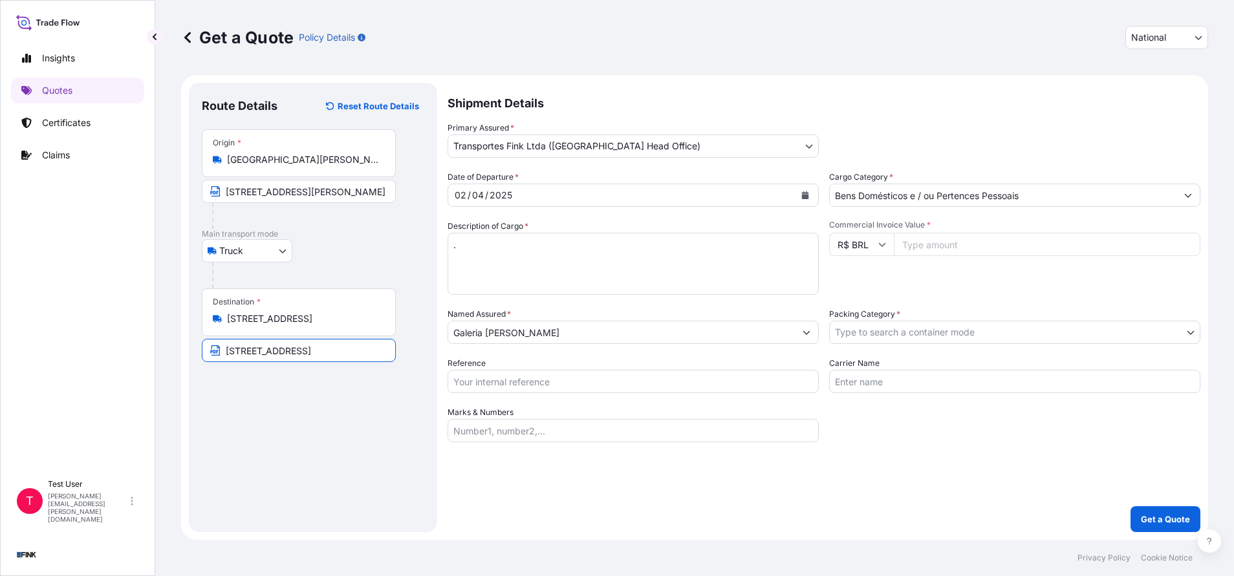
paste input "[STREET_ADDRESS]. 101 - [GEOGRAPHIC_DATA] - CEP: 29015-280"
type input "[STREET_ADDRESS]. 101 - [GEOGRAPHIC_DATA] - CEP: 29015-280"
click at [805, 195] on icon "Calendar" at bounding box center [805, 195] width 7 height 8
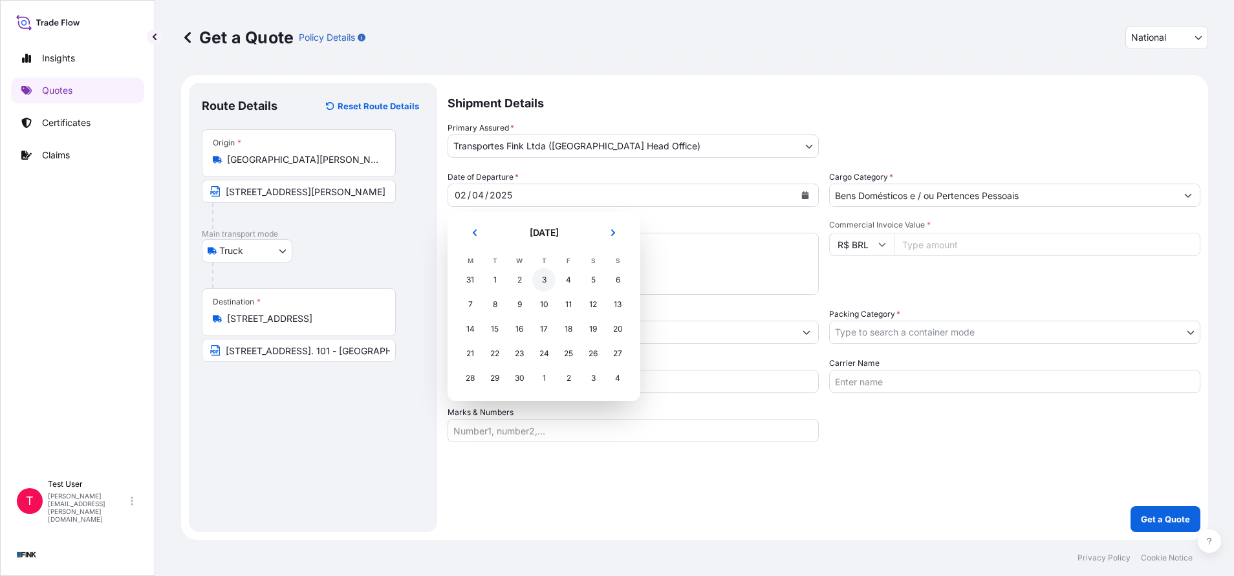
click at [540, 287] on div "3" at bounding box center [543, 279] width 23 height 23
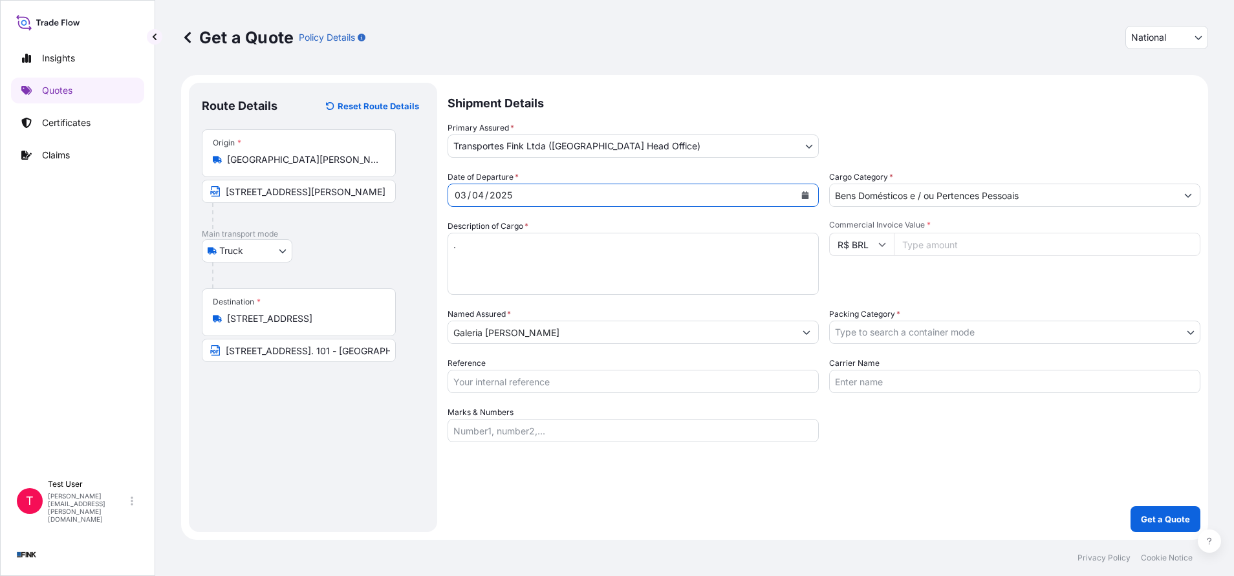
click at [962, 241] on input "Commercial Invoice Value *" at bounding box center [1047, 244] width 307 height 23
paste input "63000.00"
type input "63000.00"
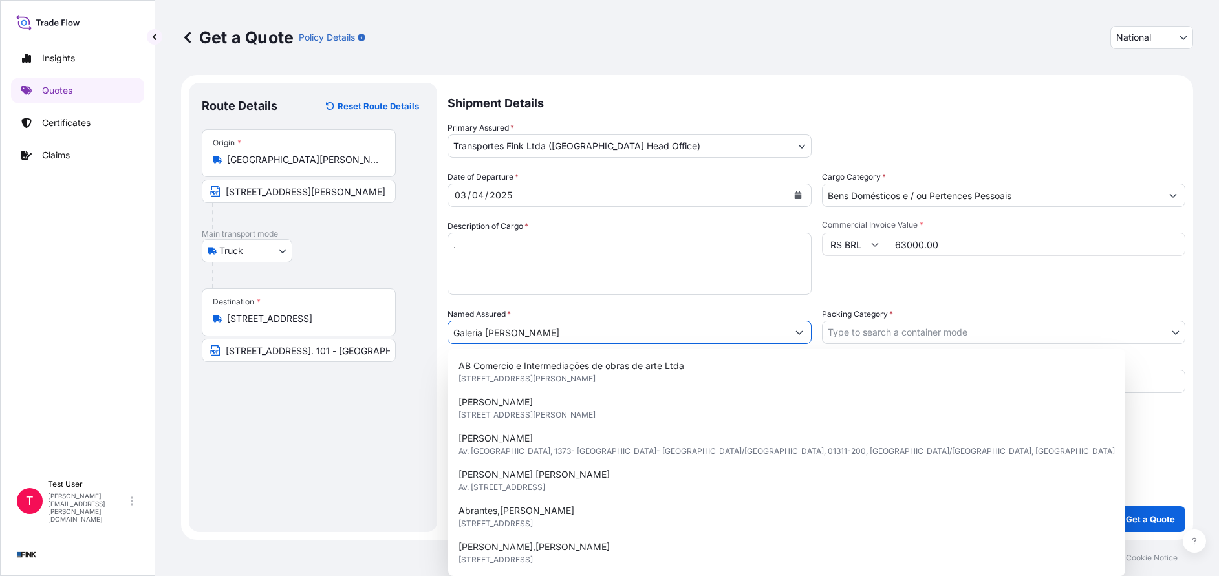
drag, startPoint x: 585, startPoint y: 337, endPoint x: 400, endPoint y: 336, distance: 185.0
click at [400, 336] on form "Route Details Reset Route Details Place of loading Road / [GEOGRAPHIC_DATA] / I…" at bounding box center [687, 307] width 1012 height 465
paste input "[PERSON_NAME]"
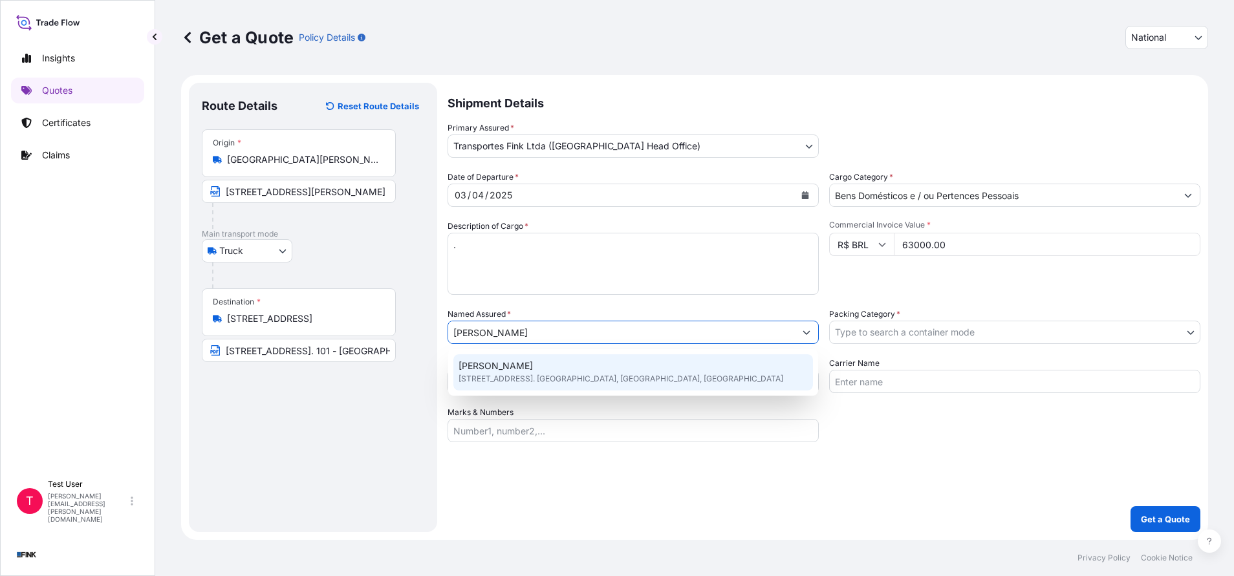
click at [486, 364] on span "[PERSON_NAME]" at bounding box center [496, 366] width 74 height 13
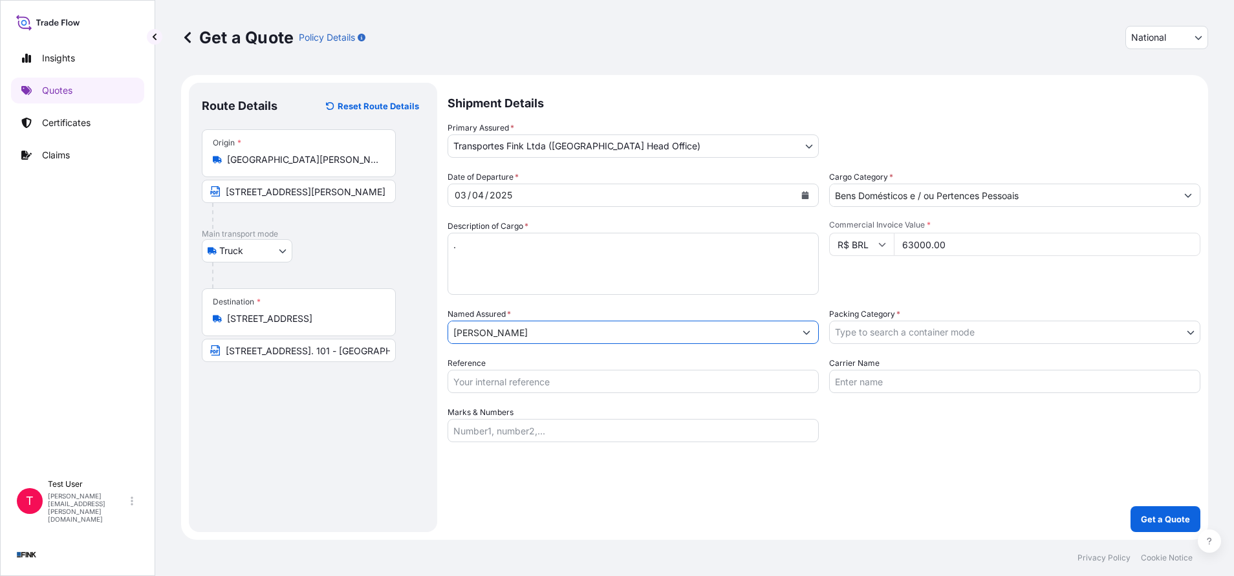
drag, startPoint x: 561, startPoint y: 338, endPoint x: 385, endPoint y: 336, distance: 175.9
click at [385, 336] on form "Route Details Reset Route Details Place of loading Road / [GEOGRAPHIC_DATA] / I…" at bounding box center [694, 307] width 1027 height 465
paste input "text"
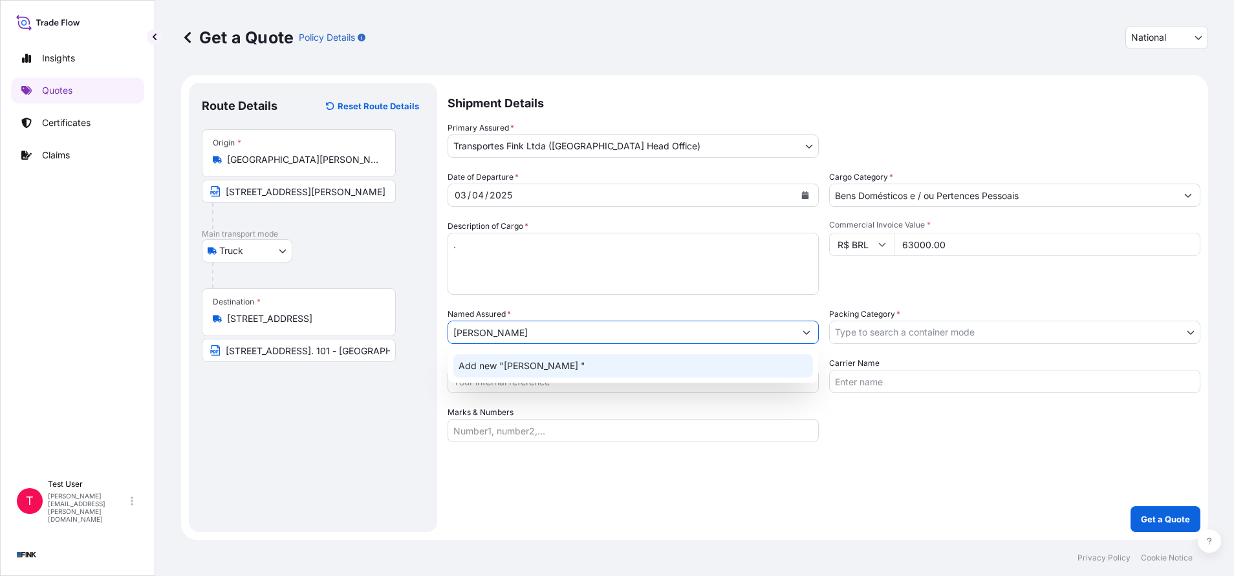
click at [494, 361] on span "Add new "[PERSON_NAME] "" at bounding box center [522, 366] width 127 height 13
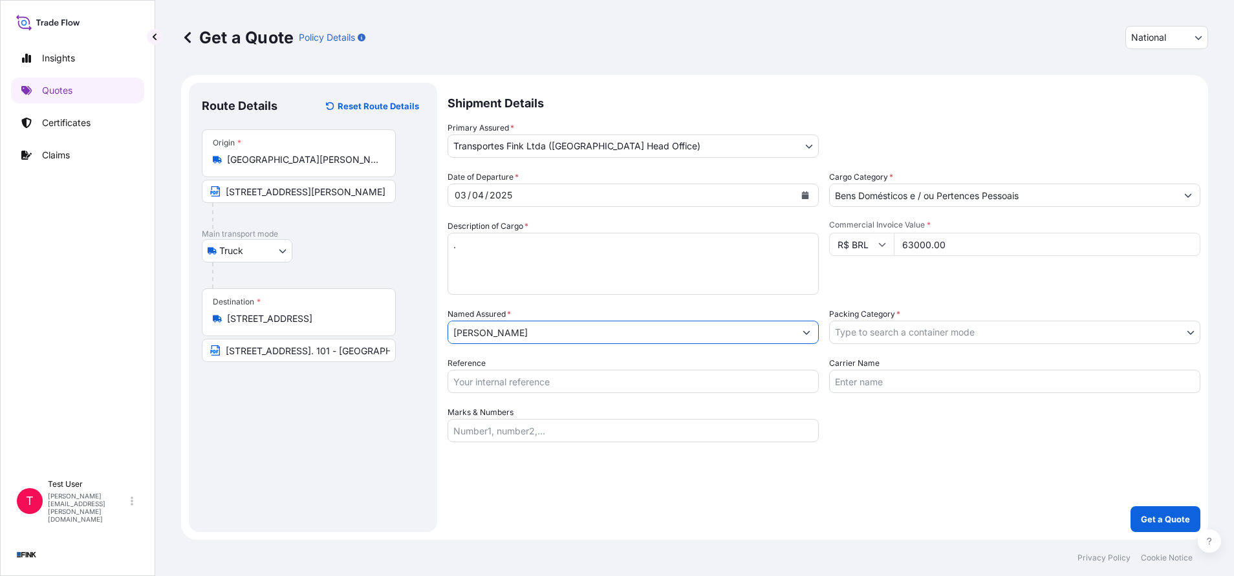
type input "[PERSON_NAME]"
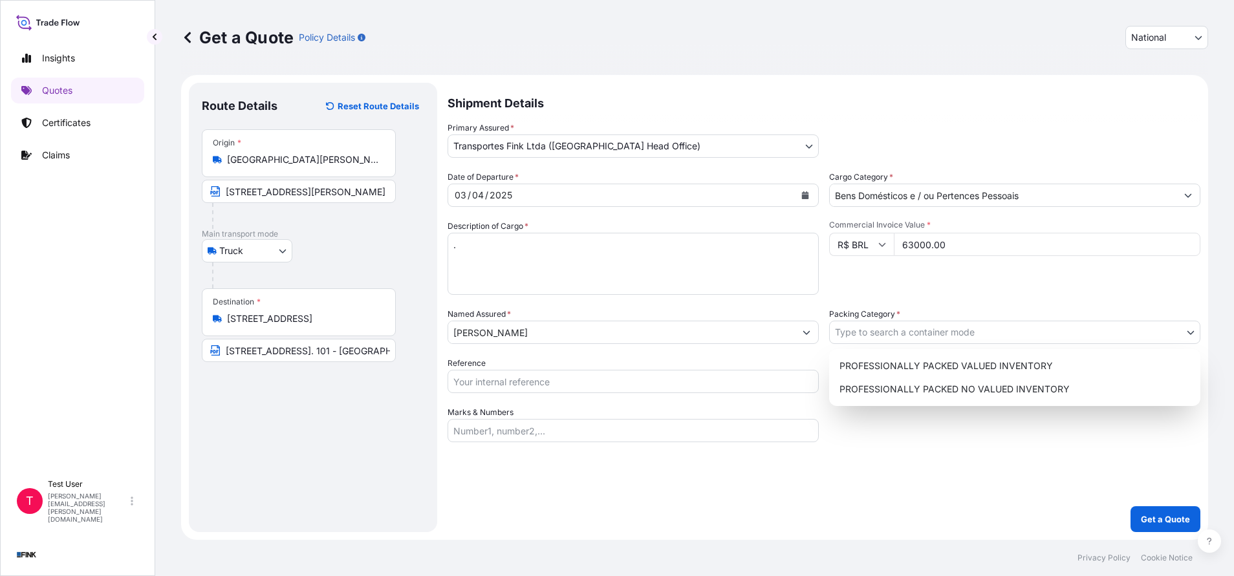
click at [898, 332] on body "0 options available. 1 option available. Insights Quotes Certificates Claims T …" at bounding box center [617, 288] width 1234 height 576
click at [863, 365] on div "PROFESSIONALLY PACKED VALUED INVENTORY" at bounding box center [1014, 365] width 361 height 23
select select "11"
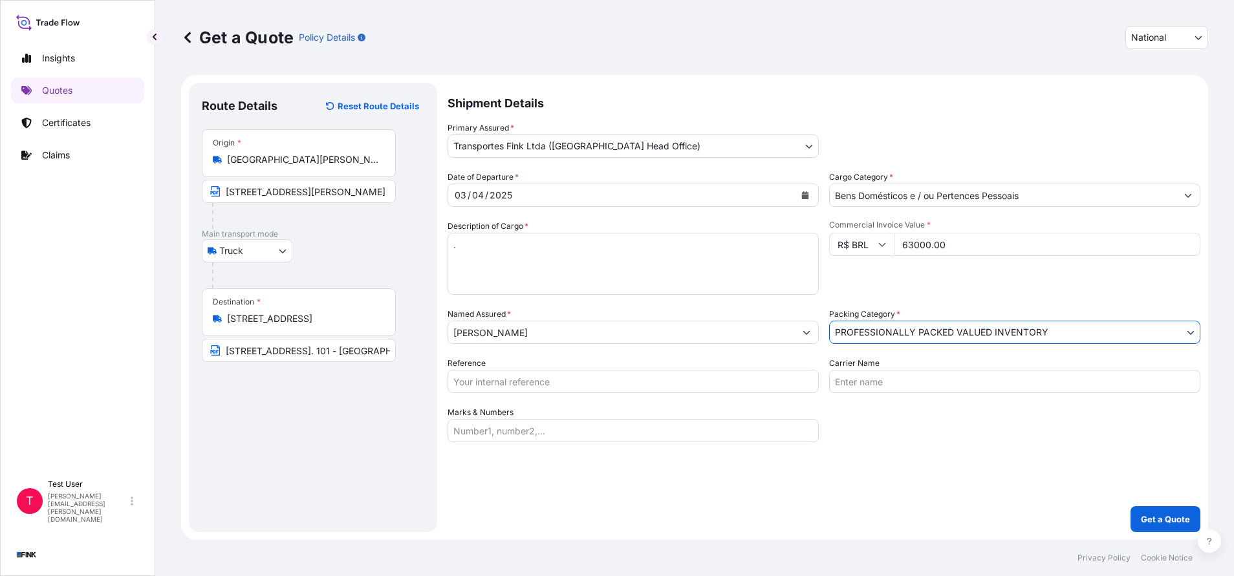
click at [717, 384] on input "Reference" at bounding box center [633, 381] width 371 height 23
paste input "08N-0048/24"
type input "08N-0048/24"
click at [1161, 531] on button "Get a Quote" at bounding box center [1166, 519] width 70 height 26
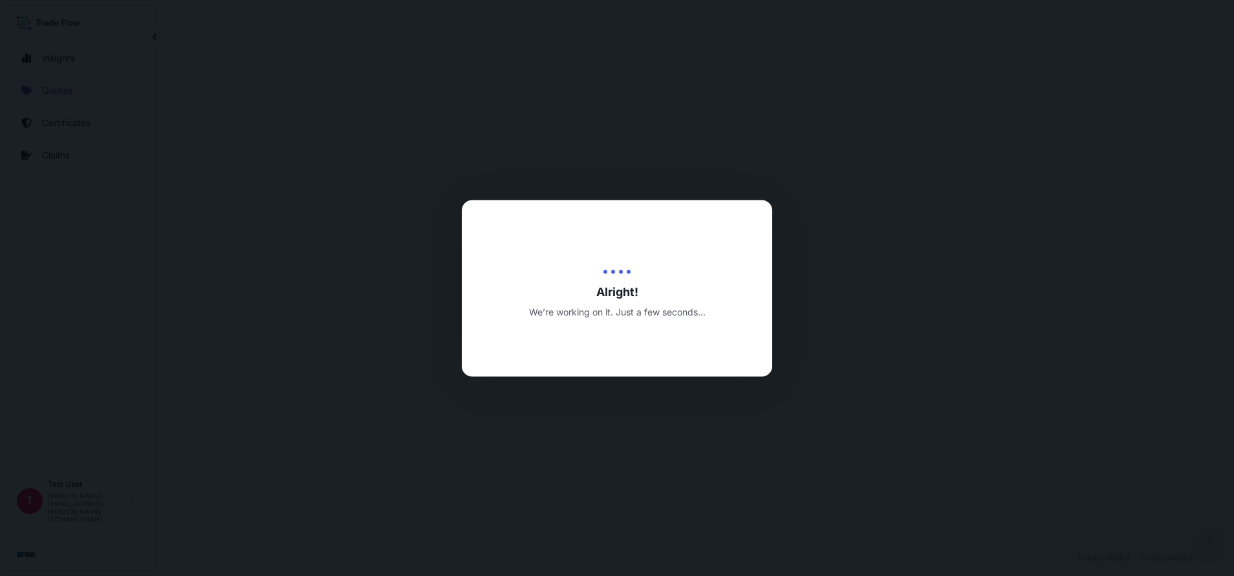
select select "Truck"
select select "31747"
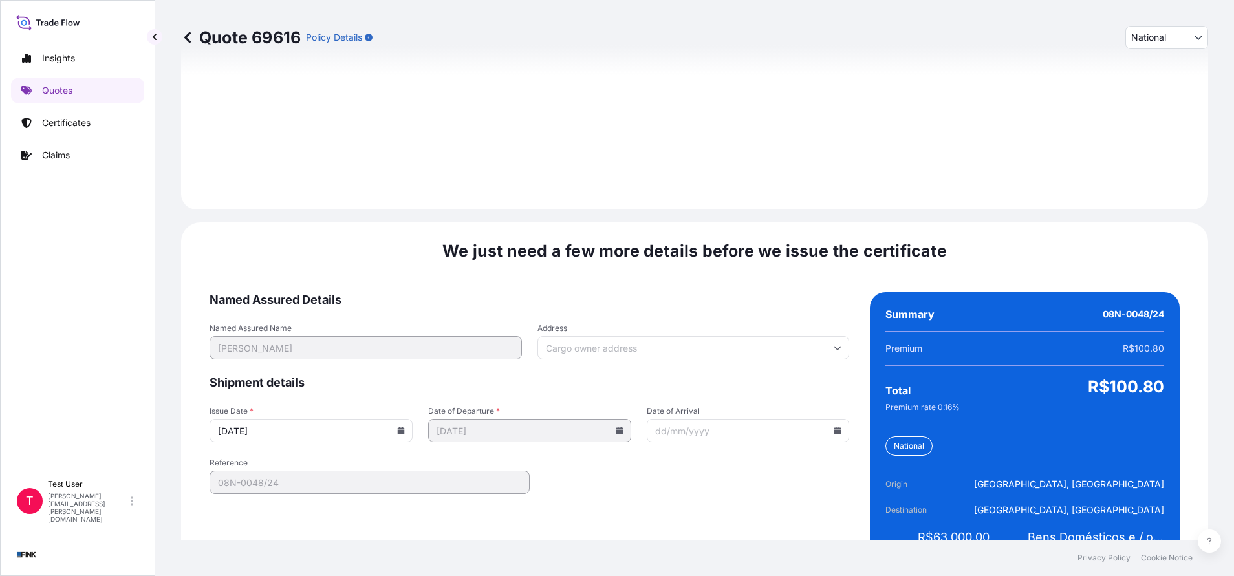
scroll to position [1486, 0]
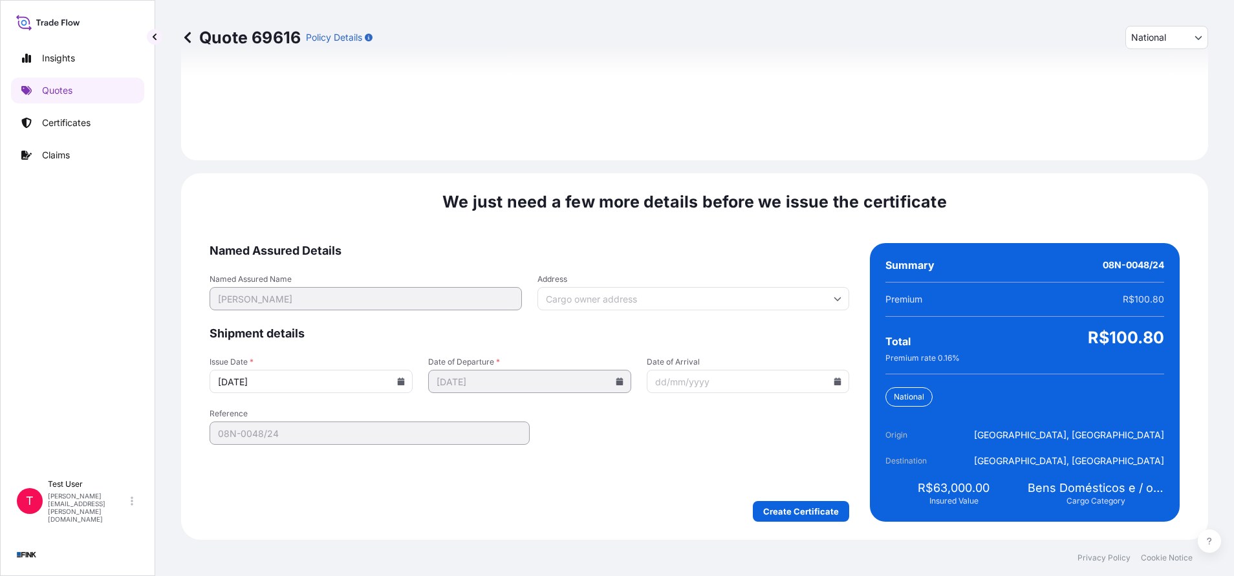
click at [651, 293] on input "Address" at bounding box center [694, 298] width 312 height 23
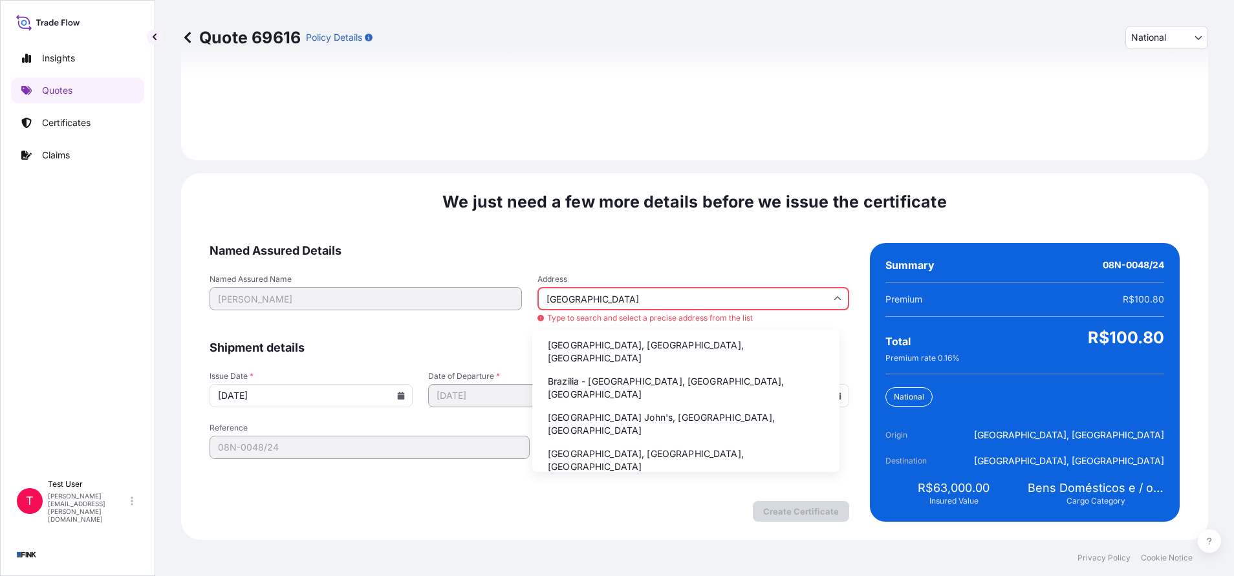
click at [568, 371] on li "Brazilia - [GEOGRAPHIC_DATA], [GEOGRAPHIC_DATA], [GEOGRAPHIC_DATA]" at bounding box center [686, 388] width 297 height 34
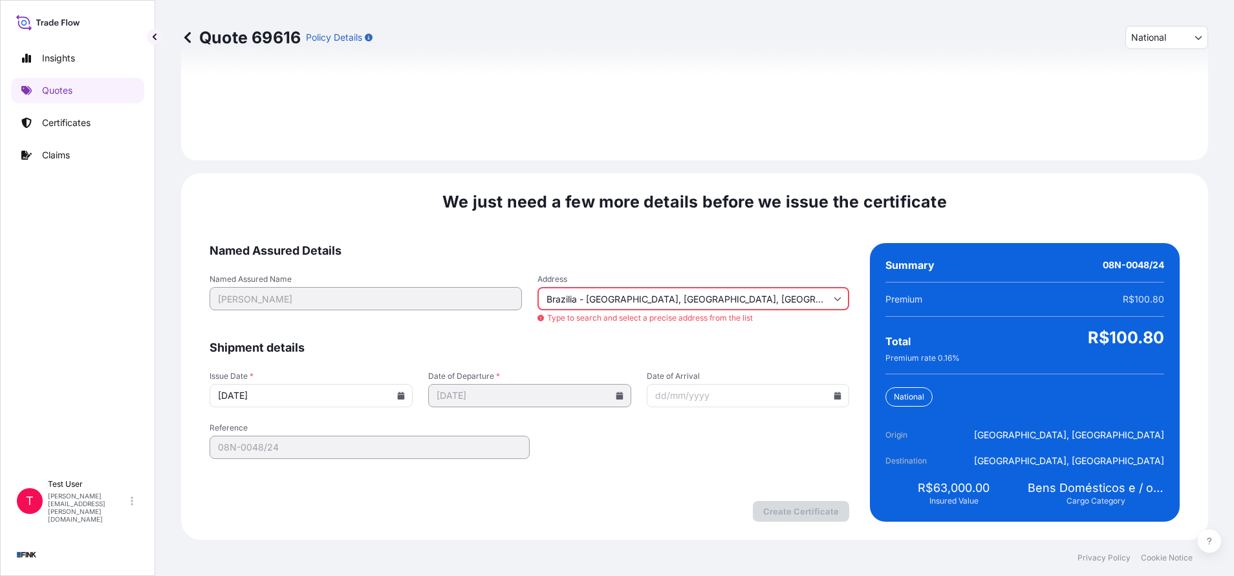
type input "[GEOGRAPHIC_DATA], [GEOGRAPHIC_DATA], [GEOGRAPHIC_DATA]"
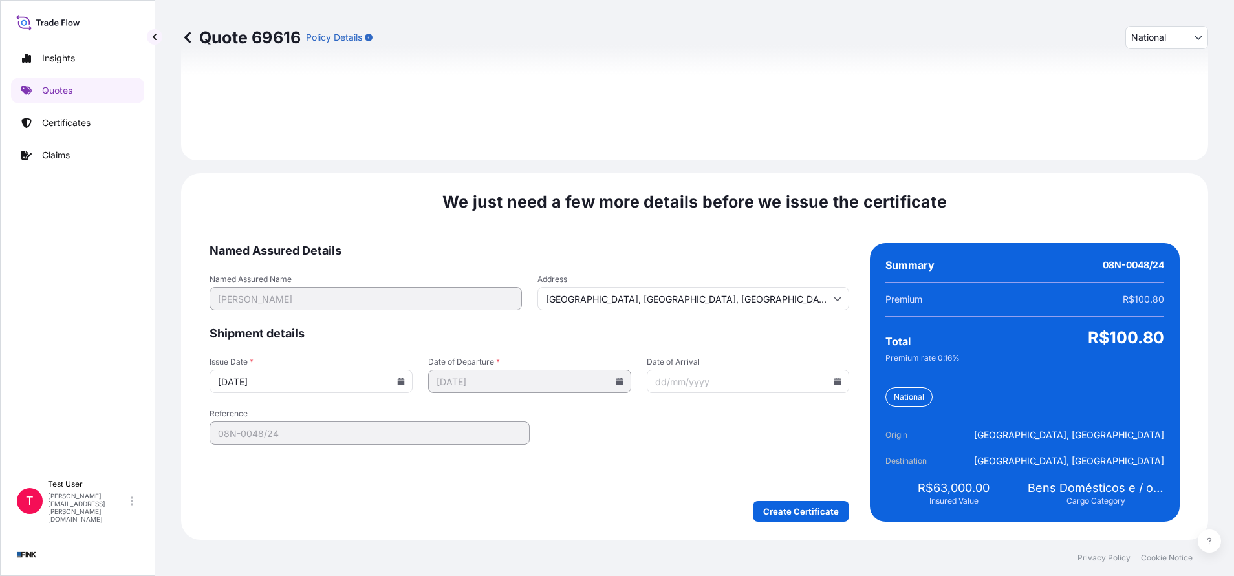
click at [397, 388] on input "[DATE]" at bounding box center [311, 381] width 203 height 23
click at [404, 379] on input "[DATE]" at bounding box center [311, 381] width 203 height 23
click at [398, 379] on icon at bounding box center [401, 382] width 7 height 8
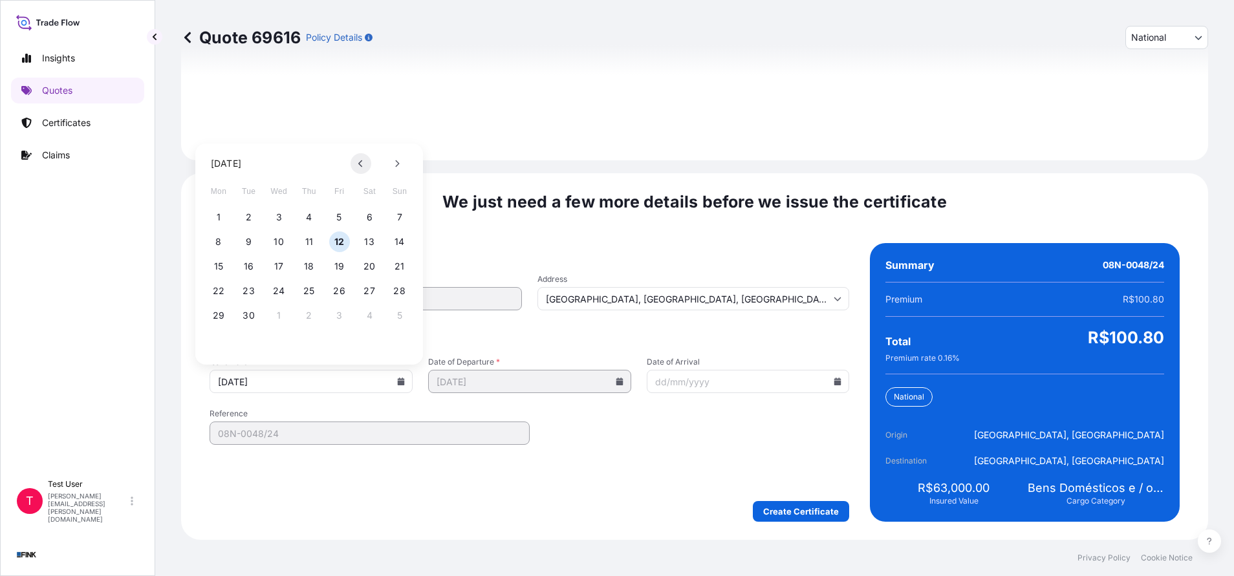
click at [356, 165] on button at bounding box center [361, 163] width 21 height 21
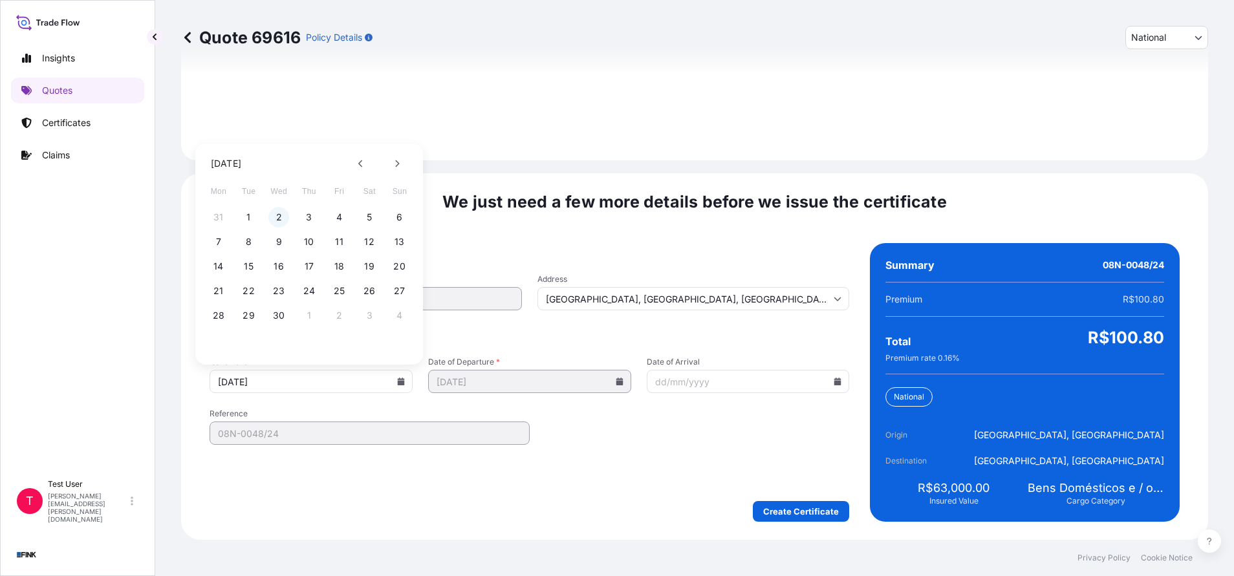
click at [276, 219] on button "2" at bounding box center [278, 217] width 21 height 21
type input "[DATE]"
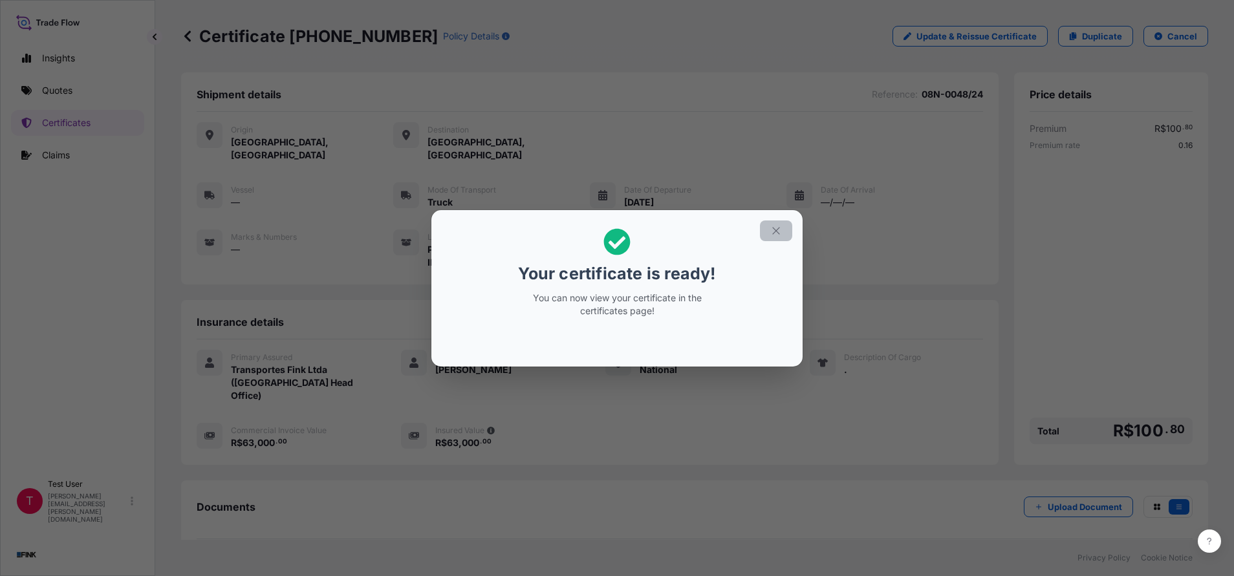
click at [777, 232] on icon "button" at bounding box center [776, 231] width 12 height 12
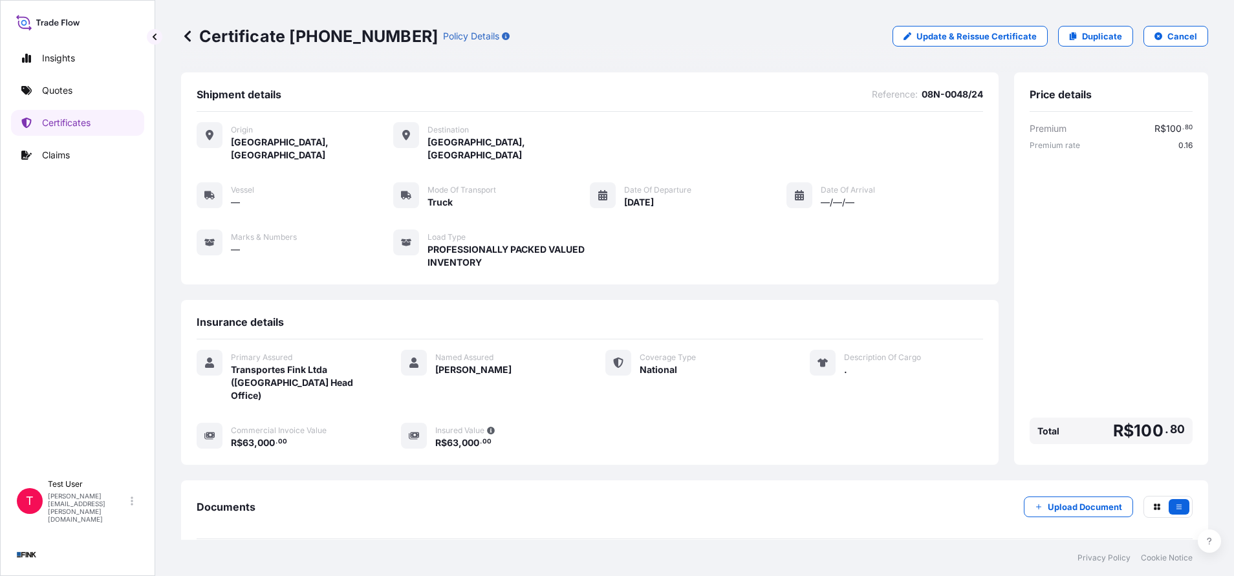
click at [369, 60] on div "Certificate [PHONE_NUMBER] Policy Details Update & Reissue Certificate Duplicat…" at bounding box center [694, 36] width 1027 height 72
drag, startPoint x: 376, startPoint y: 34, endPoint x: 293, endPoint y: 32, distance: 83.5
click at [293, 32] on p "Certificate [PHONE_NUMBER]" at bounding box center [309, 36] width 257 height 21
copy p "[PHONE_NUMBER]"
click at [1085, 43] on link "Duplicate" at bounding box center [1095, 36] width 75 height 21
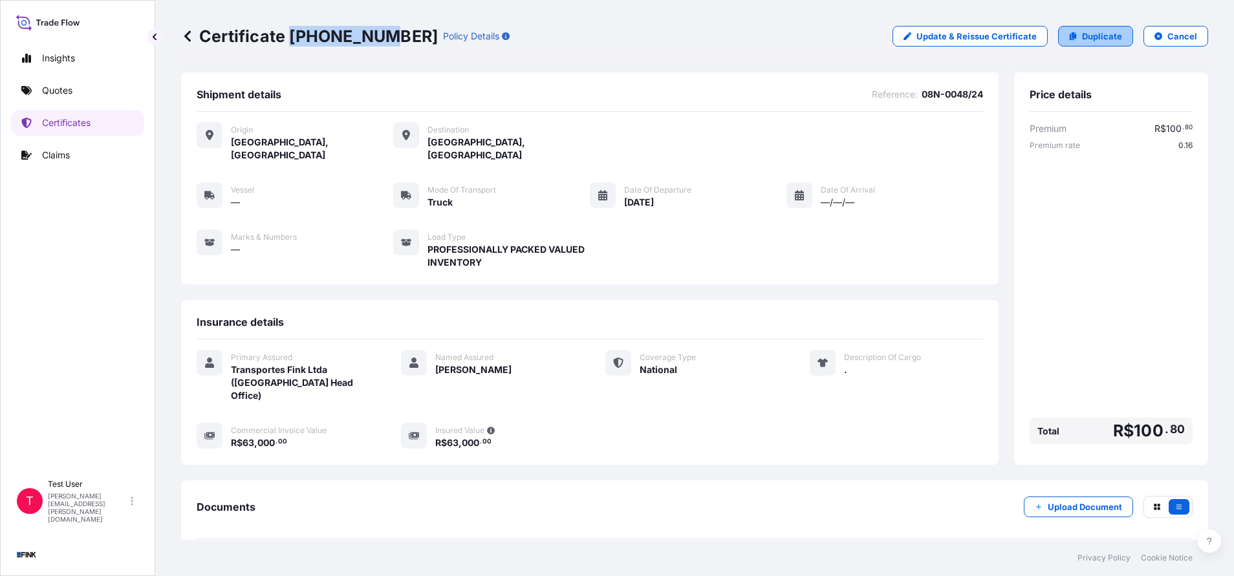
select select "national"
select select "Truck"
select select "31747"
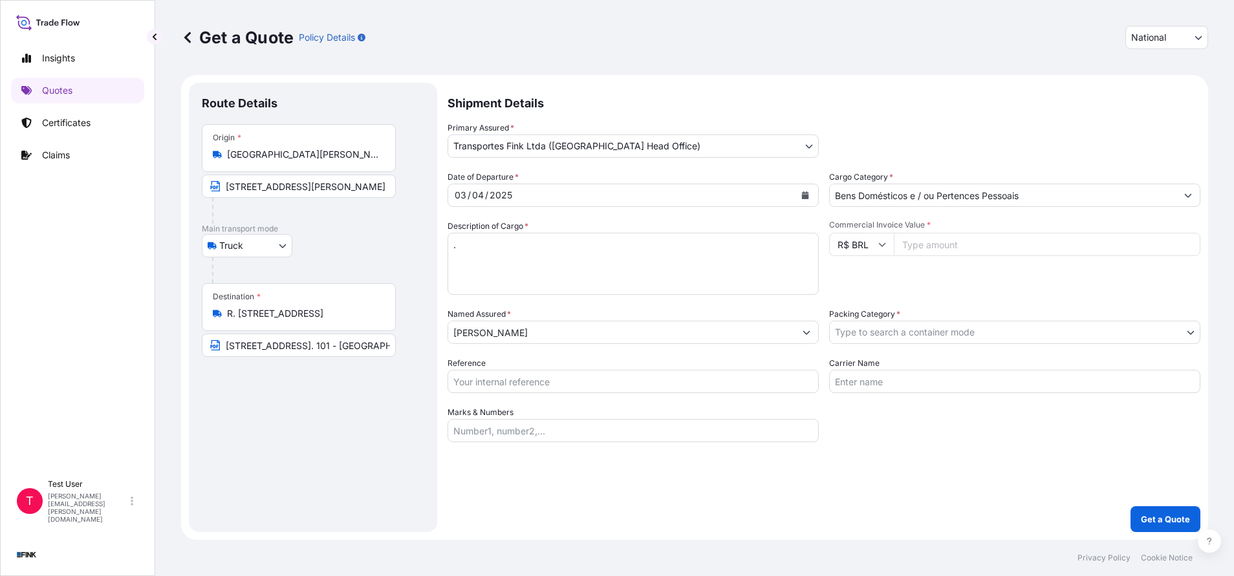
click at [289, 321] on div "Destination * R. [STREET_ADDRESS]" at bounding box center [299, 307] width 194 height 48
click at [289, 320] on input "R. [STREET_ADDRESS]" at bounding box center [303, 313] width 153 height 13
click at [289, 321] on div "Destination * R. [STREET_ADDRESS]" at bounding box center [299, 307] width 194 height 48
click at [289, 320] on input "R. [STREET_ADDRESS]" at bounding box center [303, 313] width 153 height 13
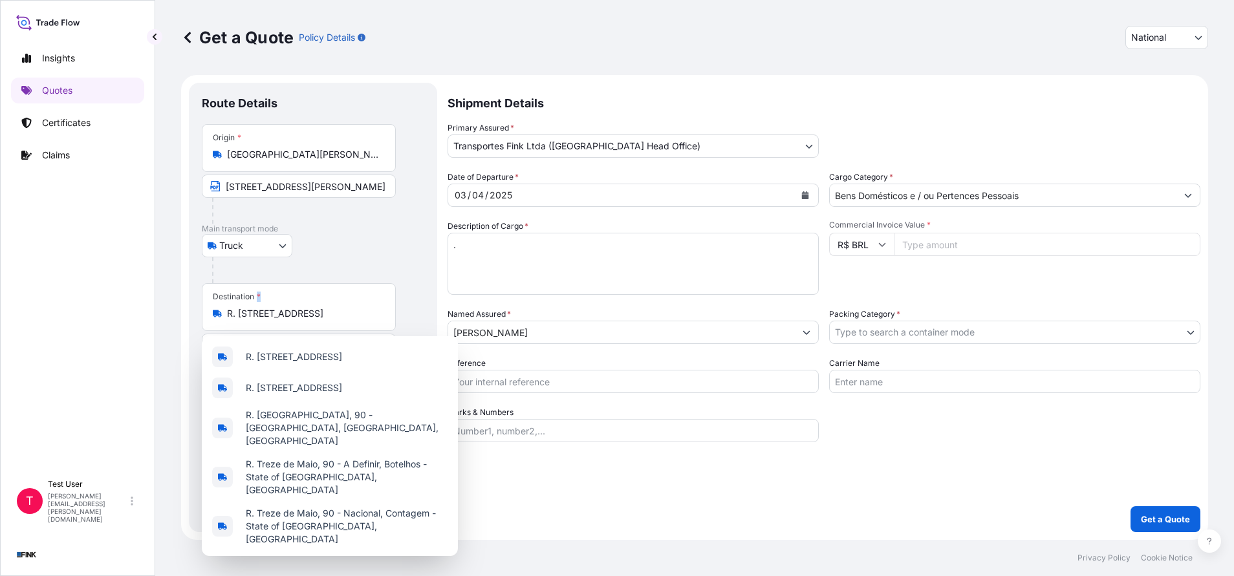
scroll to position [0, 0]
click at [289, 321] on div "Destination * R. [STREET_ADDRESS]" at bounding box center [299, 307] width 194 height 48
click at [289, 320] on input "R. [STREET_ADDRESS]" at bounding box center [303, 313] width 153 height 13
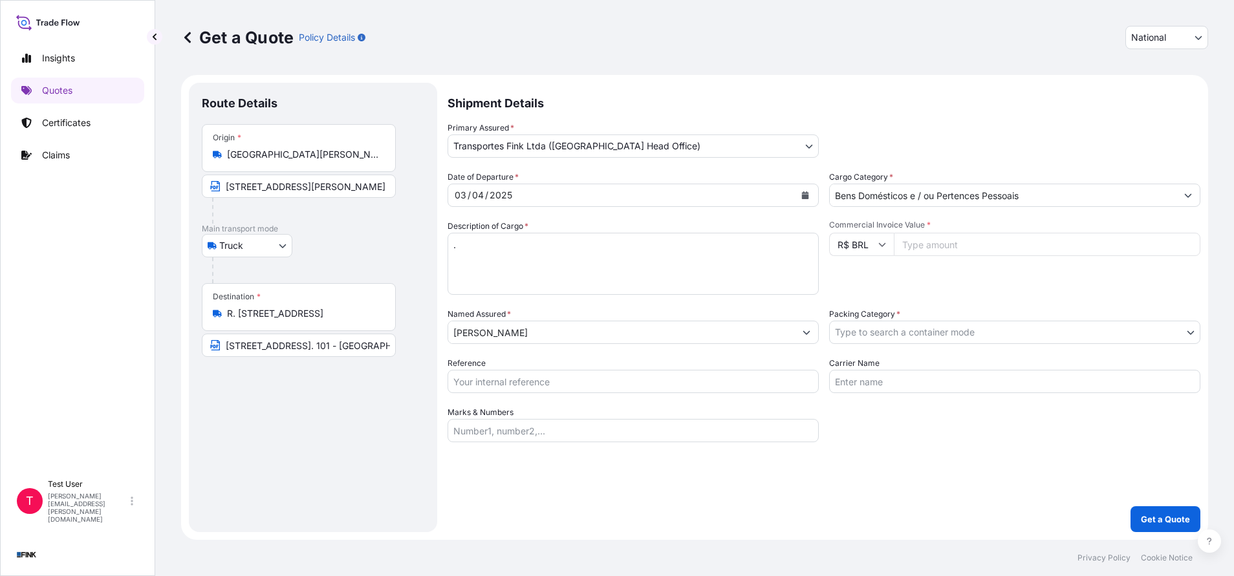
click at [289, 321] on div "Destination * R. [STREET_ADDRESS]" at bounding box center [299, 307] width 194 height 48
click at [289, 320] on input "R. [STREET_ADDRESS]" at bounding box center [303, 313] width 153 height 13
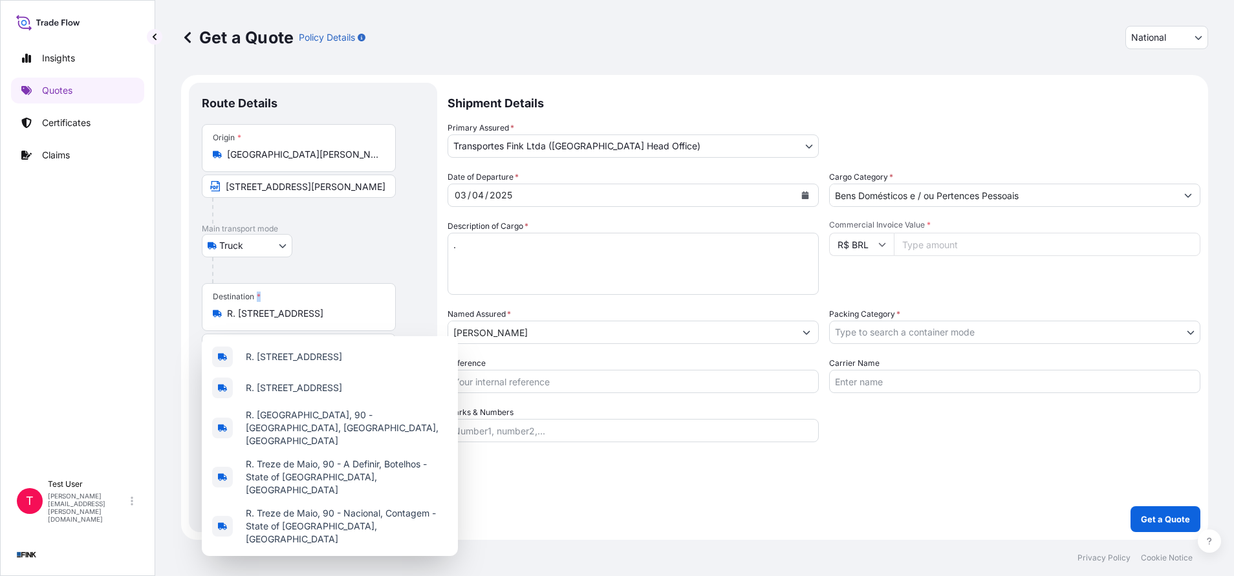
click at [289, 321] on div "Destination * R. [STREET_ADDRESS]" at bounding box center [299, 307] width 194 height 48
click at [289, 320] on input "R. [STREET_ADDRESS]" at bounding box center [303, 313] width 153 height 13
click at [289, 321] on div "Destination * R. [STREET_ADDRESS]" at bounding box center [299, 307] width 194 height 48
click at [289, 320] on input "R. [STREET_ADDRESS]" at bounding box center [303, 313] width 153 height 13
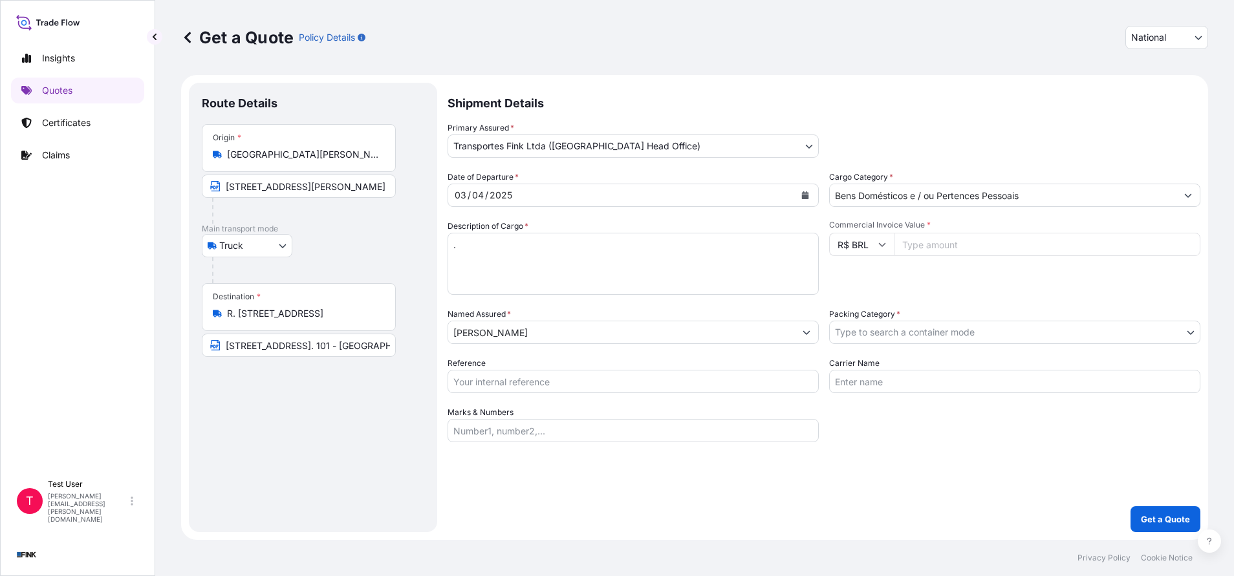
drag, startPoint x: 289, startPoint y: 321, endPoint x: 281, endPoint y: 312, distance: 11.9
click at [281, 312] on input "R. [STREET_ADDRESS]" at bounding box center [303, 313] width 153 height 13
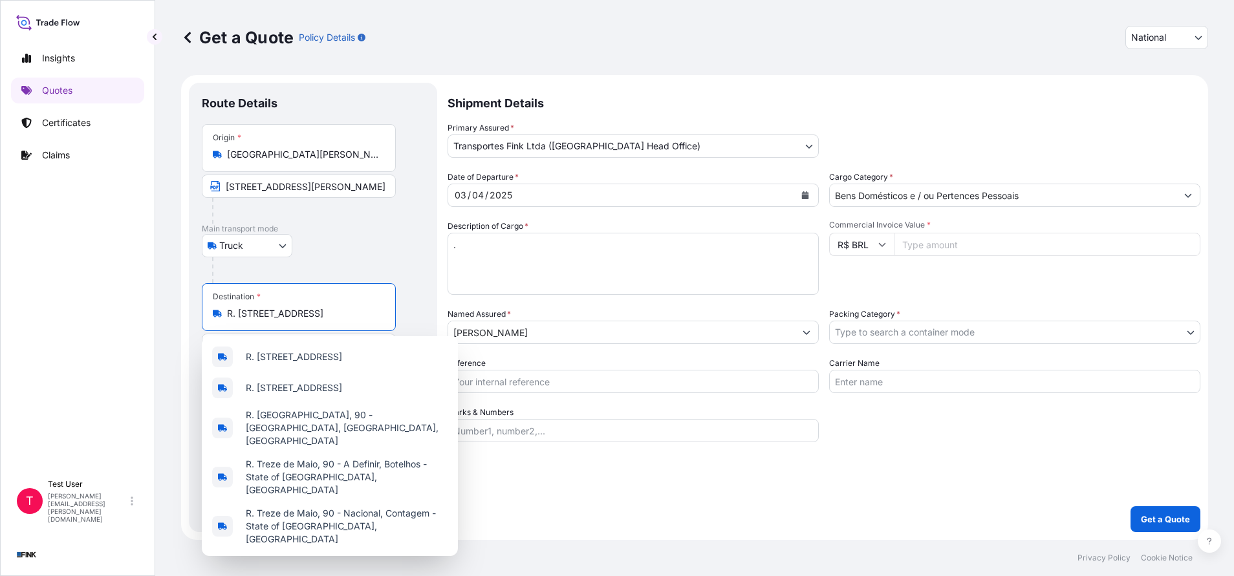
click at [281, 312] on input "R. [STREET_ADDRESS]" at bounding box center [303, 313] width 153 height 13
paste input "Av. [GEOGRAPHIC_DATA], 396 - [GEOGRAPHIC_DATA] - [GEOGRAPHIC_DATA]"
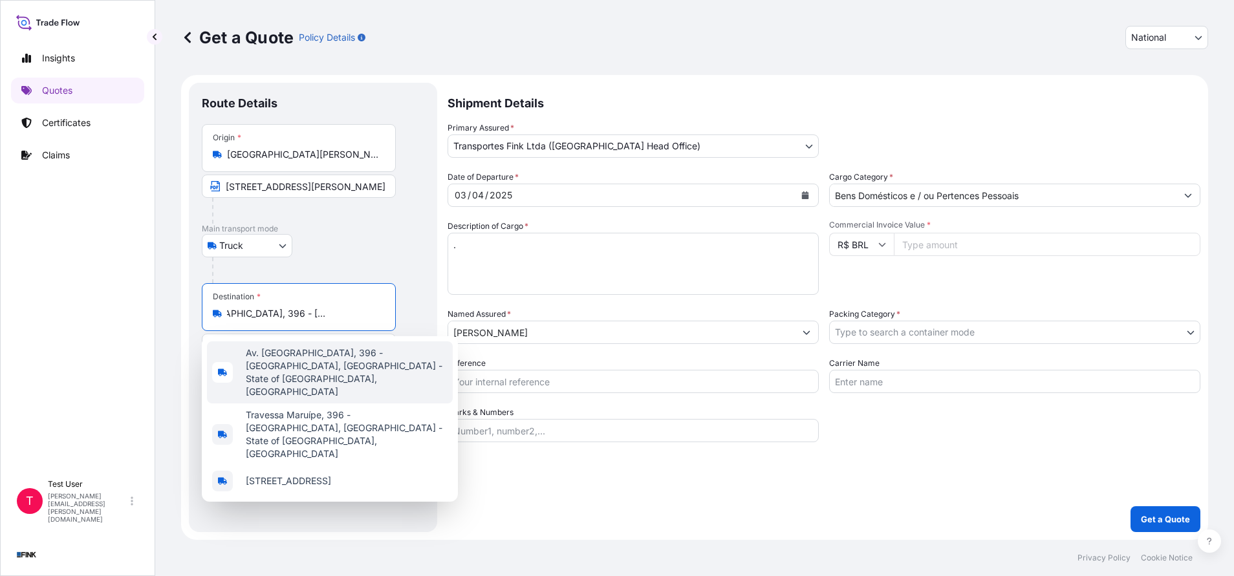
click at [287, 362] on span "Av. [GEOGRAPHIC_DATA], 396 - [GEOGRAPHIC_DATA], [GEOGRAPHIC_DATA] - State of [G…" at bounding box center [347, 373] width 202 height 52
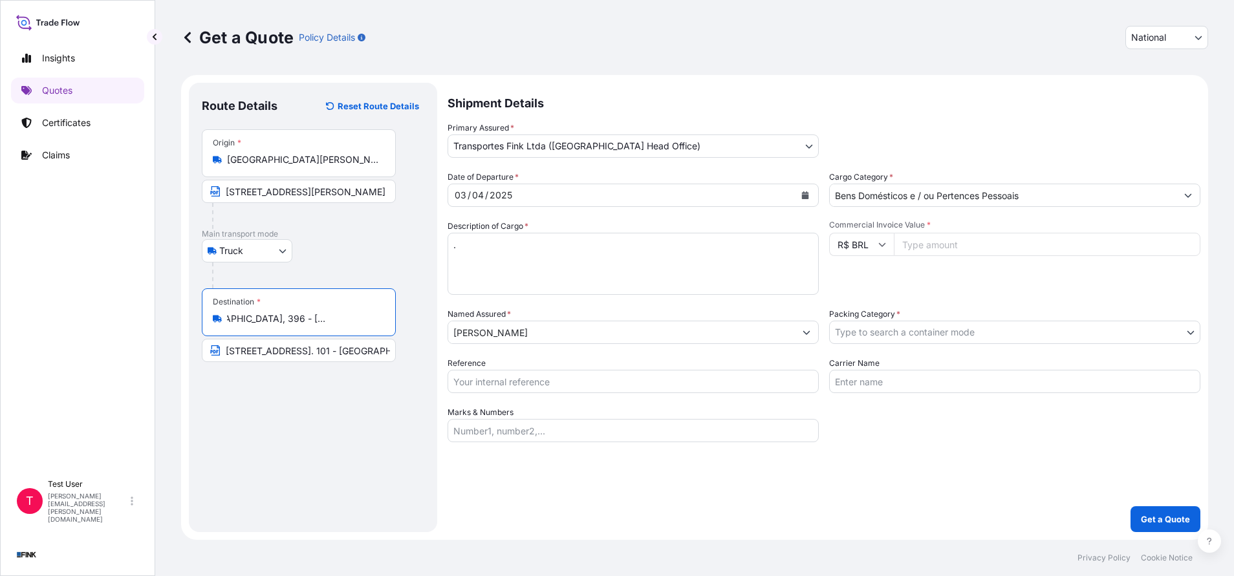
type input "Av. [GEOGRAPHIC_DATA], 396 - [GEOGRAPHIC_DATA], [GEOGRAPHIC_DATA] - State of [G…"
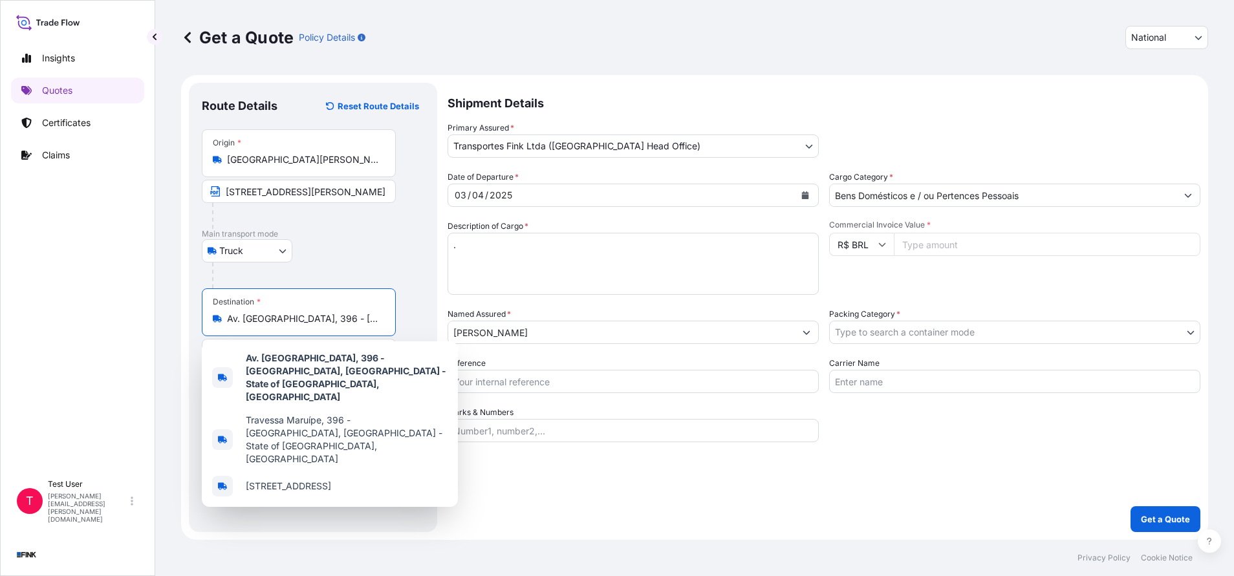
click at [958, 245] on input "Commercial Invoice Value *" at bounding box center [1047, 244] width 307 height 23
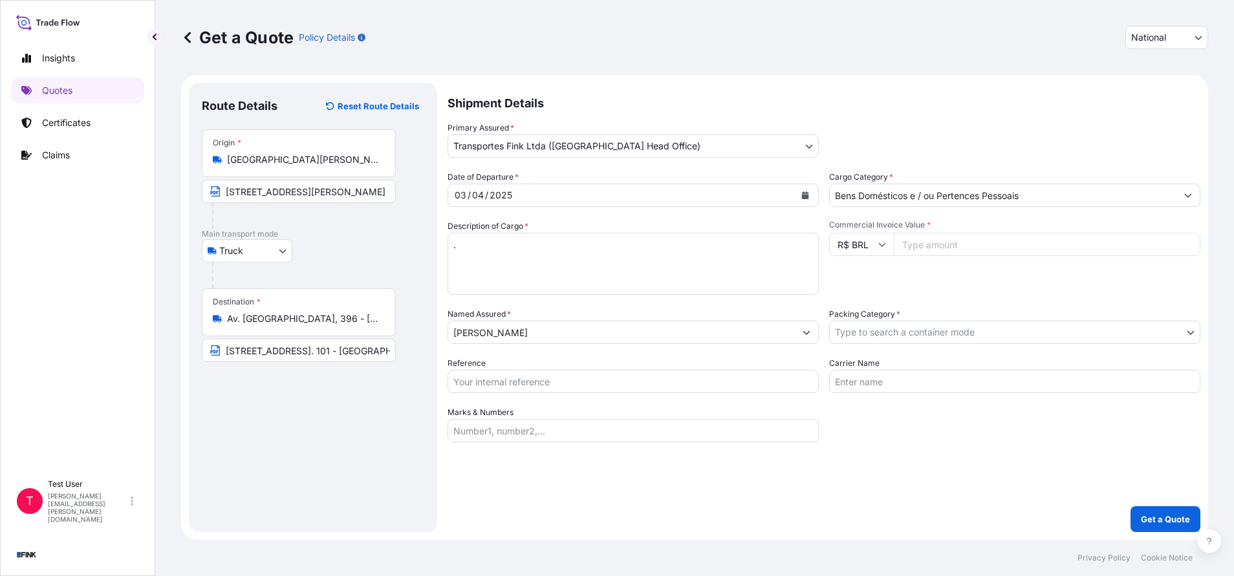
paste input "10000.00"
type input "10000.00"
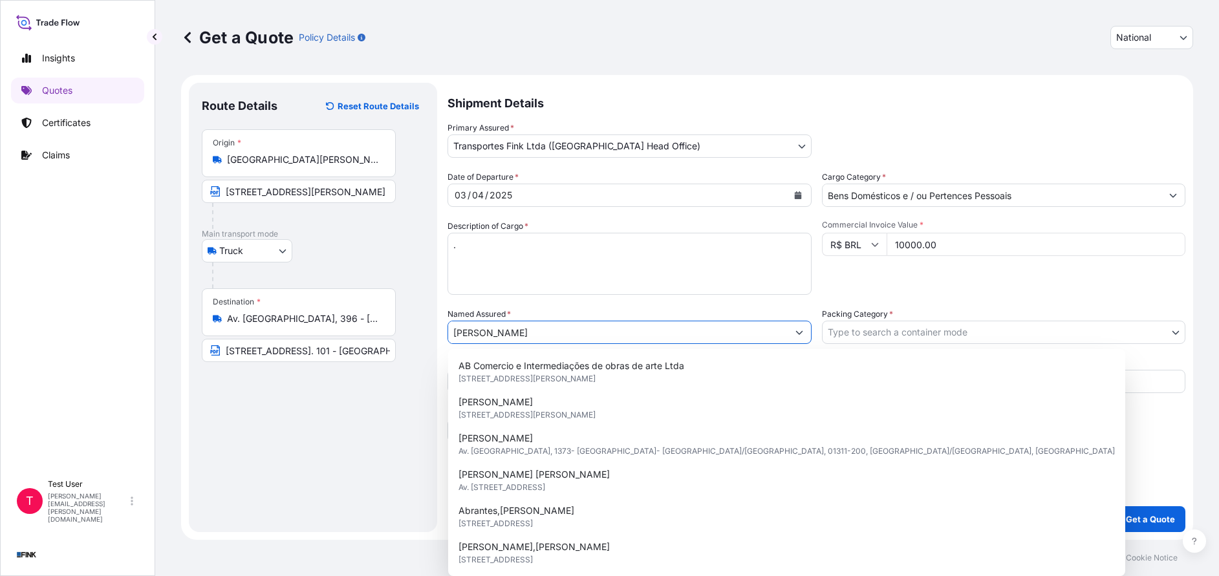
drag, startPoint x: 537, startPoint y: 339, endPoint x: 373, endPoint y: 345, distance: 163.8
click at [373, 345] on form "Route Details Reset Route Details Place of loading Road / [GEOGRAPHIC_DATA] / I…" at bounding box center [687, 307] width 1012 height 465
paste input "[PERSON_NAME]"
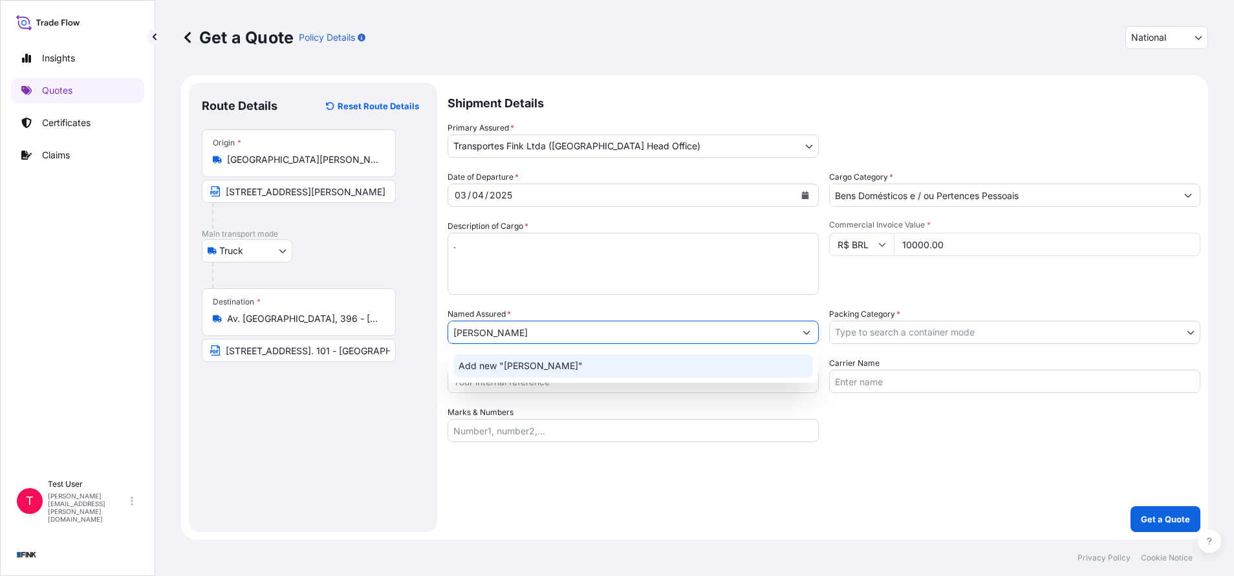
click at [514, 356] on div "Add new "[PERSON_NAME]"" at bounding box center [633, 365] width 360 height 23
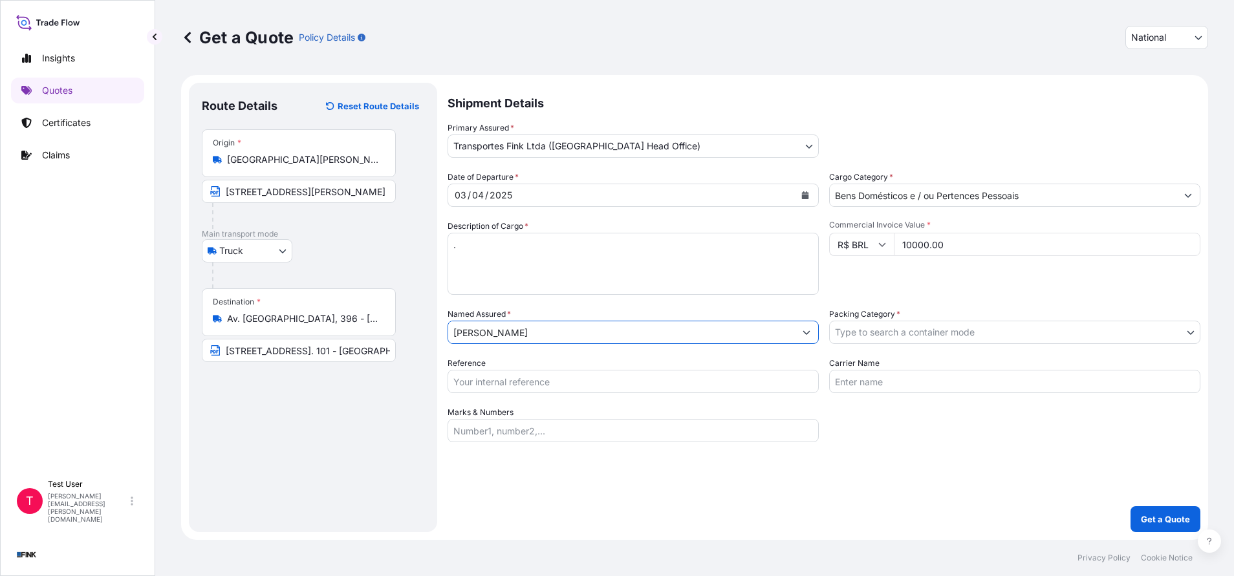
type input "[PERSON_NAME]"
click at [886, 334] on body "12 options available. 0 options available. 1 option available. Insights Quotes …" at bounding box center [617, 288] width 1234 height 576
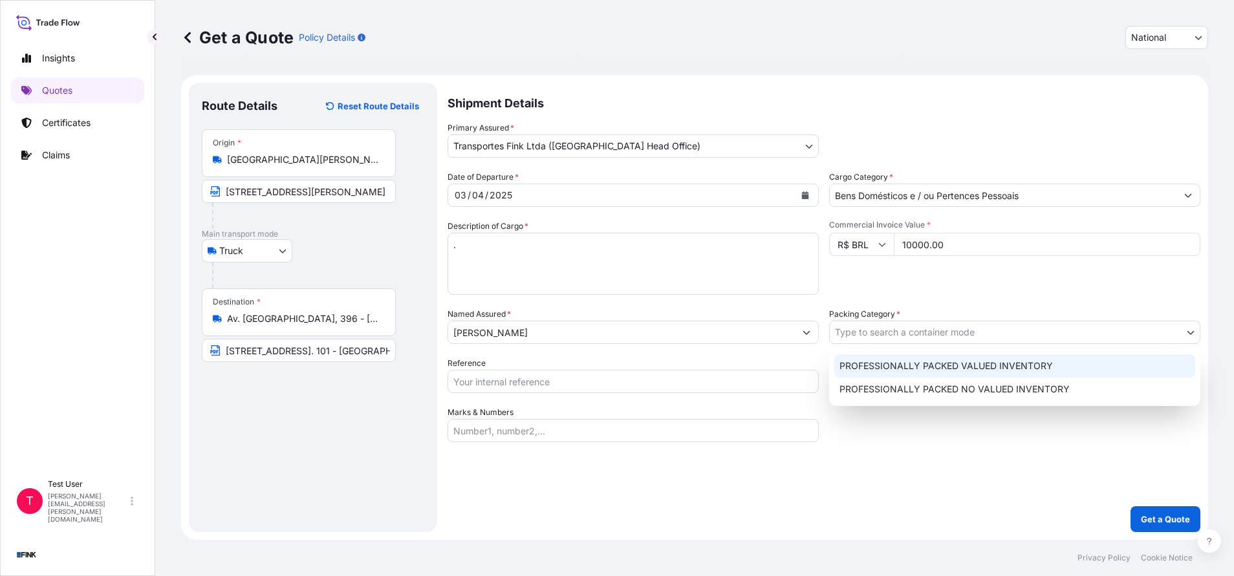
click at [864, 365] on div "PROFESSIONALLY PACKED VALUED INVENTORY" at bounding box center [1014, 365] width 361 height 23
select select "11"
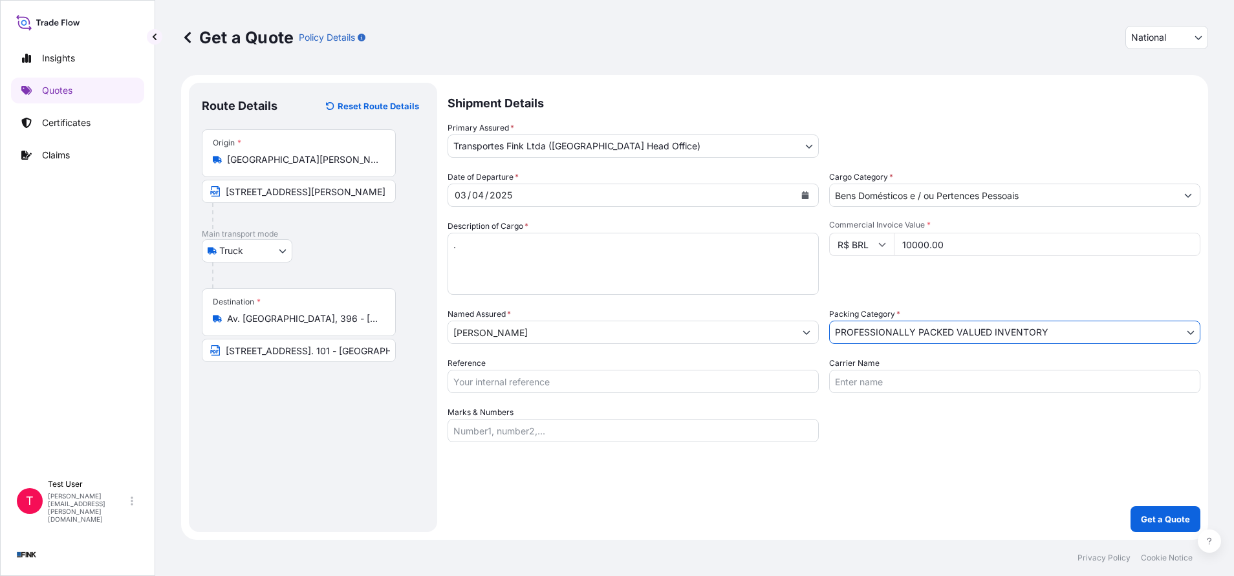
click at [732, 384] on input "Reference" at bounding box center [633, 381] width 371 height 23
paste input "08N-0048/24"
type input "08N-0048/24"
click at [1175, 515] on p "Get a Quote" at bounding box center [1165, 519] width 49 height 13
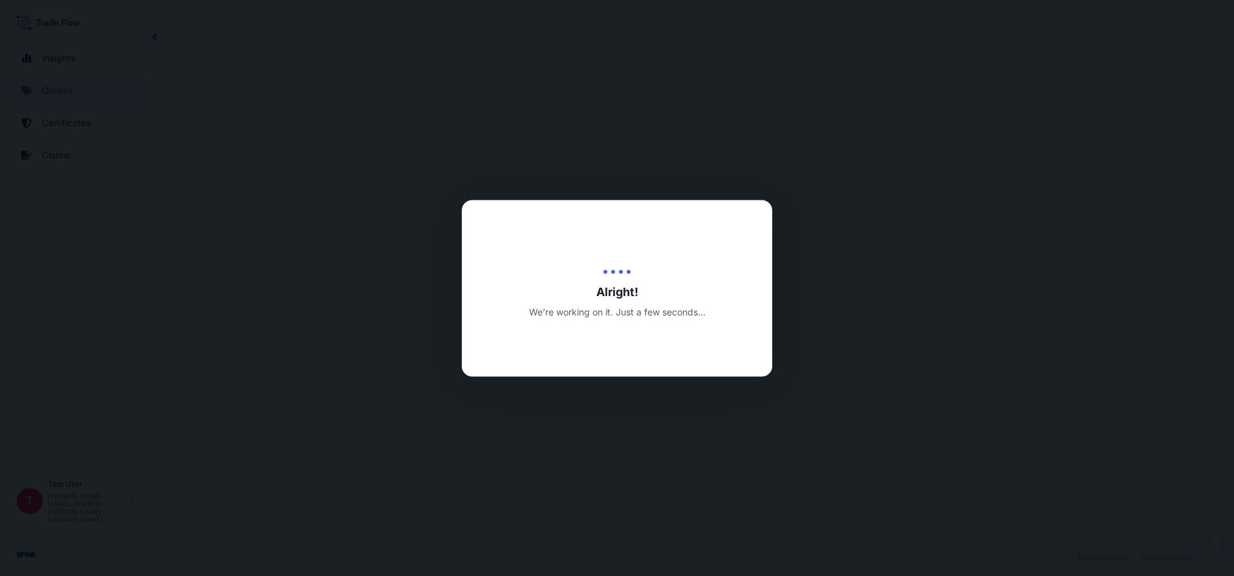
select select "Truck"
select select "31747"
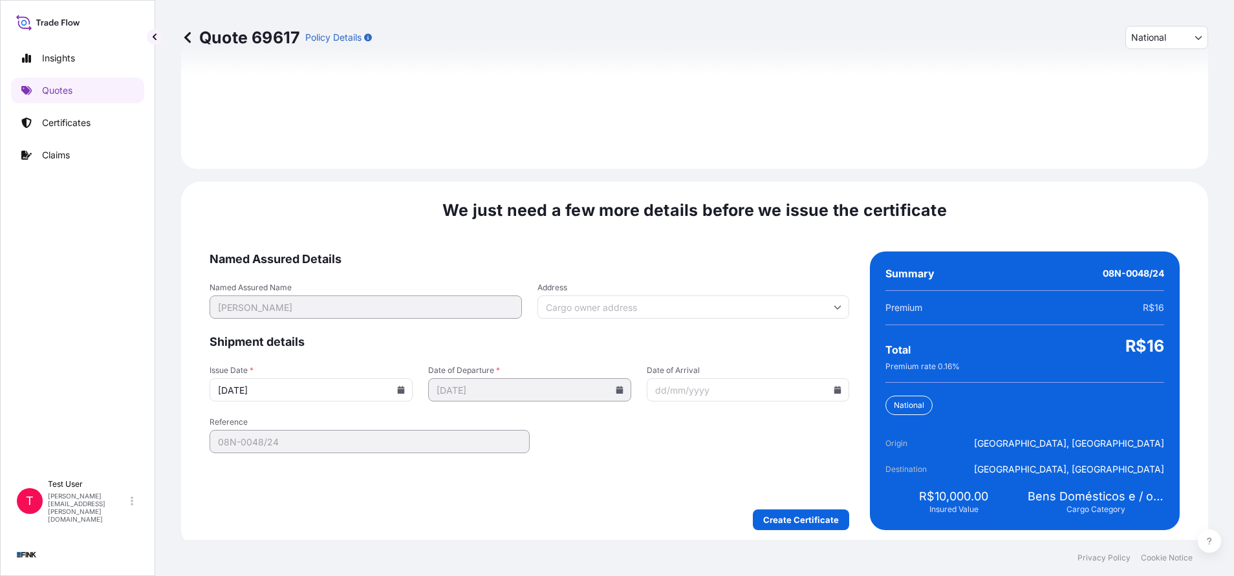
scroll to position [1486, 0]
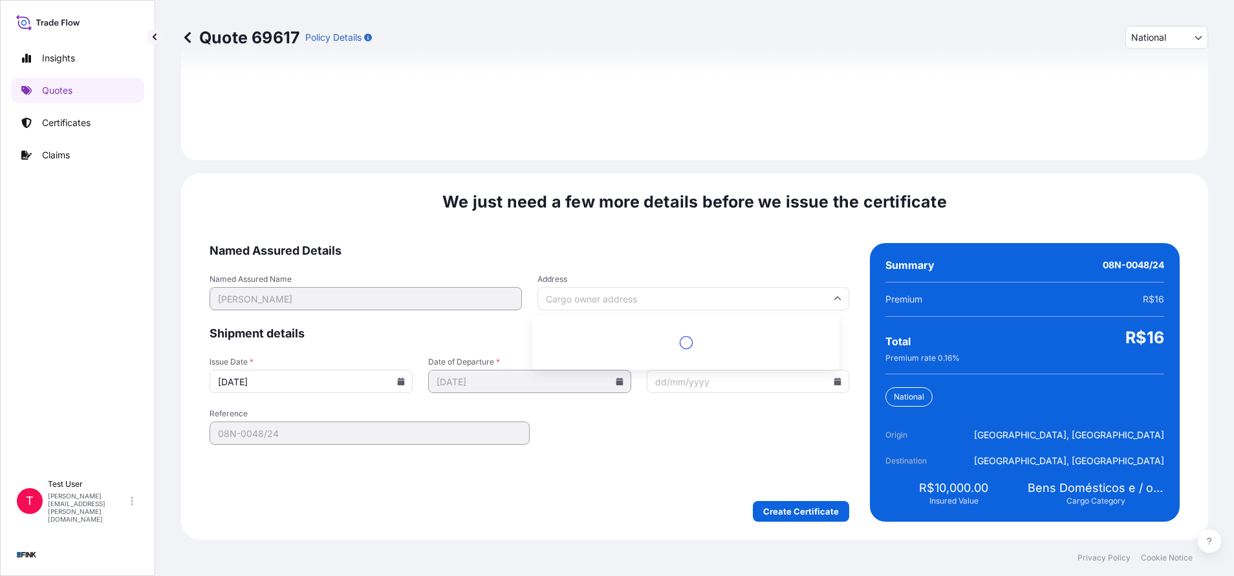
click at [603, 301] on input "Address" at bounding box center [694, 298] width 312 height 23
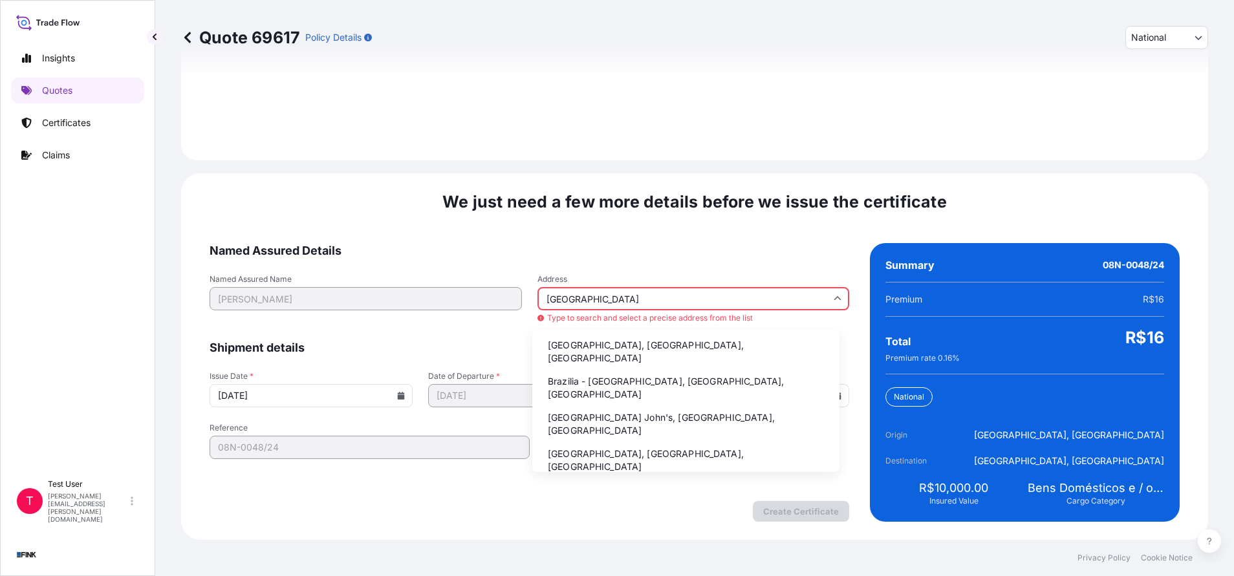
click at [571, 371] on li "Brazilia - [GEOGRAPHIC_DATA], [GEOGRAPHIC_DATA], [GEOGRAPHIC_DATA]" at bounding box center [686, 388] width 297 height 34
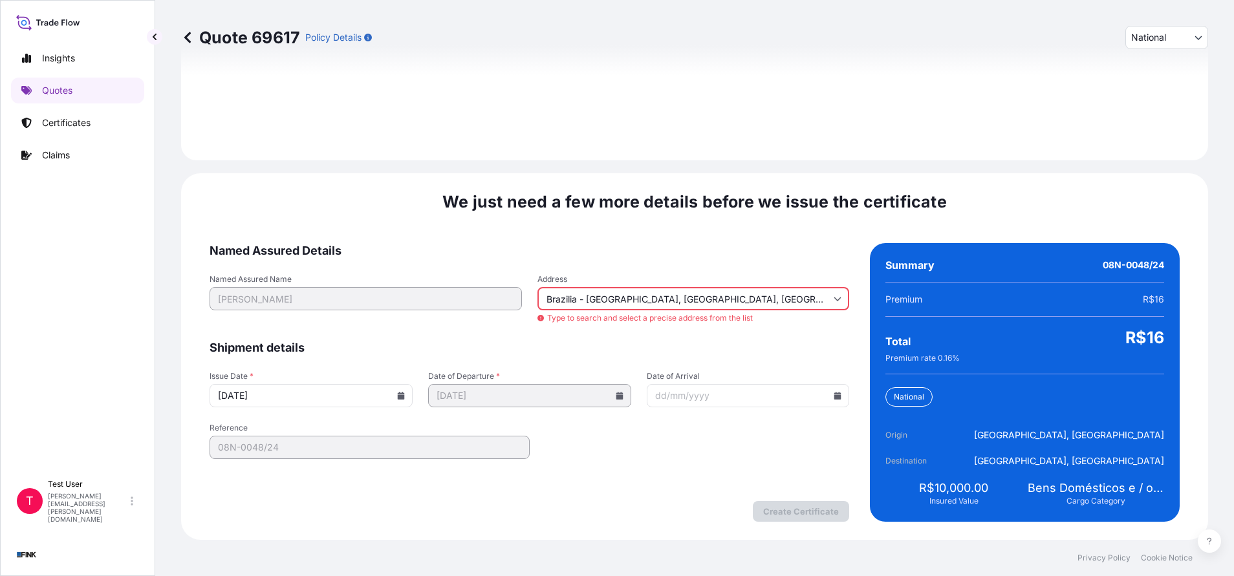
type input "[GEOGRAPHIC_DATA], [GEOGRAPHIC_DATA], [GEOGRAPHIC_DATA]"
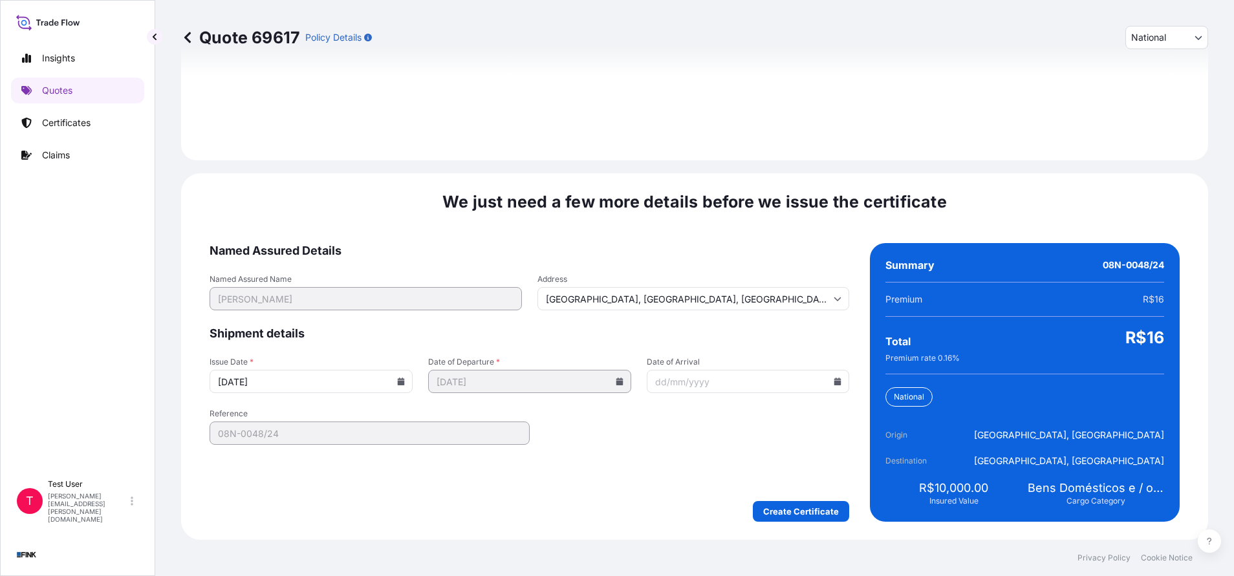
click at [398, 382] on icon at bounding box center [401, 382] width 7 height 8
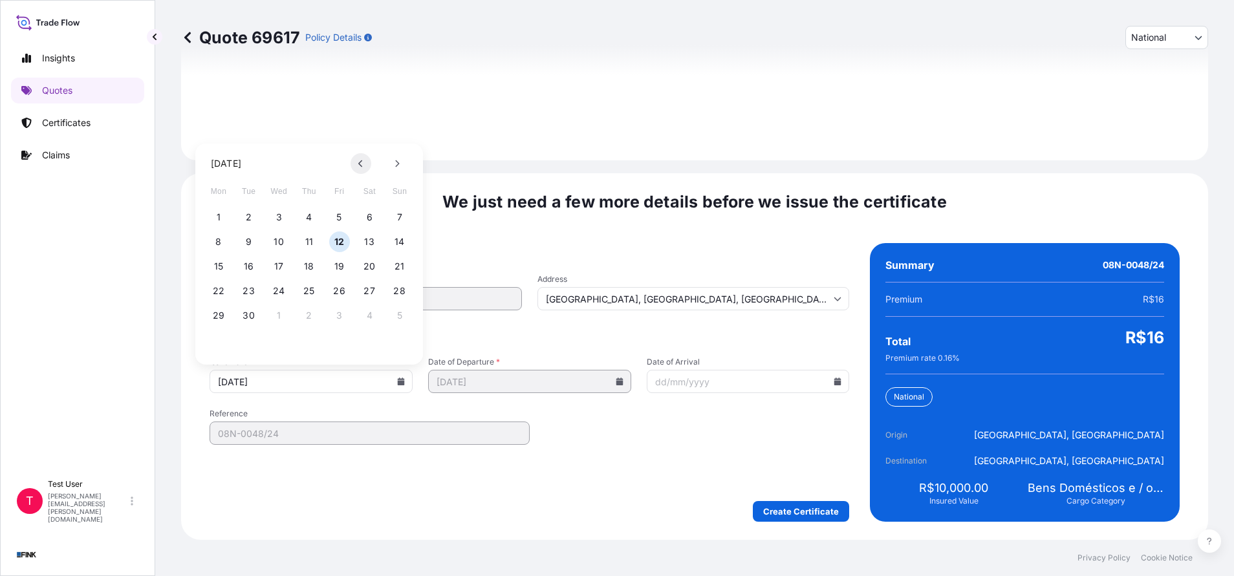
click at [365, 163] on button at bounding box center [361, 163] width 21 height 21
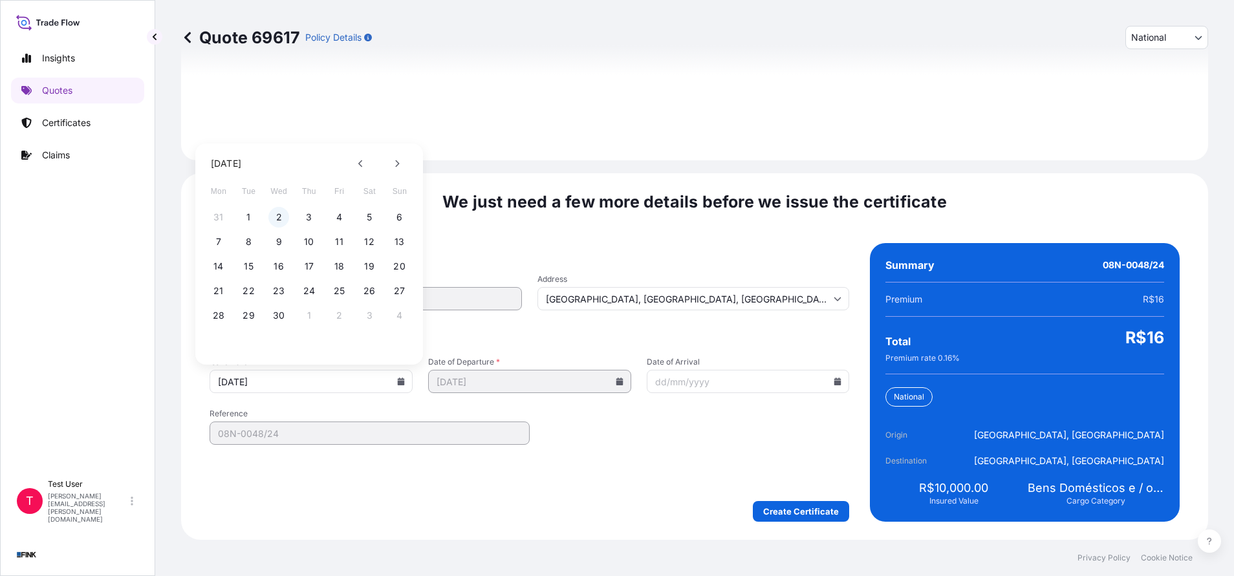
click at [282, 219] on button "2" at bounding box center [278, 217] width 21 height 21
type input "[DATE]"
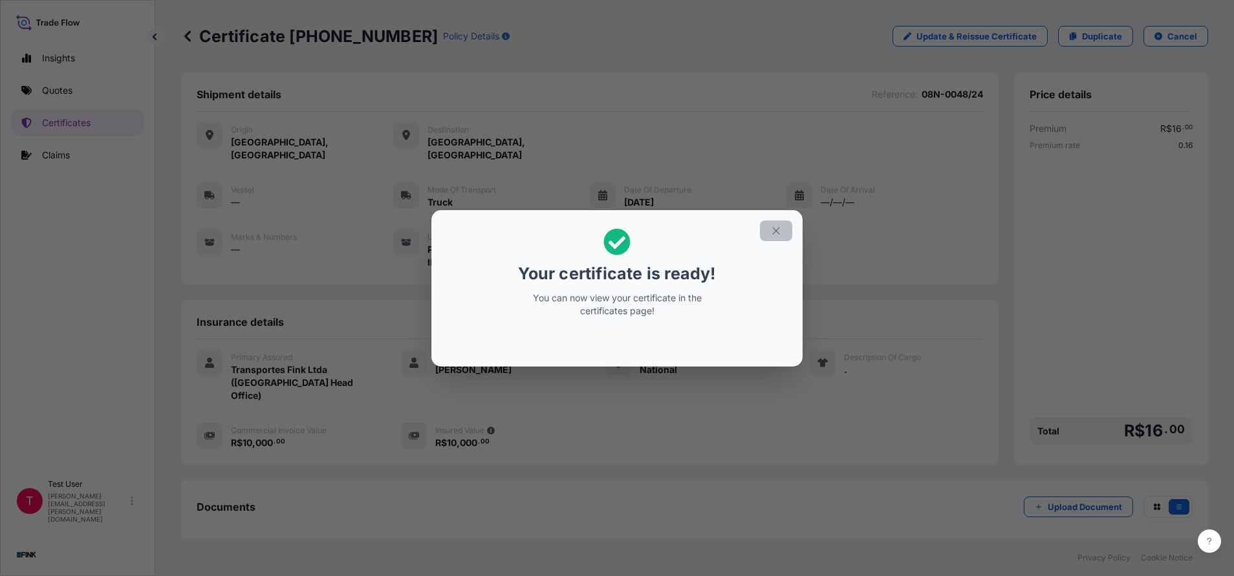
click at [776, 232] on icon "button" at bounding box center [776, 231] width 12 height 12
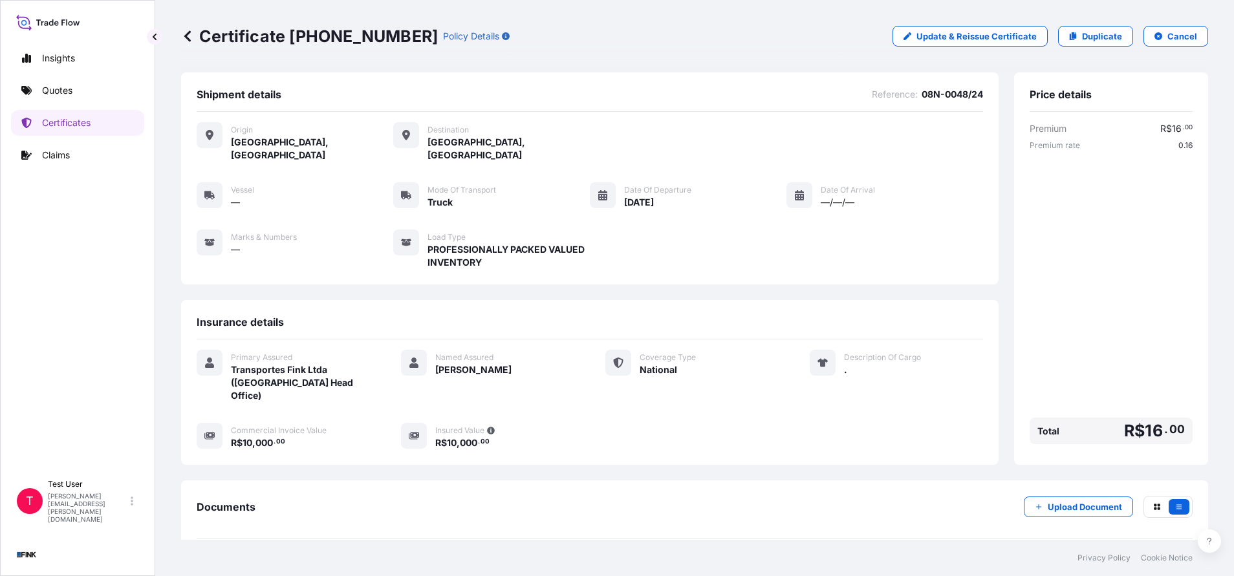
click at [343, 46] on p "Certificate [PHONE_NUMBER]" at bounding box center [309, 36] width 257 height 21
drag, startPoint x: 378, startPoint y: 36, endPoint x: 290, endPoint y: 33, distance: 88.7
click at [290, 33] on p "Certificate [PHONE_NUMBER]" at bounding box center [309, 36] width 257 height 21
copy p "[PHONE_NUMBER]"
click at [1093, 31] on p "Duplicate" at bounding box center [1102, 36] width 40 height 13
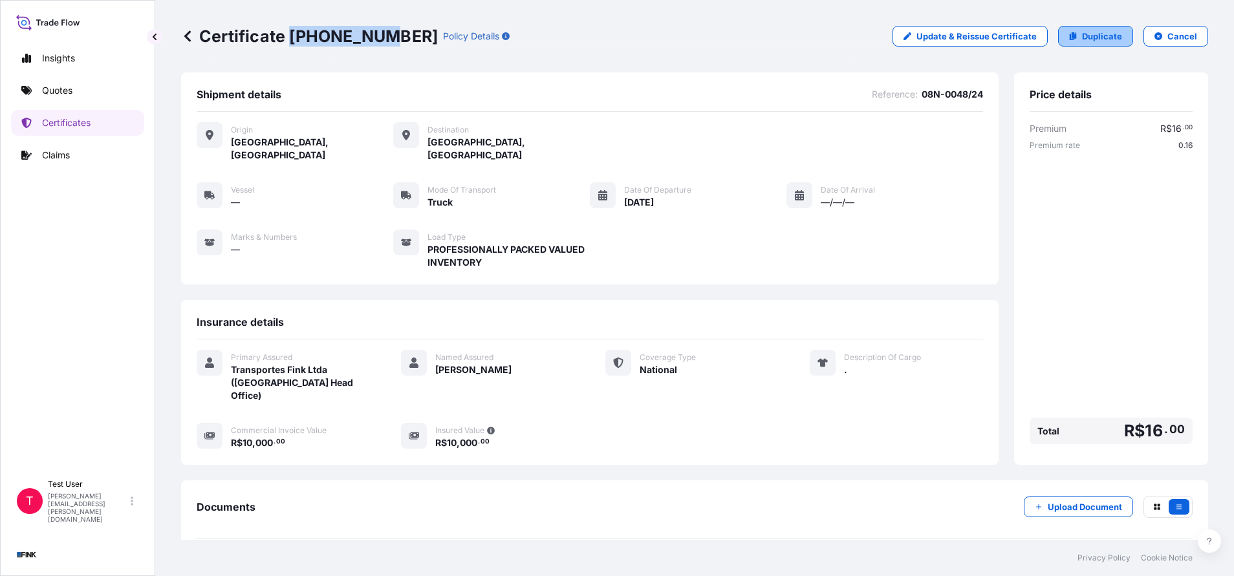
select select "national"
select select "Truck"
select select "31747"
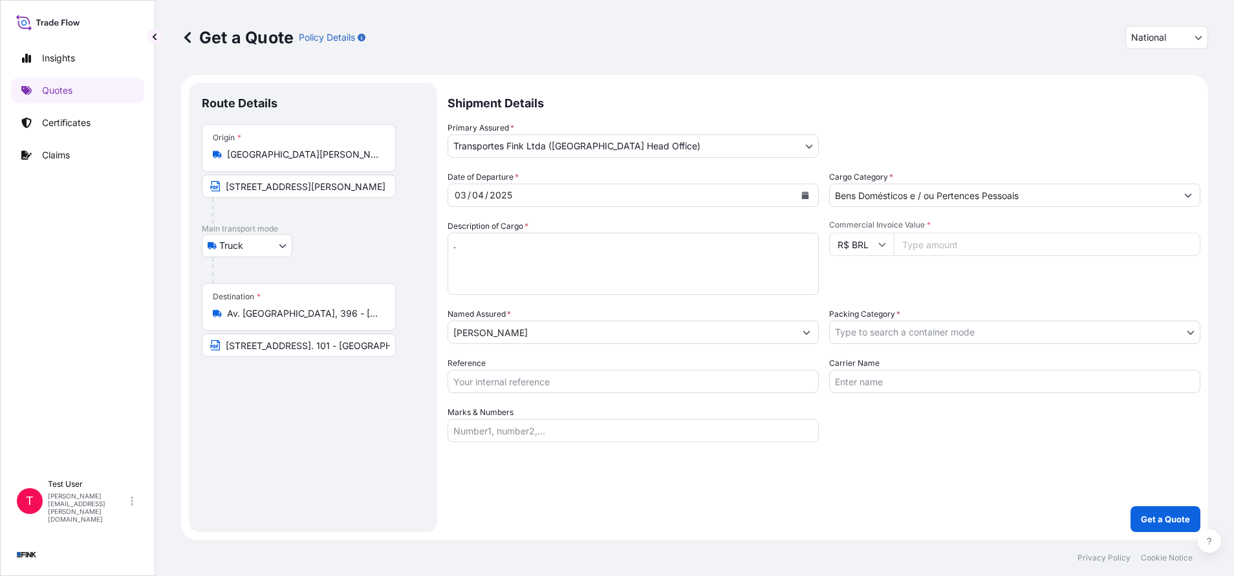
click at [274, 305] on div "Destination * Av. [GEOGRAPHIC_DATA], 396 - [GEOGRAPHIC_DATA], [GEOGRAPHIC_DATA]…" at bounding box center [299, 307] width 194 height 48
click at [274, 307] on input "Av. [GEOGRAPHIC_DATA], 396 - [GEOGRAPHIC_DATA], [GEOGRAPHIC_DATA] - ES, 29043-2…" at bounding box center [303, 313] width 153 height 13
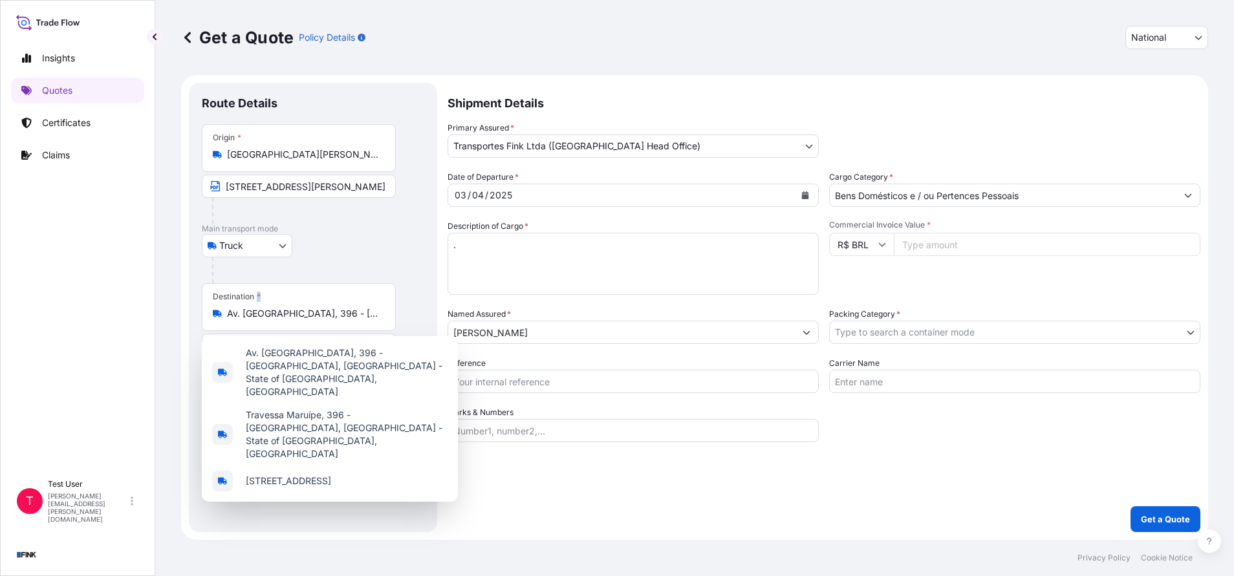
click at [274, 305] on div "Destination * Av. [GEOGRAPHIC_DATA], 396 - [GEOGRAPHIC_DATA], [GEOGRAPHIC_DATA]…" at bounding box center [299, 307] width 194 height 48
click at [274, 307] on input "Av. [GEOGRAPHIC_DATA], 396 - [GEOGRAPHIC_DATA], [GEOGRAPHIC_DATA] - ES, 29043-2…" at bounding box center [303, 313] width 153 height 13
click at [274, 305] on div "Destination * Av. [GEOGRAPHIC_DATA], 396 - [GEOGRAPHIC_DATA], [GEOGRAPHIC_DATA]…" at bounding box center [299, 307] width 194 height 48
click at [274, 307] on input "Av. [GEOGRAPHIC_DATA], 396 - [GEOGRAPHIC_DATA], [GEOGRAPHIC_DATA] - ES, 29043-2…" at bounding box center [303, 313] width 153 height 13
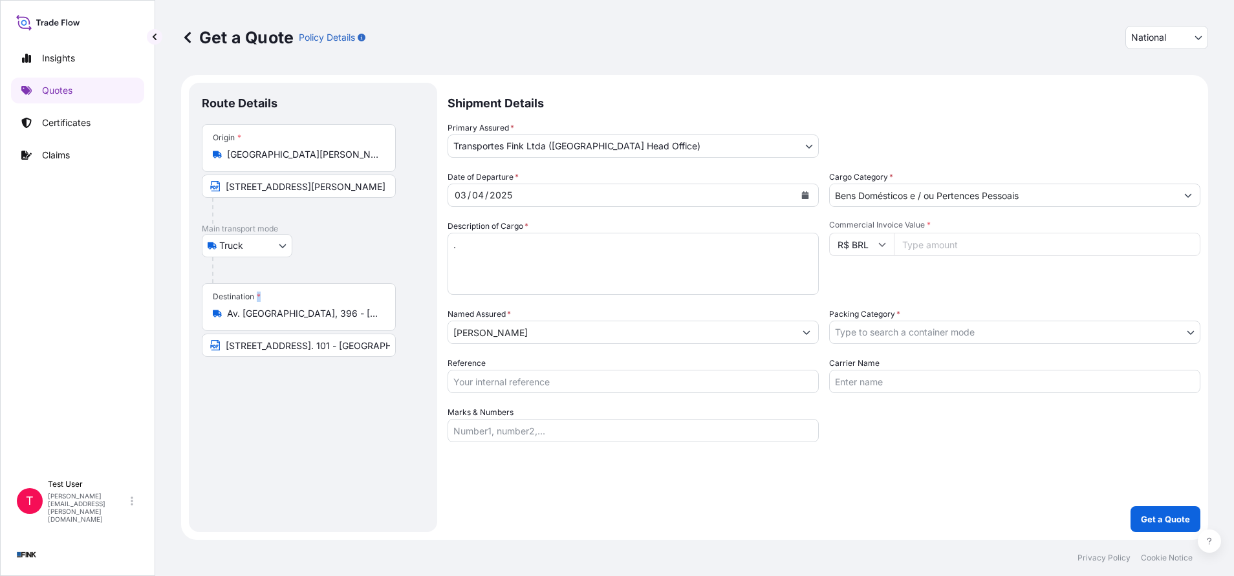
drag, startPoint x: 274, startPoint y: 305, endPoint x: 270, endPoint y: 318, distance: 12.9
click at [270, 318] on input "Av. [GEOGRAPHIC_DATA], 396 - [GEOGRAPHIC_DATA], [GEOGRAPHIC_DATA] - ES, 29043-2…" at bounding box center [303, 313] width 153 height 13
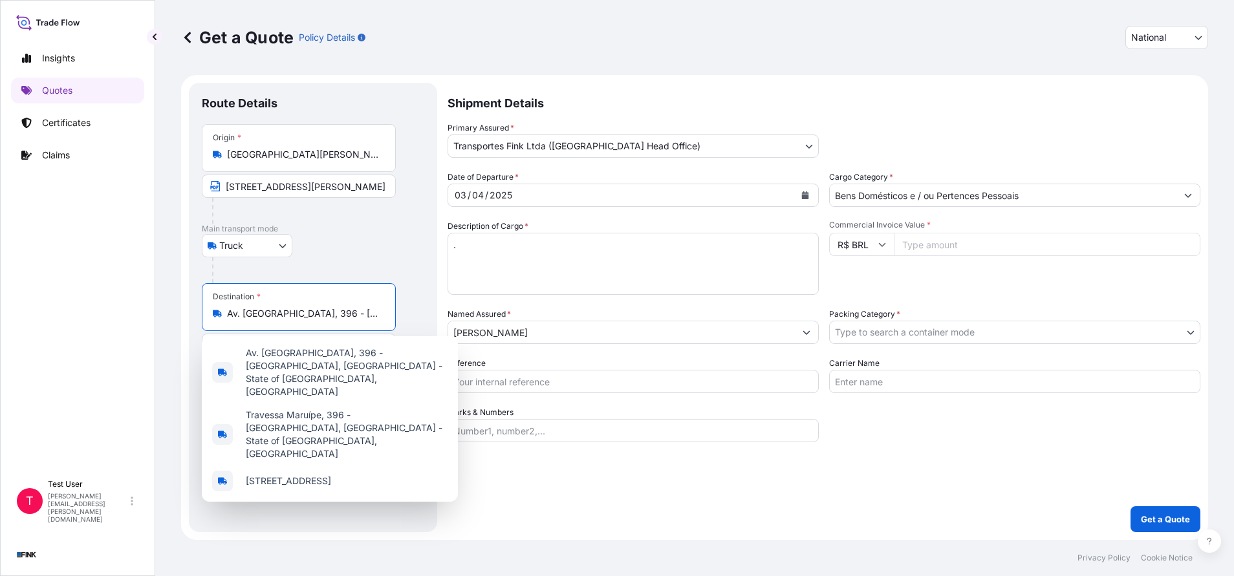
click at [270, 318] on input "Av. [GEOGRAPHIC_DATA], 396 - [GEOGRAPHIC_DATA], [GEOGRAPHIC_DATA] - ES, 29043-2…" at bounding box center [303, 313] width 153 height 13
paste input "[STREET_ADDRESS]. Coração de [DEMOGRAPHIC_DATA] apto. 406 Lado B - [GEOGRAPHIC_…"
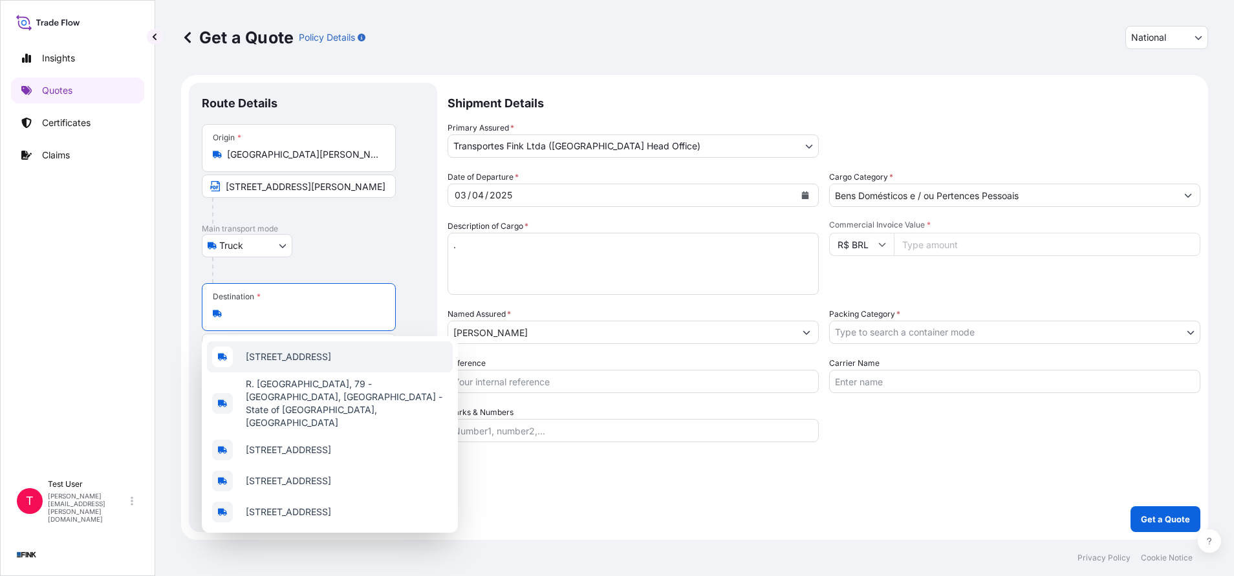
scroll to position [0, 227]
click at [303, 364] on span "[STREET_ADDRESS]" at bounding box center [288, 357] width 85 height 13
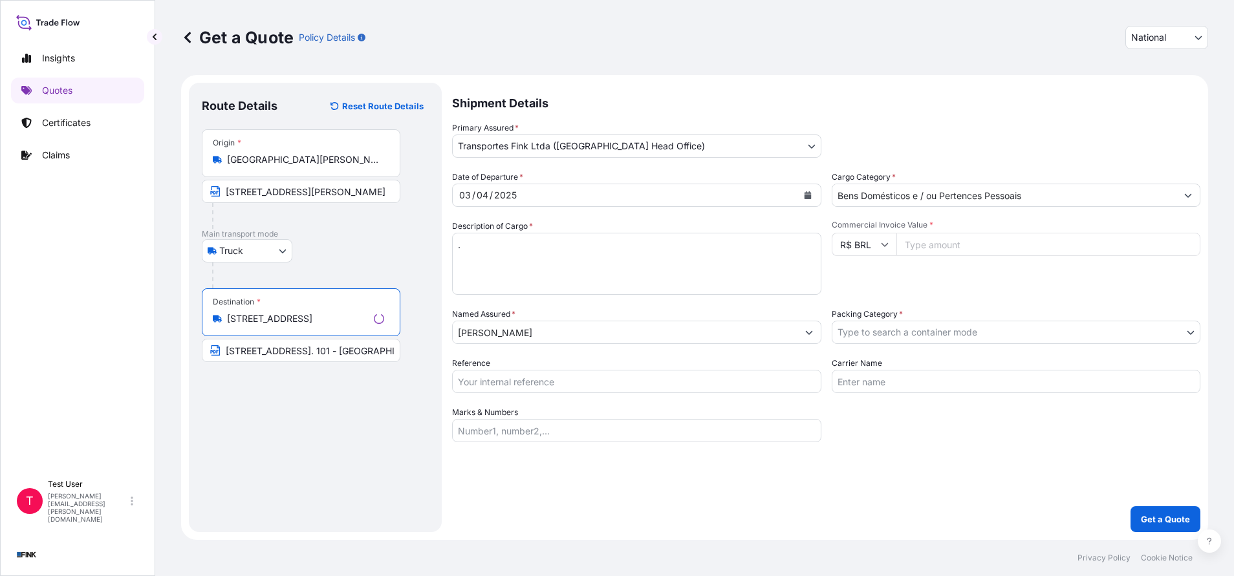
type input "[STREET_ADDRESS]"
click at [284, 344] on input "[STREET_ADDRESS]. 101 - [GEOGRAPHIC_DATA] - CEP: 29015-280" at bounding box center [299, 350] width 194 height 23
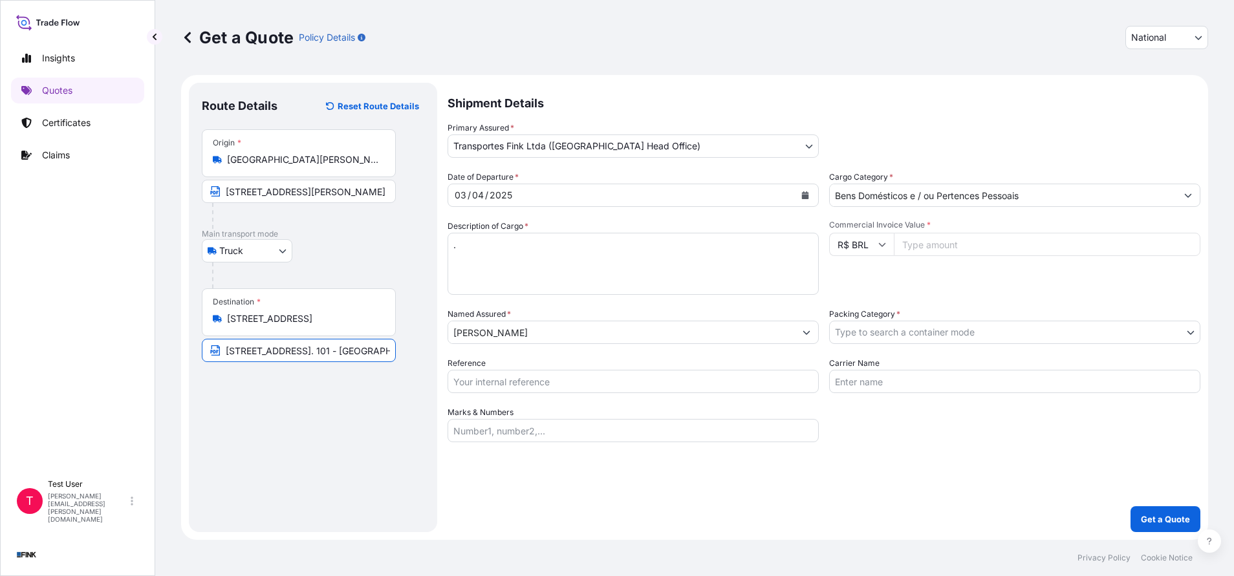
paste input "Sta Catarina, 79 - Ed. Coração de [DEMOGRAPHIC_DATA] apto. 406 Lado B - [GEOGRA…"
type input "[STREET_ADDRESS]. Coração de [DEMOGRAPHIC_DATA] apto. 406 Lado B - [GEOGRAPHIC_…"
click at [1002, 247] on input "Commercial Invoice Value *" at bounding box center [1047, 244] width 307 height 23
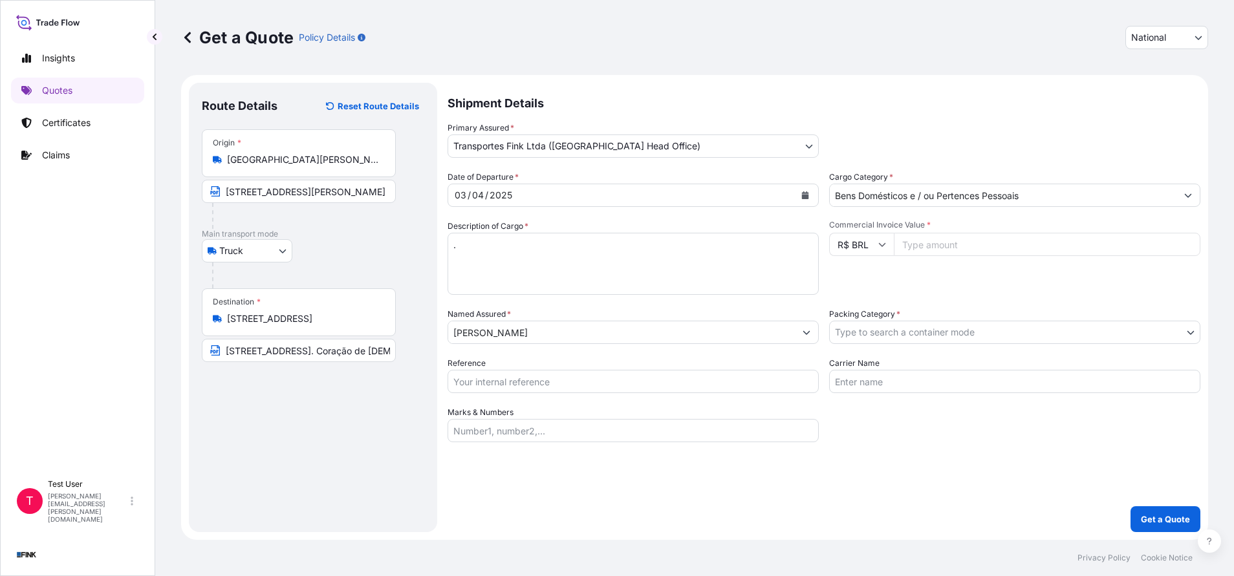
paste input "10000.00"
type input "10000.00"
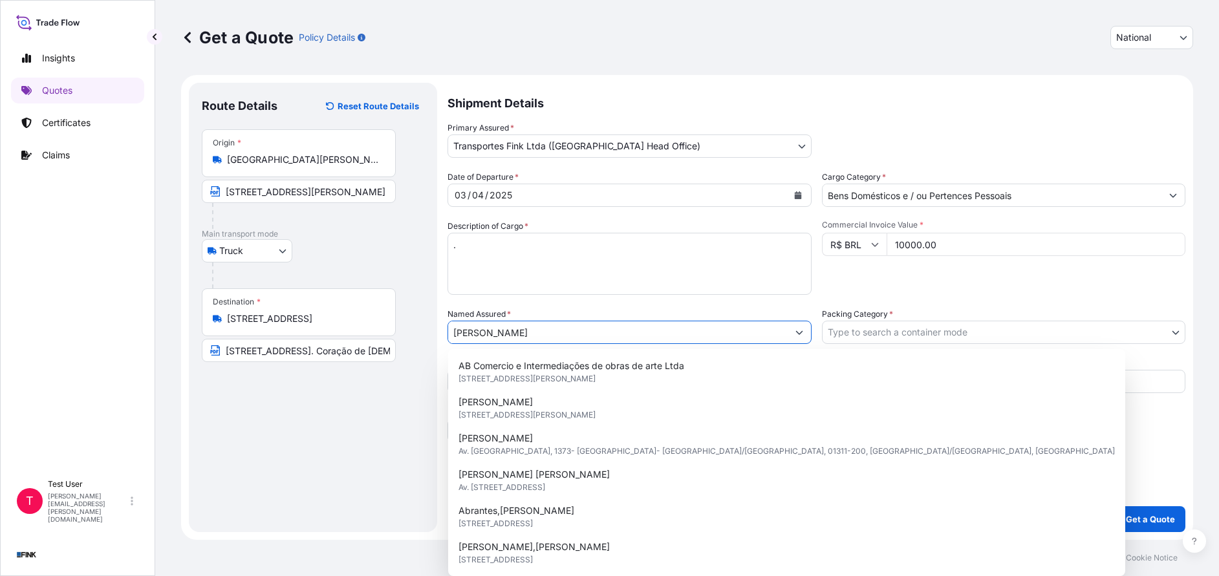
drag, startPoint x: 517, startPoint y: 334, endPoint x: 397, endPoint y: 336, distance: 120.3
click at [397, 336] on form "Route Details Reset Route Details Place of loading Road / [GEOGRAPHIC_DATA] / I…" at bounding box center [687, 307] width 1012 height 465
paste input "Matheusa"
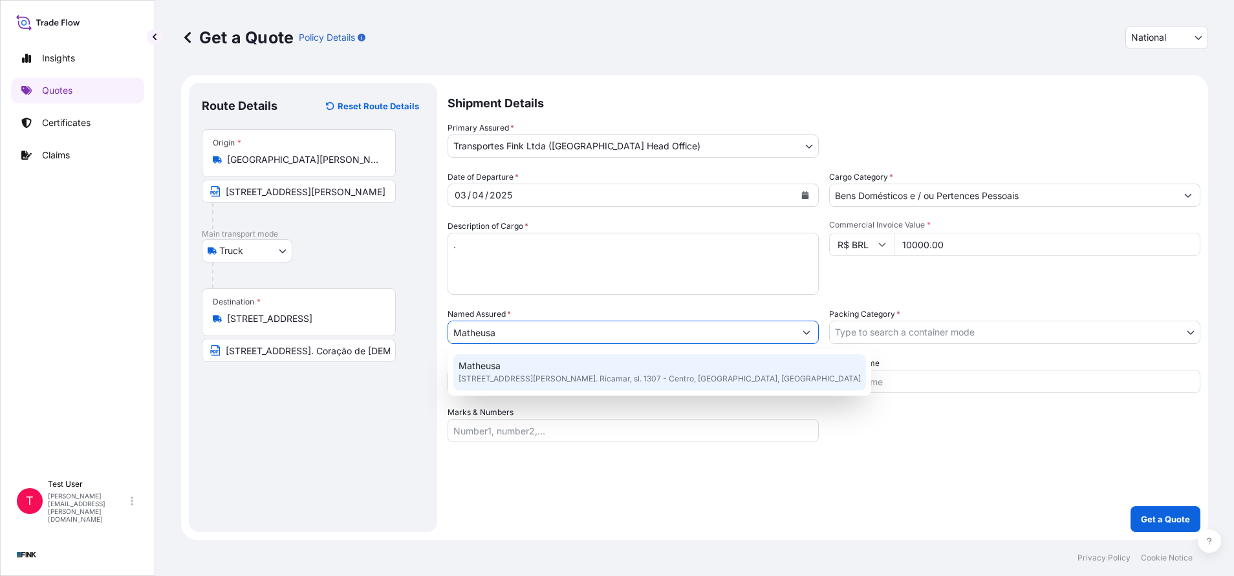
click at [494, 369] on span "Matheusa" at bounding box center [480, 366] width 42 height 13
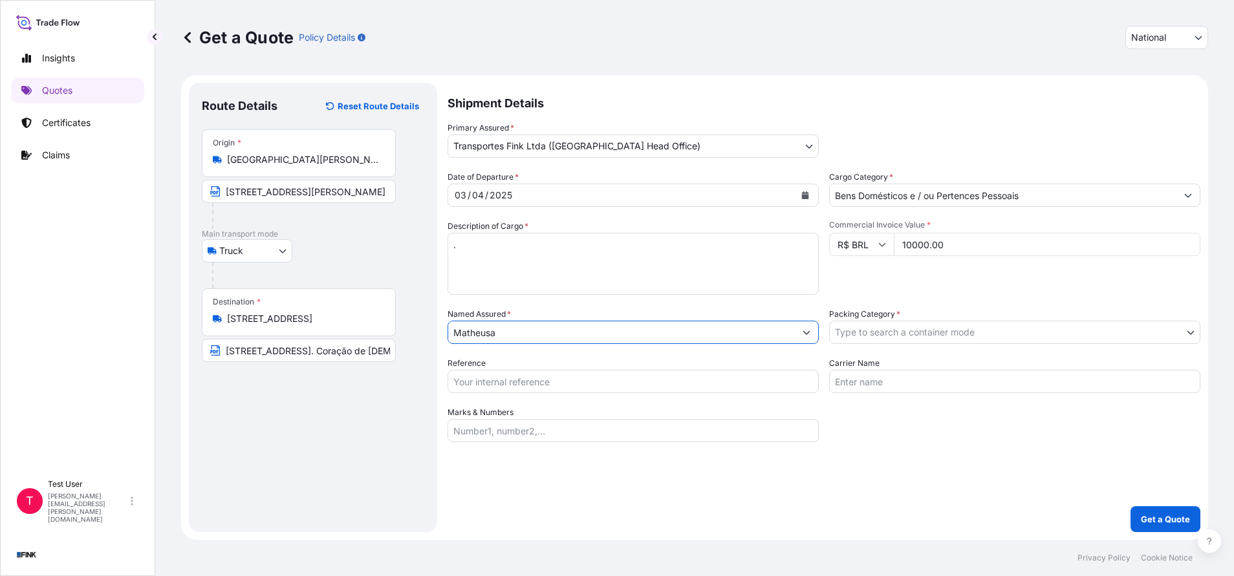
type input "Matheusa"
click at [885, 328] on body "12 options available. 0 options available. 1 option available. Insights Quotes …" at bounding box center [617, 288] width 1234 height 576
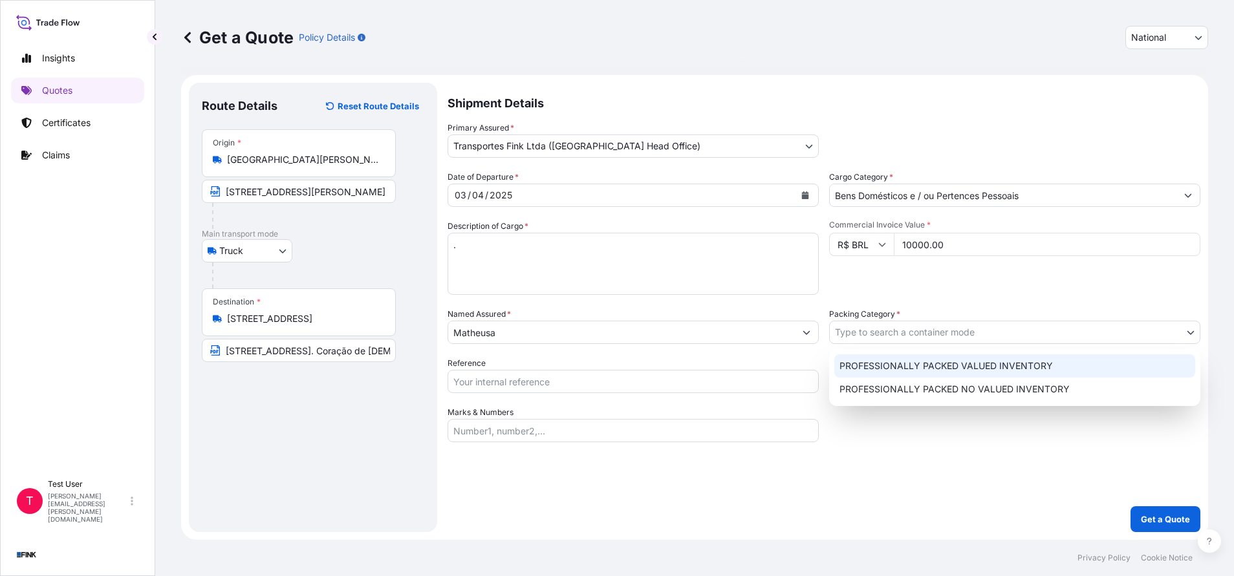
click at [851, 365] on div "PROFESSIONALLY PACKED VALUED INVENTORY" at bounding box center [1014, 365] width 361 height 23
select select "11"
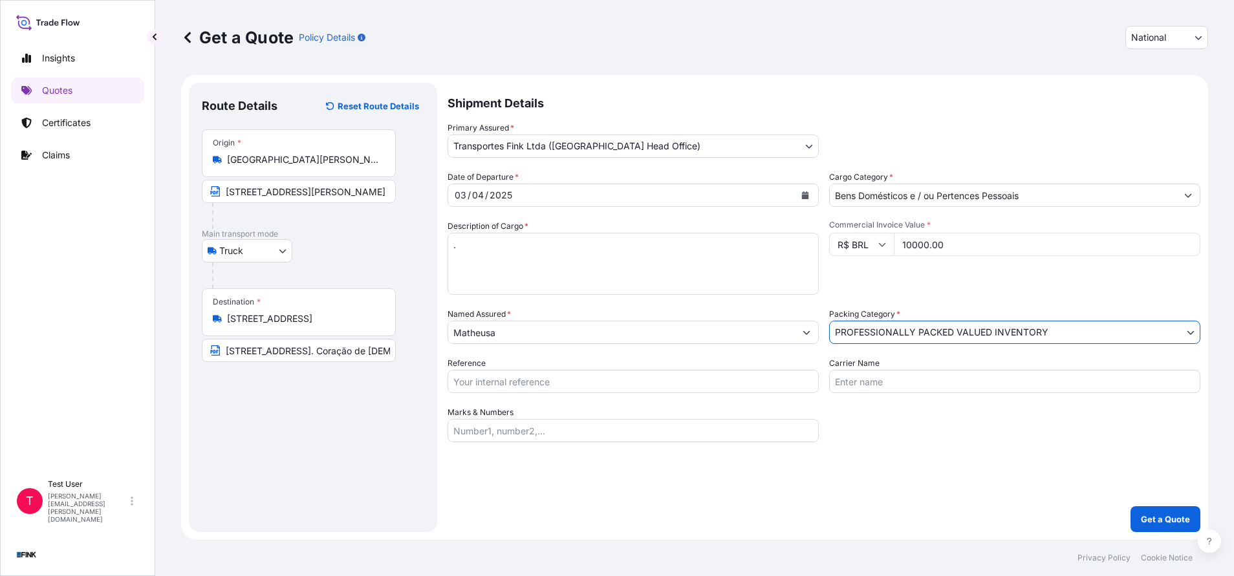
click at [541, 380] on input "Reference" at bounding box center [633, 381] width 371 height 23
paste input "08N-0048/24"
type input "08N-0048/24"
click at [1146, 512] on button "Get a Quote" at bounding box center [1166, 519] width 70 height 26
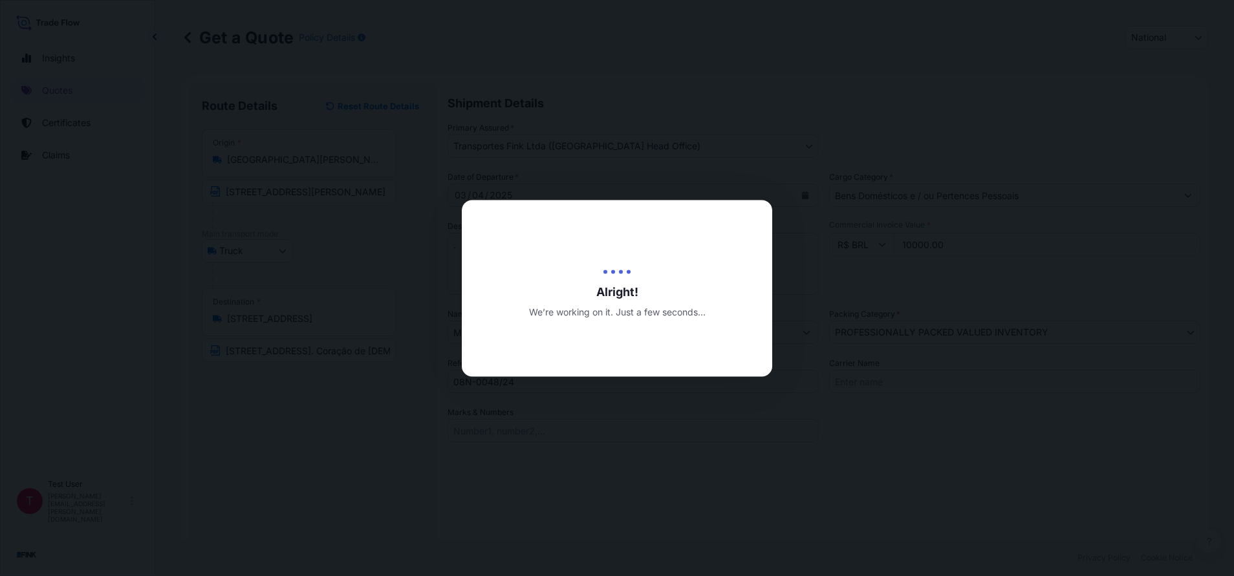
type input "[DATE]"
select select "Truck"
select select "31747"
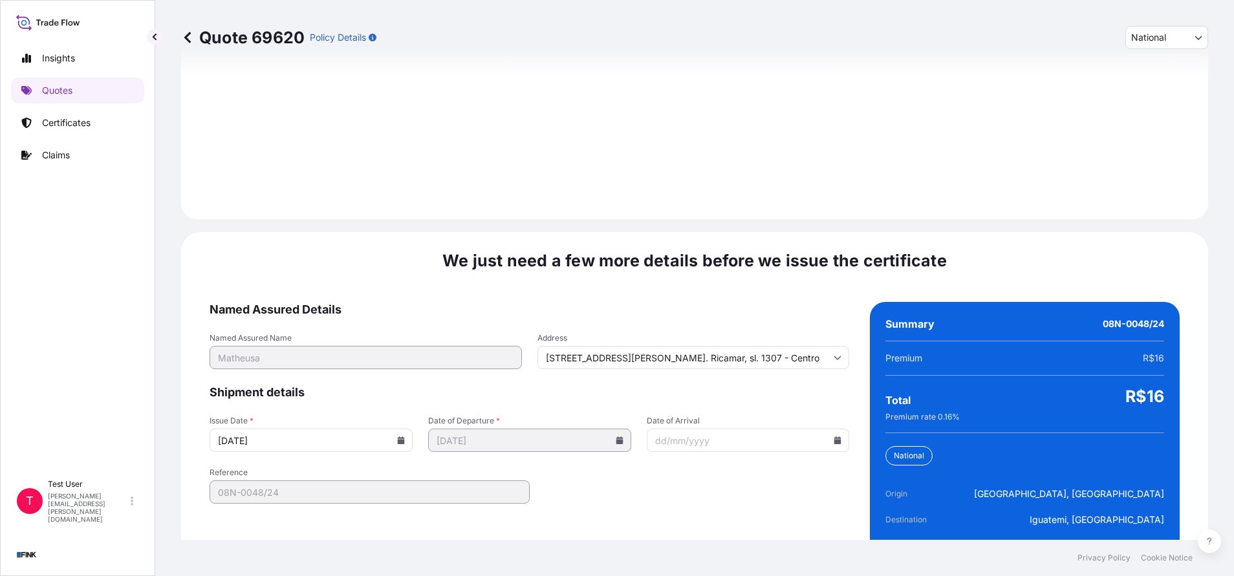
scroll to position [1486, 0]
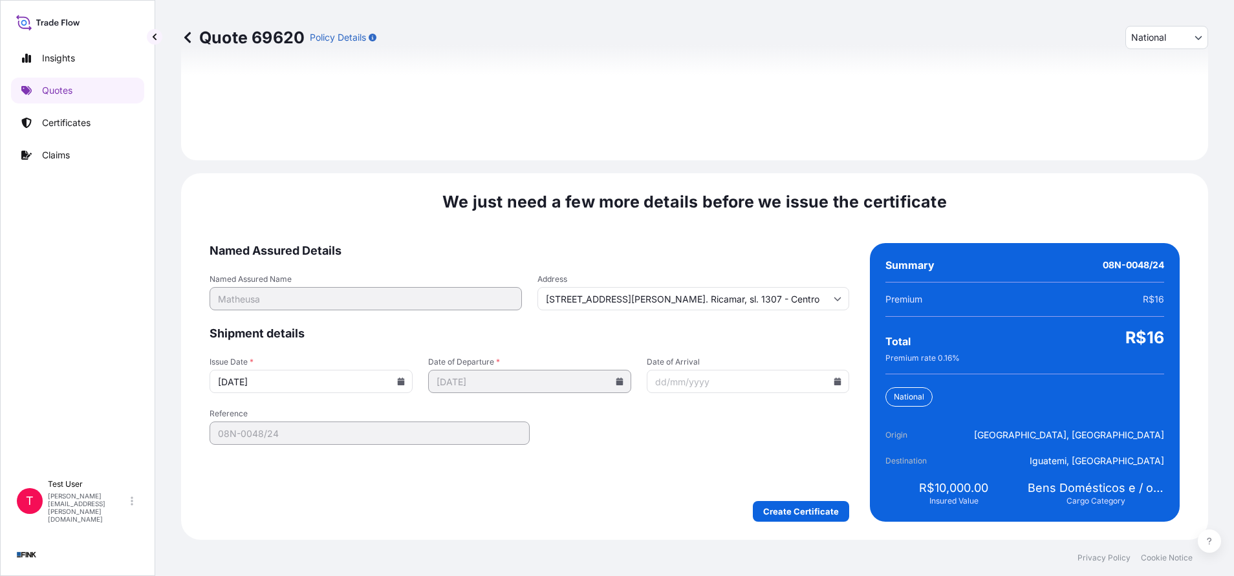
click at [398, 381] on icon at bounding box center [401, 382] width 7 height 8
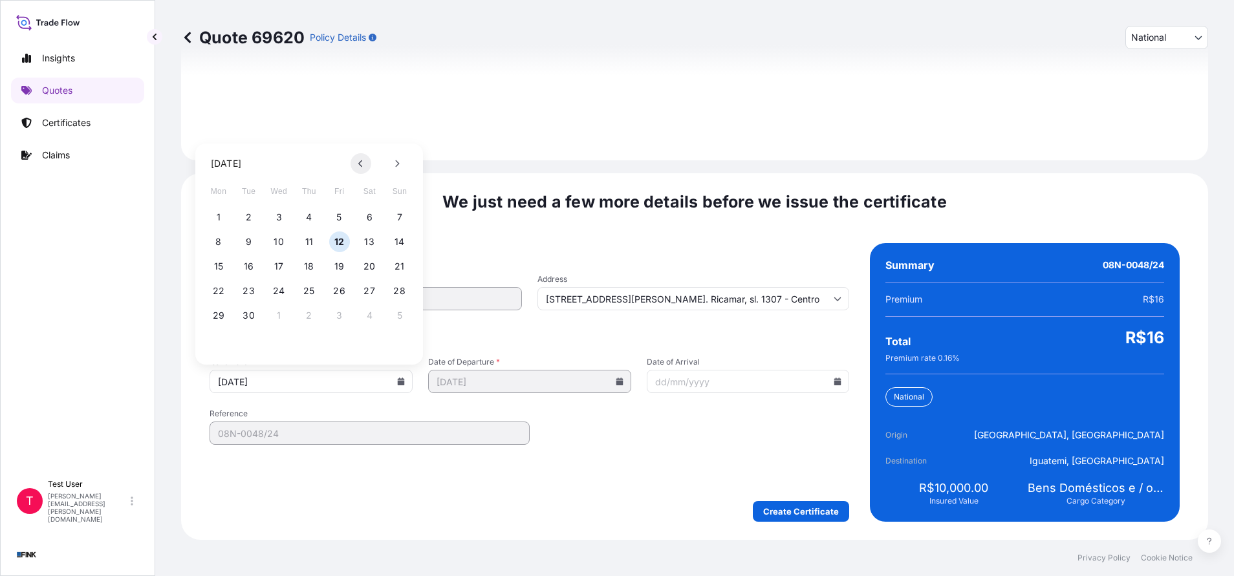
click at [361, 157] on button at bounding box center [361, 163] width 21 height 21
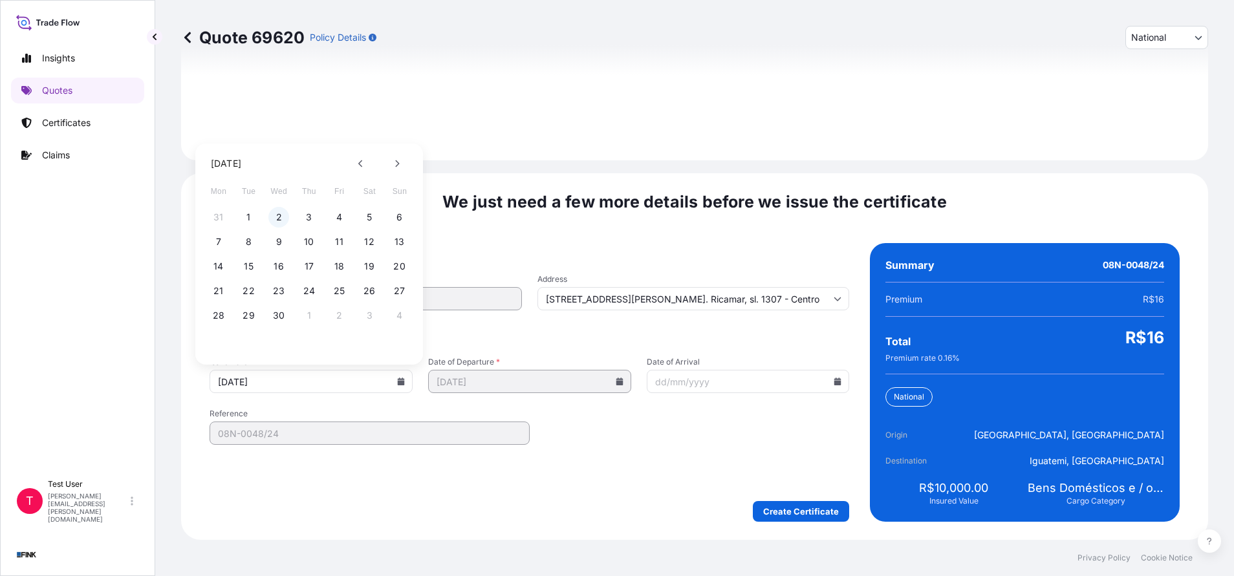
click at [279, 214] on button "2" at bounding box center [278, 217] width 21 height 21
type input "[DATE]"
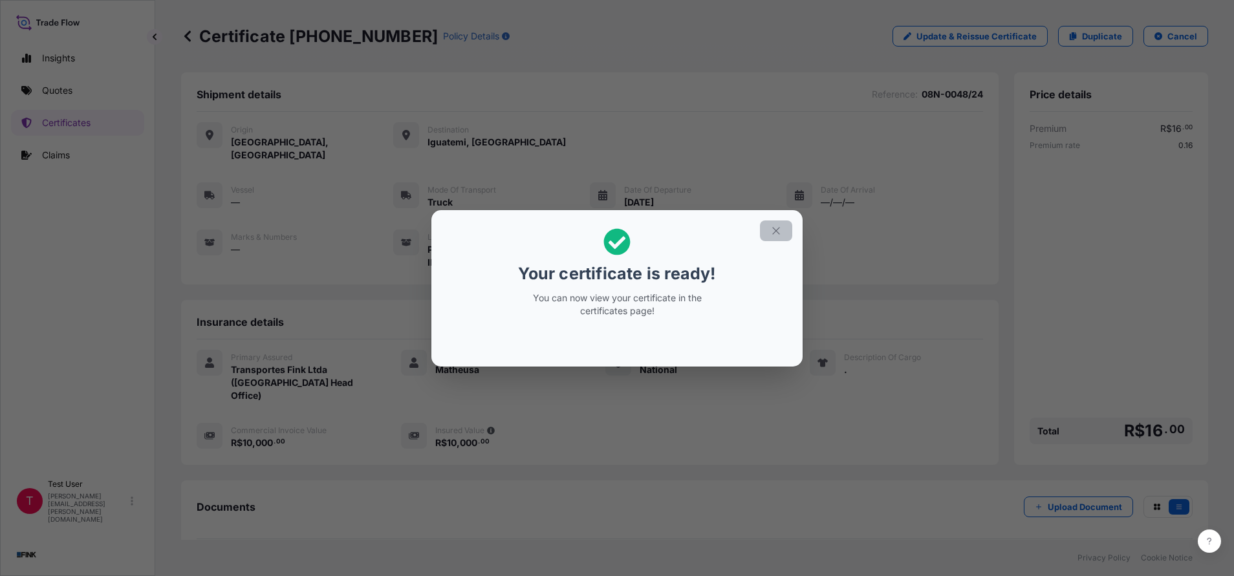
click at [776, 228] on icon "button" at bounding box center [776, 231] width 12 height 12
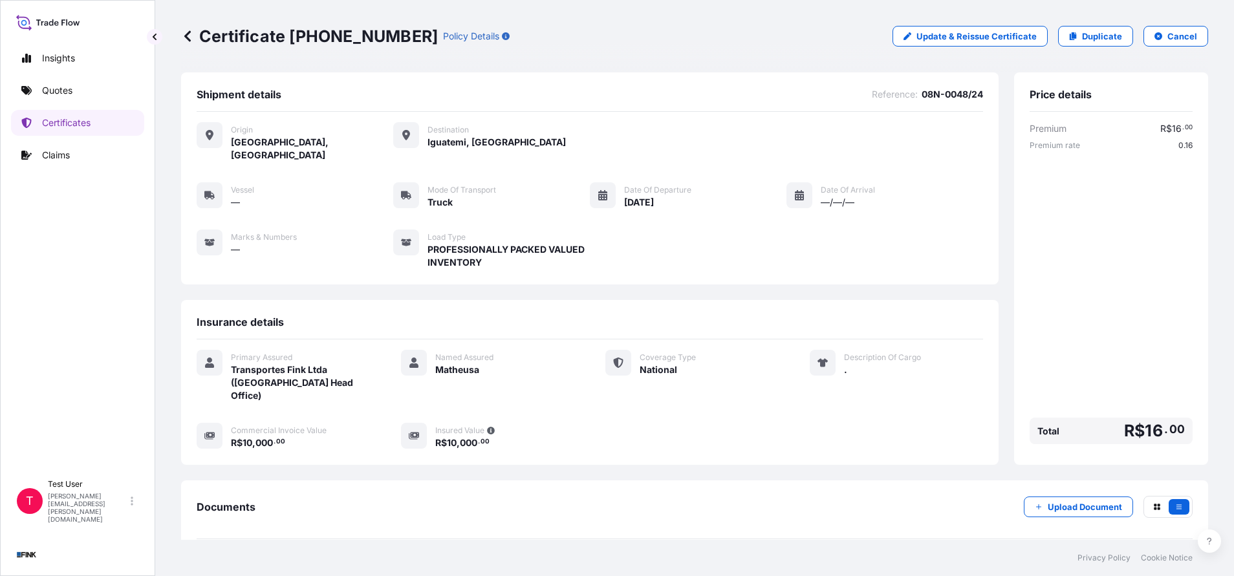
click at [343, 60] on div "Certificate [PHONE_NUMBER] Policy Details Update & Reissue Certificate Duplicat…" at bounding box center [694, 36] width 1027 height 72
drag, startPoint x: 379, startPoint y: 35, endPoint x: 292, endPoint y: 34, distance: 86.7
click at [292, 34] on p "Certificate [PHONE_NUMBER]" at bounding box center [309, 36] width 257 height 21
copy p "[PHONE_NUMBER]"
click at [1092, 38] on p "Duplicate" at bounding box center [1102, 36] width 40 height 13
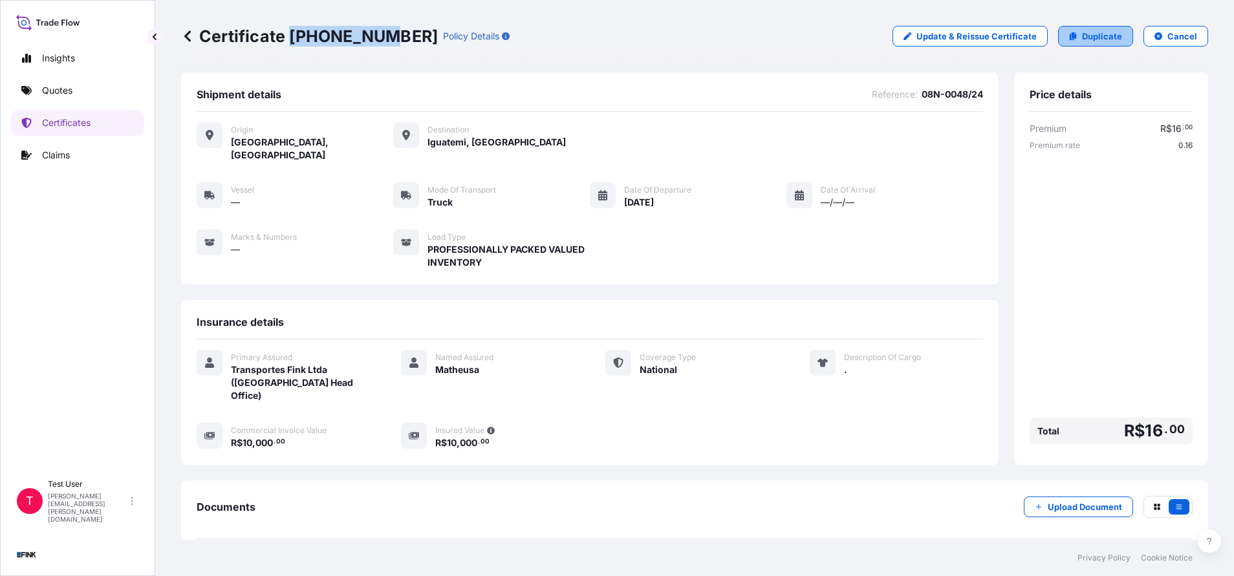
select select "national"
select select "Truck"
select select "31747"
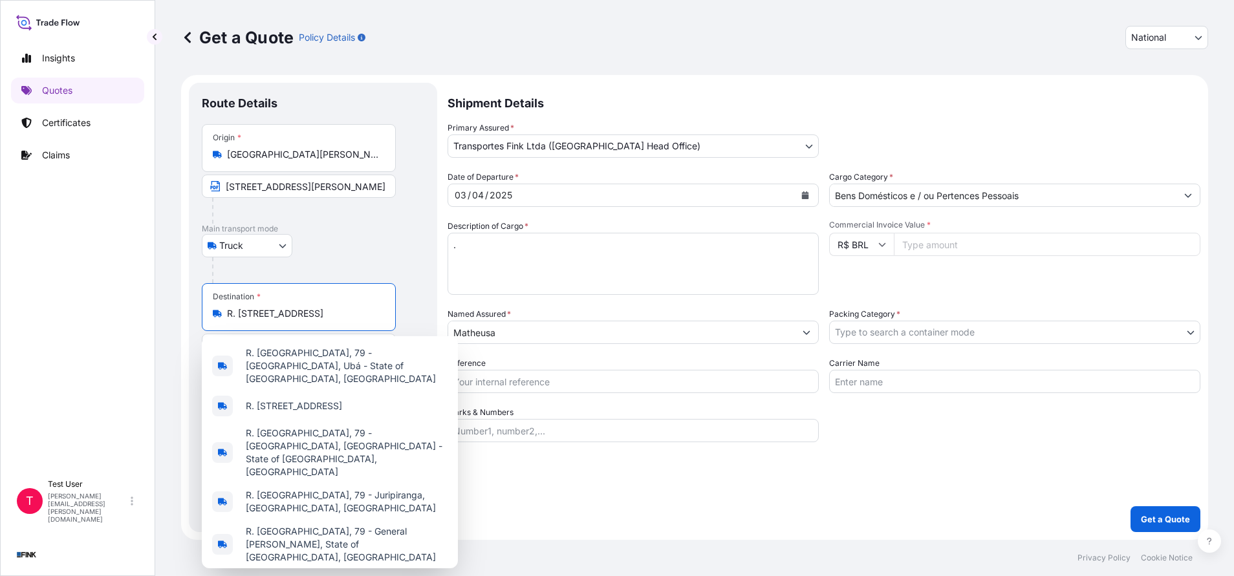
click at [328, 318] on input "R. [STREET_ADDRESS]" at bounding box center [303, 313] width 153 height 13
paste input "ua Treze de Maio, 90 sl. 101 - [GEOGRAPHIC_DATA] - CEP: 29015-280"
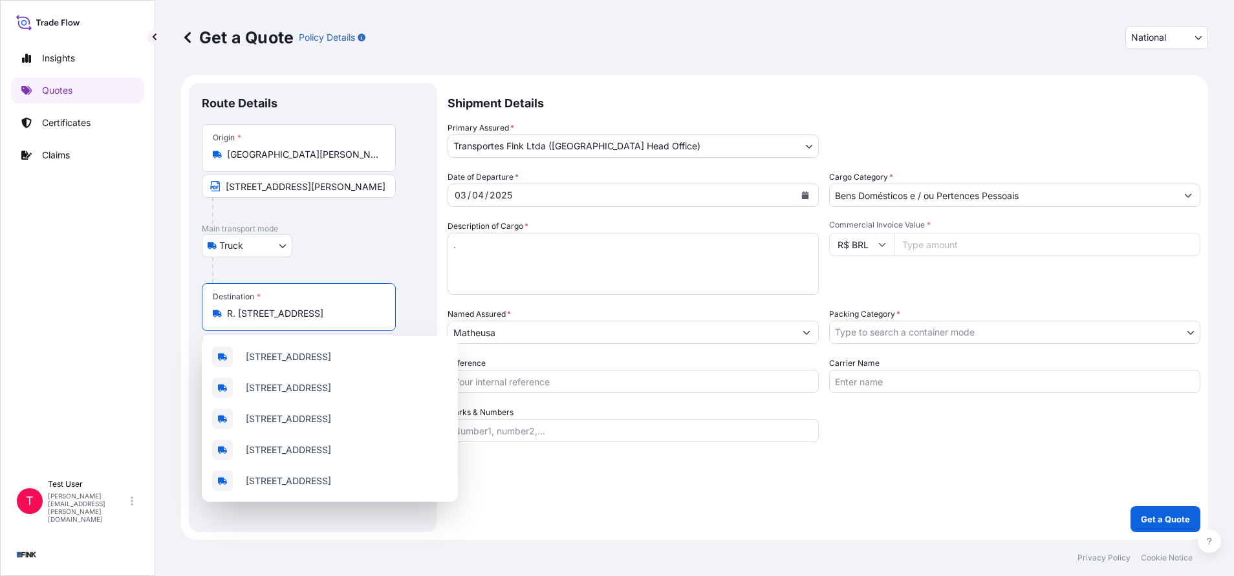
click at [323, 326] on div "Destination * R. [STREET_ADDRESS]" at bounding box center [299, 307] width 194 height 48
click at [323, 320] on input "R. [STREET_ADDRESS]" at bounding box center [303, 313] width 153 height 13
click at [311, 351] on span "[STREET_ADDRESS]" at bounding box center [288, 357] width 85 height 13
type input "[STREET_ADDRESS]"
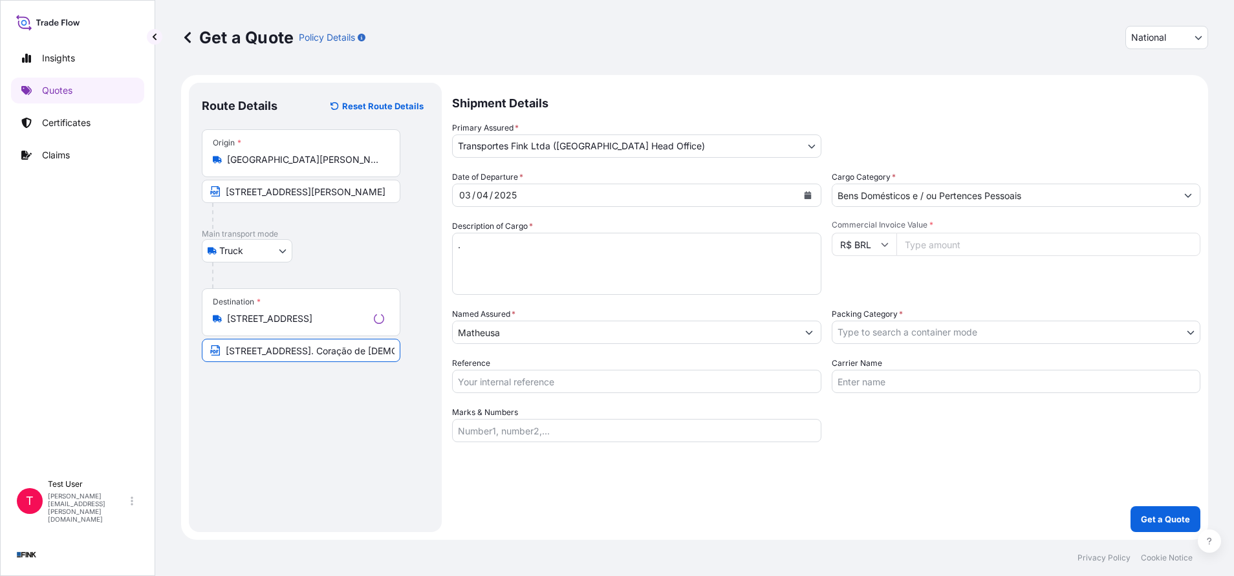
click at [301, 349] on input "[STREET_ADDRESS]. Coração de [DEMOGRAPHIC_DATA] apto. 406 Lado B - [GEOGRAPHIC_…" at bounding box center [301, 350] width 199 height 23
click at [301, 349] on input "[STREET_ADDRESS]. Coração de [DEMOGRAPHIC_DATA] apto. 406 Lado B - [GEOGRAPHIC_…" at bounding box center [299, 350] width 194 height 23
paste input "Treze de Maio, 90 sl. 101 - [GEOGRAPHIC_DATA] - CEP: 29015-280"
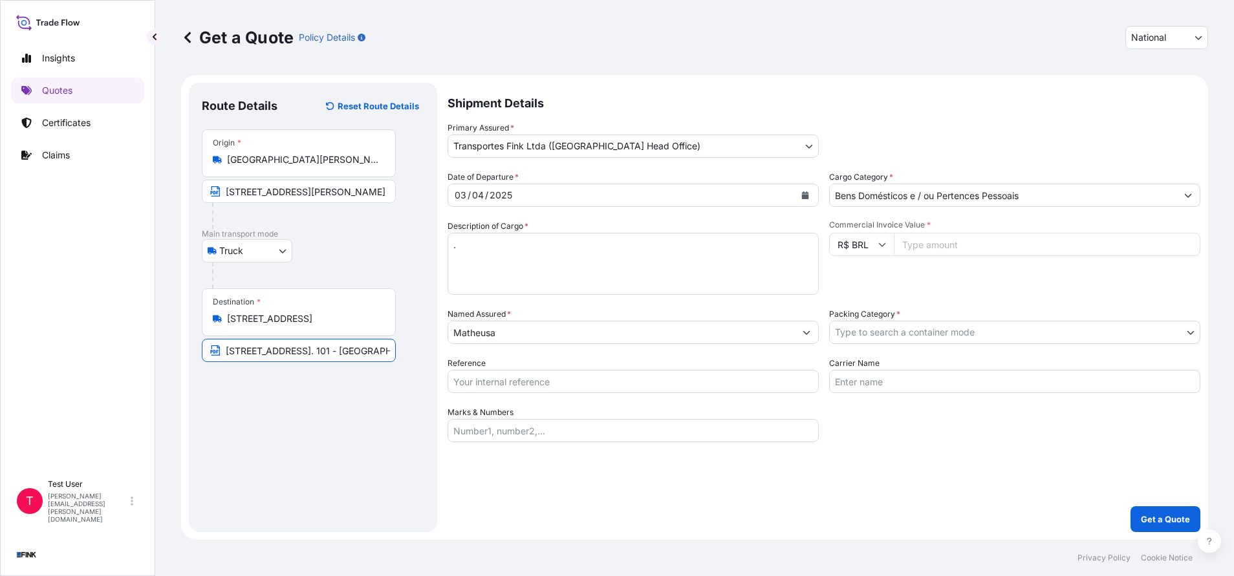
scroll to position [0, 75]
type input "[STREET_ADDRESS]. 101 - [GEOGRAPHIC_DATA] - CEP: 29015-280"
click at [986, 238] on input "Commercial Invoice Value *" at bounding box center [1047, 244] width 307 height 23
paste input "63000.00"
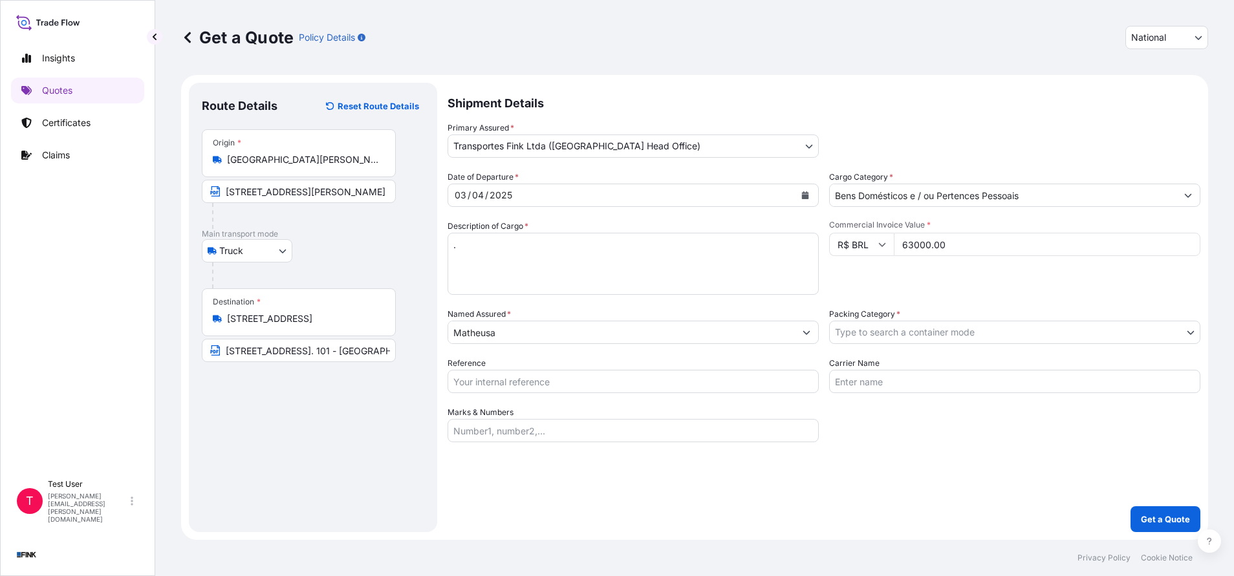
type input "63000.00"
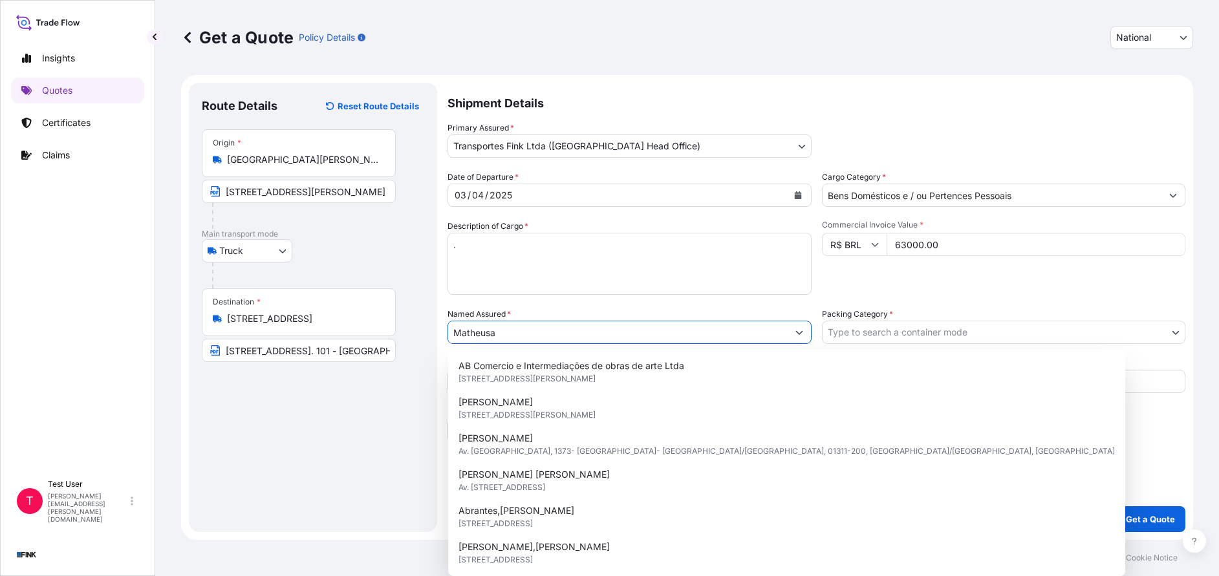
drag, startPoint x: 546, startPoint y: 333, endPoint x: 382, endPoint y: 334, distance: 164.3
click at [382, 334] on form "Route Details Reset Route Details Place of loading Road / [GEOGRAPHIC_DATA] / I…" at bounding box center [687, 307] width 1012 height 465
paste input "[PERSON_NAME]"
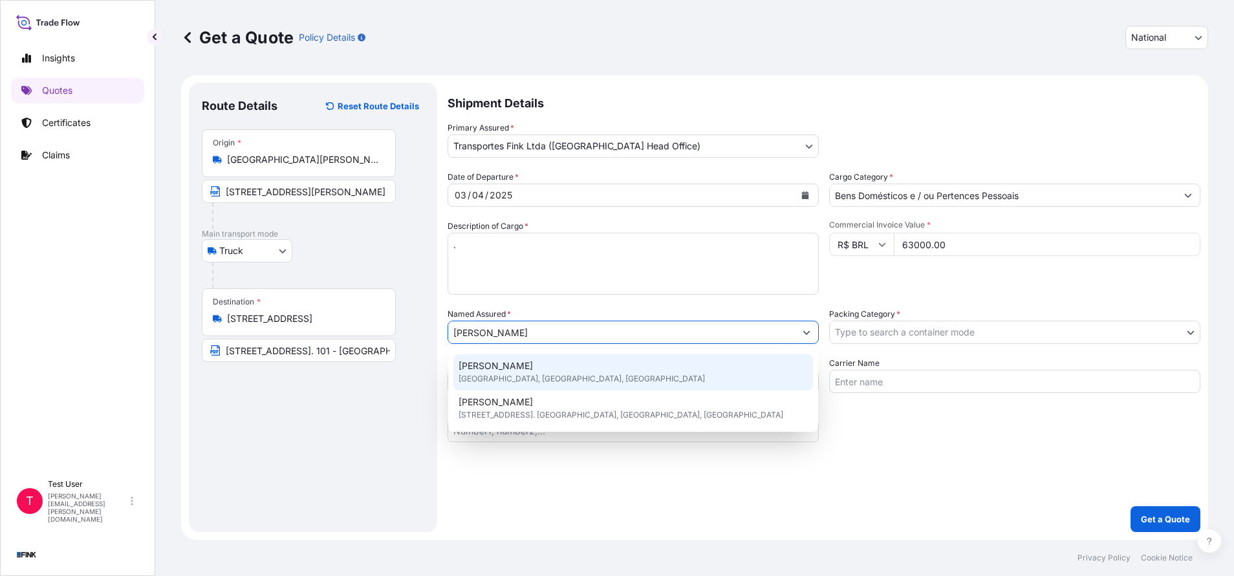
click at [532, 369] on div "Geovanni [GEOGRAPHIC_DATA] [GEOGRAPHIC_DATA], [GEOGRAPHIC_DATA], [GEOGRAPHIC_DA…" at bounding box center [633, 372] width 360 height 36
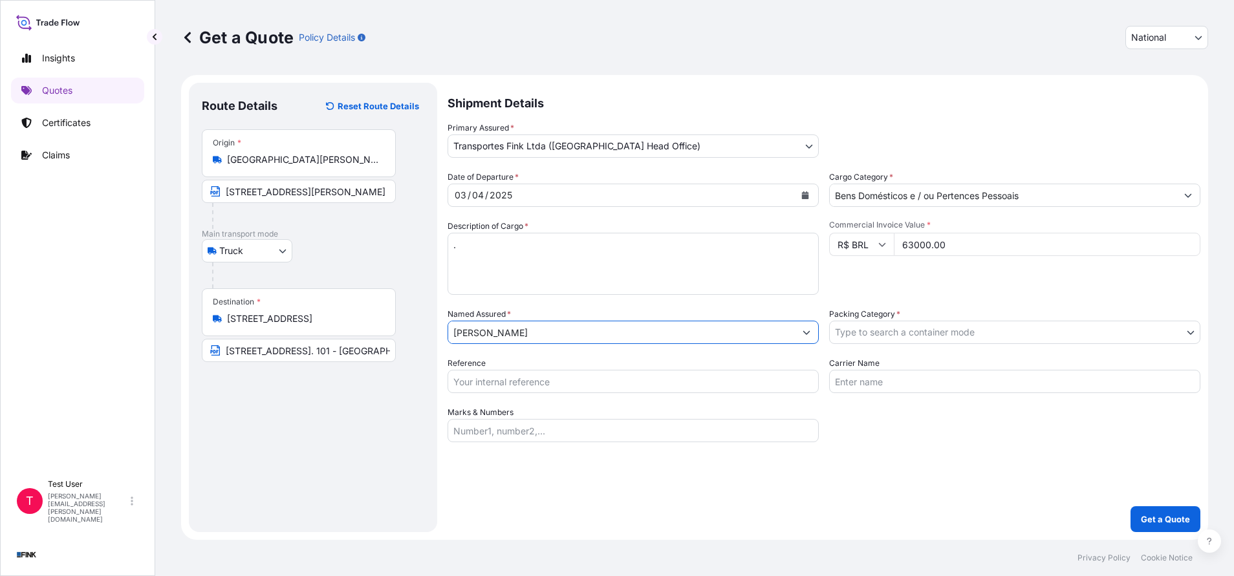
type input "[PERSON_NAME]"
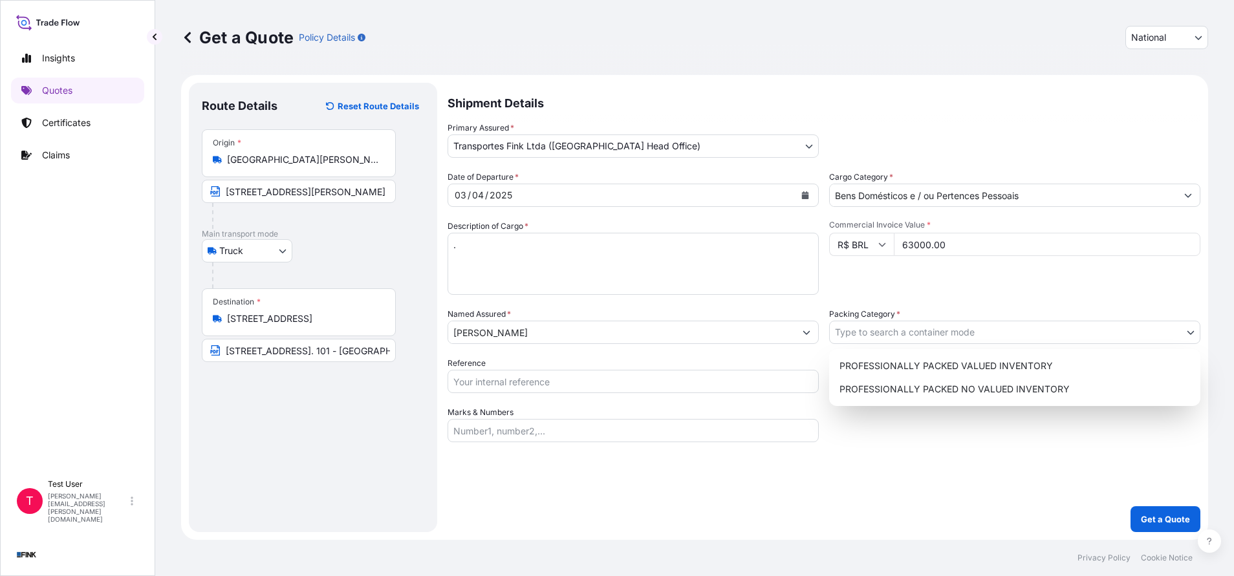
click at [879, 340] on body "Insights Quotes Certificates Claims T Test User [EMAIL_ADDRESS][DOMAIN_NAME] Ge…" at bounding box center [617, 288] width 1234 height 576
click at [856, 371] on div "PROFESSIONALLY PACKED VALUED INVENTORY" at bounding box center [1014, 365] width 361 height 23
select select "11"
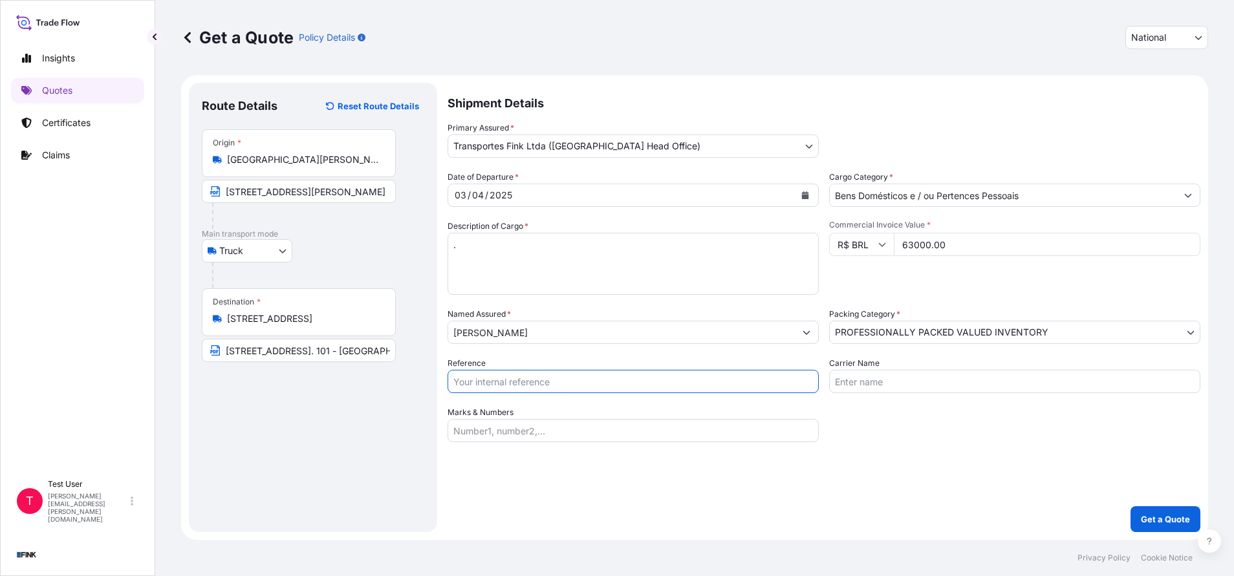
click at [704, 382] on input "Reference" at bounding box center [633, 381] width 371 height 23
paste input "08N-0048/24"
type input "08N-0048/24"
click at [1173, 519] on p "Get a Quote" at bounding box center [1165, 519] width 49 height 13
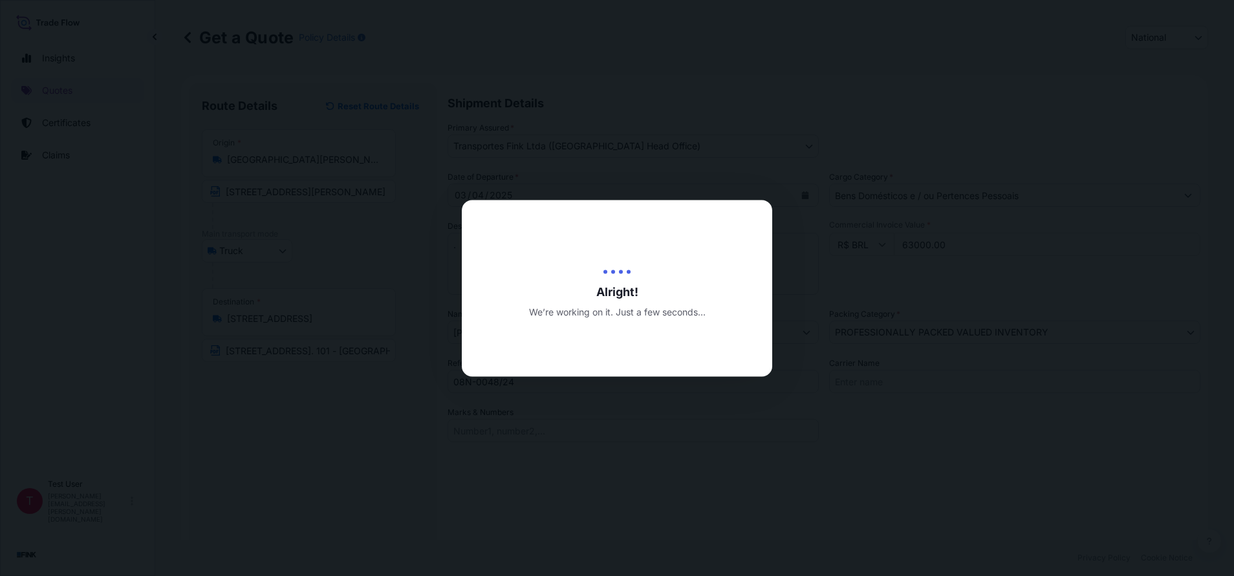
type input "[DATE]"
select select "Truck"
select select "31747"
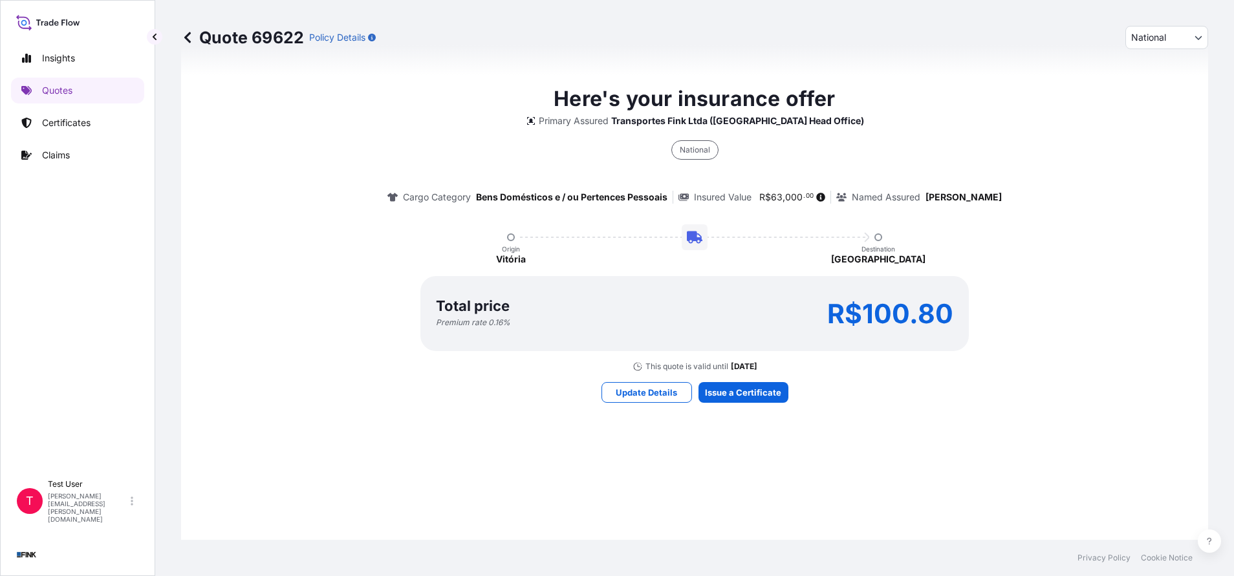
scroll to position [726, 0]
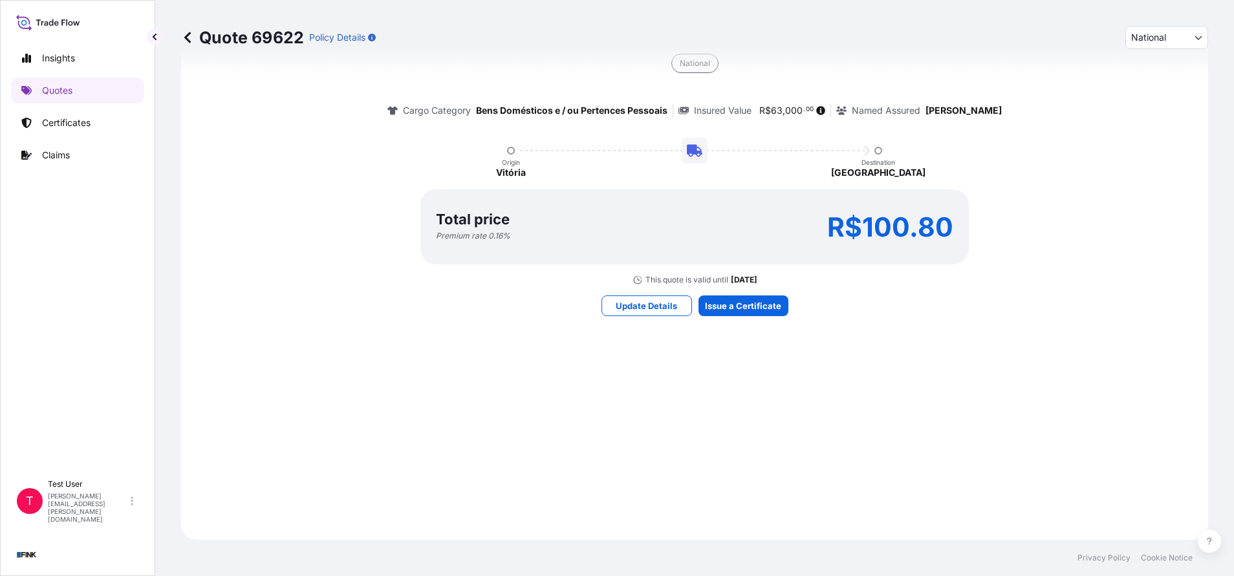
click at [740, 294] on div "Here's your insurance offer Primary Assured Transportes Fink Ltda ([GEOGRAPHIC_…" at bounding box center [694, 156] width 991 height 731
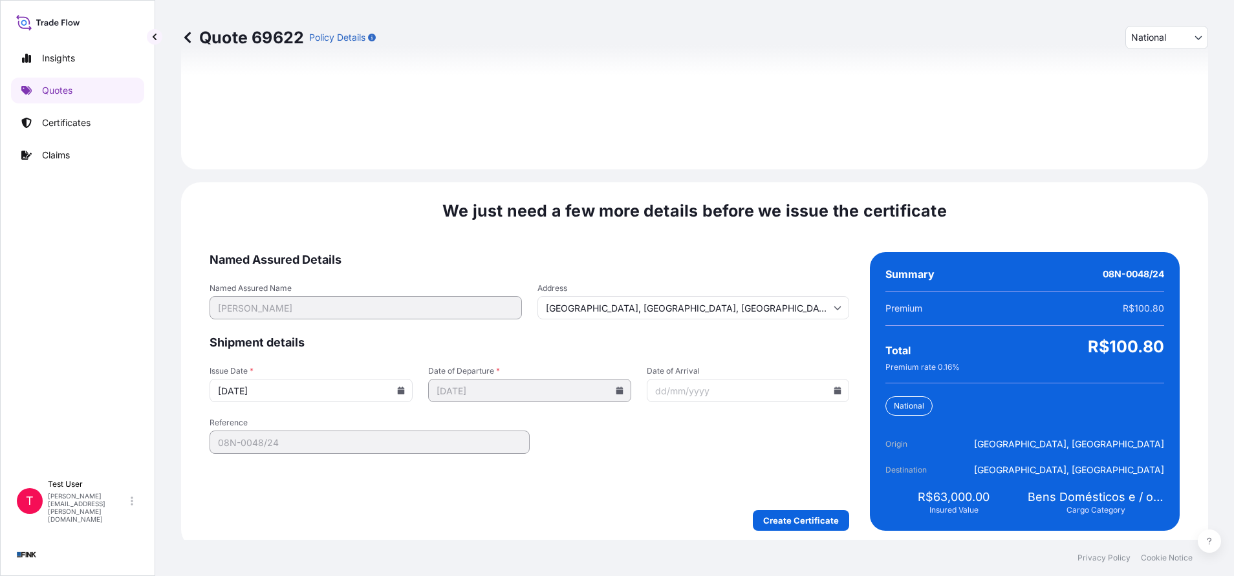
scroll to position [1486, 0]
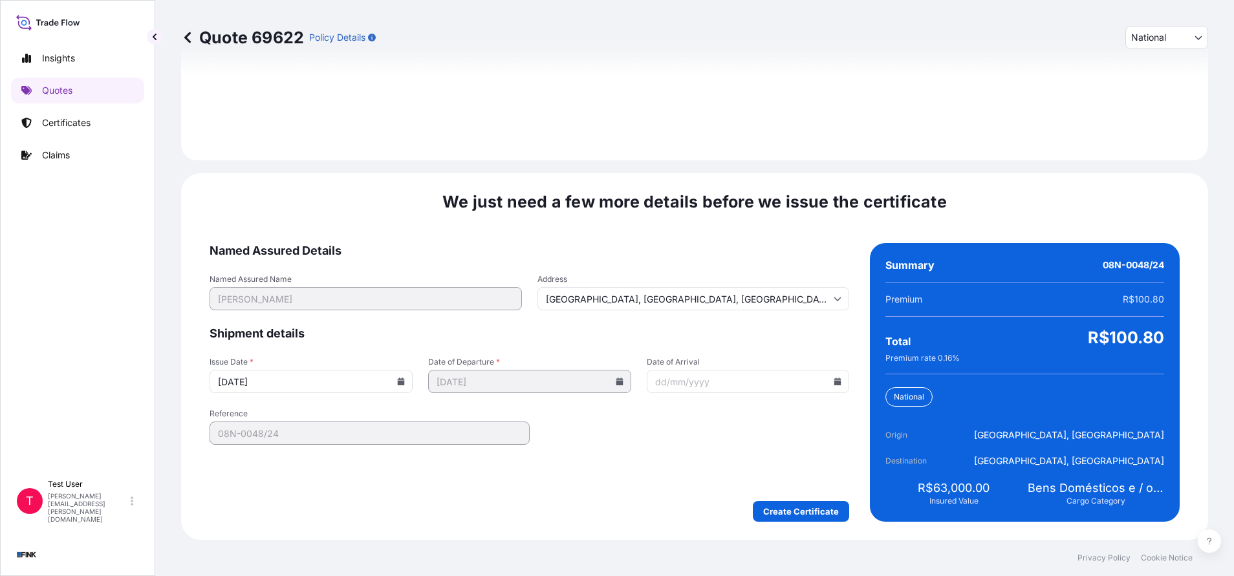
click at [398, 383] on icon at bounding box center [401, 382] width 7 height 8
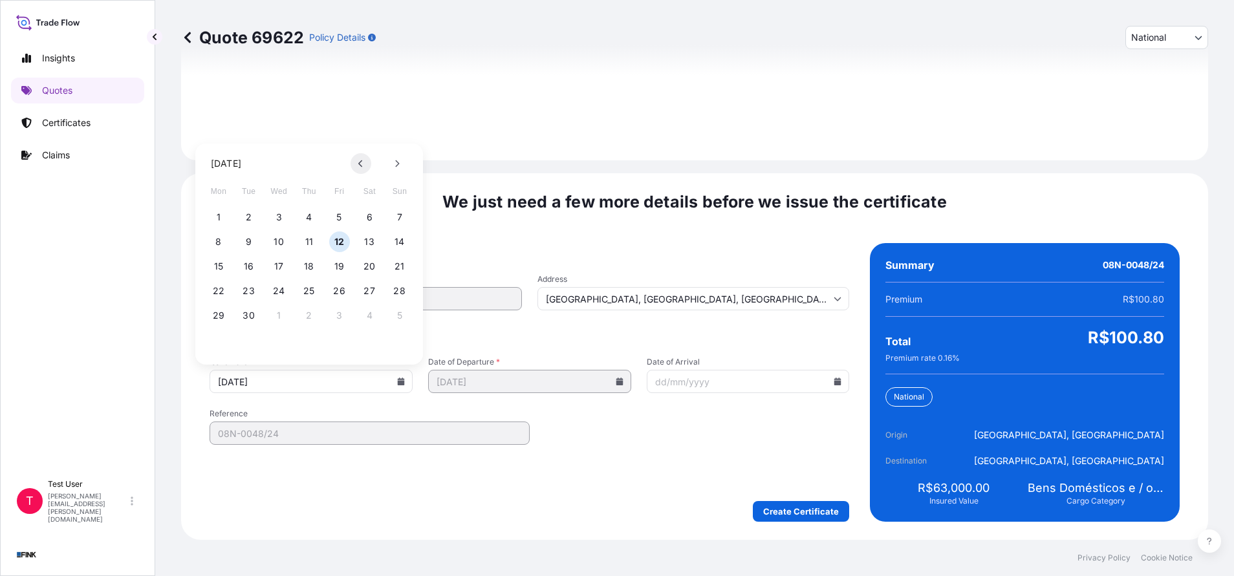
click at [364, 168] on button at bounding box center [361, 163] width 21 height 21
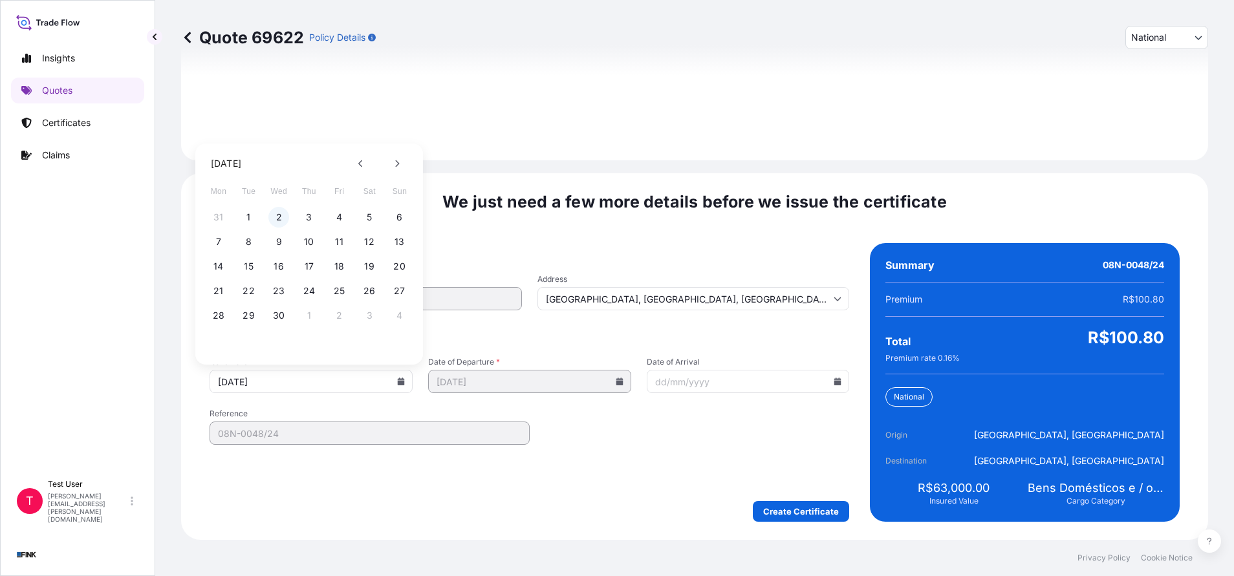
click at [277, 217] on button "2" at bounding box center [278, 217] width 21 height 21
type input "[DATE]"
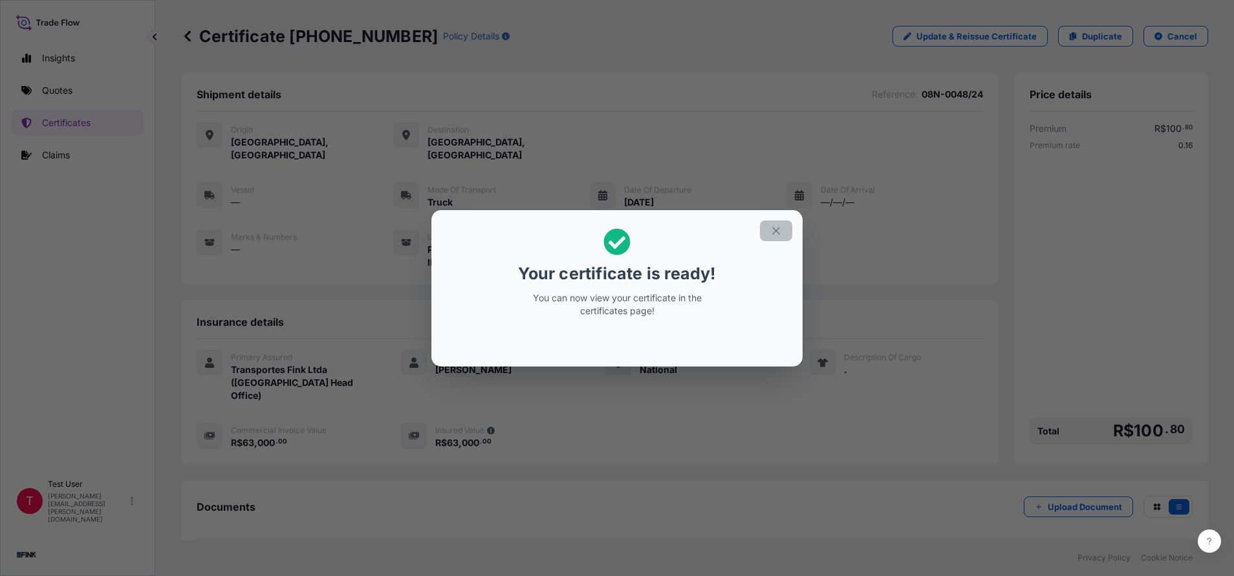
click at [784, 229] on button "button" at bounding box center [776, 231] width 32 height 21
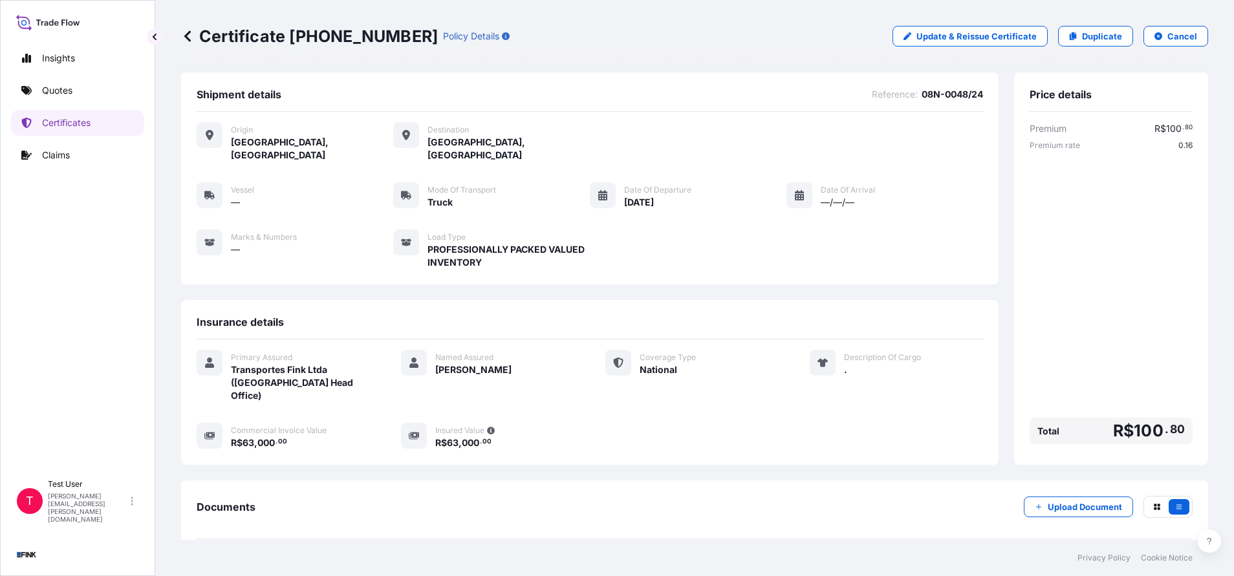
click at [365, 60] on div "Certificate [PHONE_NUMBER] Policy Details Update & Reissue Certificate Duplicat…" at bounding box center [694, 36] width 1027 height 72
drag, startPoint x: 376, startPoint y: 41, endPoint x: 292, endPoint y: 34, distance: 84.4
click at [292, 34] on p "Certificate [PHONE_NUMBER]" at bounding box center [309, 36] width 257 height 21
click at [1094, 32] on p "Duplicate" at bounding box center [1102, 36] width 40 height 13
select select "national"
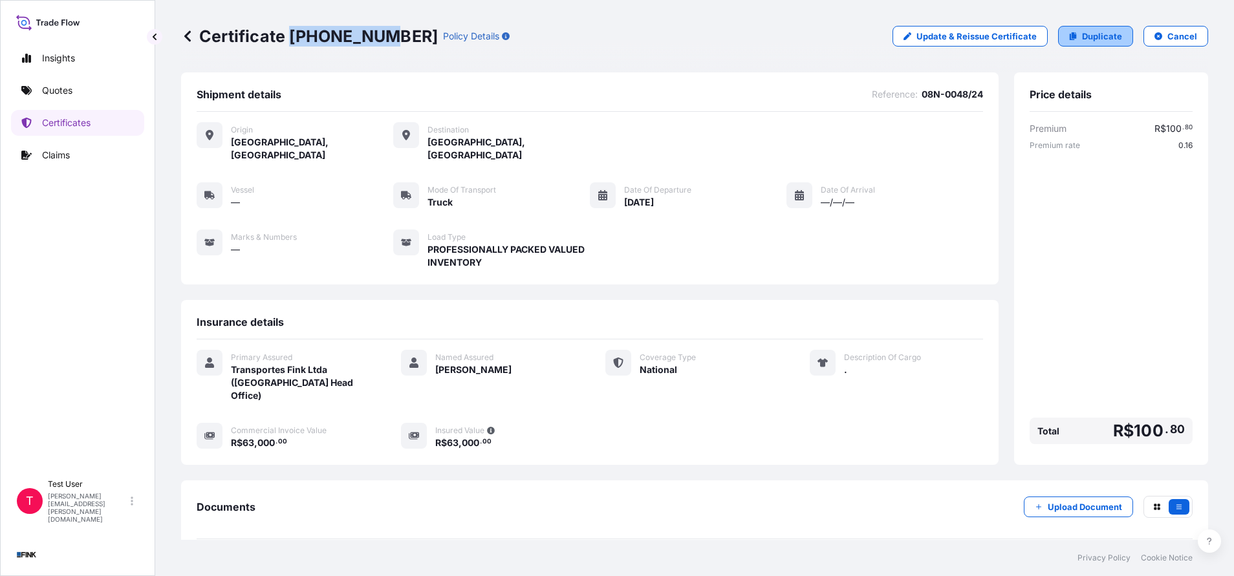
select select "Truck"
select select "31747"
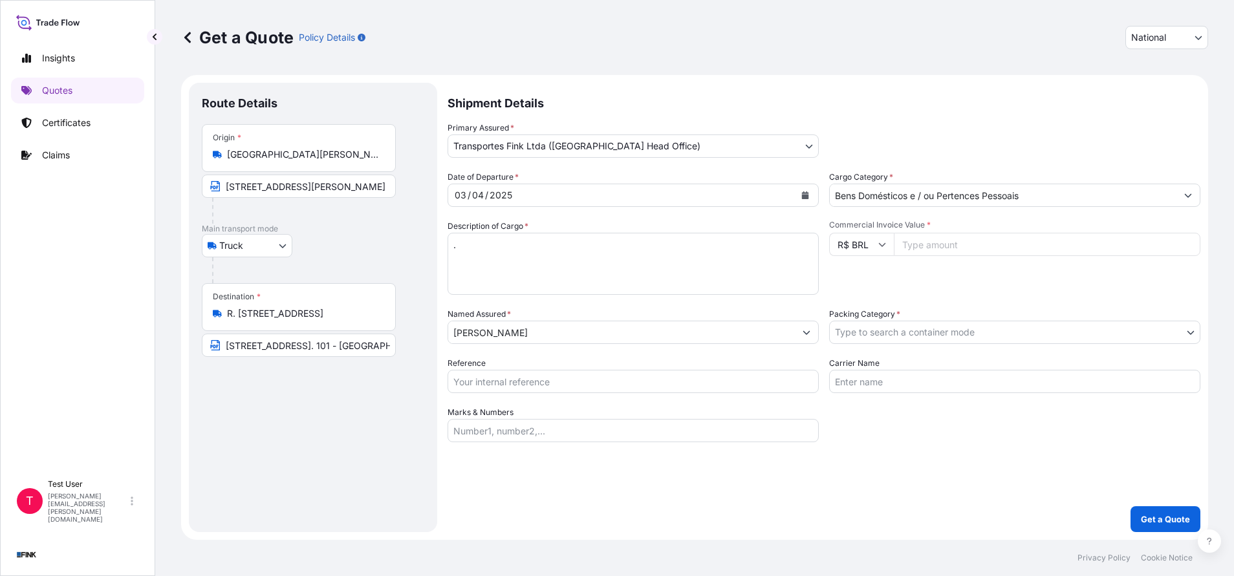
click at [277, 326] on div "Destination * R. [STREET_ADDRESS]" at bounding box center [299, 307] width 194 height 48
click at [277, 320] on input "R. [STREET_ADDRESS]" at bounding box center [303, 313] width 153 height 13
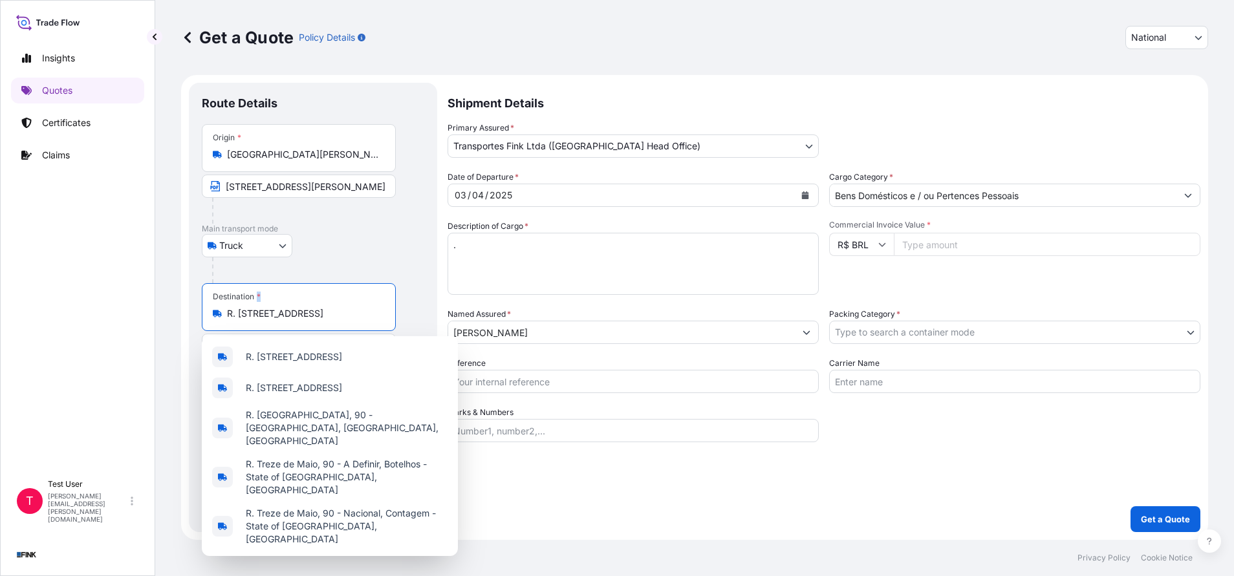
click at [277, 326] on div "Destination * R. [STREET_ADDRESS]" at bounding box center [299, 307] width 194 height 48
click at [277, 320] on input "R. [STREET_ADDRESS]" at bounding box center [303, 313] width 153 height 13
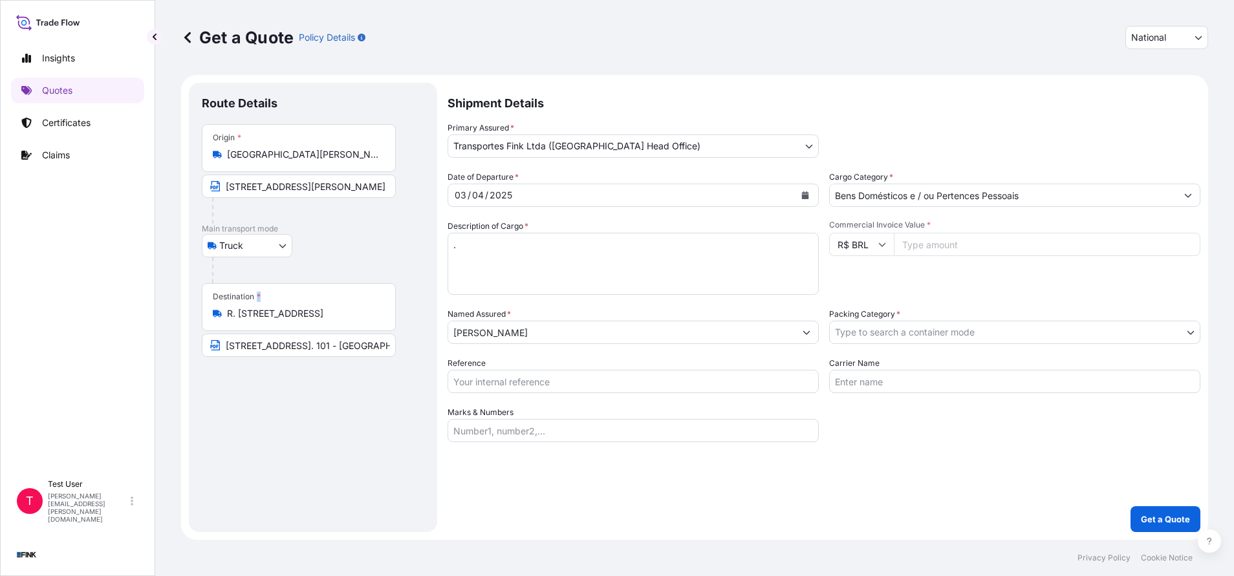
click at [277, 326] on div "Destination * R. [STREET_ADDRESS]" at bounding box center [299, 307] width 194 height 48
click at [277, 320] on input "R. [STREET_ADDRESS]" at bounding box center [303, 313] width 153 height 13
drag, startPoint x: 277, startPoint y: 326, endPoint x: 271, endPoint y: 320, distance: 8.2
click at [271, 320] on div "Destination * R. [STREET_ADDRESS]" at bounding box center [299, 307] width 194 height 48
click at [271, 320] on input "R. [STREET_ADDRESS]" at bounding box center [303, 313] width 153 height 13
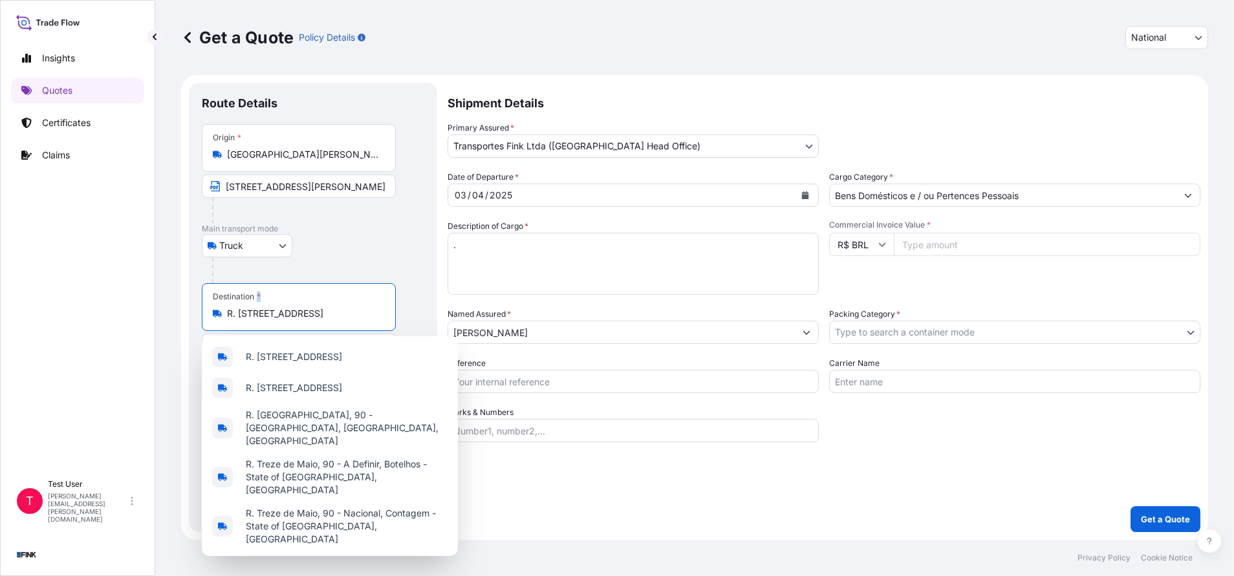
click at [271, 320] on div "Destination * R. [STREET_ADDRESS]" at bounding box center [299, 307] width 194 height 48
click at [271, 320] on input "R. [STREET_ADDRESS]" at bounding box center [303, 313] width 153 height 13
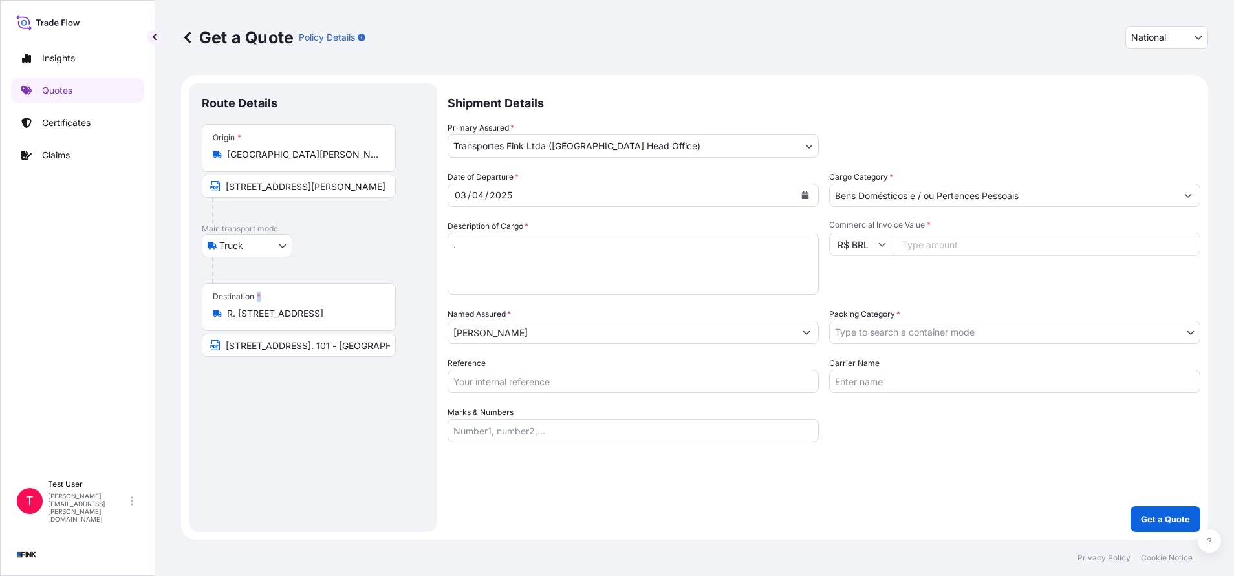
click at [271, 320] on div "Destination * R. [STREET_ADDRESS]" at bounding box center [299, 307] width 194 height 48
click at [271, 320] on input "R. [STREET_ADDRESS]" at bounding box center [303, 313] width 153 height 13
click at [271, 320] on div "Destination * R. [STREET_ADDRESS]" at bounding box center [299, 307] width 194 height 48
click at [271, 320] on input "R. [STREET_ADDRESS]" at bounding box center [303, 313] width 153 height 13
drag, startPoint x: 271, startPoint y: 320, endPoint x: 261, endPoint y: 309, distance: 15.6
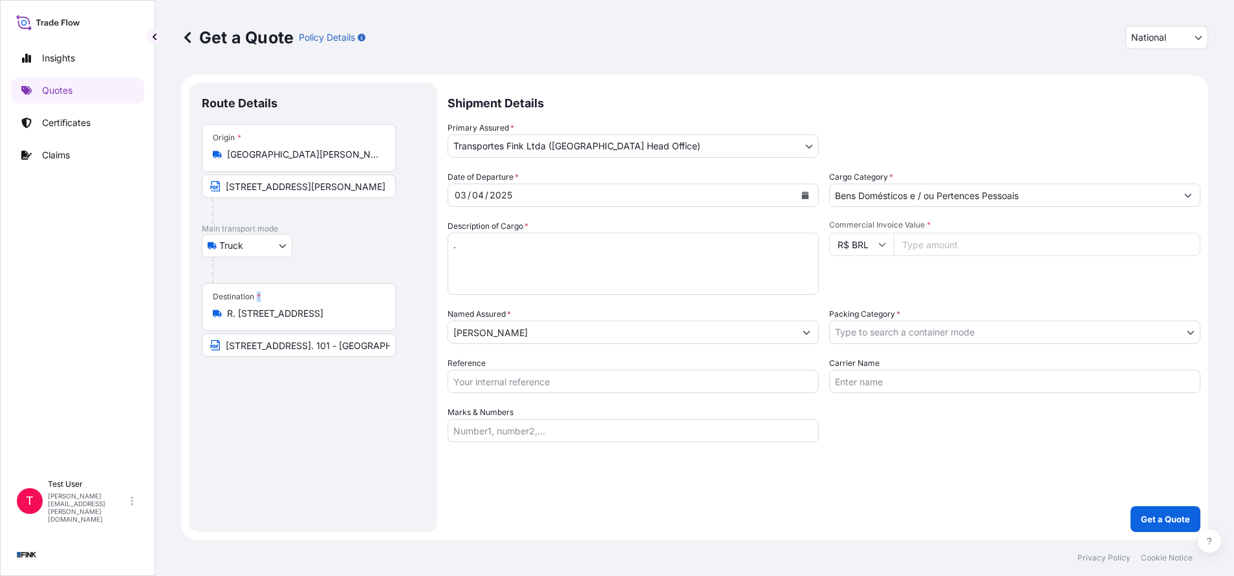
click at [261, 309] on div "Destination * R. [STREET_ADDRESS]" at bounding box center [299, 307] width 194 height 48
click at [261, 309] on input "R. [STREET_ADDRESS]" at bounding box center [303, 313] width 153 height 13
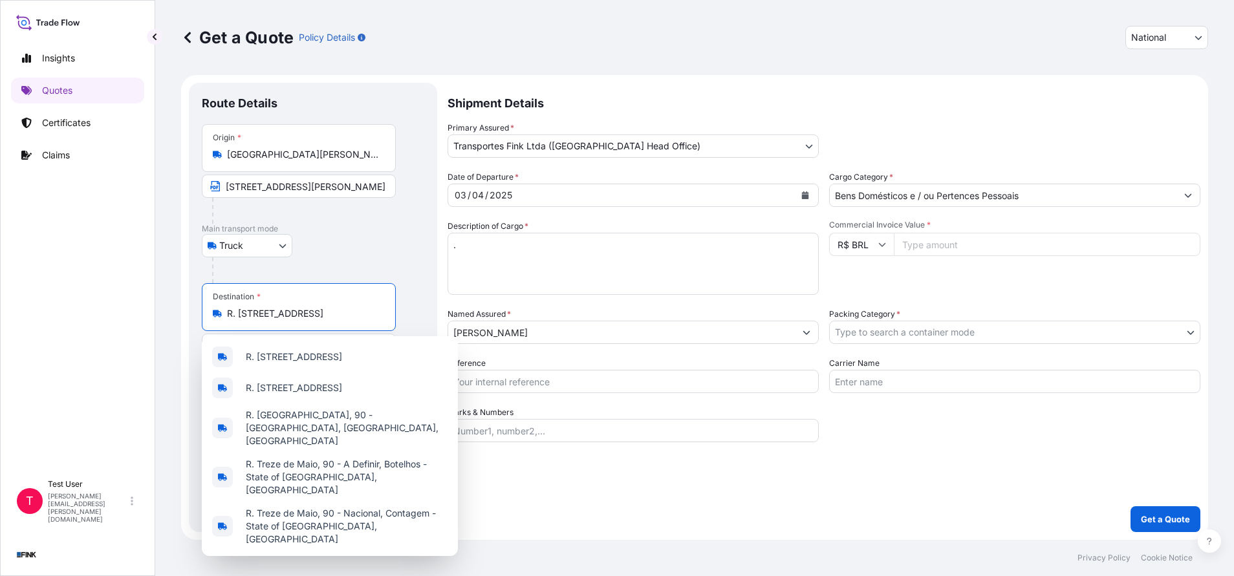
click at [261, 309] on input "R. [STREET_ADDRESS]" at bounding box center [303, 313] width 153 height 13
paste input "ua [PERSON_NAME], 478 apt. 201 Ed. Lucas - [GEOGRAPHIC_DATA]"
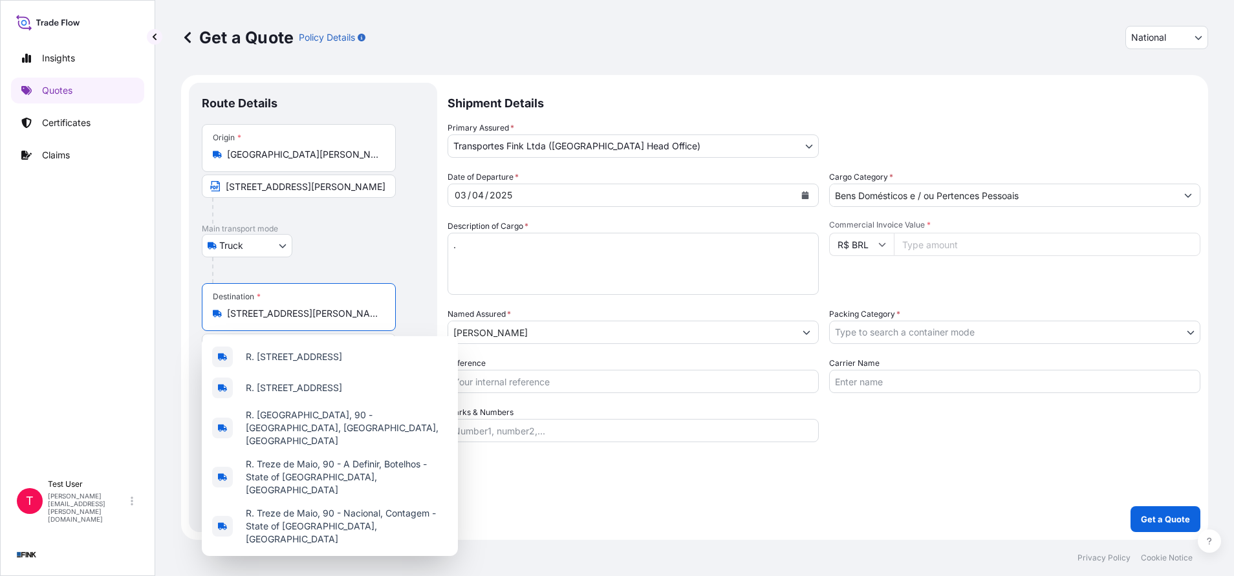
scroll to position [0, 155]
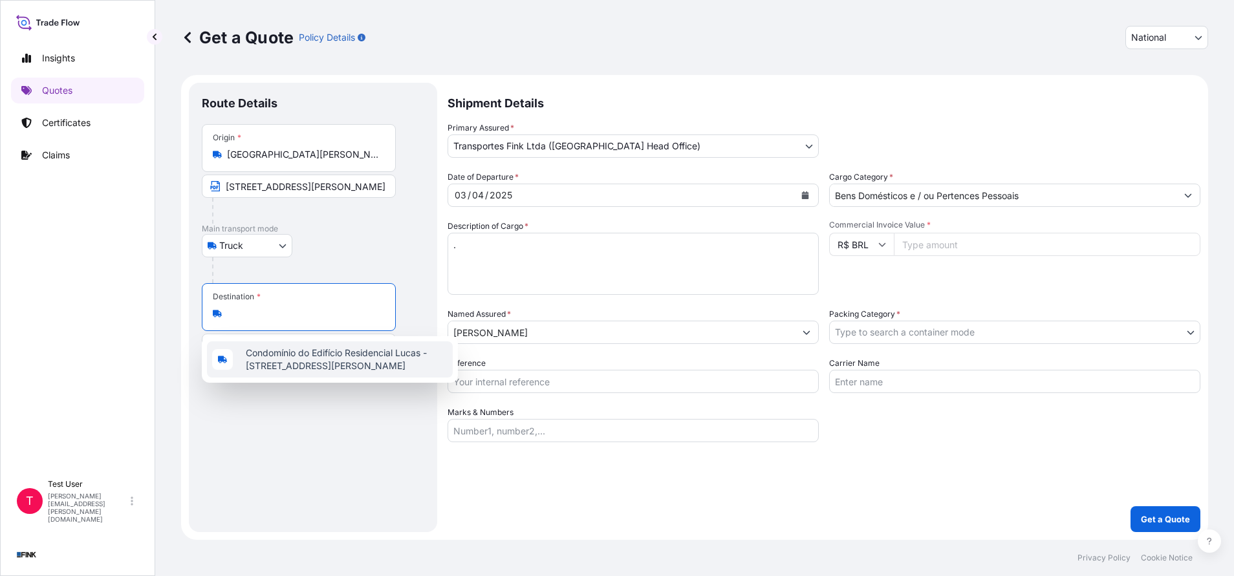
click at [263, 373] on span "Condomínio do Edifício Residencial Lucas - [STREET_ADDRESS][PERSON_NAME]" at bounding box center [347, 360] width 202 height 26
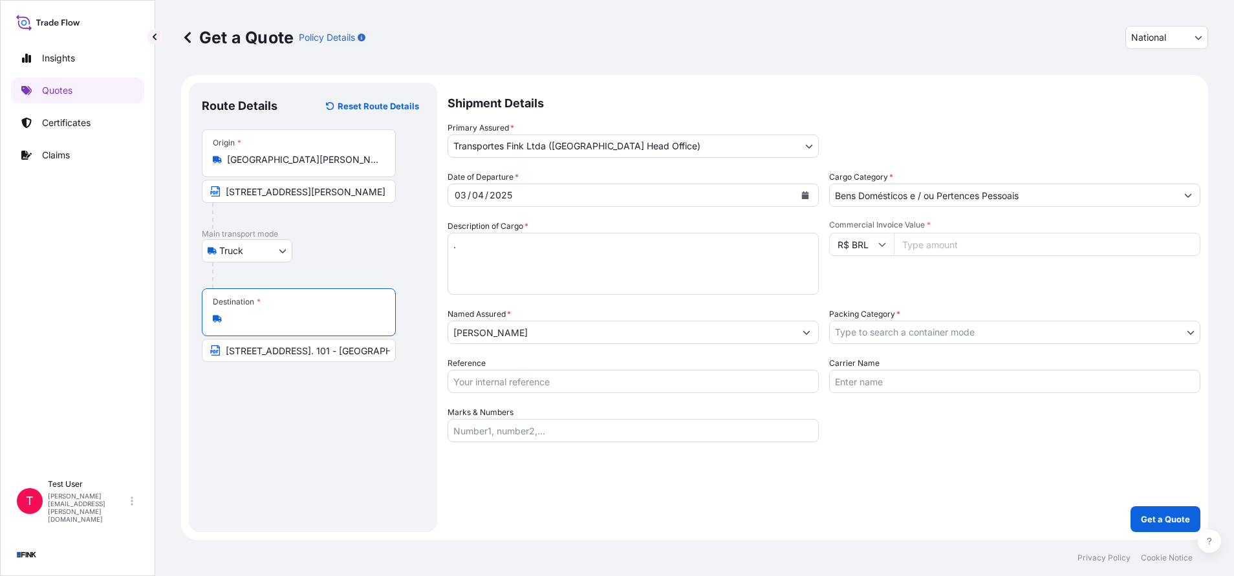
type input "Condomínio do Edifício Residencial Lucas - [STREET_ADDRESS][PERSON_NAME]"
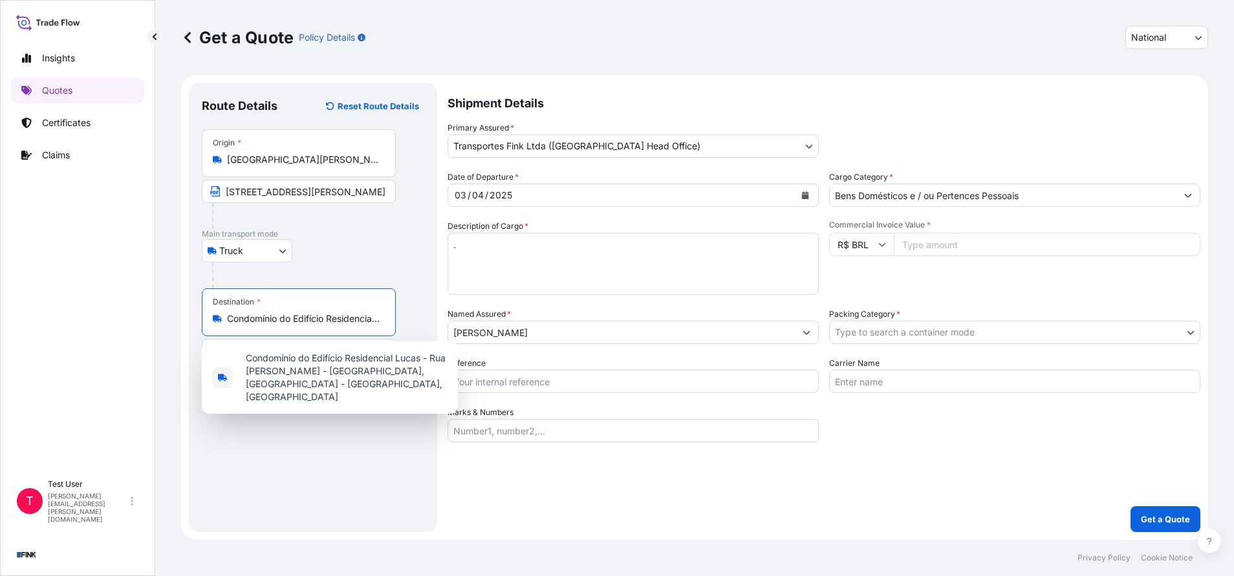
click at [808, 195] on icon "Calendar" at bounding box center [805, 195] width 7 height 8
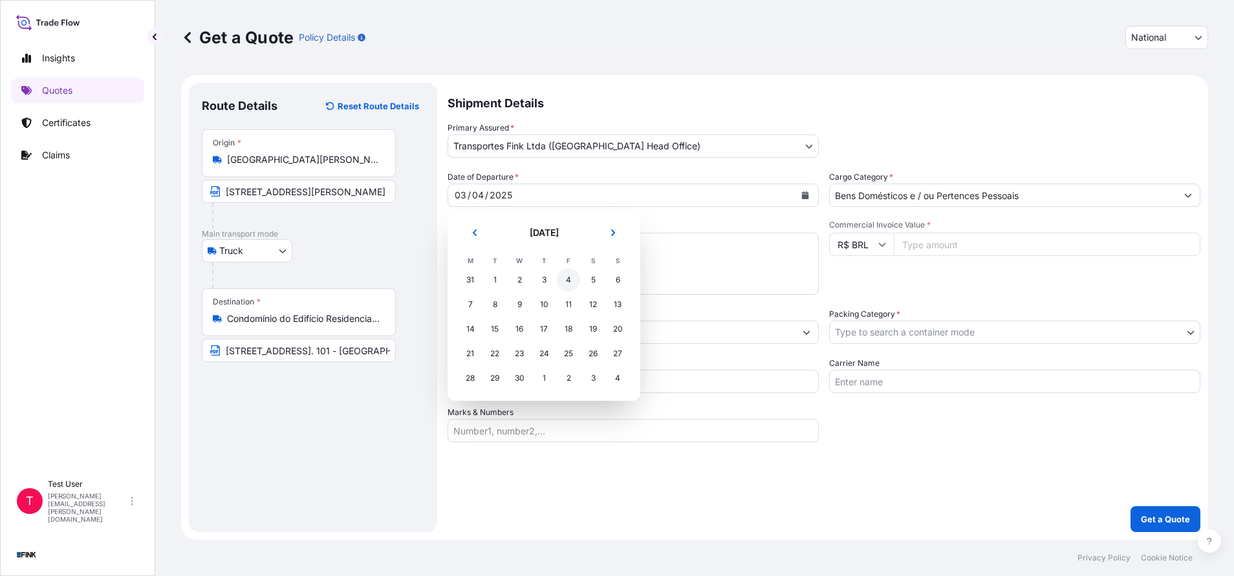
click at [567, 280] on div "4" at bounding box center [568, 279] width 23 height 23
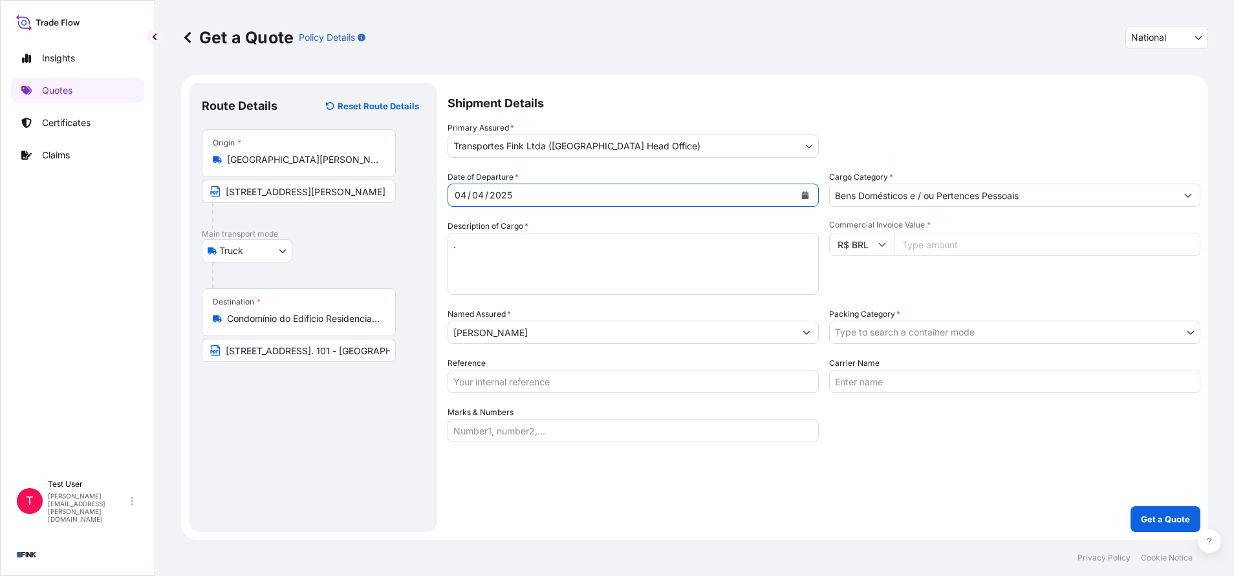
click at [964, 240] on input "Commercial Invoice Value *" at bounding box center [1047, 244] width 307 height 23
paste input "15000.00"
type input "15000.00"
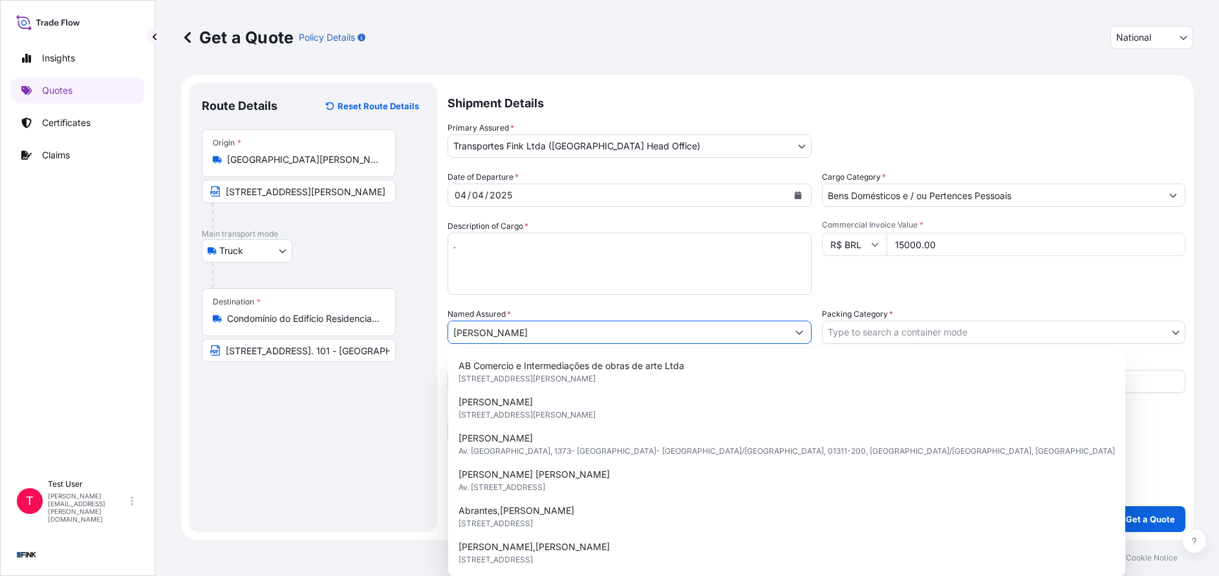
drag, startPoint x: 532, startPoint y: 326, endPoint x: 334, endPoint y: 343, distance: 199.3
click at [334, 343] on form "Route Details Reset Route Details Place of loading Road / [GEOGRAPHIC_DATA] / I…" at bounding box center [687, 307] width 1012 height 465
paste input "[PERSON_NAME]"
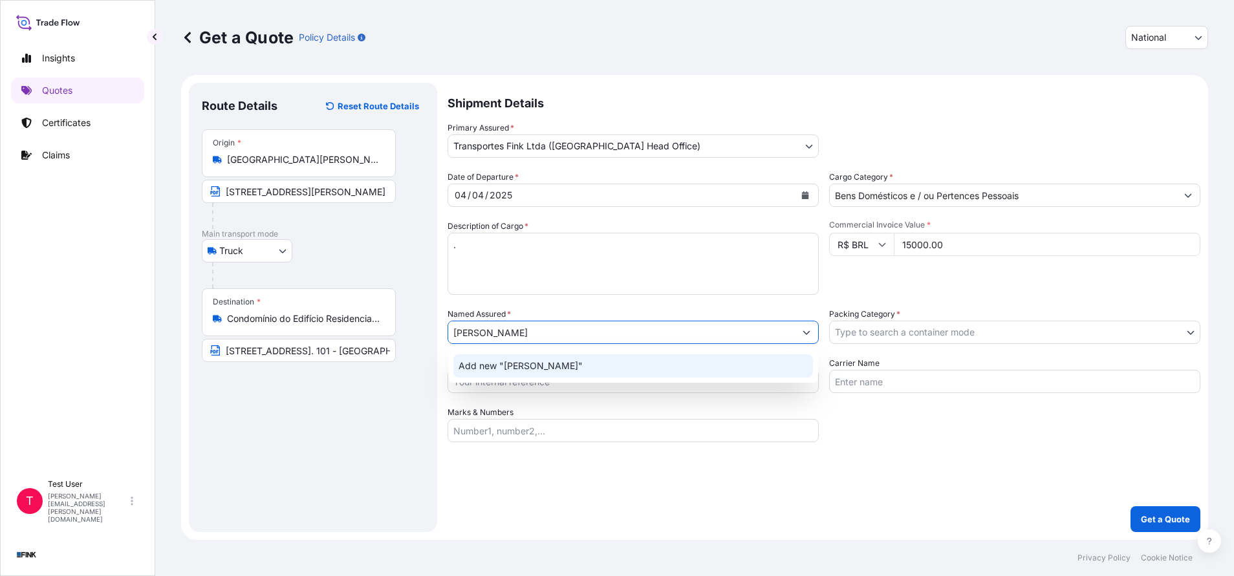
click at [497, 371] on span "Add new "[PERSON_NAME]"" at bounding box center [521, 366] width 124 height 13
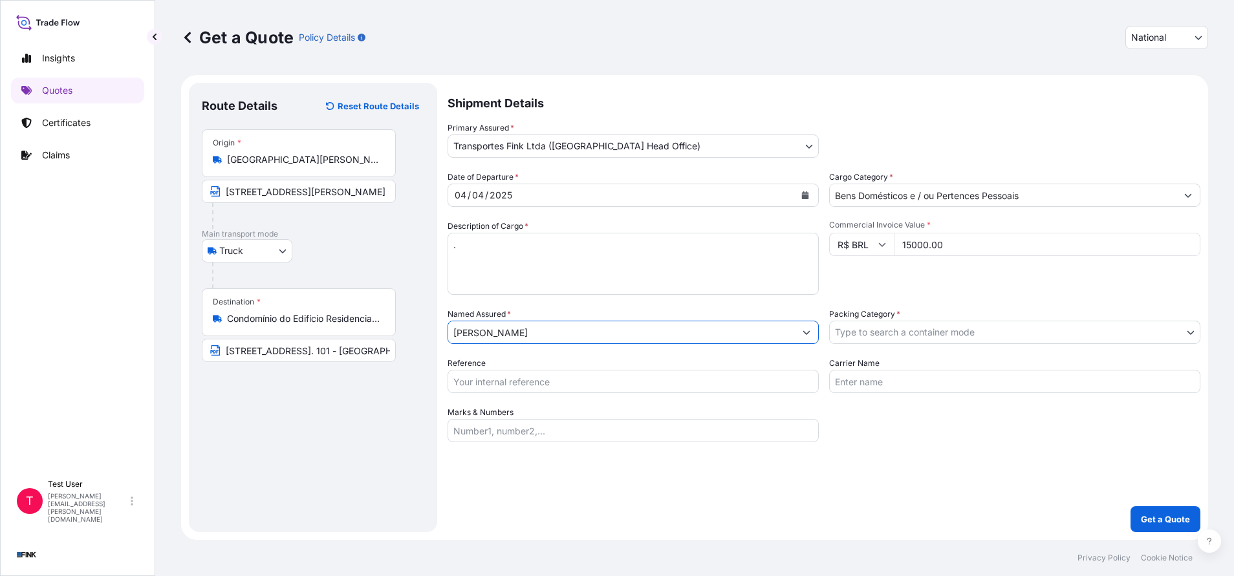
type input "[PERSON_NAME]"
click at [948, 326] on body "12 options available. 0 options available. 1 option available. Insights Quotes …" at bounding box center [617, 288] width 1234 height 576
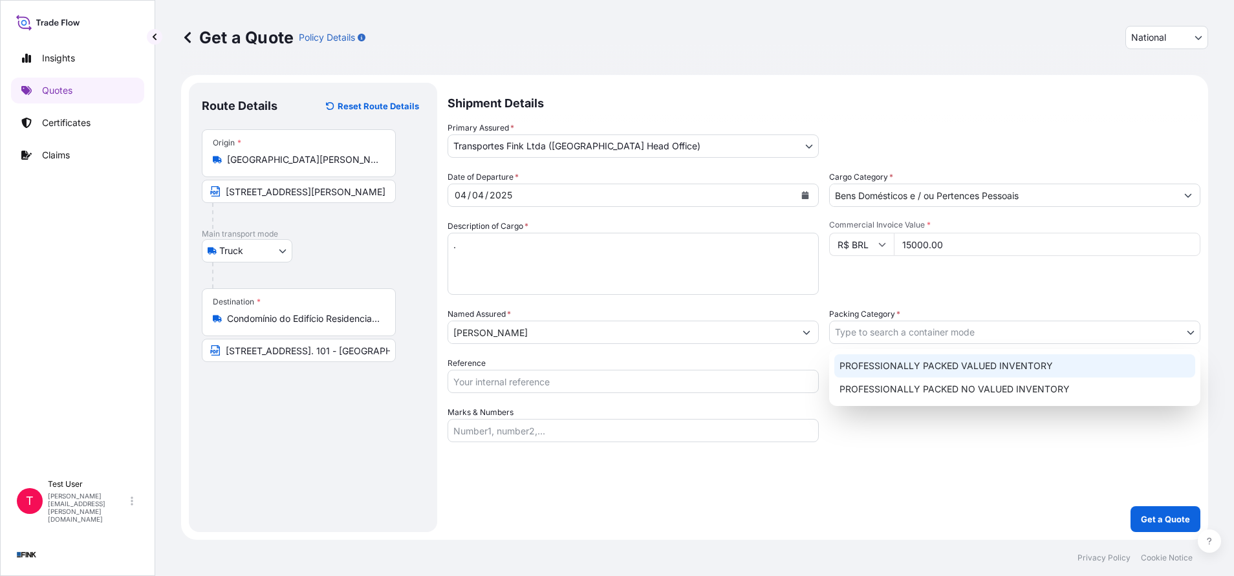
click at [883, 363] on div "PROFESSIONALLY PACKED VALUED INVENTORY" at bounding box center [1014, 365] width 361 height 23
select select "11"
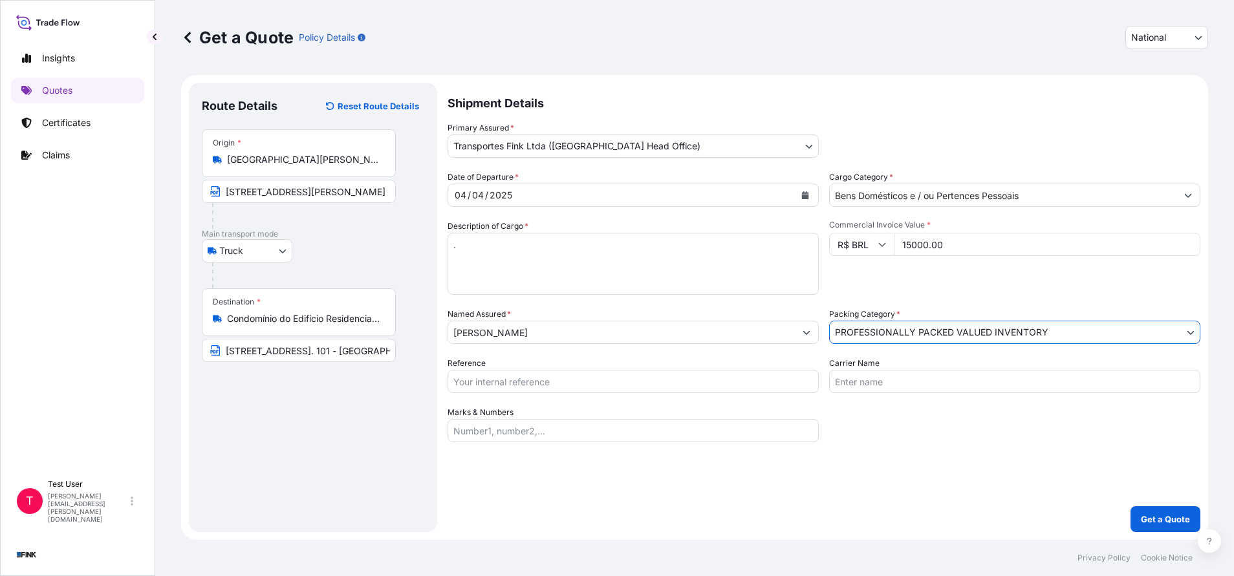
click at [677, 387] on input "Reference" at bounding box center [633, 381] width 371 height 23
paste input "08N-0048/24"
type input "08N-0048/24"
click at [1171, 506] on button "Get a Quote" at bounding box center [1166, 519] width 70 height 26
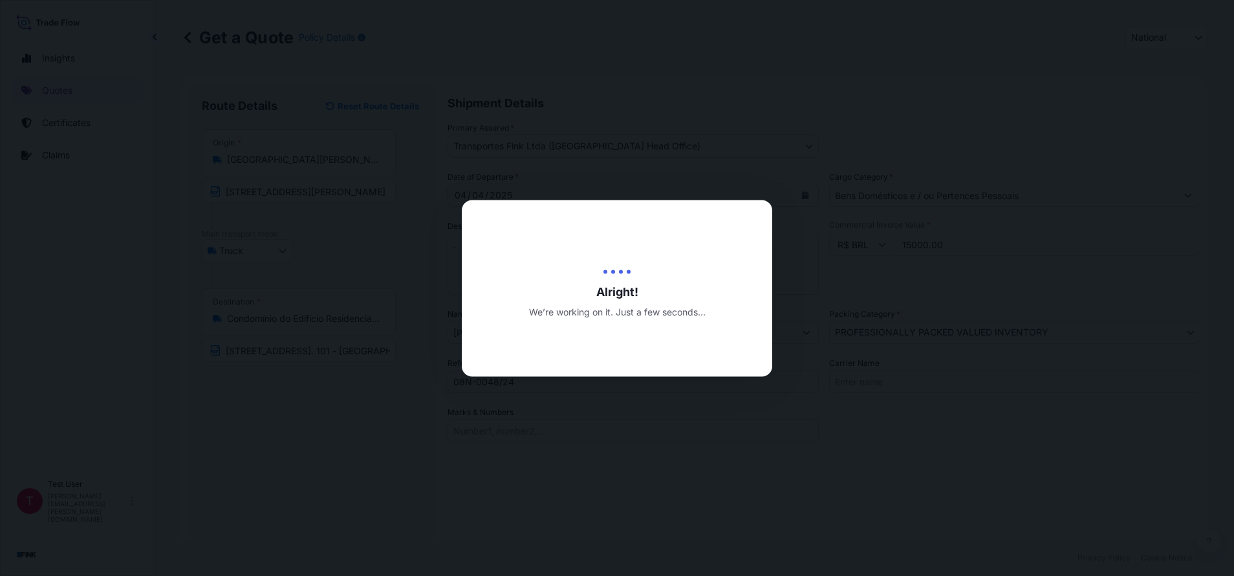
type input "[DATE]"
select select "Truck"
select select "31747"
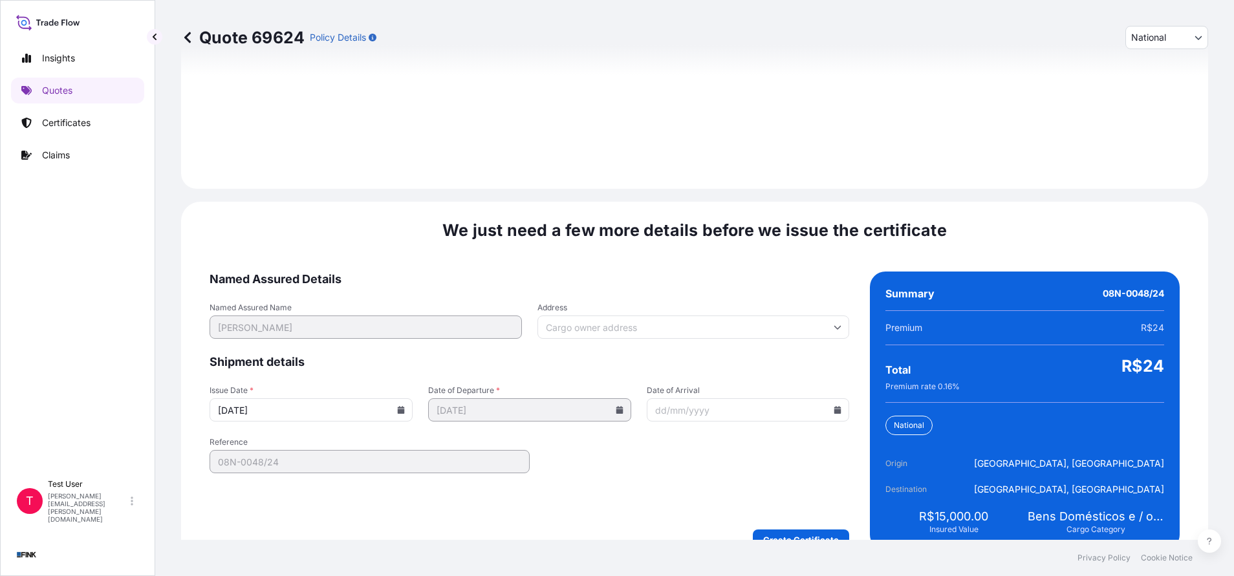
scroll to position [1486, 0]
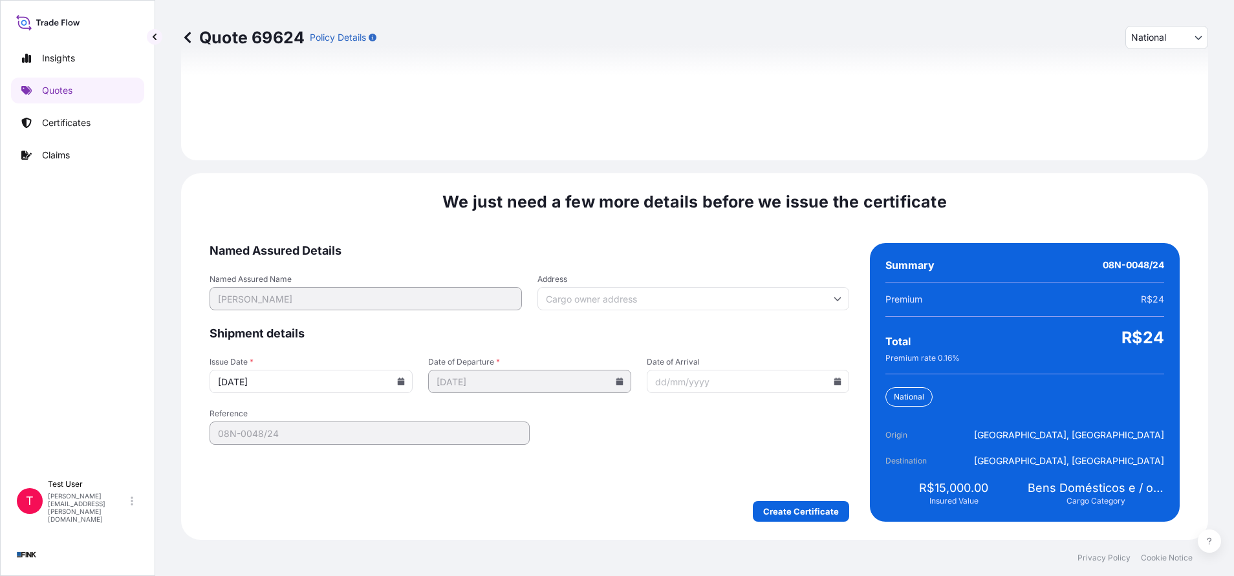
click at [728, 297] on input "Address" at bounding box center [694, 298] width 312 height 23
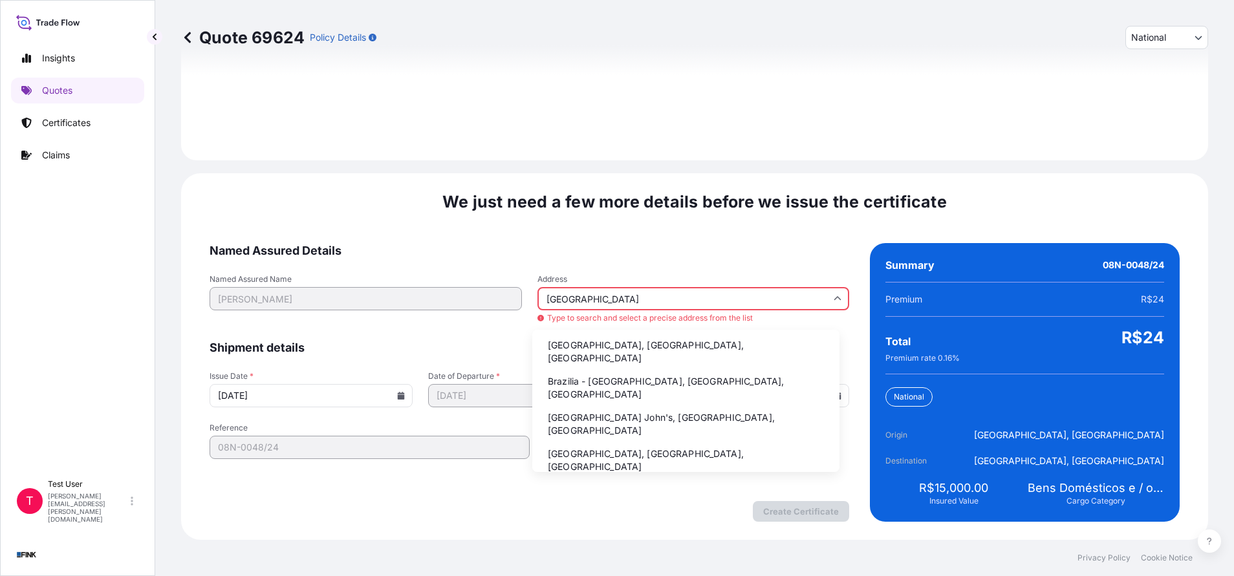
click at [569, 384] on li "Brazilia - [GEOGRAPHIC_DATA], [GEOGRAPHIC_DATA], [GEOGRAPHIC_DATA]" at bounding box center [686, 388] width 297 height 34
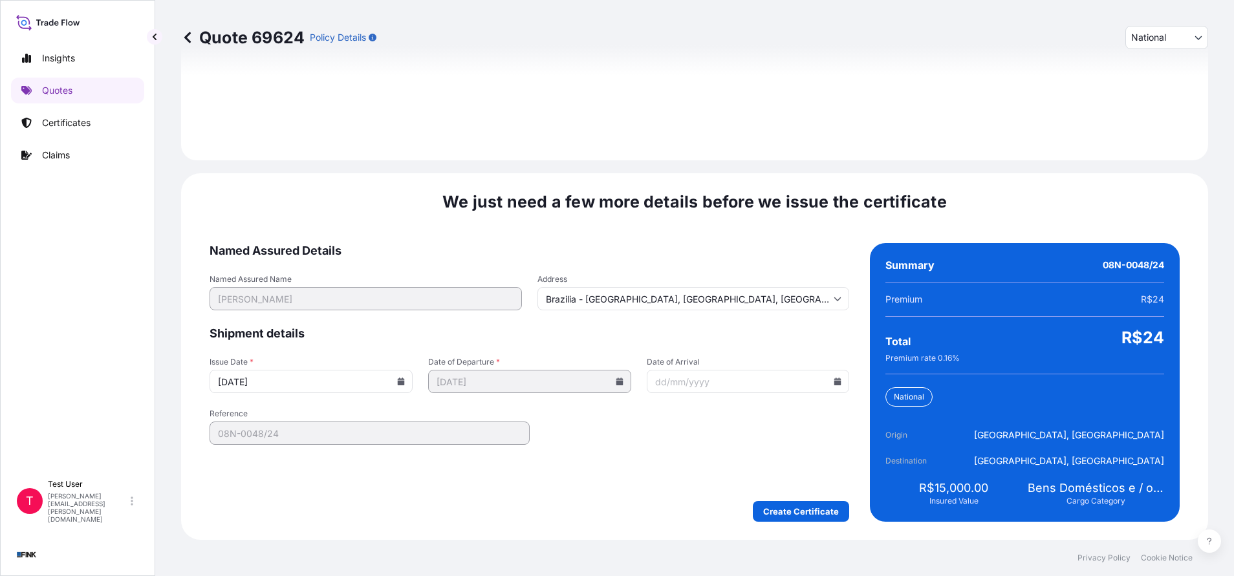
type input "[GEOGRAPHIC_DATA], [GEOGRAPHIC_DATA], [GEOGRAPHIC_DATA]"
click at [400, 380] on icon at bounding box center [401, 382] width 8 height 8
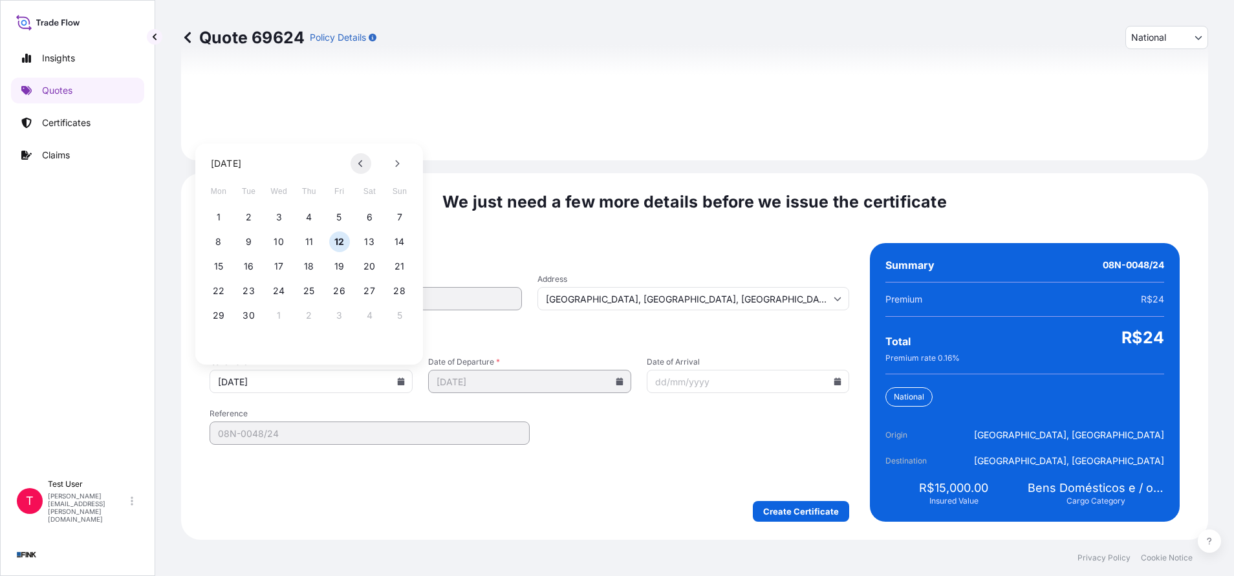
click at [354, 162] on button at bounding box center [361, 163] width 21 height 21
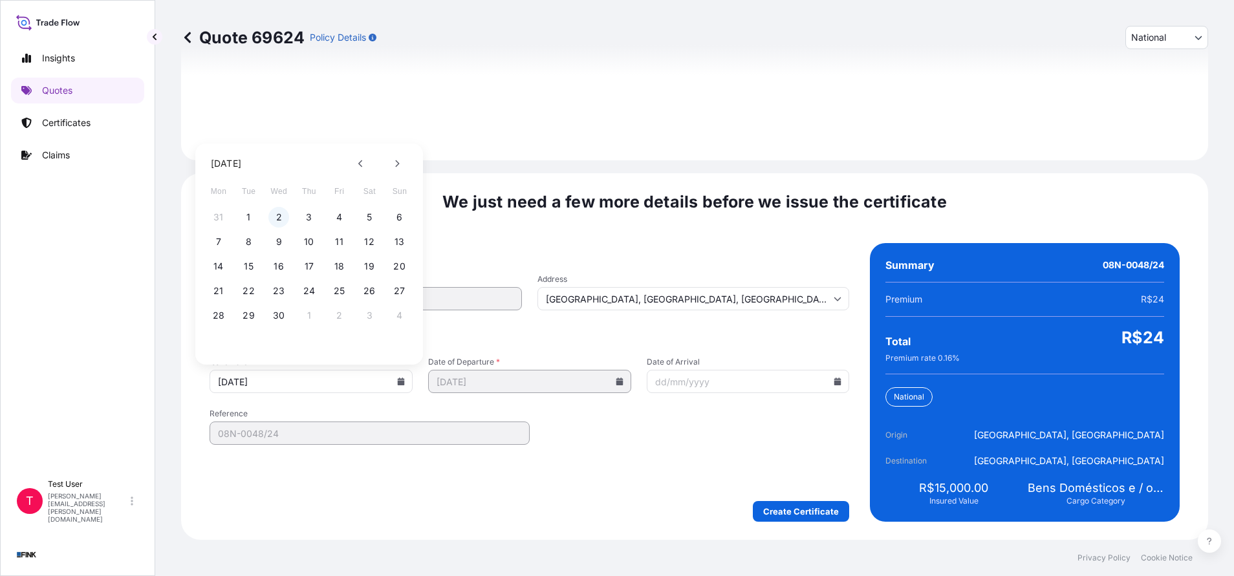
click at [276, 215] on button "2" at bounding box center [278, 217] width 21 height 21
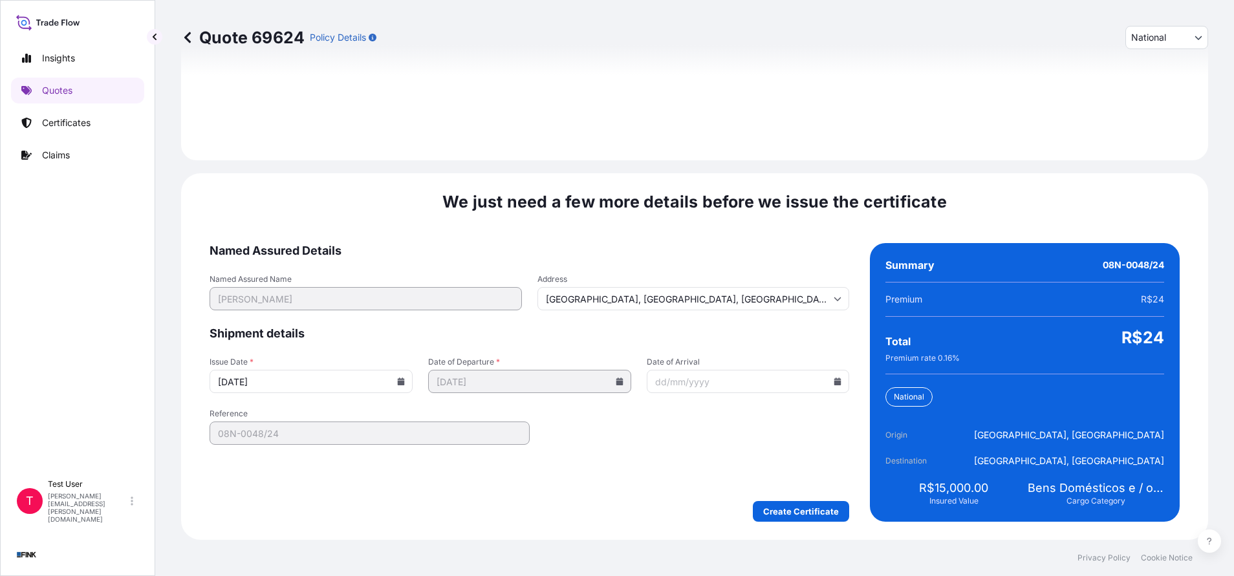
type input "[DATE]"
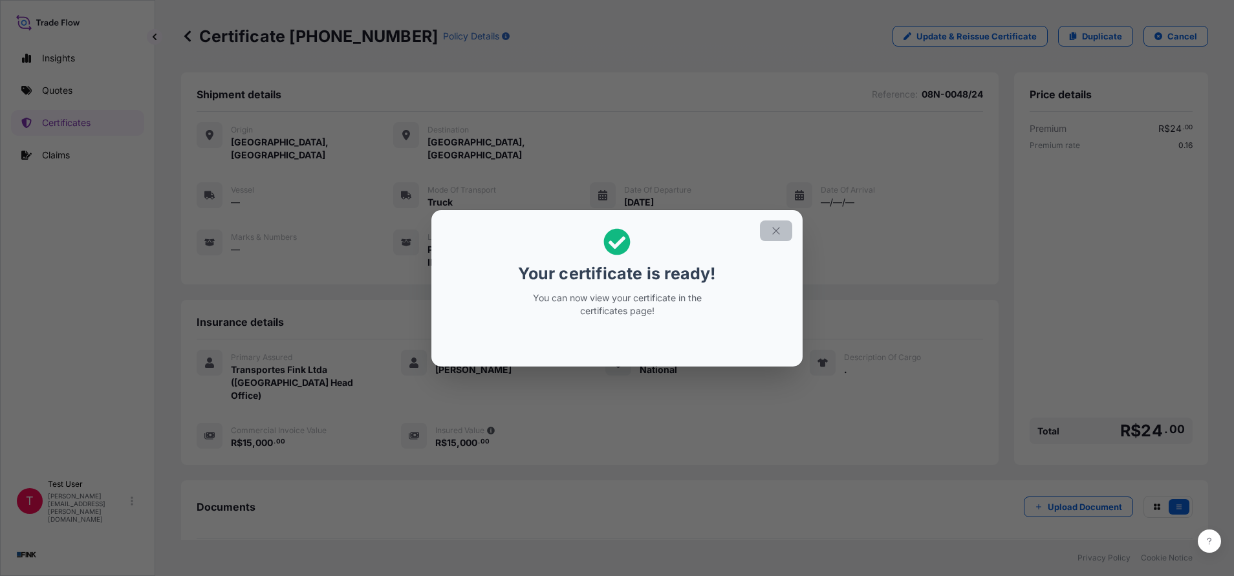
click at [776, 229] on icon "button" at bounding box center [776, 231] width 12 height 12
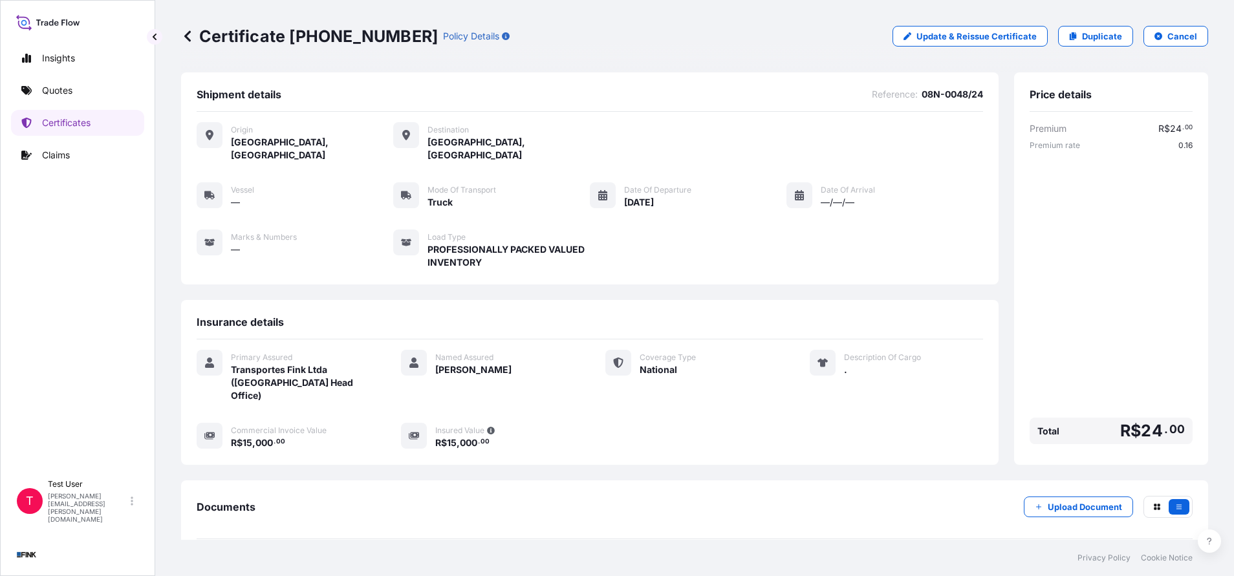
click at [354, 45] on p "Certificate [PHONE_NUMBER]" at bounding box center [309, 36] width 257 height 21
drag, startPoint x: 379, startPoint y: 32, endPoint x: 358, endPoint y: 32, distance: 21.4
click at [358, 32] on p "Certificate [PHONE_NUMBER]" at bounding box center [309, 36] width 257 height 21
drag, startPoint x: 378, startPoint y: 36, endPoint x: 293, endPoint y: 32, distance: 84.8
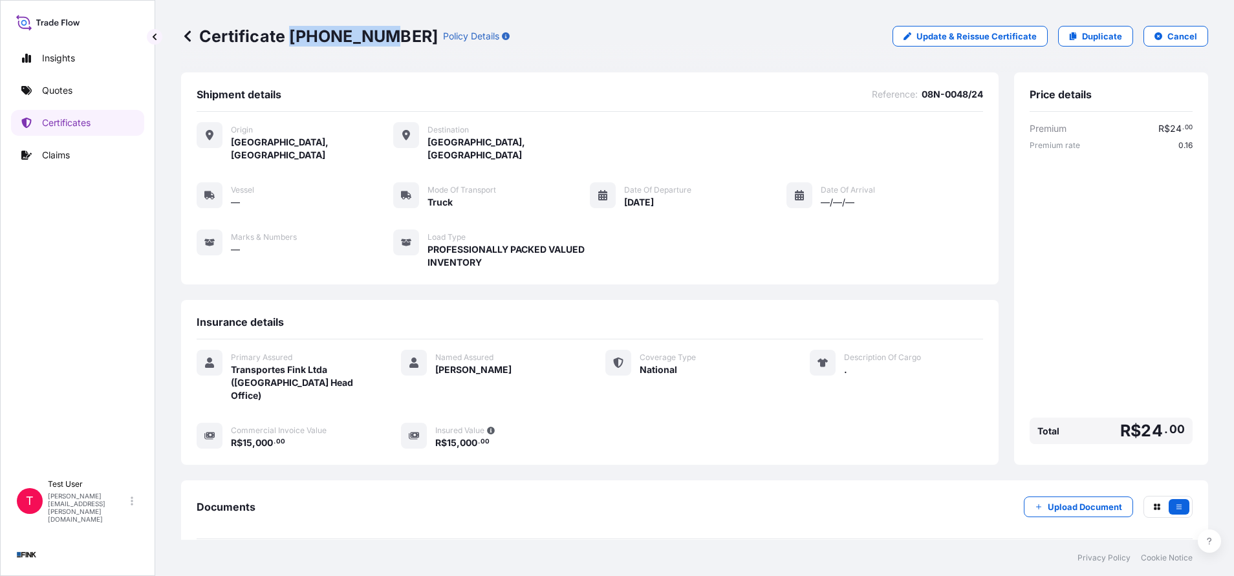
click at [293, 32] on p "Certificate [PHONE_NUMBER]" at bounding box center [309, 36] width 257 height 21
click at [1076, 45] on link "Duplicate" at bounding box center [1095, 36] width 75 height 21
select select "national"
select select "Truck"
select select "31747"
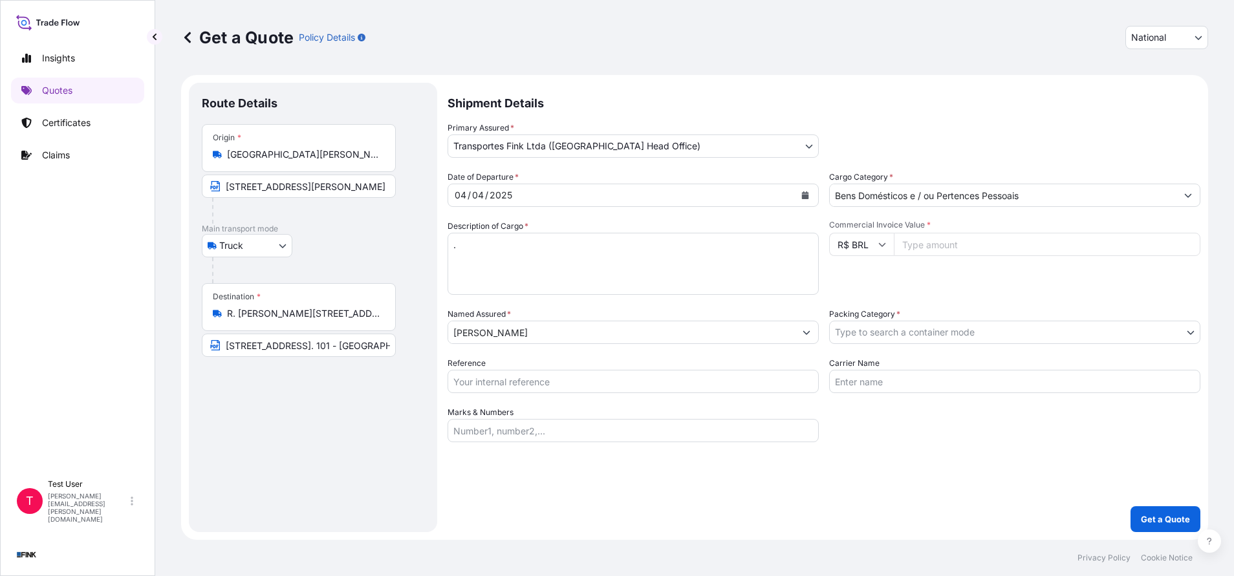
click at [268, 318] on input "R. [PERSON_NAME][STREET_ADDRESS]" at bounding box center [303, 313] width 153 height 13
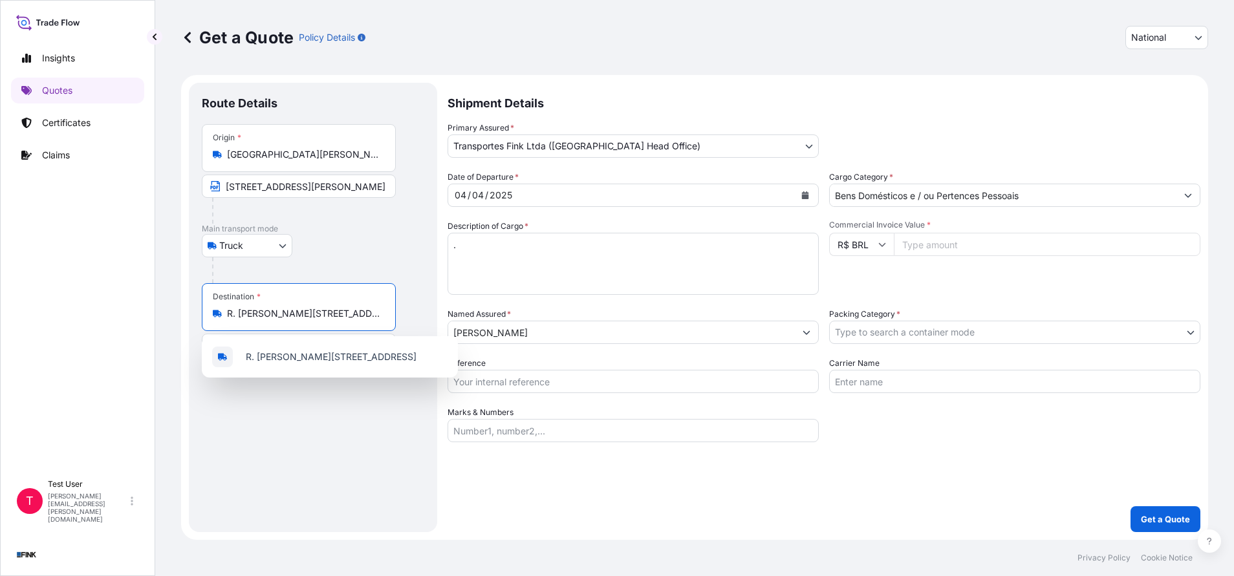
click at [268, 318] on input "R. [PERSON_NAME][STREET_ADDRESS]" at bounding box center [303, 313] width 153 height 13
paste input "ua [PERSON_NAME], [STREET_ADDRESS]"
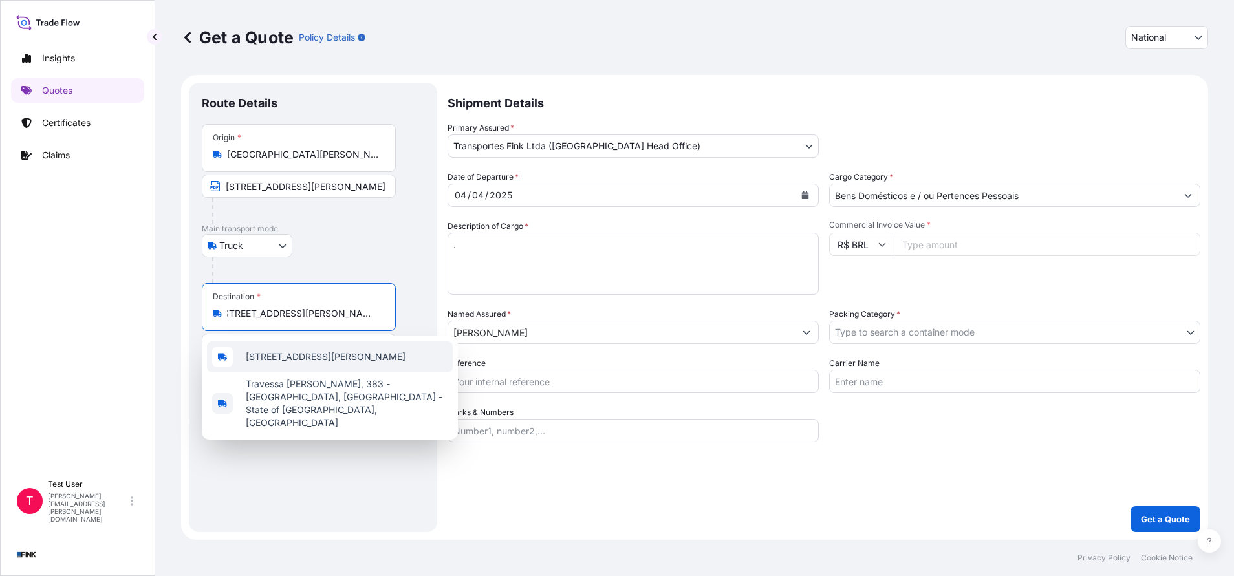
click at [278, 358] on span "[STREET_ADDRESS][PERSON_NAME]" at bounding box center [326, 357] width 160 height 13
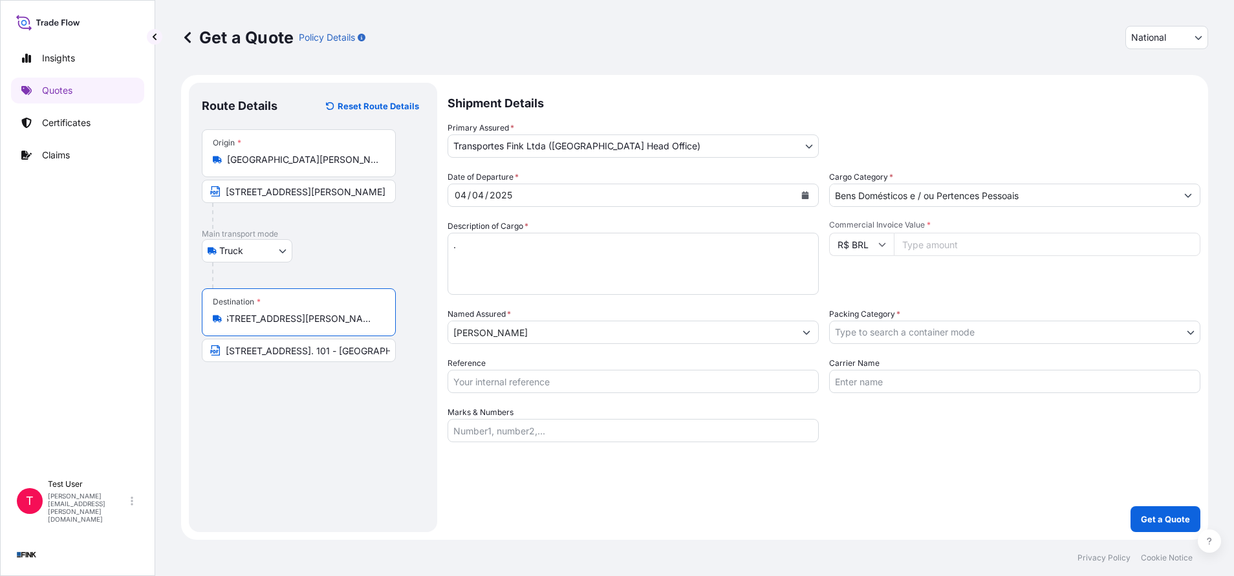
type input "[STREET_ADDRESS][PERSON_NAME]"
click at [278, 358] on input "[STREET_ADDRESS]. 101 - [GEOGRAPHIC_DATA] - CEP: 29015-280" at bounding box center [299, 350] width 194 height 23
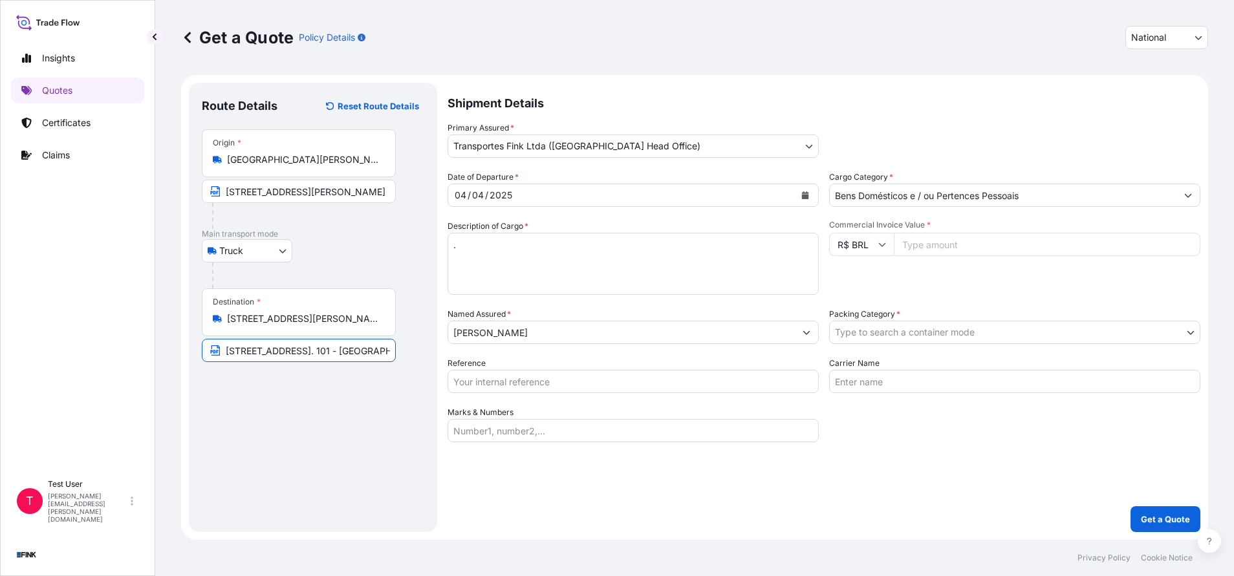
paste input "[PERSON_NAME], 383 - Itararé - CEP: 29047-54"
type input "[STREET_ADDRESS][PERSON_NAME]"
click at [992, 248] on input "Commercial Invoice Value *" at bounding box center [1047, 244] width 307 height 23
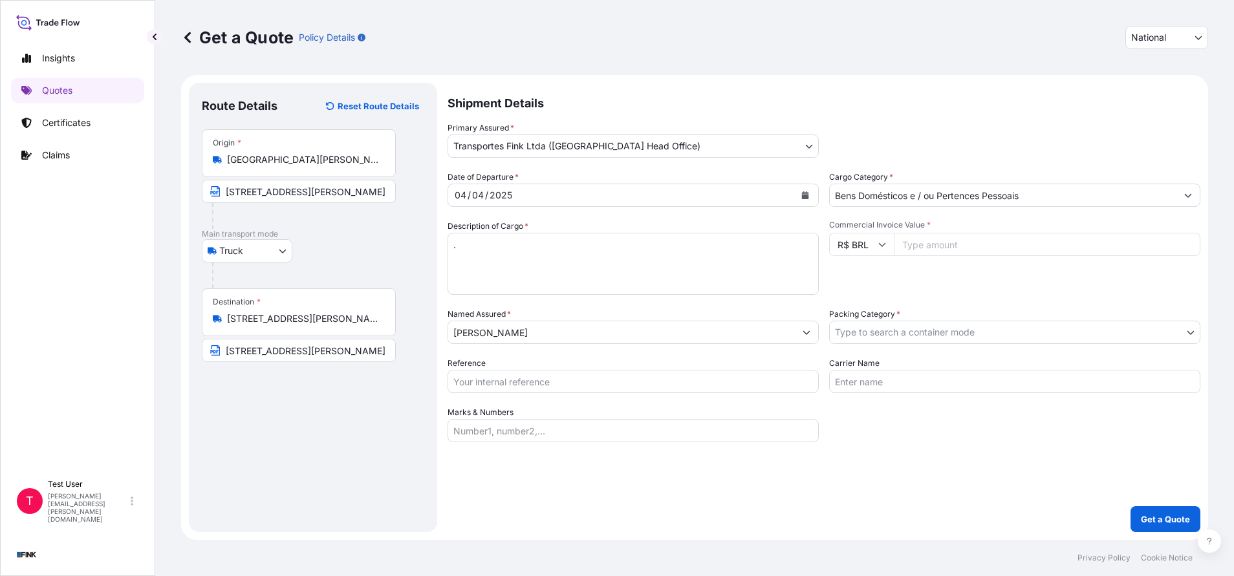
paste input "15000.00"
type input "15000.00"
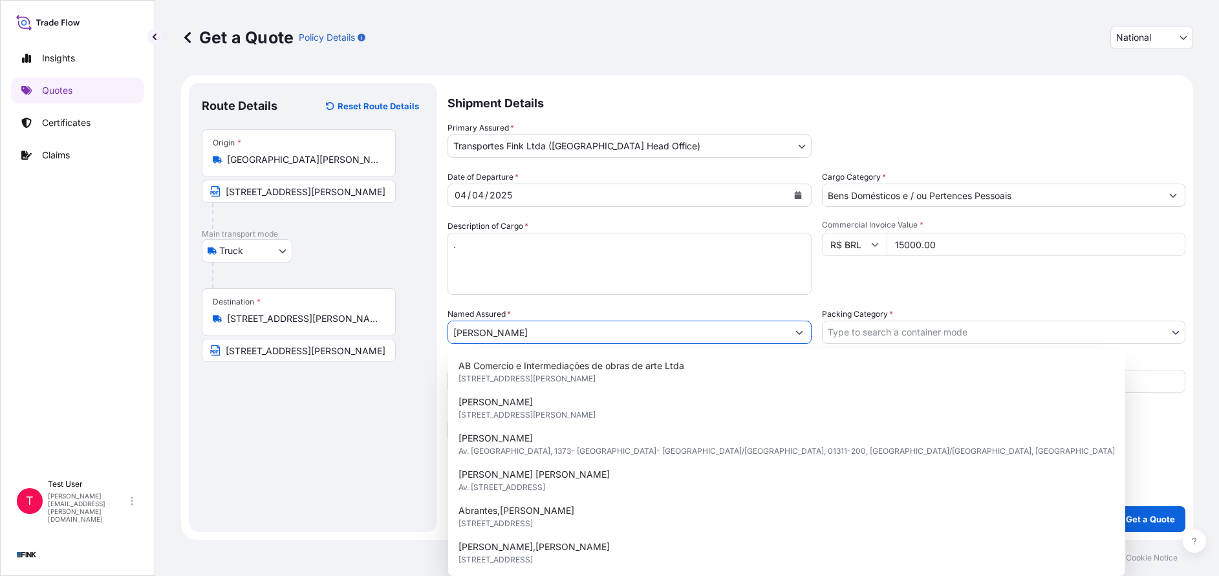
drag, startPoint x: 545, startPoint y: 331, endPoint x: 371, endPoint y: 327, distance: 173.4
click at [371, 327] on form "Route Details Reset Route Details Place of loading Road / [GEOGRAPHIC_DATA] / I…" at bounding box center [687, 307] width 1012 height 465
paste input "[PERSON_NAME]"
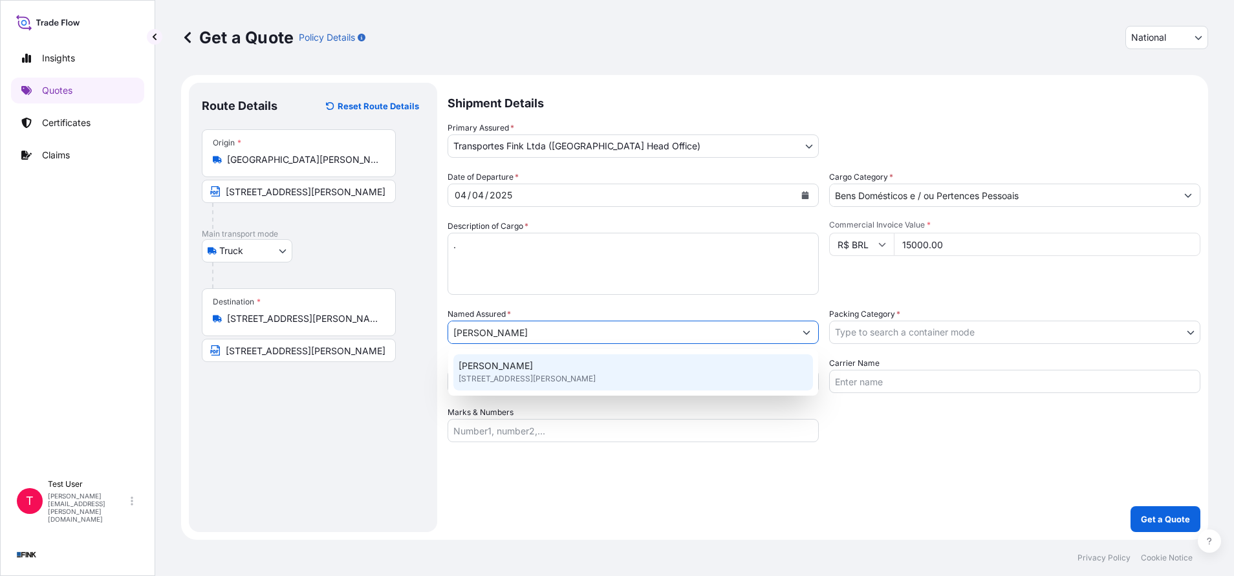
click at [490, 369] on span "[PERSON_NAME]" at bounding box center [496, 366] width 74 height 13
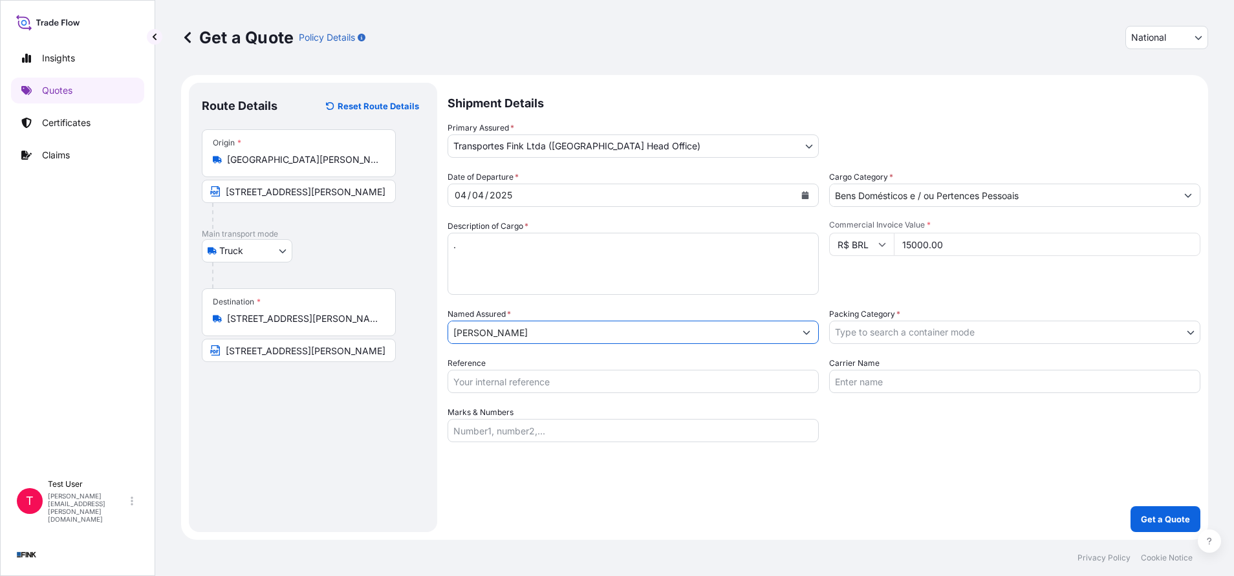
type input "[PERSON_NAME]"
click at [913, 327] on body "12 options available. 0 options available. 1 option available. Insights Quotes …" at bounding box center [617, 288] width 1234 height 576
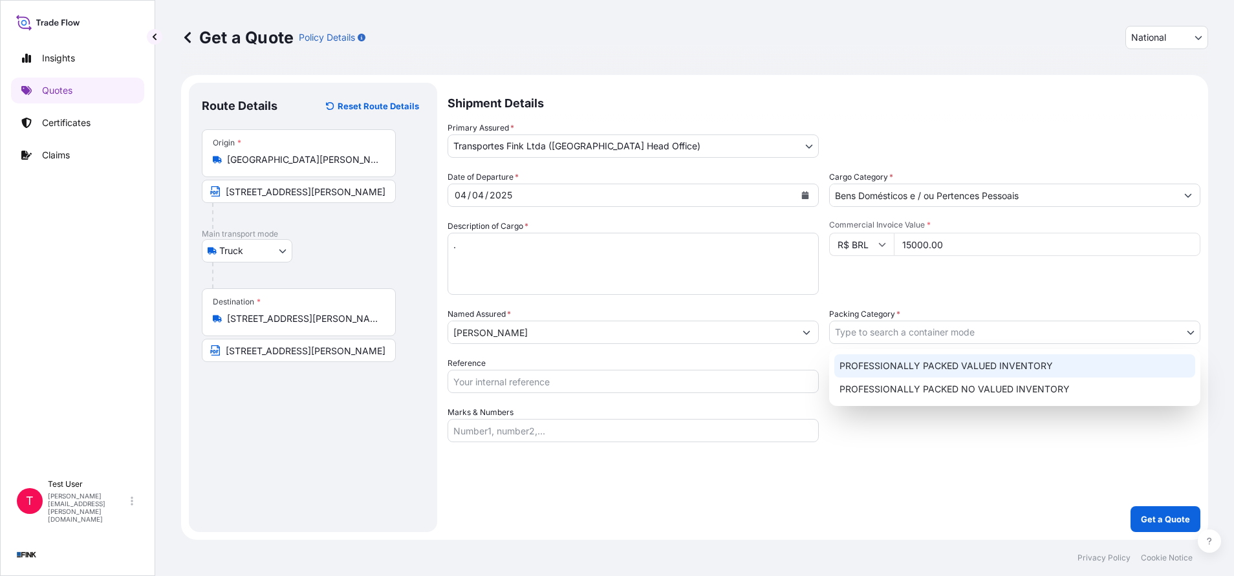
click at [867, 362] on div "PROFESSIONALLY PACKED VALUED INVENTORY" at bounding box center [1014, 365] width 361 height 23
select select "11"
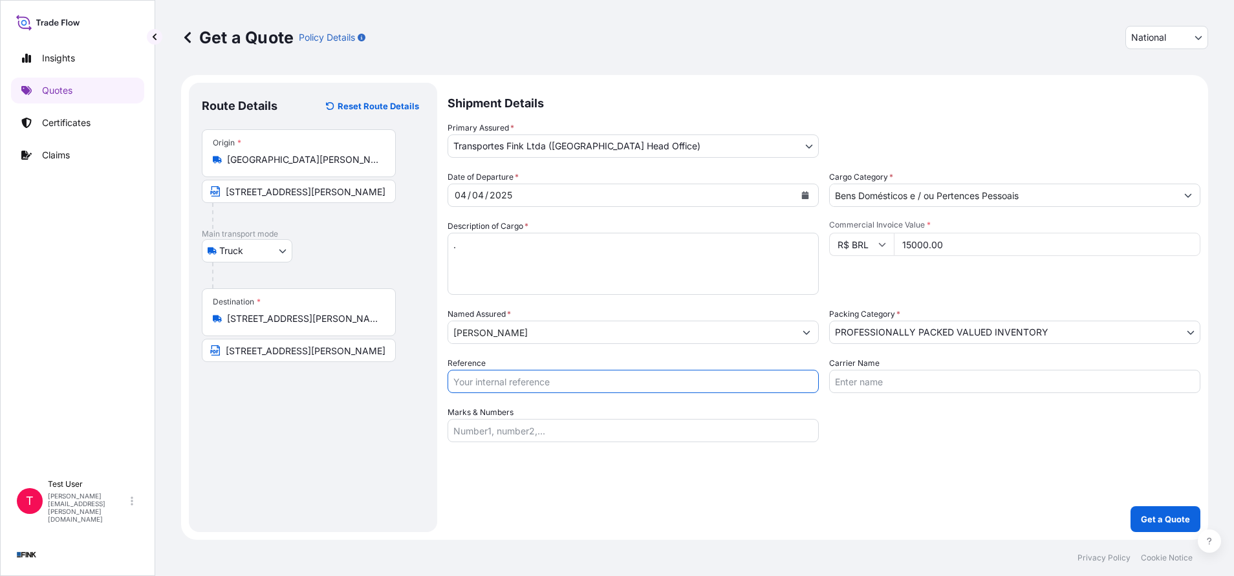
click at [654, 386] on input "Reference" at bounding box center [633, 381] width 371 height 23
paste input "08N-0048/24"
type input "08N-0048/24"
click at [1164, 511] on button "Get a Quote" at bounding box center [1166, 519] width 70 height 26
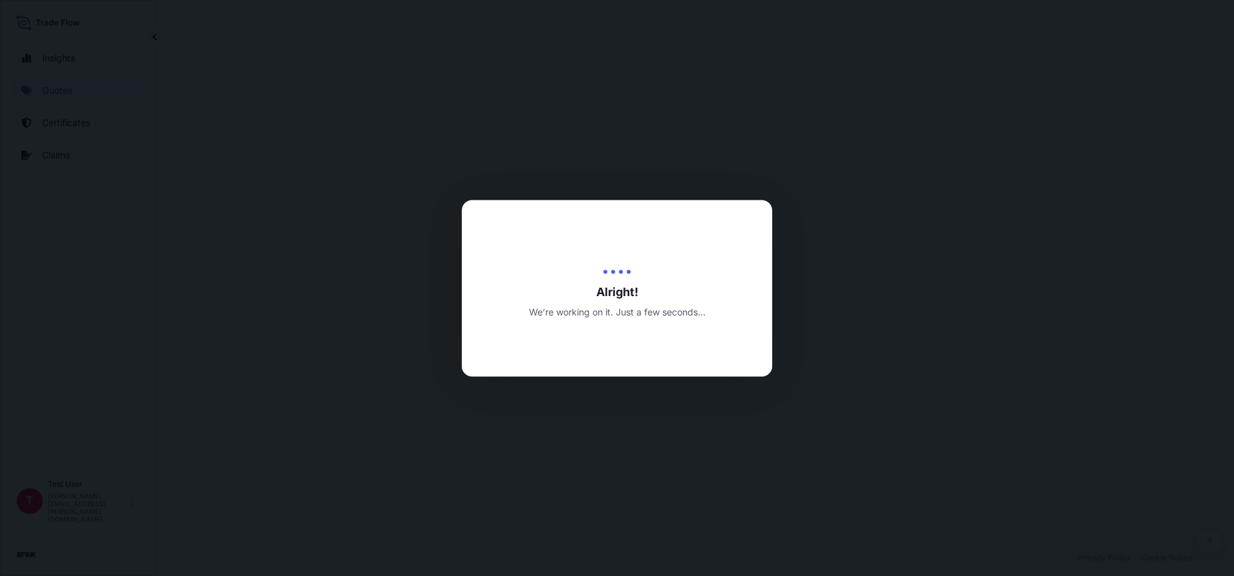
select select "Truck"
select select "31747"
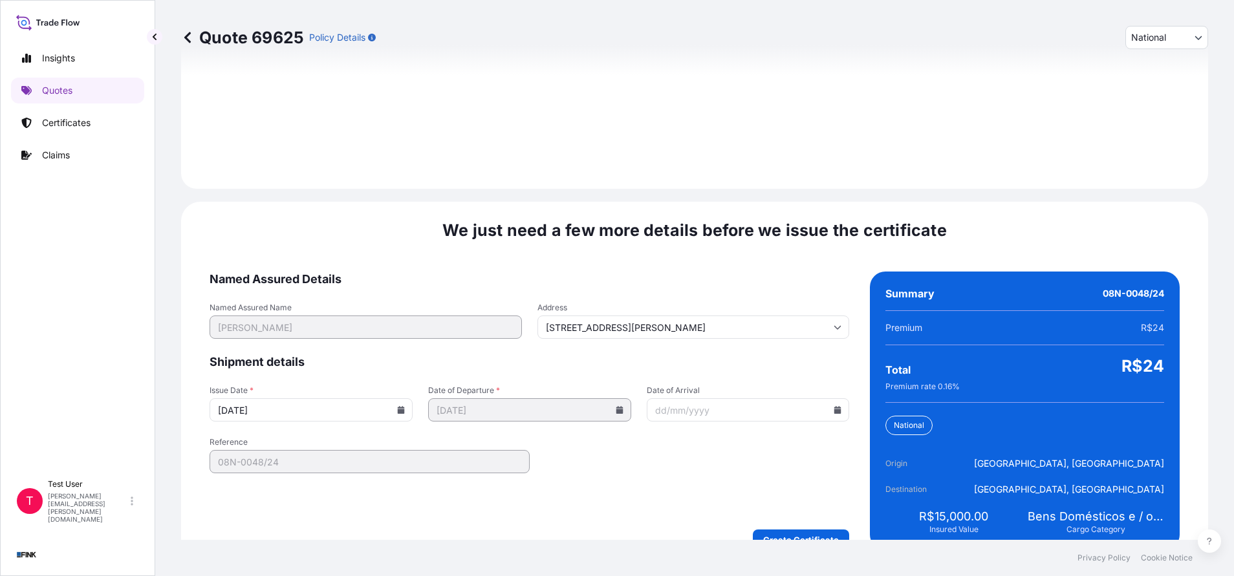
scroll to position [1486, 0]
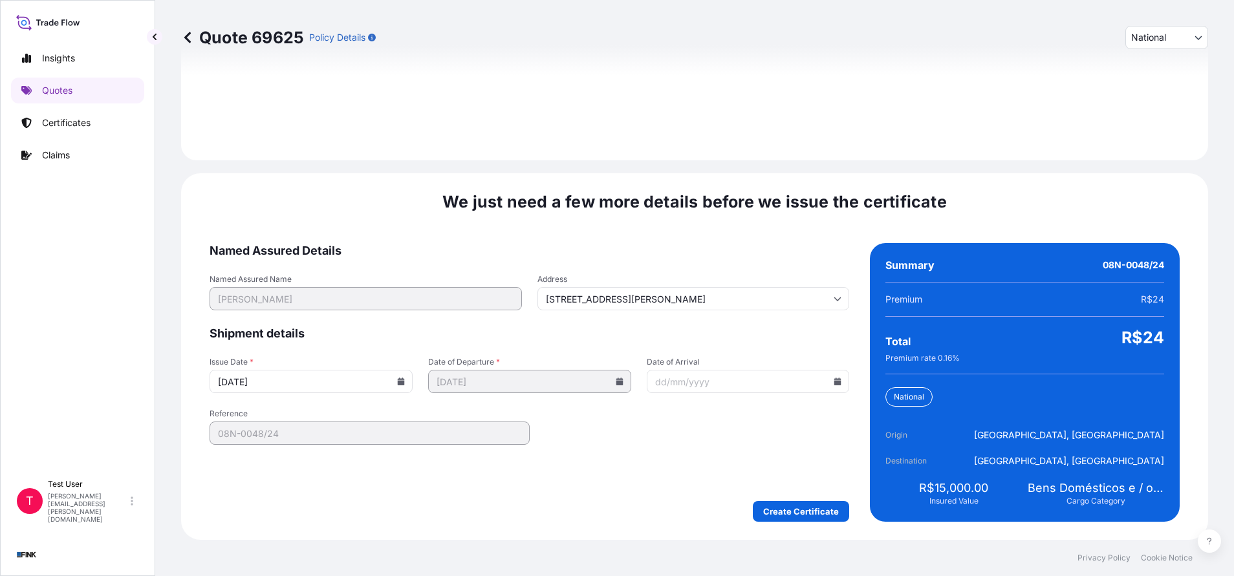
click at [399, 386] on input "[DATE]" at bounding box center [311, 381] width 203 height 23
click at [398, 384] on icon at bounding box center [401, 382] width 7 height 8
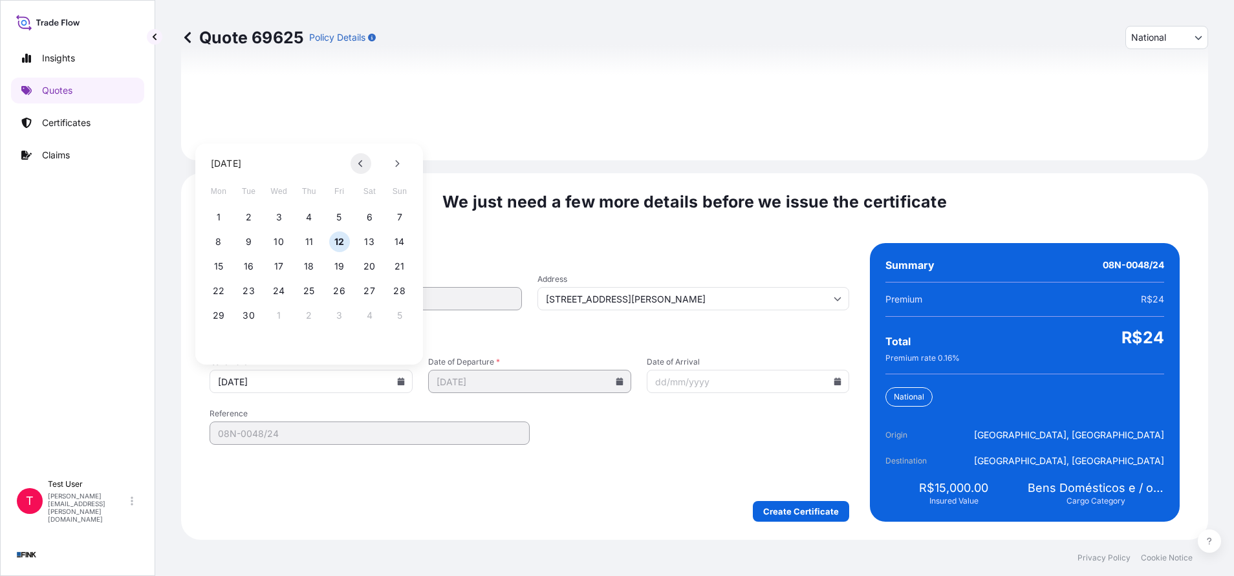
click at [355, 165] on button at bounding box center [361, 163] width 21 height 21
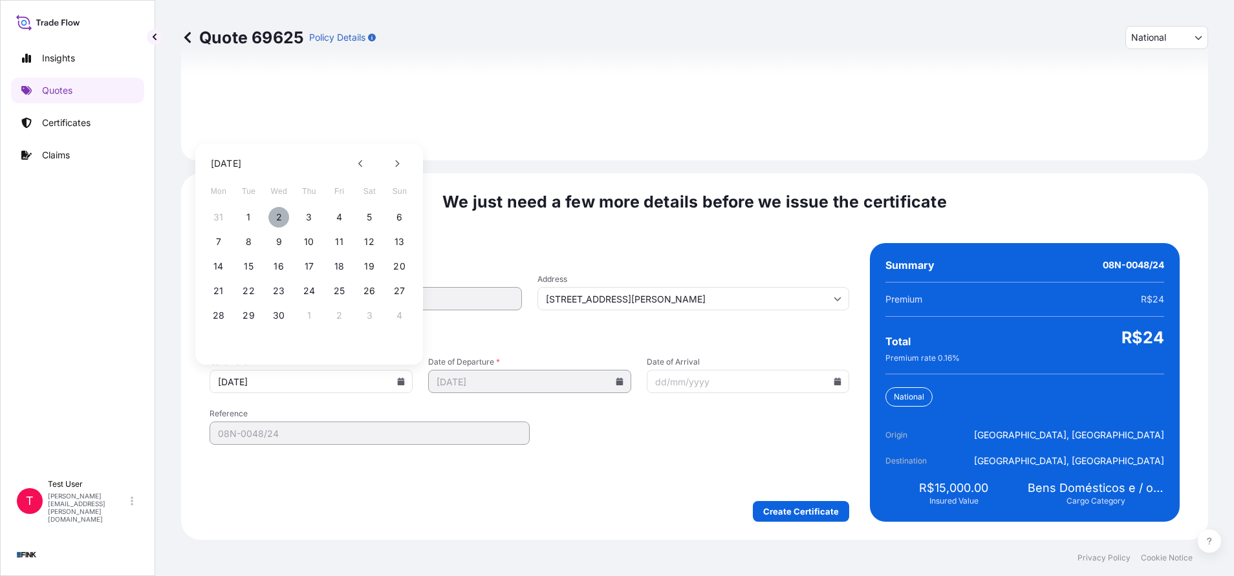
click at [277, 215] on button "2" at bounding box center [278, 217] width 21 height 21
type input "[DATE]"
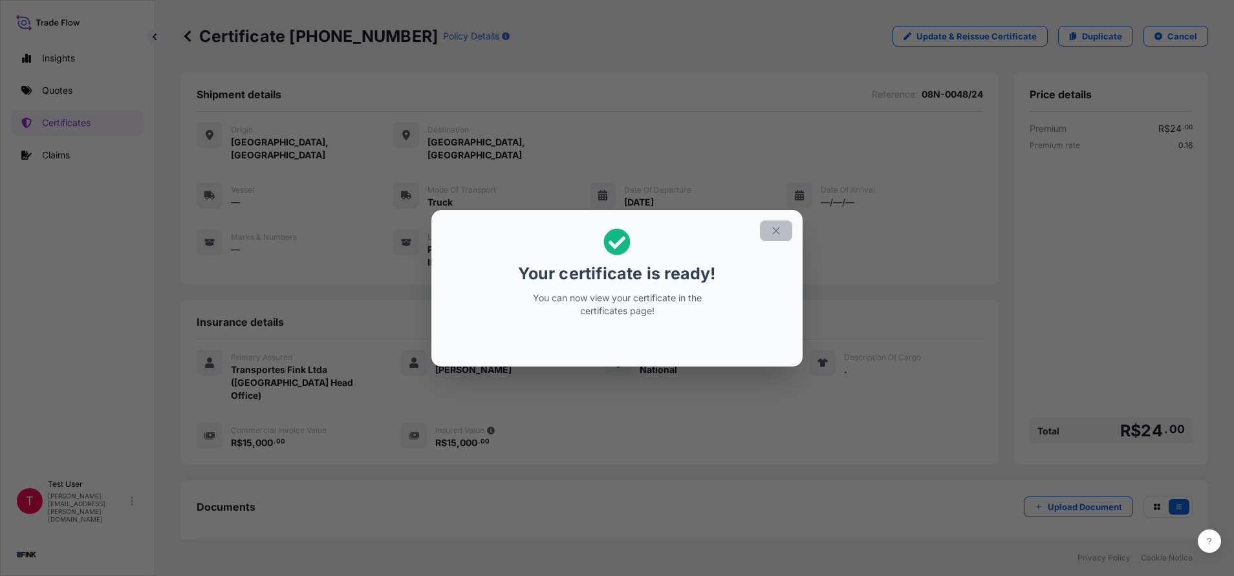
click at [773, 228] on icon "button" at bounding box center [776, 231] width 12 height 12
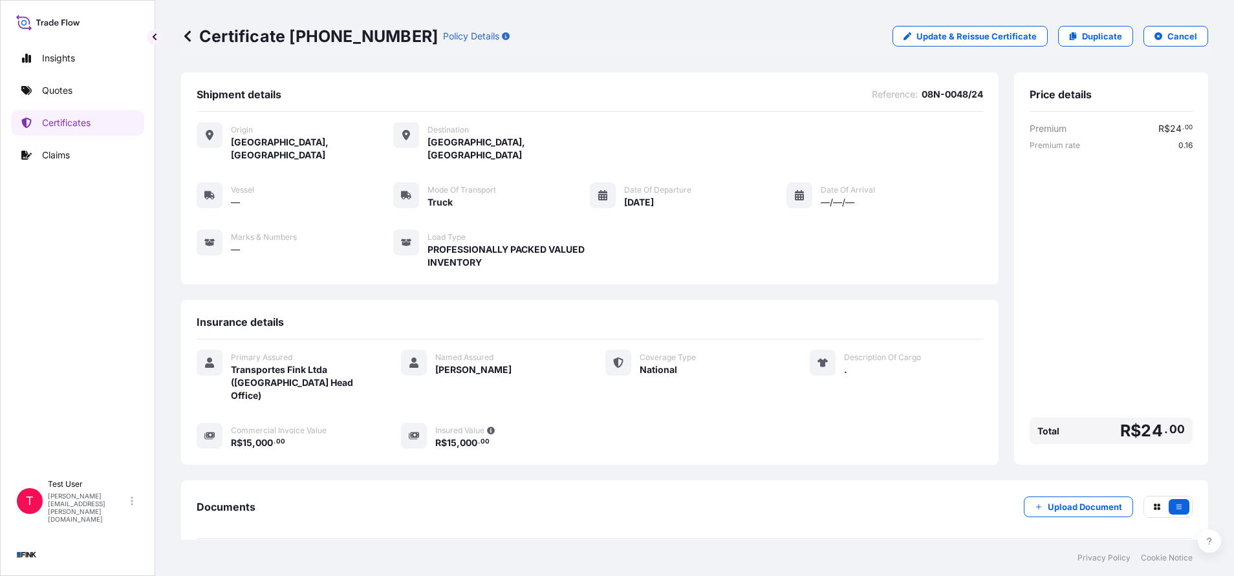
click at [360, 66] on div "Certificate [PHONE_NUMBER] Policy Details Update & Reissue Certificate Duplicat…" at bounding box center [694, 36] width 1027 height 72
drag, startPoint x: 376, startPoint y: 34, endPoint x: 294, endPoint y: 39, distance: 82.3
click at [294, 39] on p "Certificate [PHONE_NUMBER]" at bounding box center [309, 36] width 257 height 21
click at [1082, 36] on p "Duplicate" at bounding box center [1102, 36] width 40 height 13
select select "national"
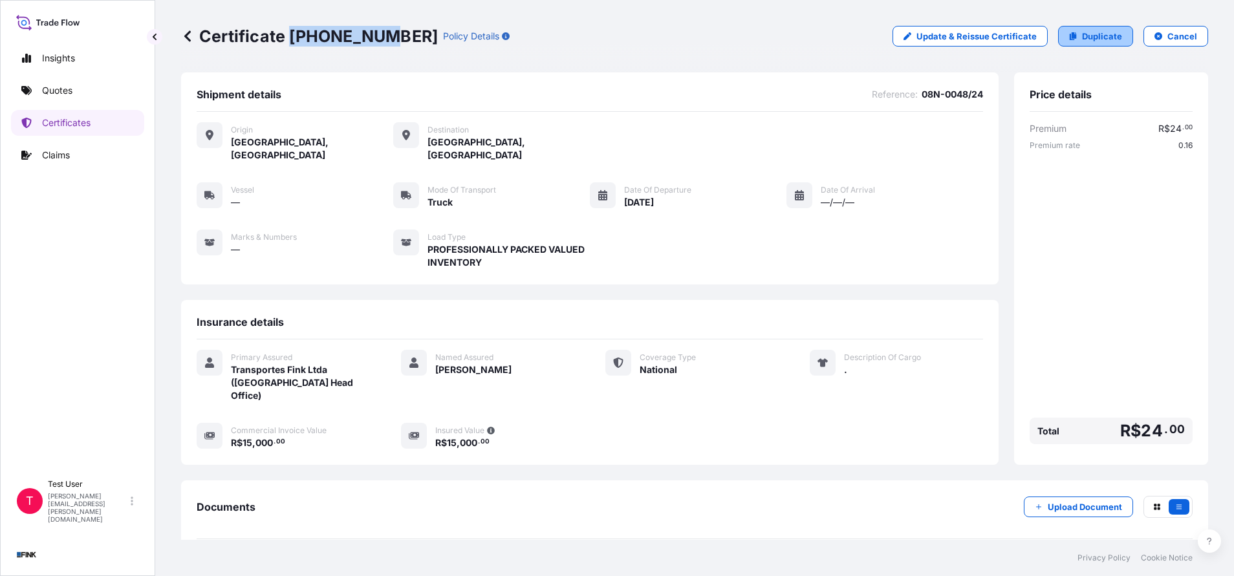
select select "Truck"
select select "31747"
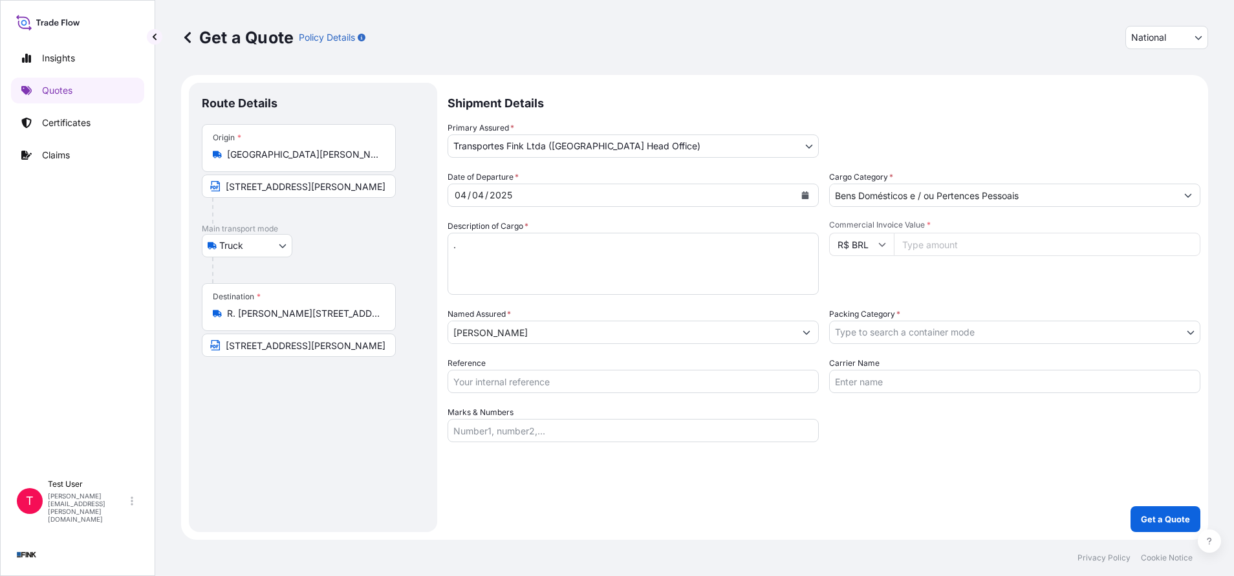
click at [309, 306] on div "Destination * R. [PERSON_NAME][STREET_ADDRESS]" at bounding box center [299, 307] width 194 height 48
click at [309, 307] on input "R. [PERSON_NAME][STREET_ADDRESS]" at bounding box center [303, 313] width 153 height 13
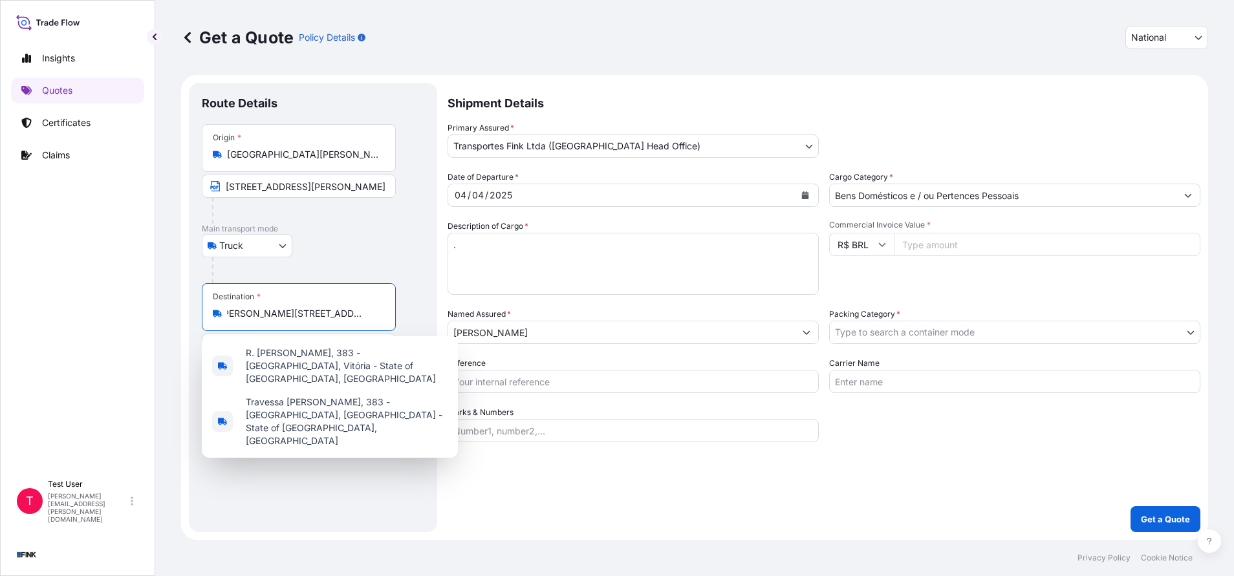
click at [309, 306] on div "Destination * R. [PERSON_NAME][STREET_ADDRESS]" at bounding box center [299, 307] width 194 height 48
click at [309, 307] on input "R. [PERSON_NAME][STREET_ADDRESS]" at bounding box center [303, 313] width 153 height 13
click at [309, 306] on div "Destination * R. [PERSON_NAME][STREET_ADDRESS]" at bounding box center [299, 307] width 194 height 48
click at [309, 307] on input "R. [PERSON_NAME][STREET_ADDRESS]" at bounding box center [303, 313] width 153 height 13
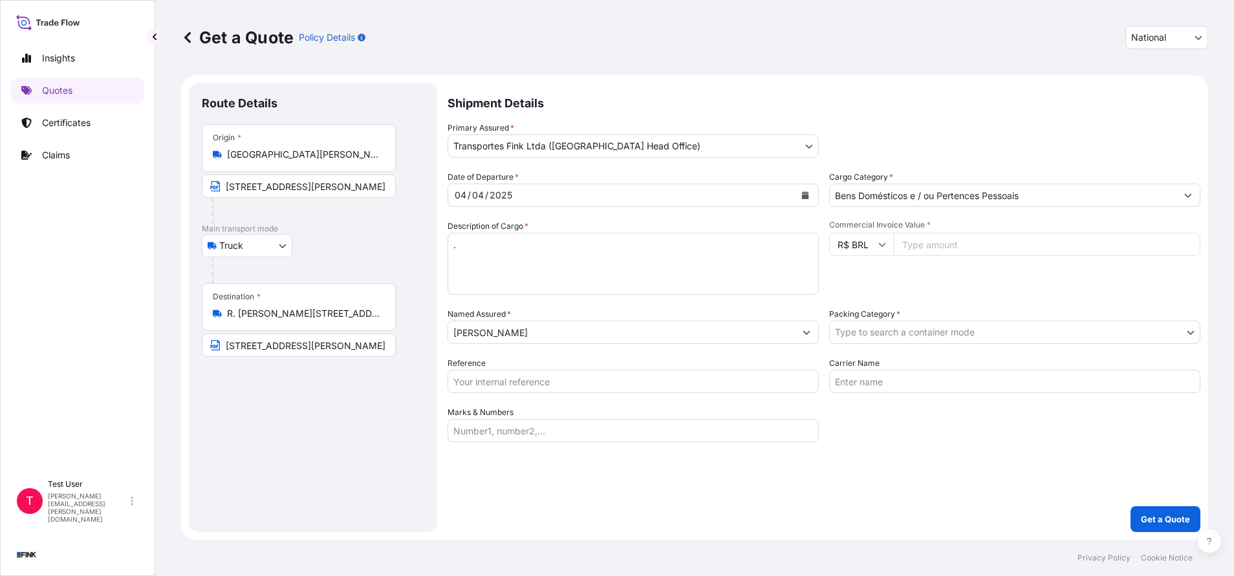
click at [305, 309] on input "R. [PERSON_NAME][STREET_ADDRESS]" at bounding box center [303, 313] width 153 height 13
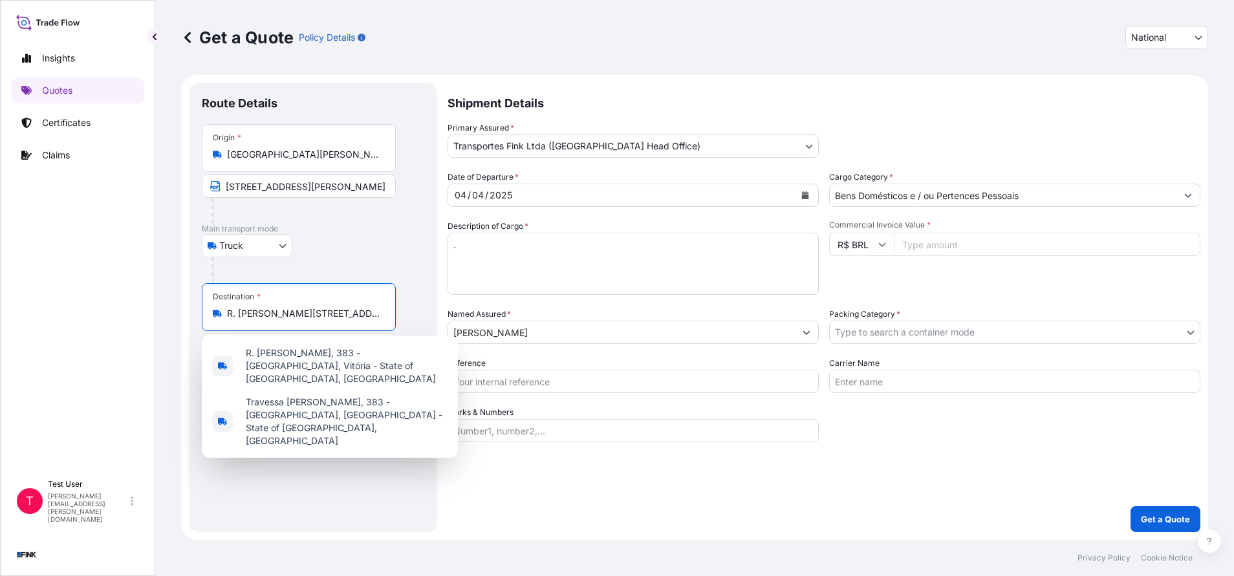
click at [305, 309] on input "R. [PERSON_NAME][STREET_ADDRESS]" at bounding box center [303, 313] width 153 height 13
paste input "ua da Grécia, 205 apto. 1501 - [PERSON_NAME] - CEP: 29057-660"
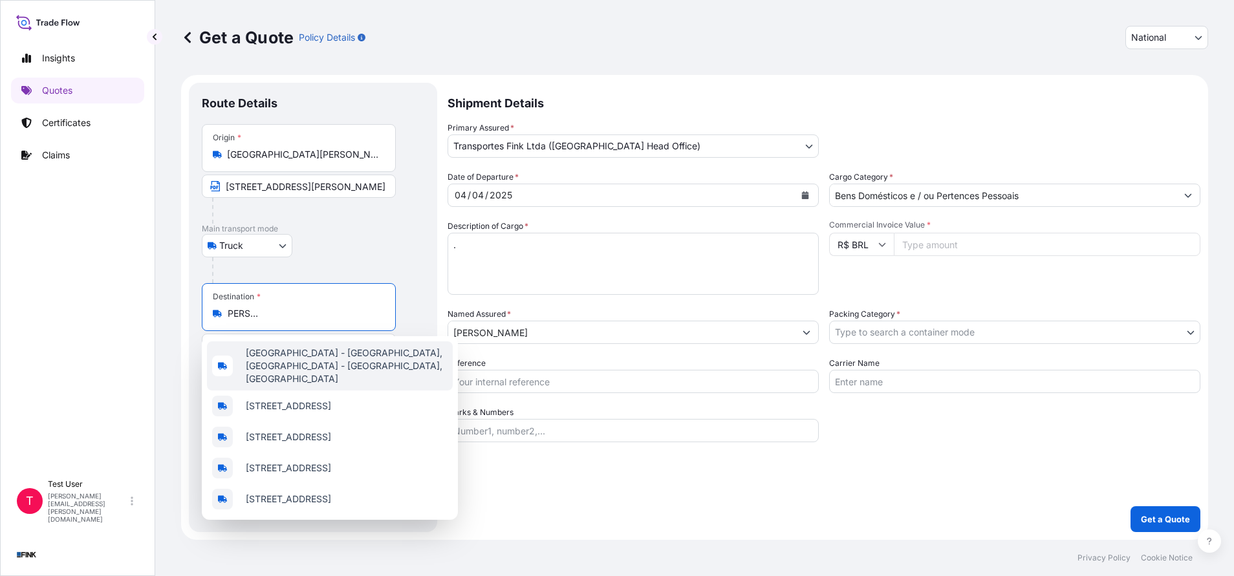
click at [274, 362] on span "[GEOGRAPHIC_DATA] - [GEOGRAPHIC_DATA], [GEOGRAPHIC_DATA] - [GEOGRAPHIC_DATA], […" at bounding box center [347, 366] width 202 height 39
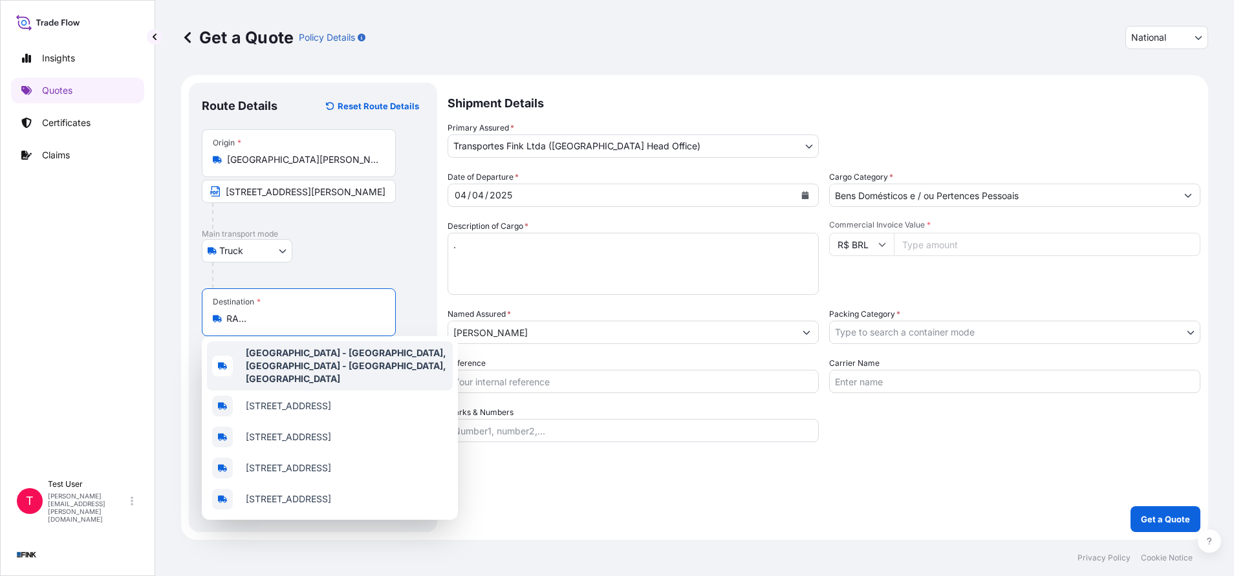
scroll to position [0, 112]
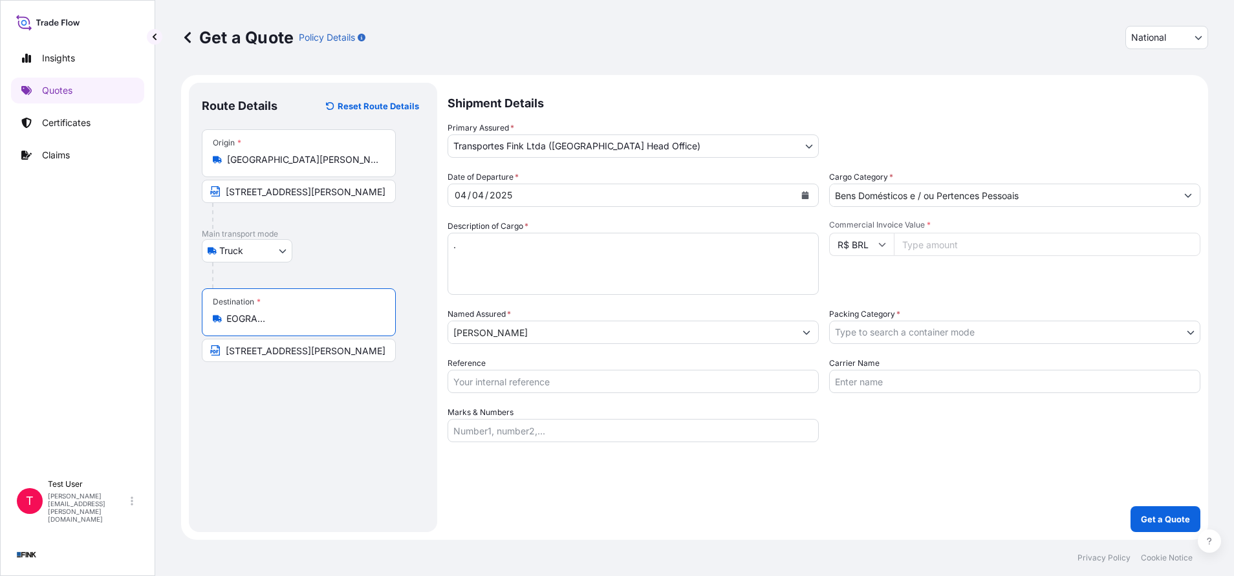
type input "[GEOGRAPHIC_DATA] - [GEOGRAPHIC_DATA], [GEOGRAPHIC_DATA] - [GEOGRAPHIC_DATA], […"
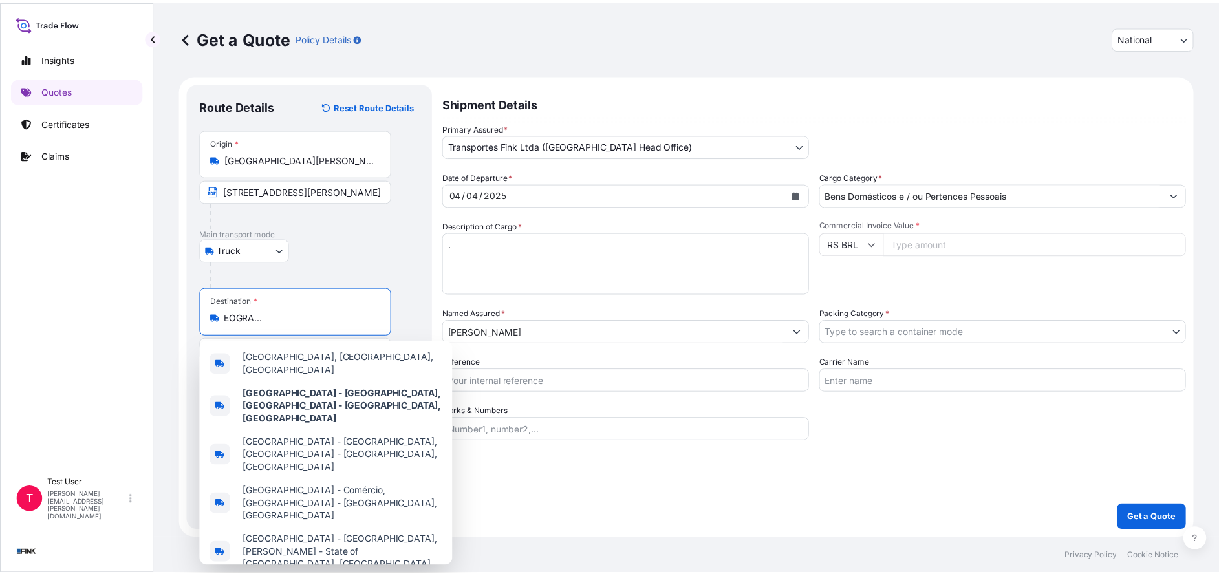
scroll to position [0, 0]
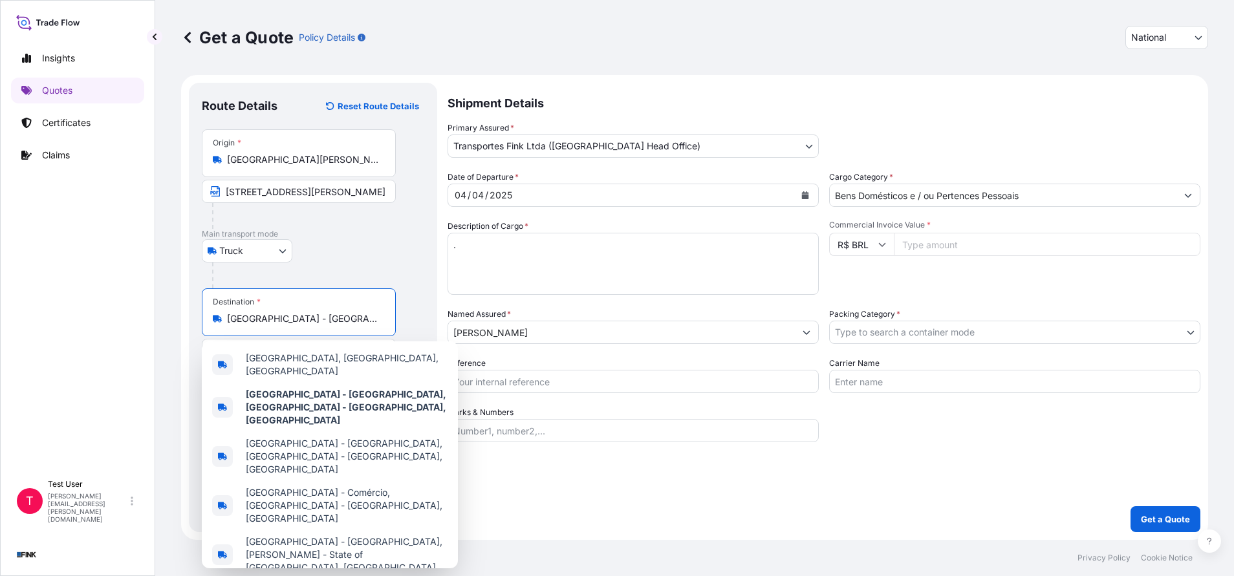
click at [946, 249] on input "Commercial Invoice Value *" at bounding box center [1047, 244] width 307 height 23
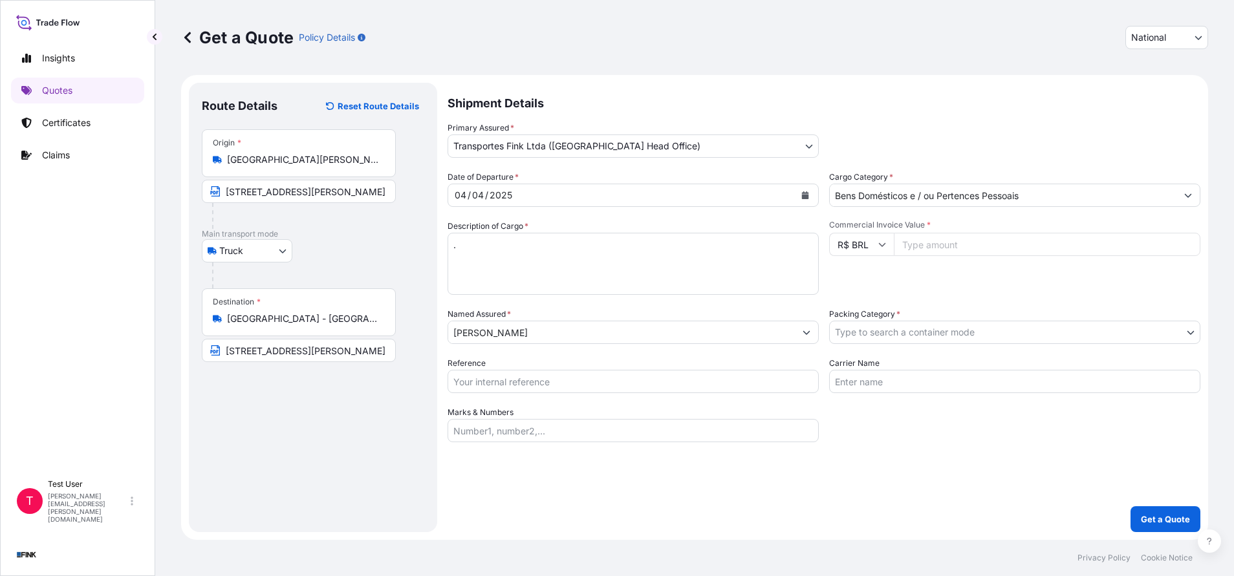
paste input "26000.00"
type input "26000.00"
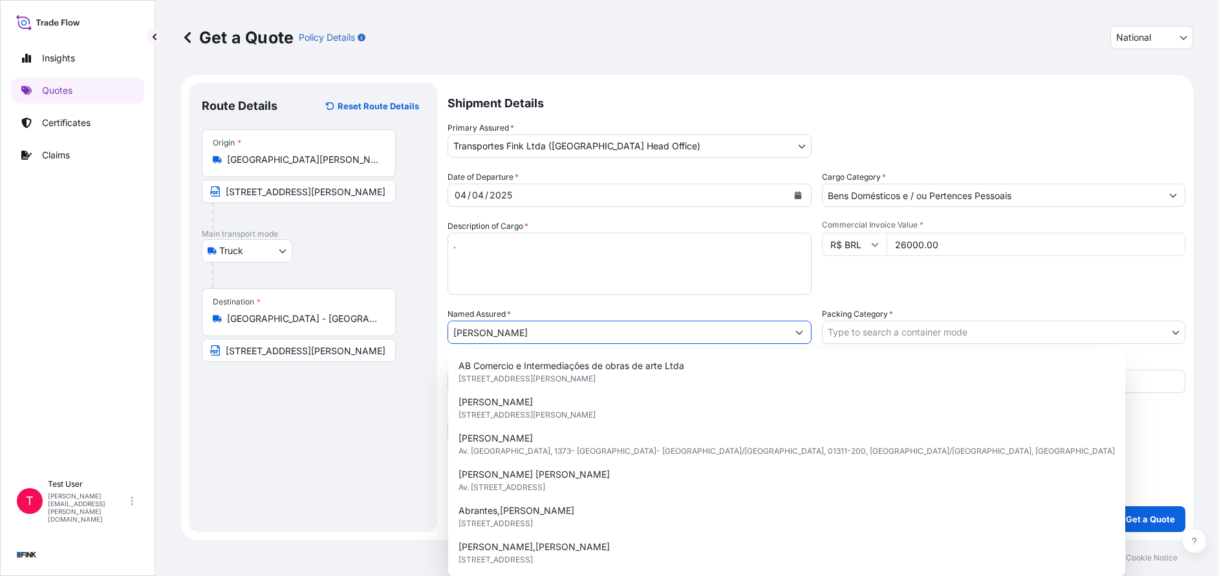
drag, startPoint x: 561, startPoint y: 329, endPoint x: 338, endPoint y: 345, distance: 223.7
click at [338, 345] on form "Route Details Reset Route Details Place of loading Road / [GEOGRAPHIC_DATA] / I…" at bounding box center [687, 307] width 1012 height 465
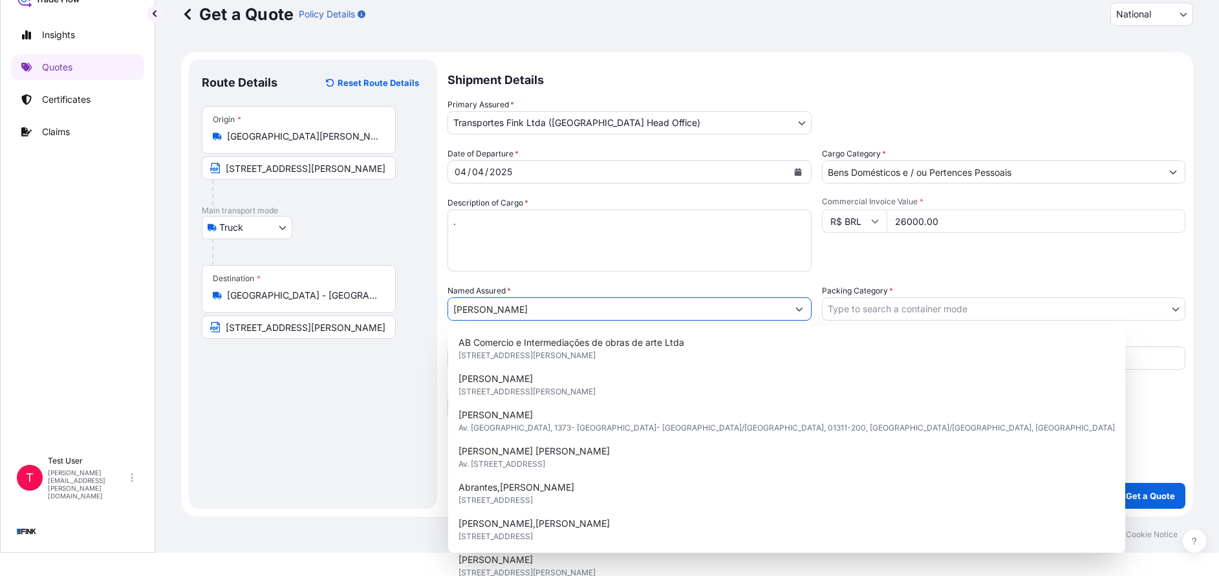
paste input "[PERSON_NAME]"
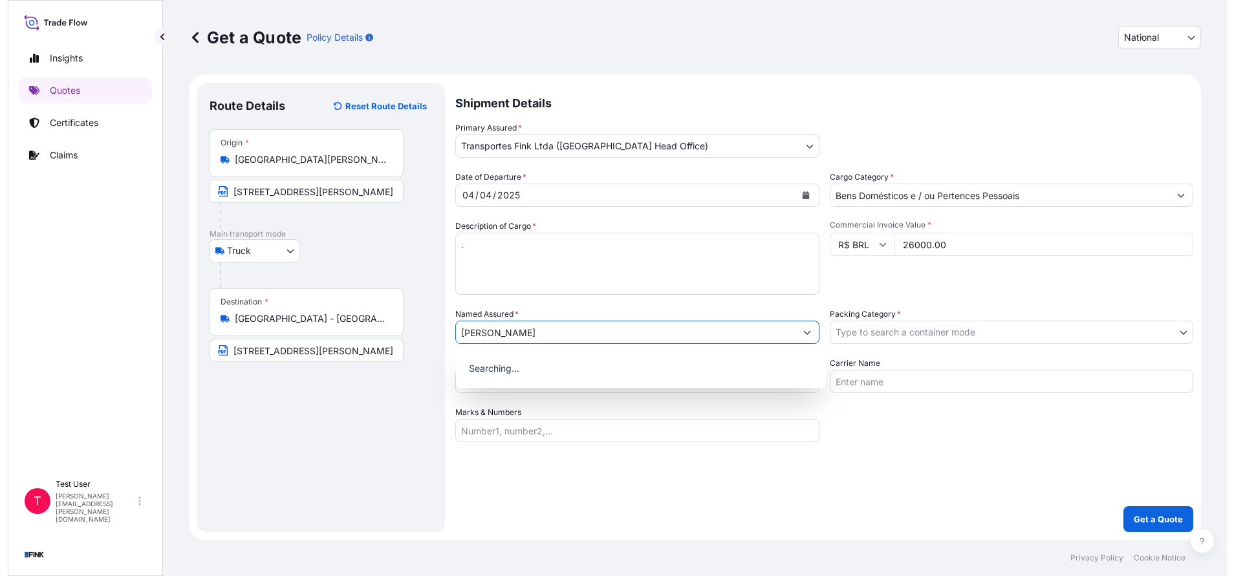
scroll to position [0, 0]
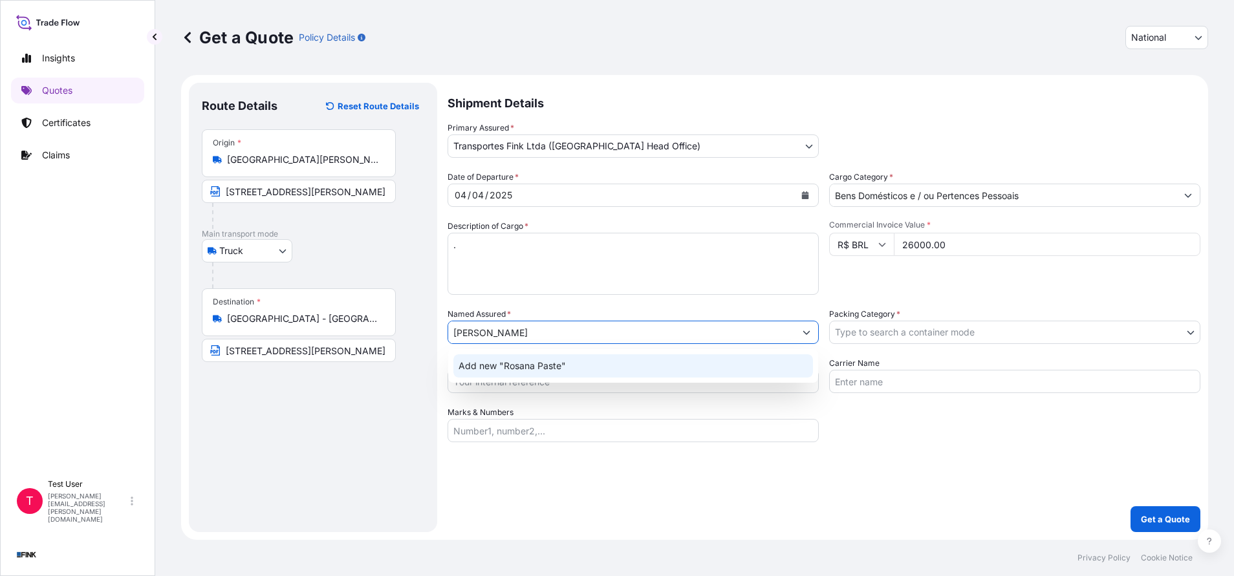
click at [486, 364] on span "Add new "Rosana Paste"" at bounding box center [512, 366] width 107 height 13
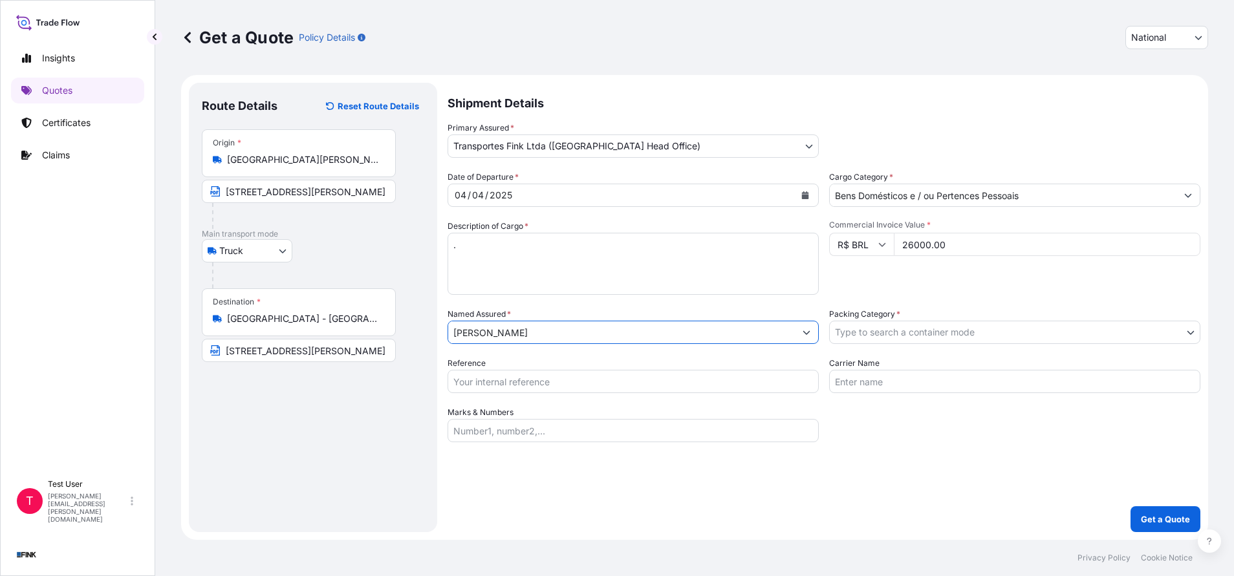
type input "[PERSON_NAME]"
click at [911, 334] on body "12 options available. 0 options available. 1 option available. Insights Quotes …" at bounding box center [617, 288] width 1234 height 576
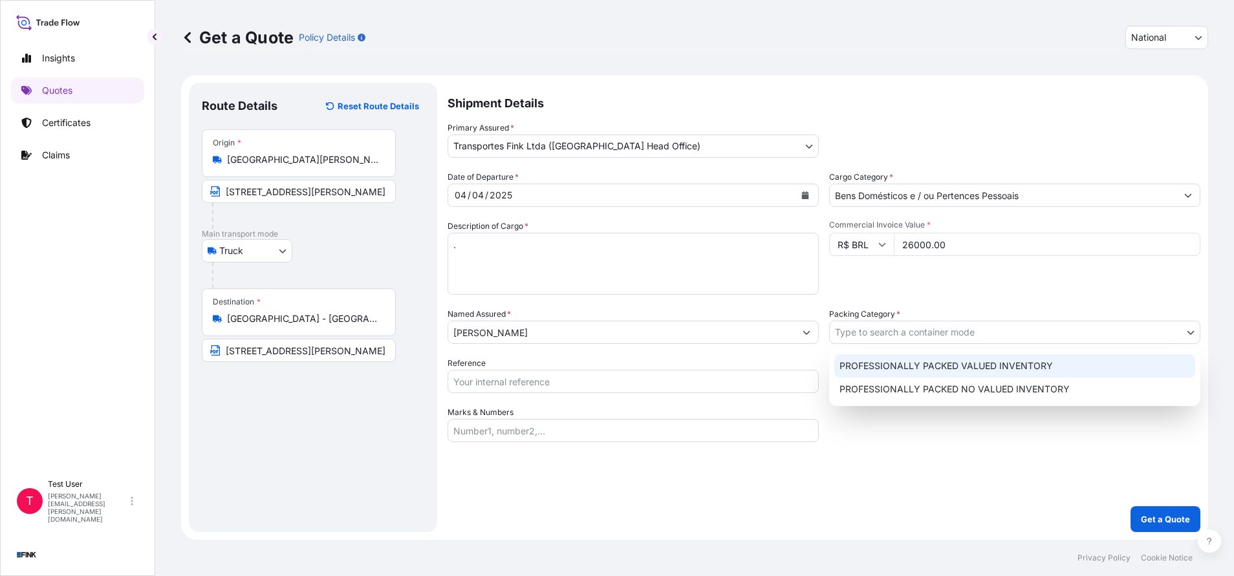
click at [872, 365] on div "PROFESSIONALLY PACKED VALUED INVENTORY" at bounding box center [1014, 365] width 361 height 23
select select "11"
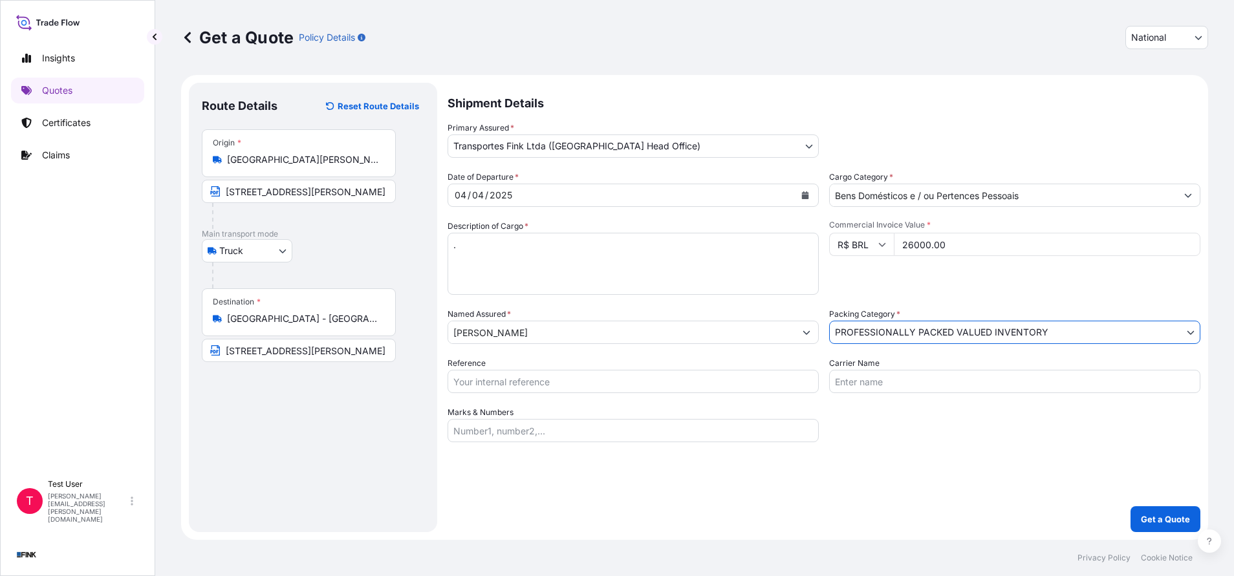
click at [713, 384] on input "Reference" at bounding box center [633, 381] width 371 height 23
paste input "08N-0048/24"
type input "08N-0048/24"
click at [1168, 521] on p "Get a Quote" at bounding box center [1165, 519] width 49 height 13
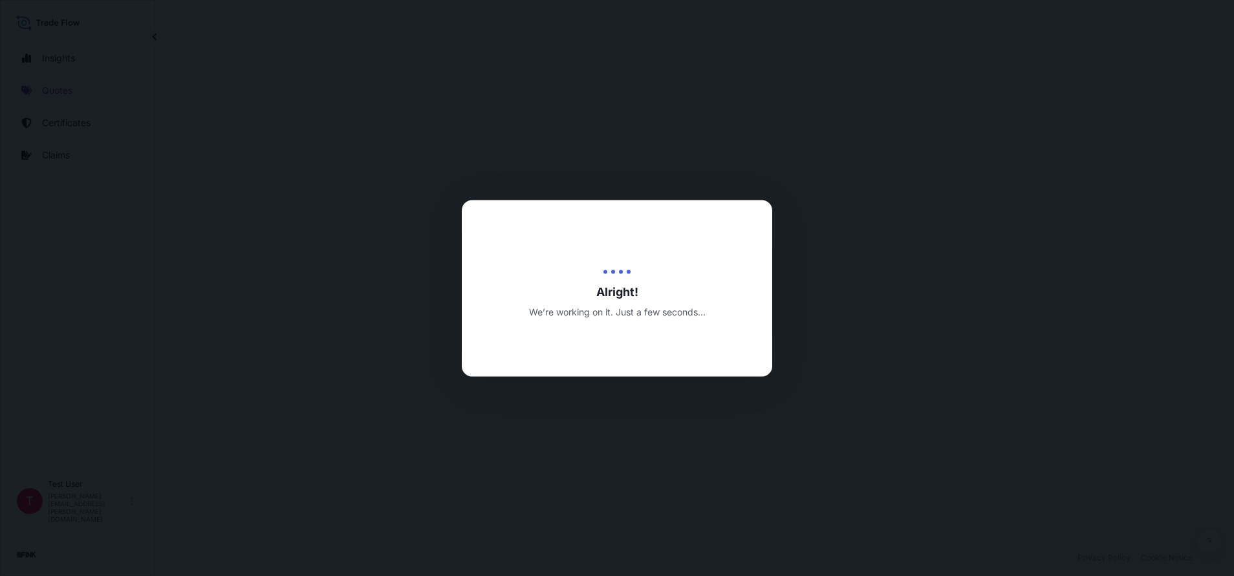
select select "Truck"
select select "31747"
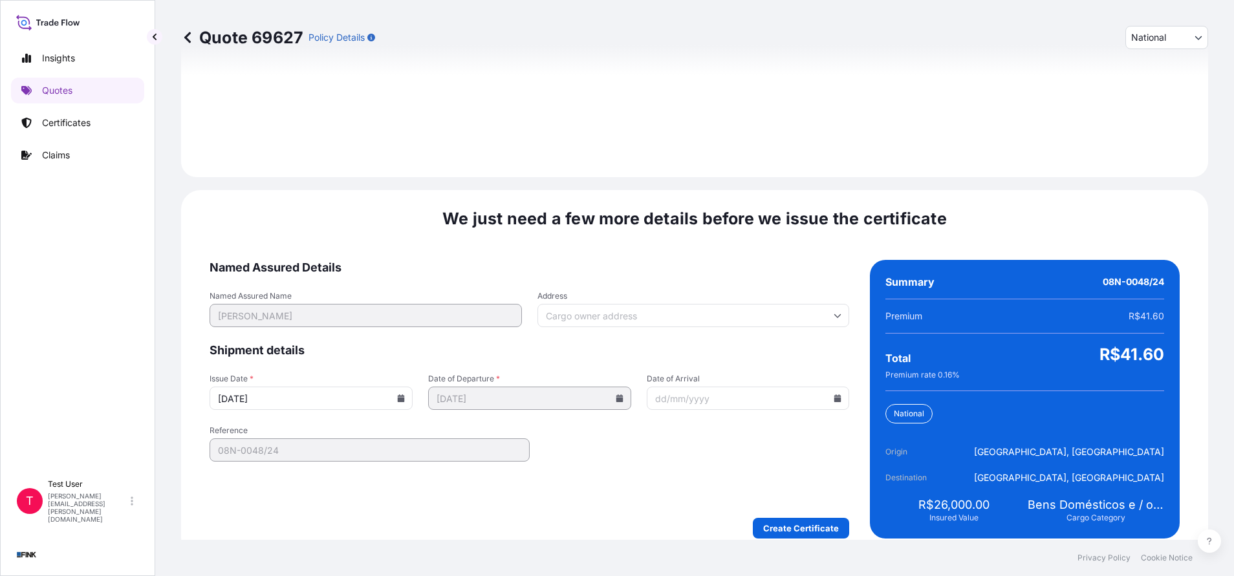
scroll to position [1486, 0]
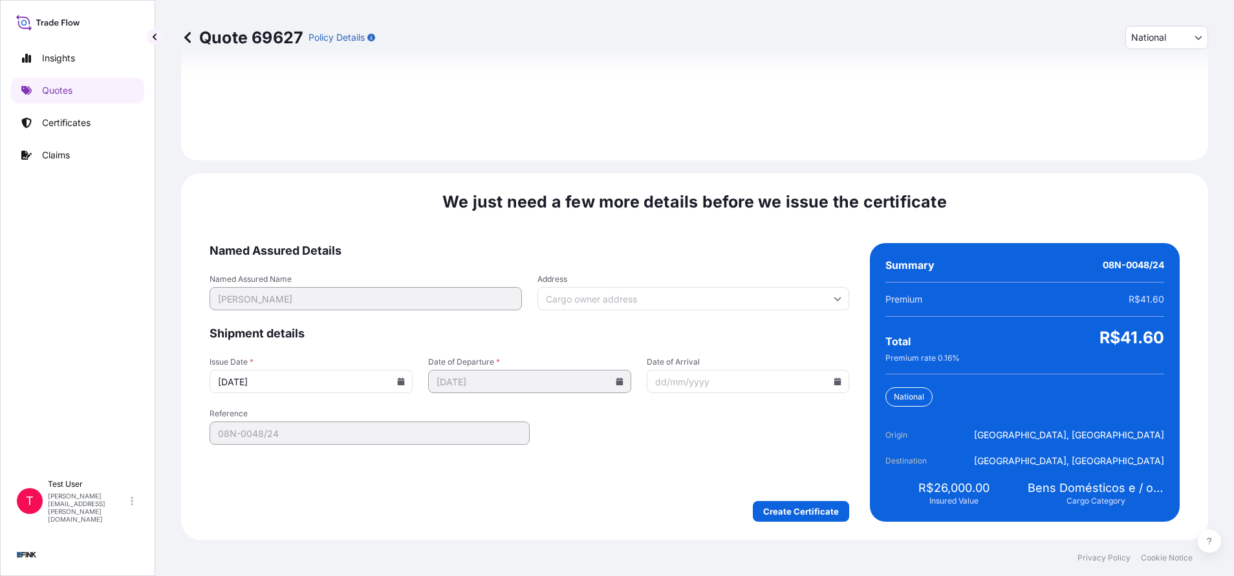
click at [679, 297] on input "Address" at bounding box center [694, 298] width 312 height 23
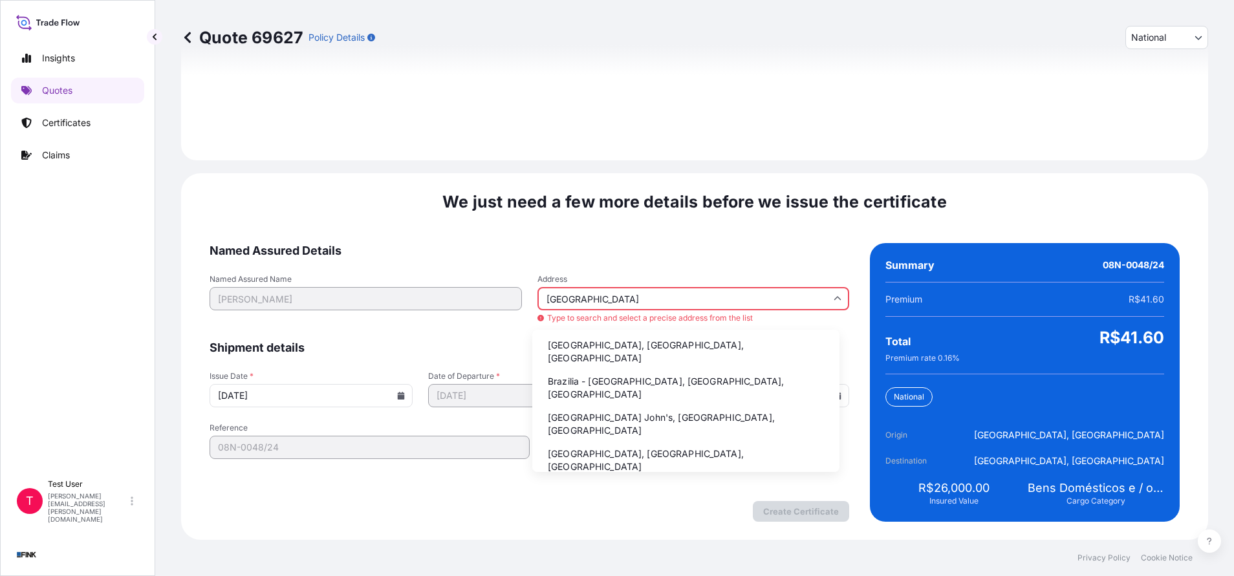
click at [561, 380] on li "Brazilia - [GEOGRAPHIC_DATA], [GEOGRAPHIC_DATA], [GEOGRAPHIC_DATA]" at bounding box center [686, 388] width 297 height 34
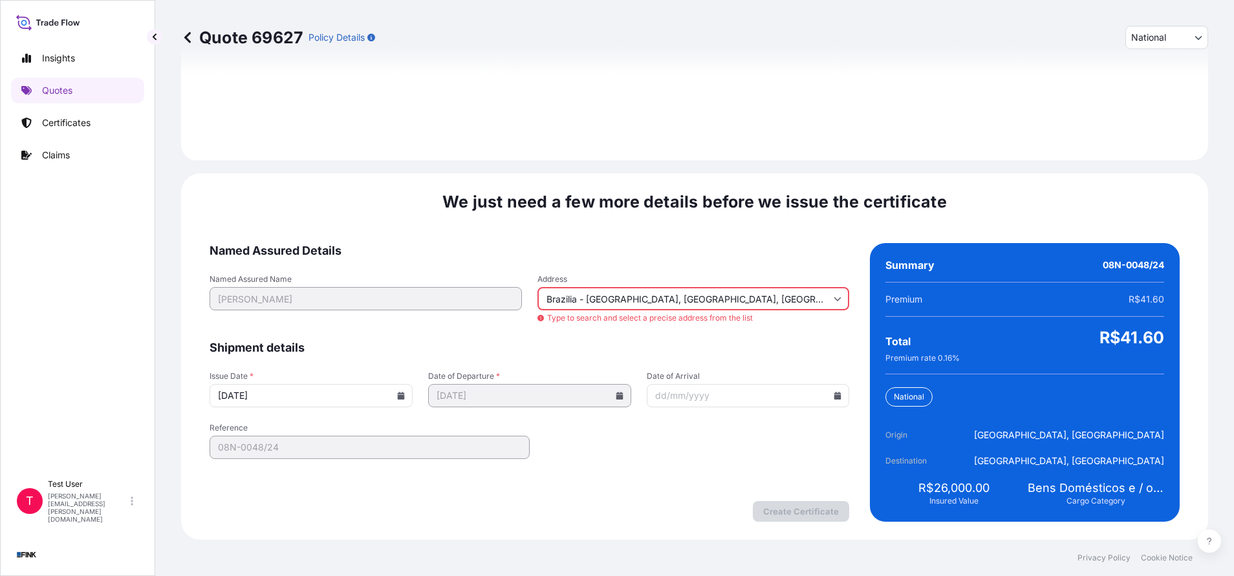
type input "[GEOGRAPHIC_DATA], [GEOGRAPHIC_DATA], [GEOGRAPHIC_DATA]"
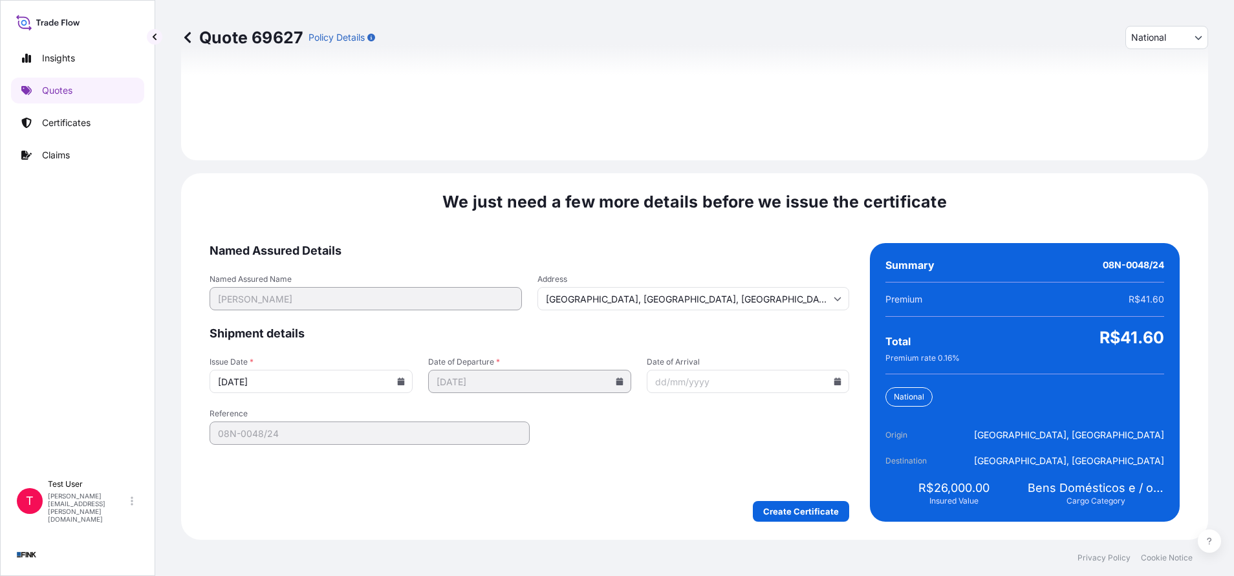
click at [398, 385] on icon at bounding box center [401, 382] width 7 height 8
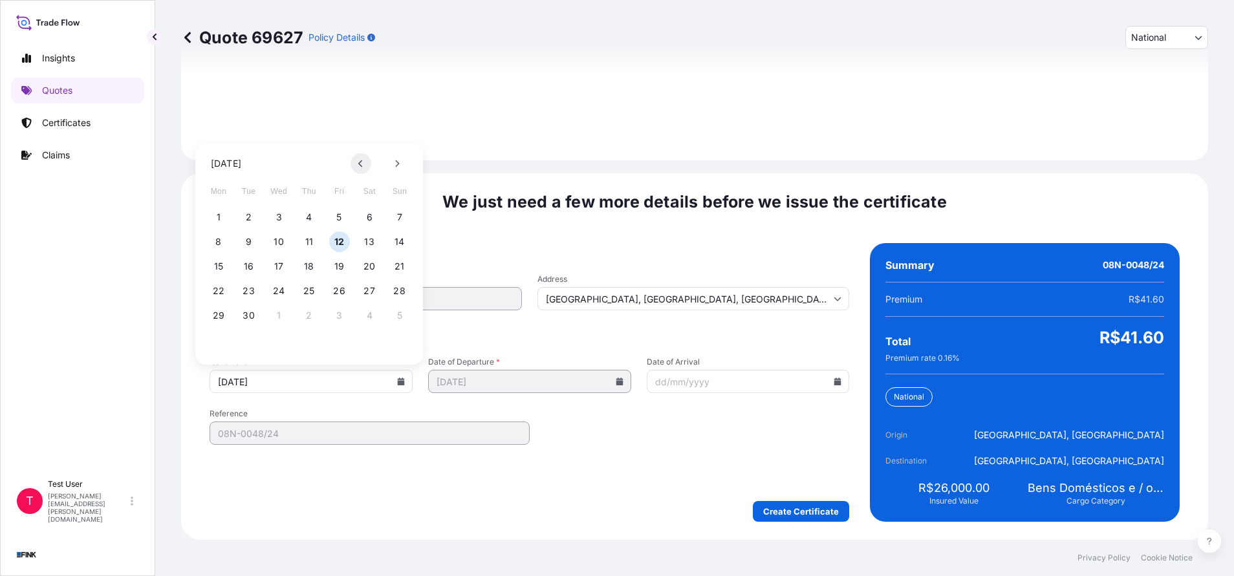
click at [362, 158] on button at bounding box center [361, 163] width 21 height 21
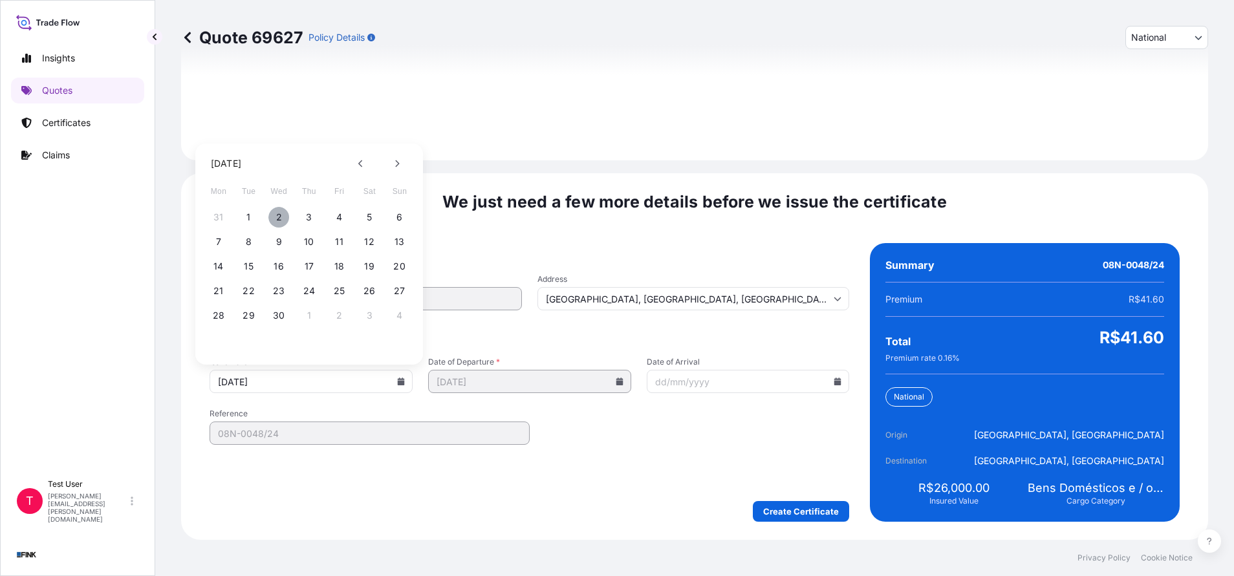
click at [277, 218] on button "2" at bounding box center [278, 217] width 21 height 21
type input "[DATE]"
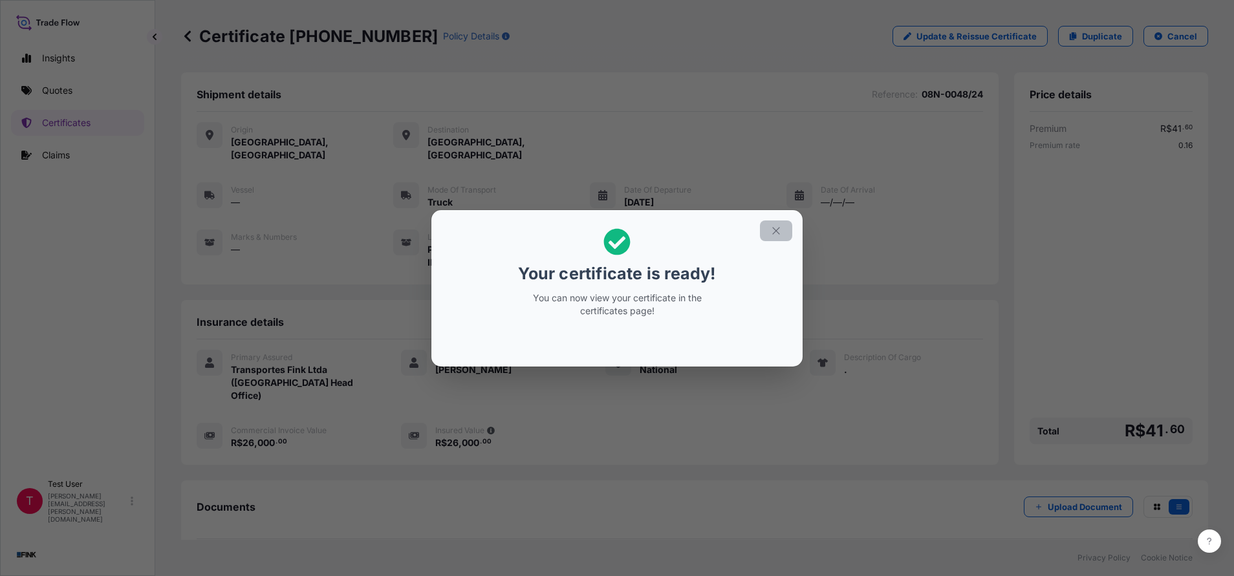
click at [777, 237] on button "button" at bounding box center [776, 231] width 32 height 21
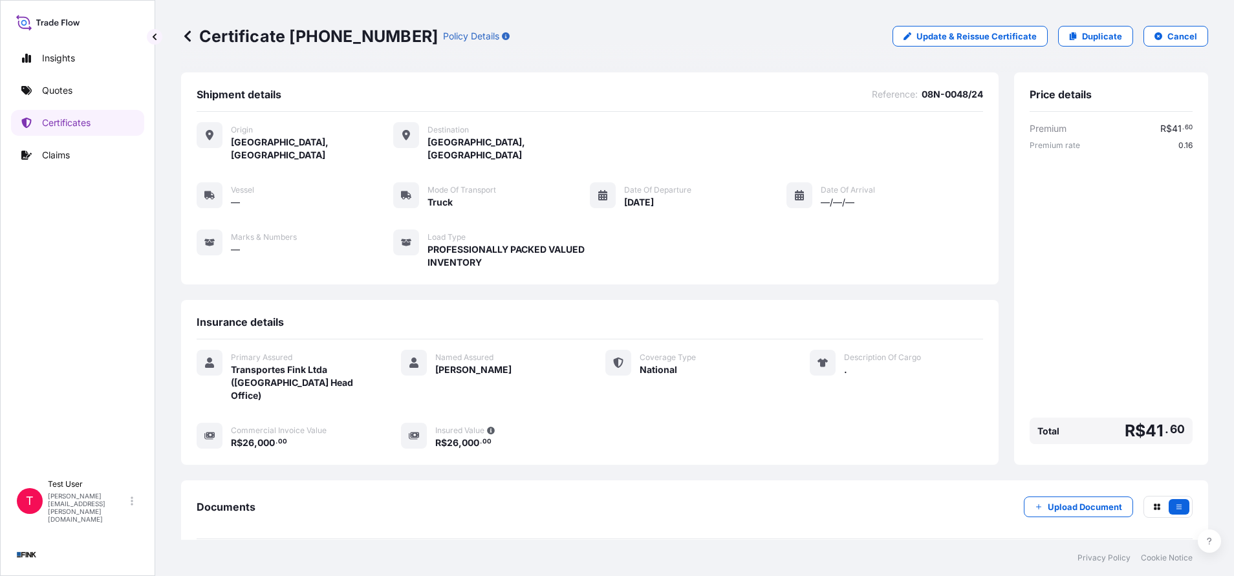
click at [413, 61] on div "Certificate [PHONE_NUMBER] Policy Details Update & Reissue Certificate Duplicat…" at bounding box center [694, 36] width 1027 height 72
drag, startPoint x: 377, startPoint y: 36, endPoint x: 292, endPoint y: 33, distance: 85.4
click at [292, 33] on p "Certificate [PHONE_NUMBER]" at bounding box center [309, 36] width 257 height 21
click at [1082, 38] on p "Duplicate" at bounding box center [1102, 36] width 40 height 13
select select "national"
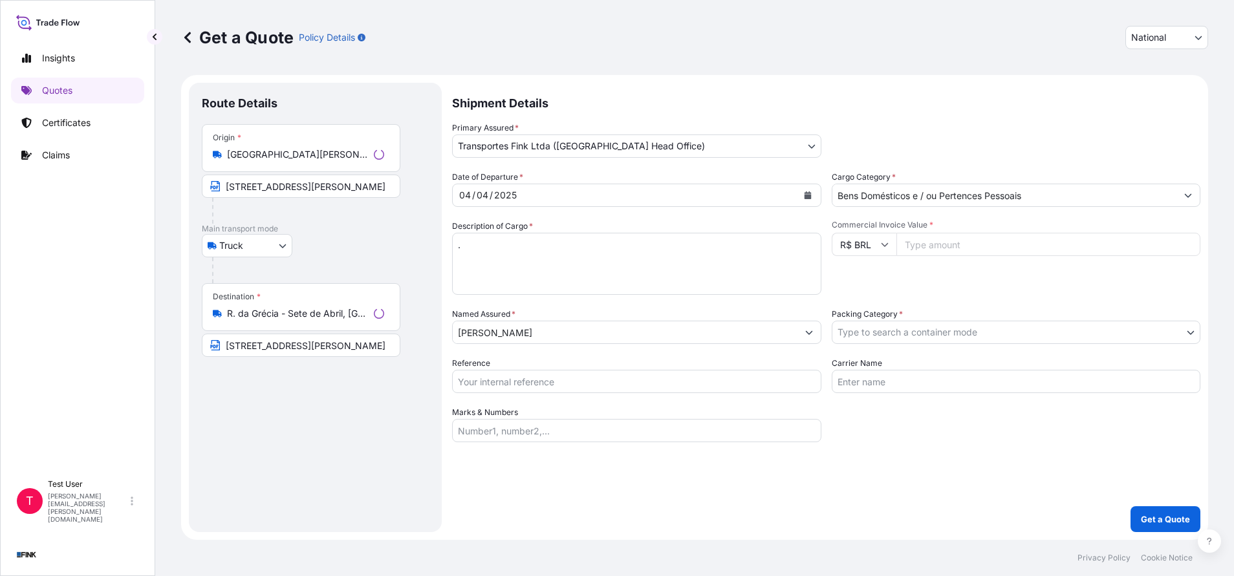
select select "Truck"
select select "31747"
click at [314, 314] on input "R. da Grécia - Sete de Abril, [GEOGRAPHIC_DATA] - [GEOGRAPHIC_DATA], 41387-160,…" at bounding box center [303, 313] width 153 height 13
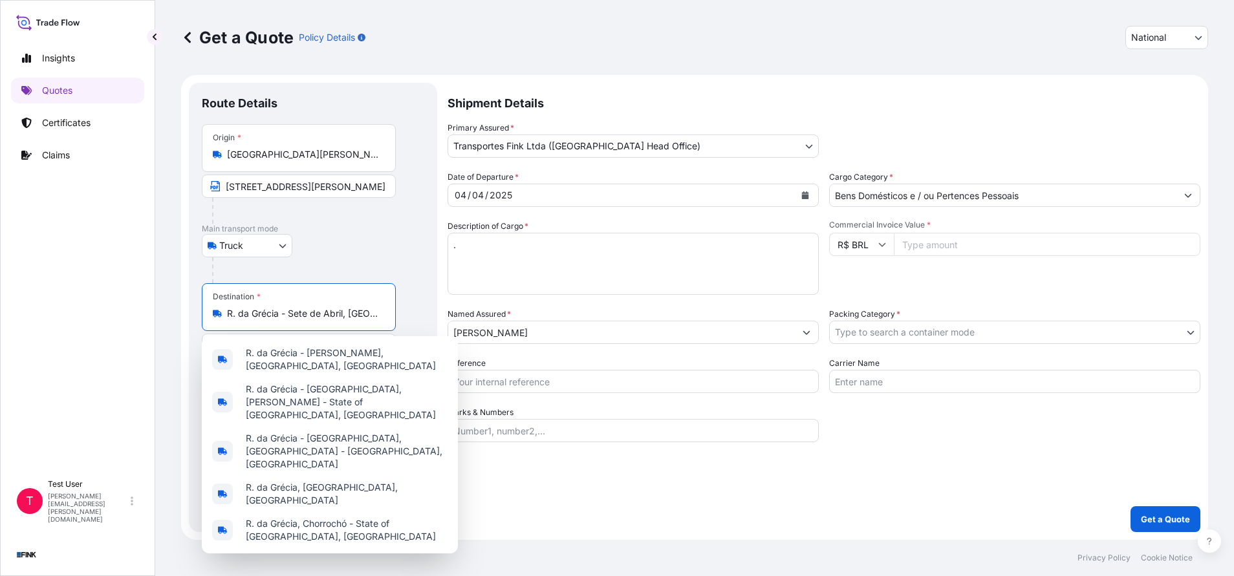
click at [314, 314] on input "R. da Grécia - Sete de Abril, [GEOGRAPHIC_DATA] - [GEOGRAPHIC_DATA], 41387-160,…" at bounding box center [303, 313] width 153 height 13
paste input "Av. [PERSON_NAME] 03 [GEOGRAPHIC_DATA] - [GEOGRAPHIC_DATA] - CPE: 29936-360"
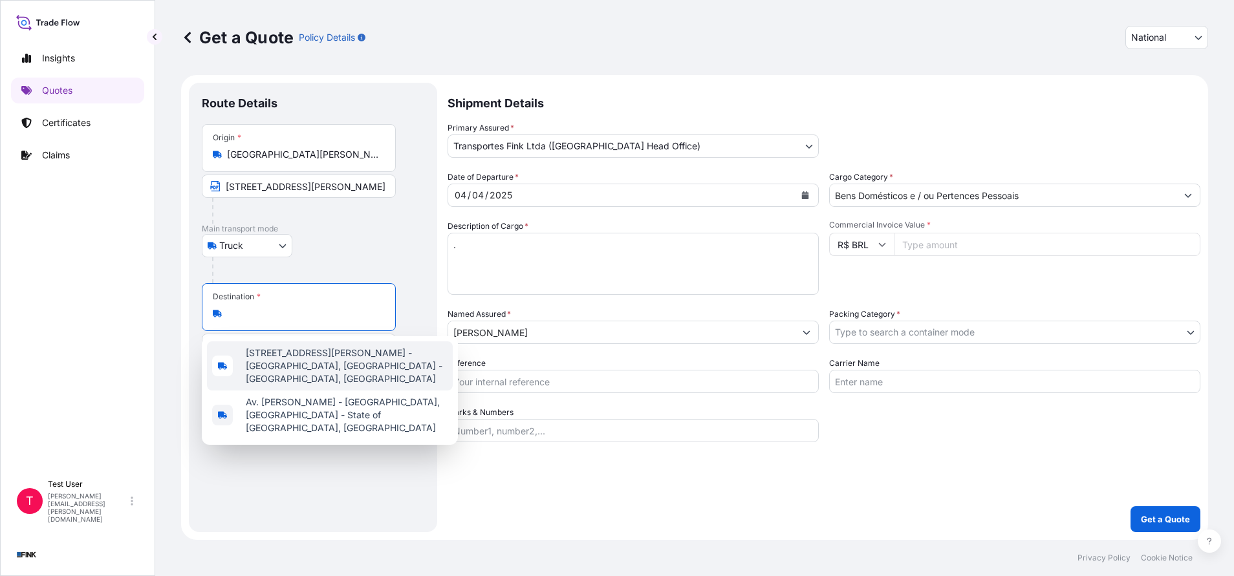
click at [291, 359] on span "[STREET_ADDRESS][PERSON_NAME] - [GEOGRAPHIC_DATA], [GEOGRAPHIC_DATA] - [GEOGRAP…" at bounding box center [347, 366] width 202 height 39
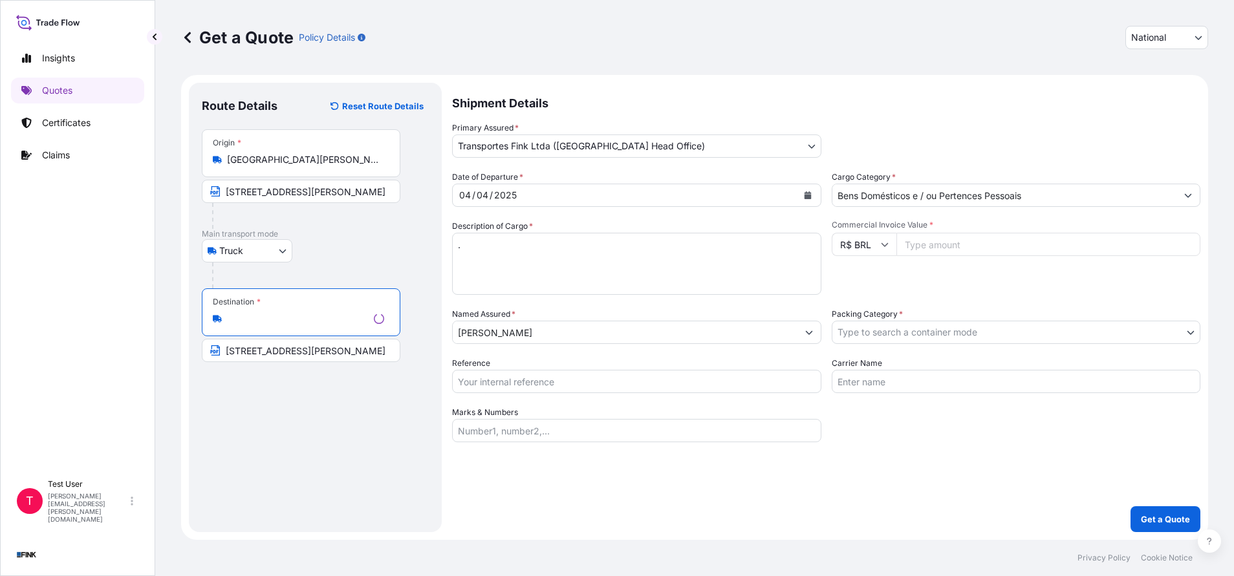
type input "[STREET_ADDRESS][PERSON_NAME] - [GEOGRAPHIC_DATA], [GEOGRAPHIC_DATA] - [GEOGRAP…"
click at [288, 354] on input "[STREET_ADDRESS][PERSON_NAME]" at bounding box center [301, 350] width 199 height 23
click at [288, 354] on input "[STREET_ADDRESS][PERSON_NAME]" at bounding box center [299, 350] width 194 height 23
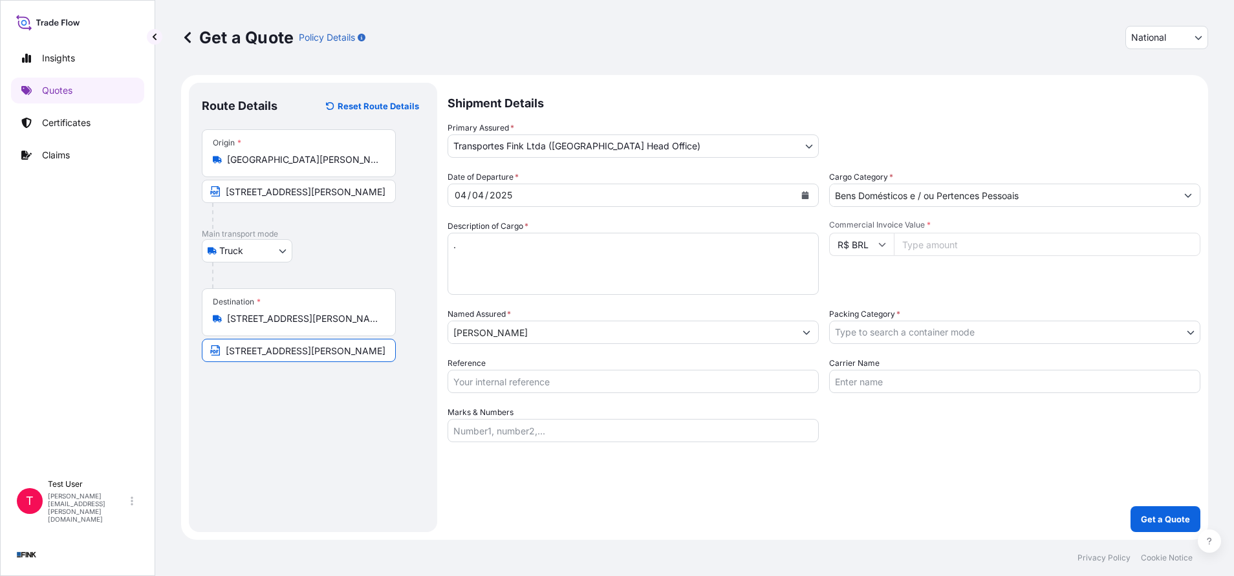
paste input "Av. [PERSON_NAME] 03 Pedra D´Agua - [GEOGRAPHIC_DATA] - CPE: 29936-36"
type input "Av. [PERSON_NAME] 03 [GEOGRAPHIC_DATA] - [GEOGRAPHIC_DATA] - CPE: 29936-360"
click at [1019, 246] on input "Commercial Invoice Value *" at bounding box center [1047, 244] width 307 height 23
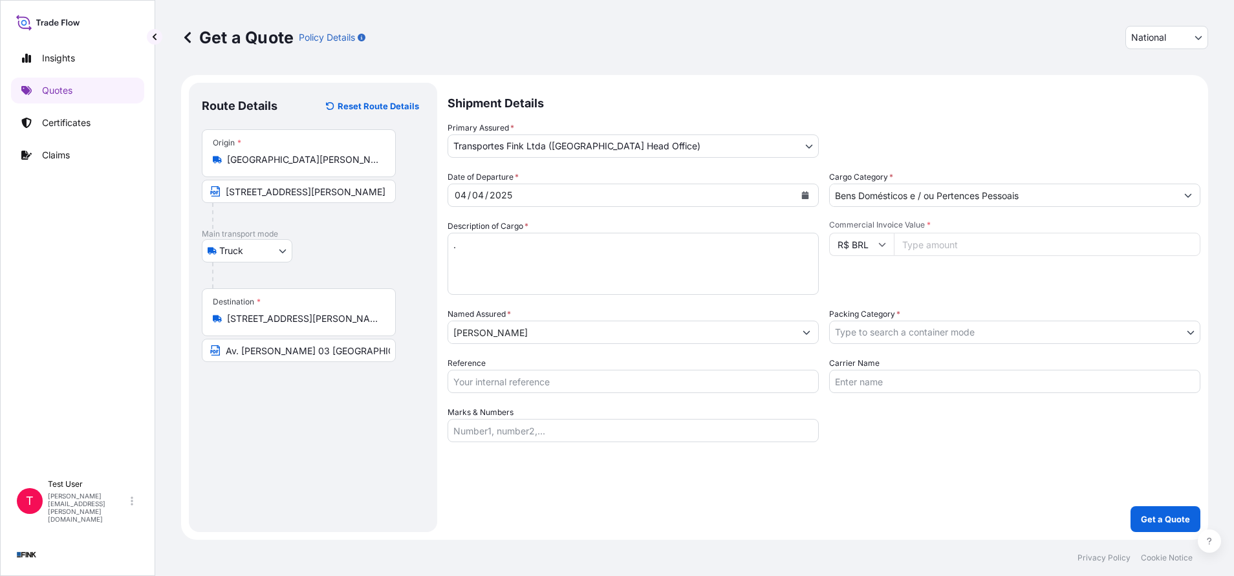
paste input "90000.00"
type input "90000.00"
click at [804, 191] on button "Calendar" at bounding box center [805, 195] width 21 height 21
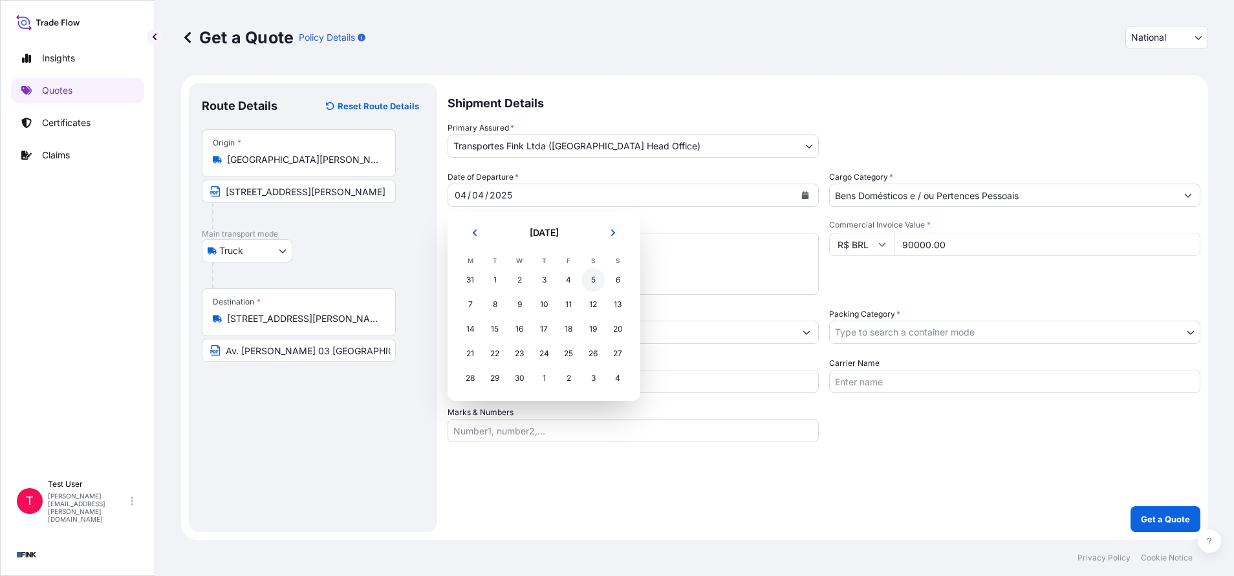
click at [589, 283] on div "5" at bounding box center [592, 279] width 23 height 23
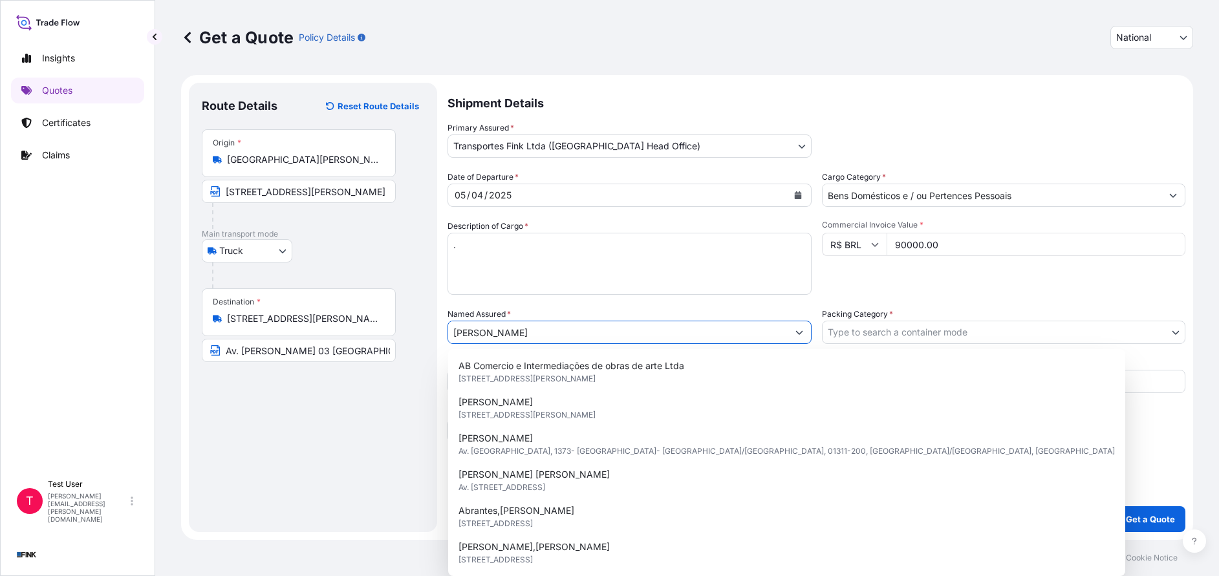
drag, startPoint x: 546, startPoint y: 331, endPoint x: 323, endPoint y: 338, distance: 223.3
click at [323, 338] on form "Route Details Reset Route Details Place of loading Road / [GEOGRAPHIC_DATA] / I…" at bounding box center [687, 307] width 1012 height 465
paste input "[PERSON_NAME]"
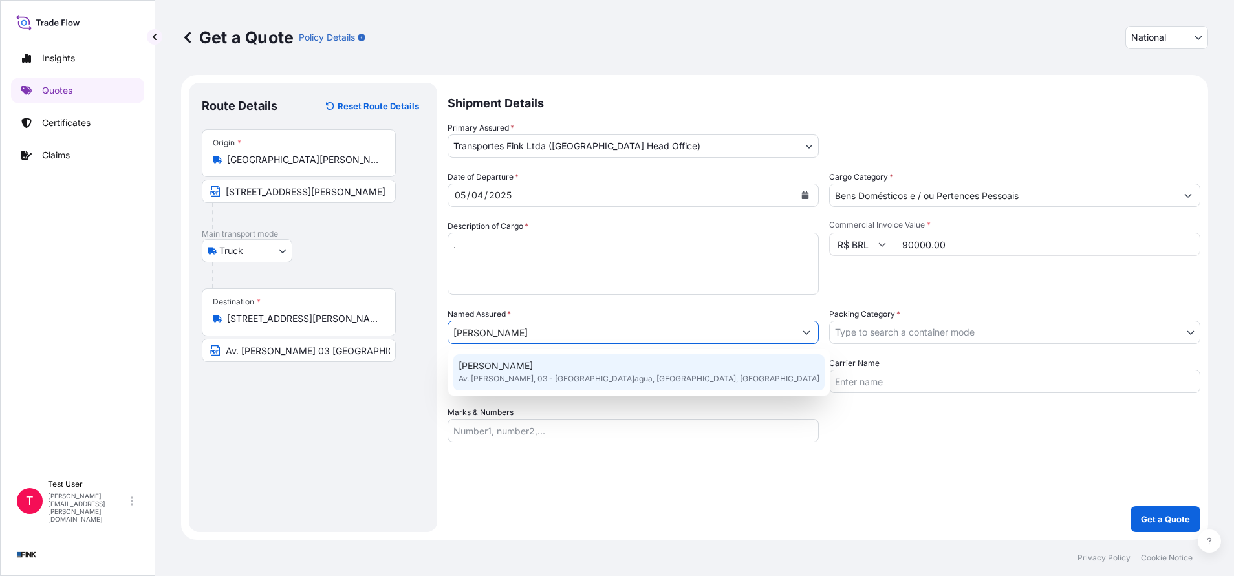
click at [494, 366] on span "[PERSON_NAME]" at bounding box center [496, 366] width 74 height 13
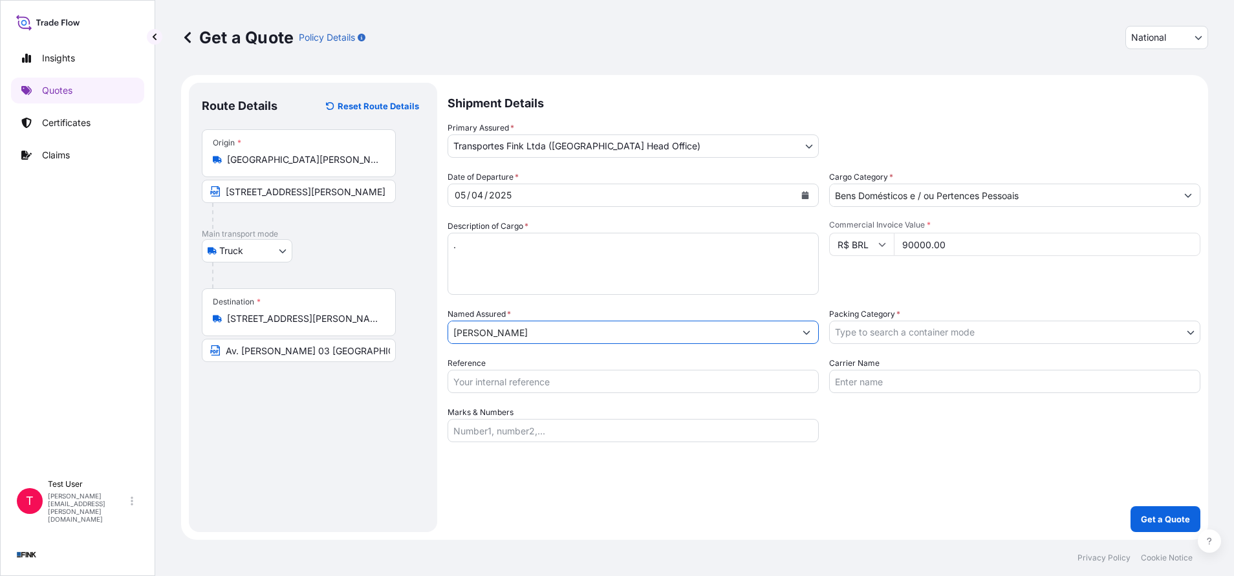
type input "[PERSON_NAME]"
click at [898, 334] on body "12 options available. 0 options available. 1 option available. Insights Quotes …" at bounding box center [617, 288] width 1234 height 576
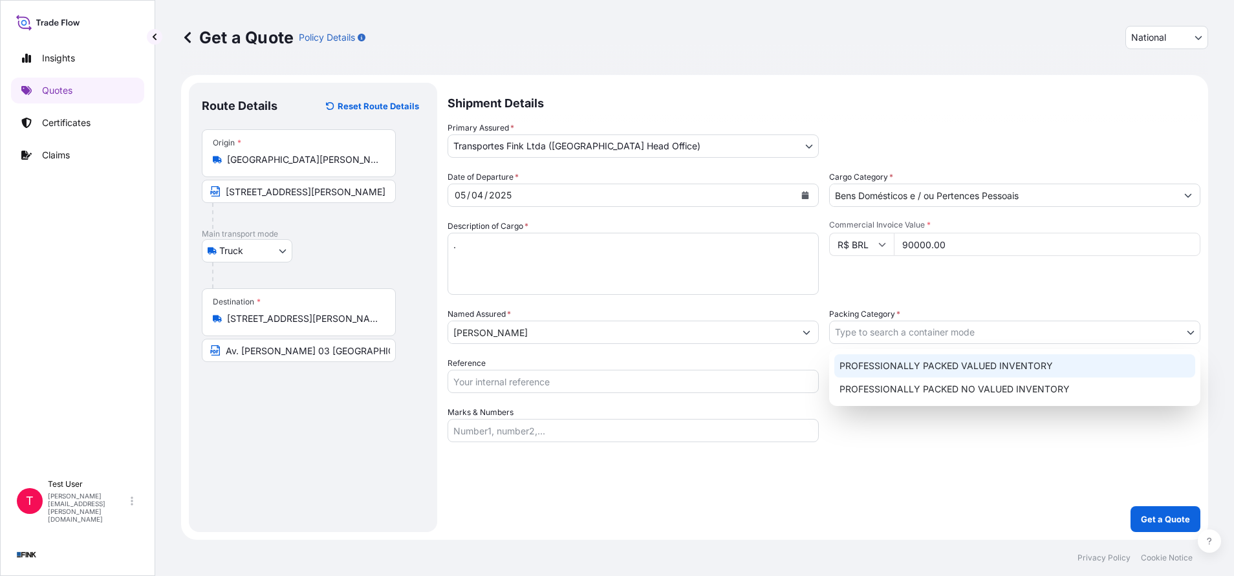
click at [860, 362] on div "PROFESSIONALLY PACKED VALUED INVENTORY" at bounding box center [1014, 365] width 361 height 23
select select "11"
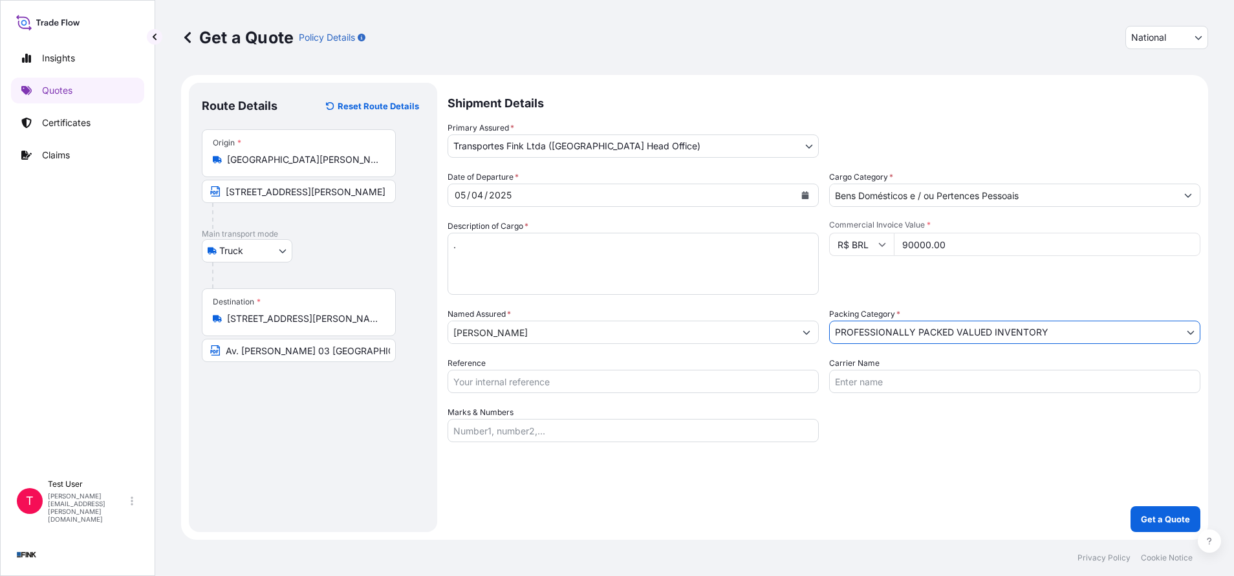
click at [570, 377] on input "Reference" at bounding box center [633, 381] width 371 height 23
paste input "08N-0048/24"
type input "08N-0048/24"
click at [1158, 512] on button "Get a Quote" at bounding box center [1166, 519] width 70 height 26
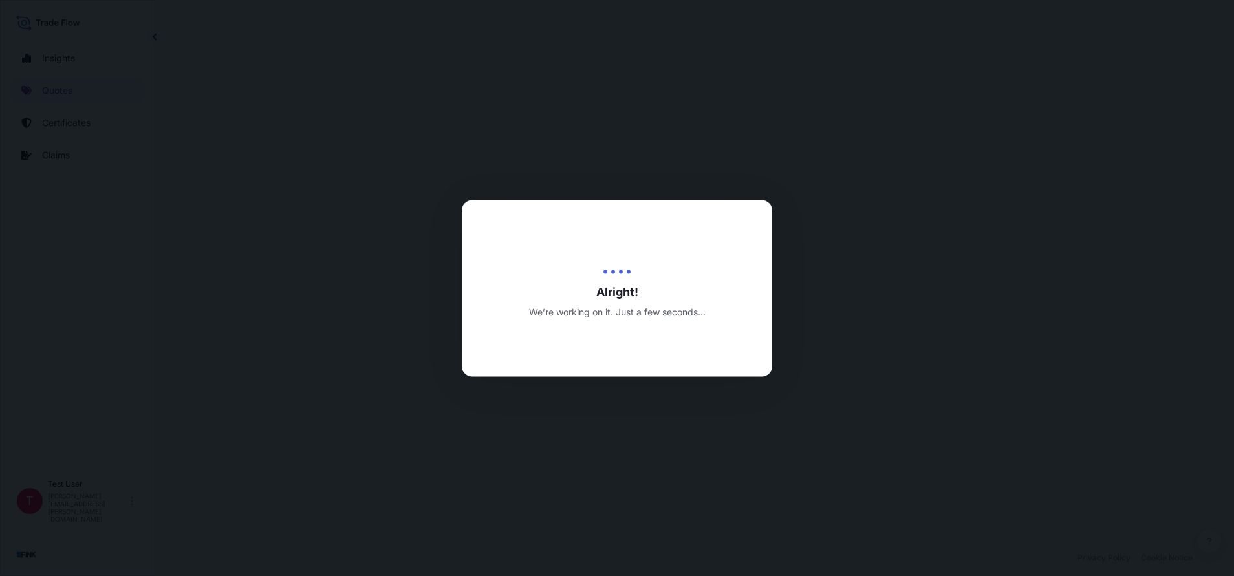
select select "Truck"
select select "31747"
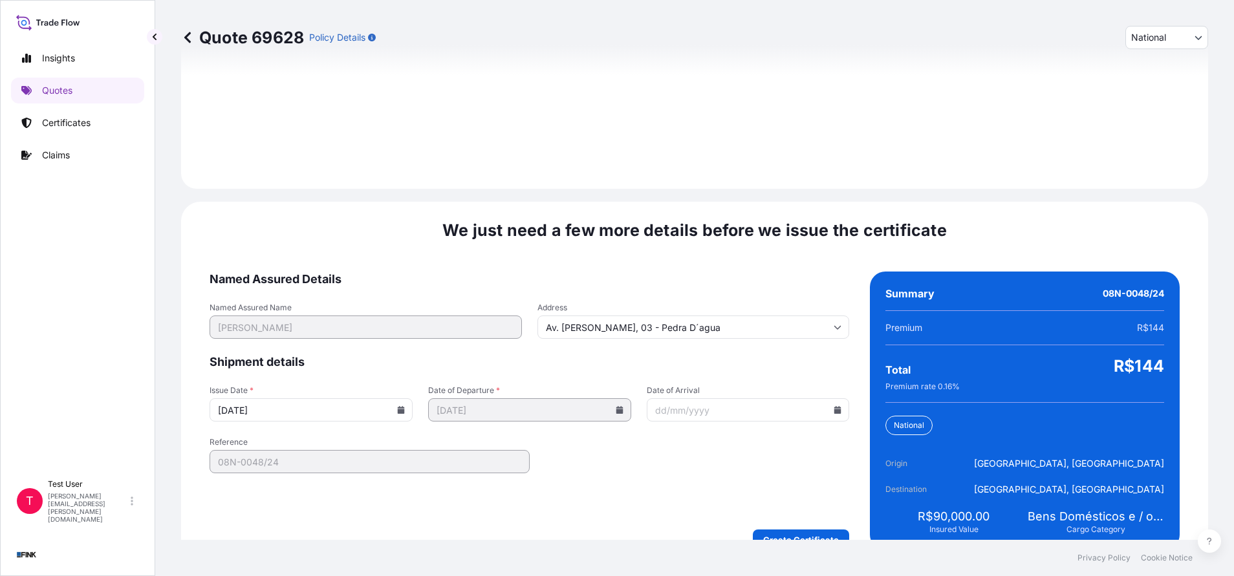
scroll to position [1486, 0]
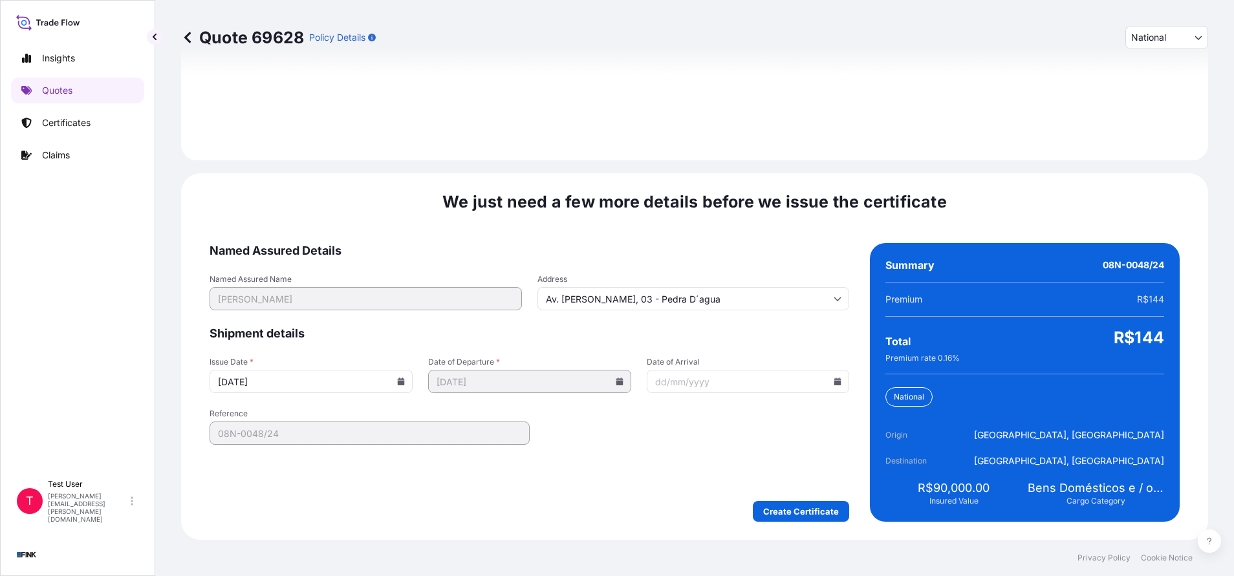
click at [400, 382] on icon at bounding box center [401, 382] width 7 height 8
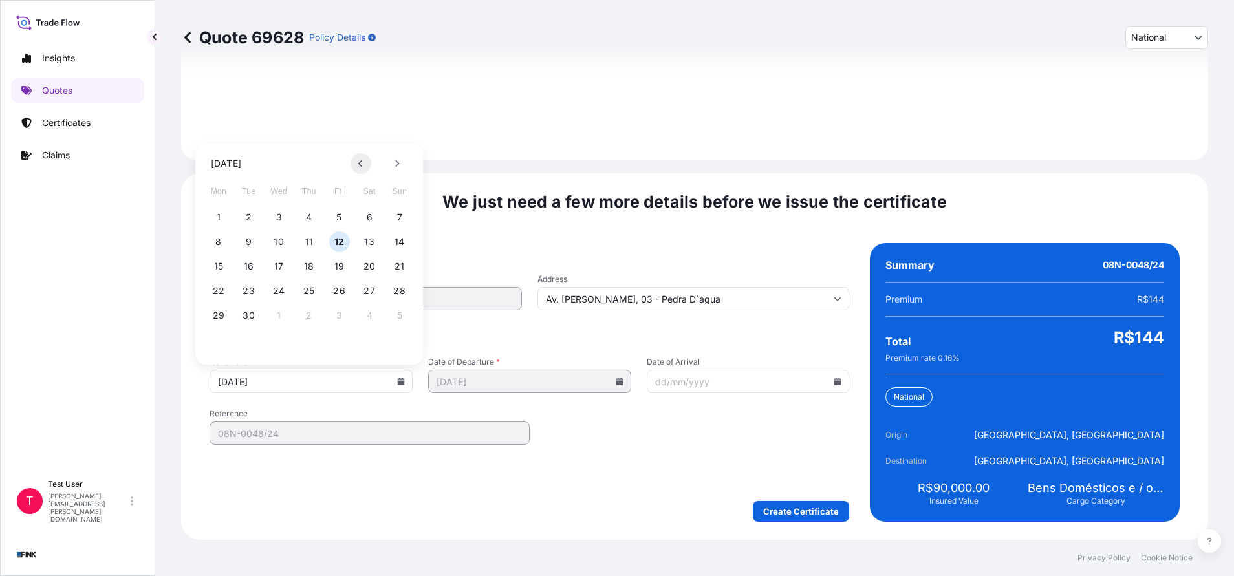
click at [364, 163] on button at bounding box center [361, 163] width 21 height 21
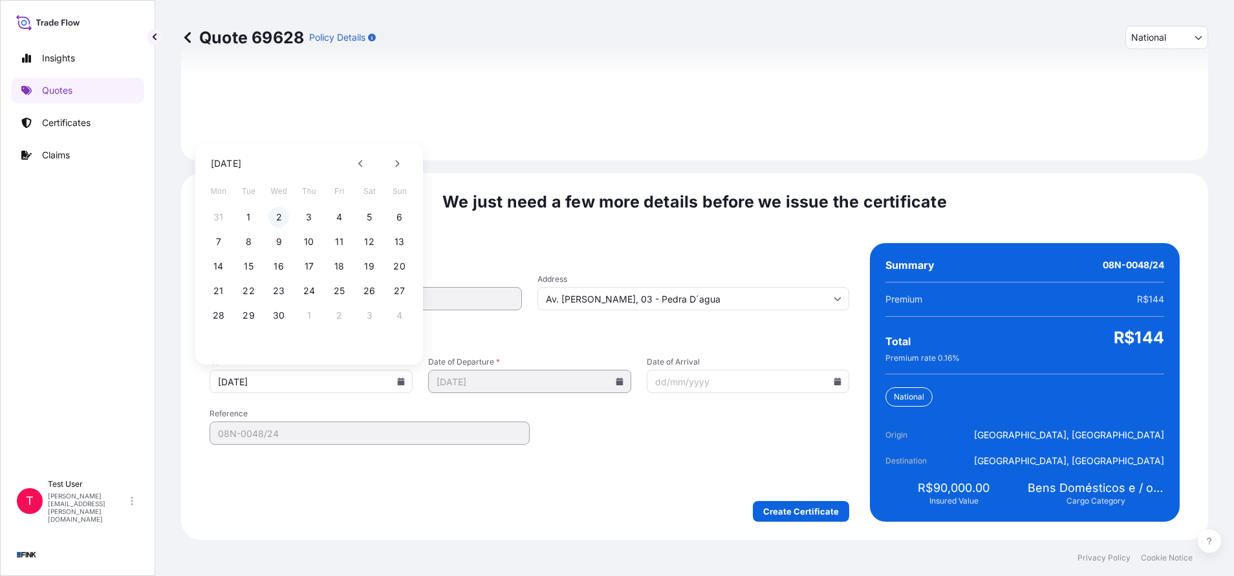
click at [277, 217] on button "2" at bounding box center [278, 217] width 21 height 21
type input "[DATE]"
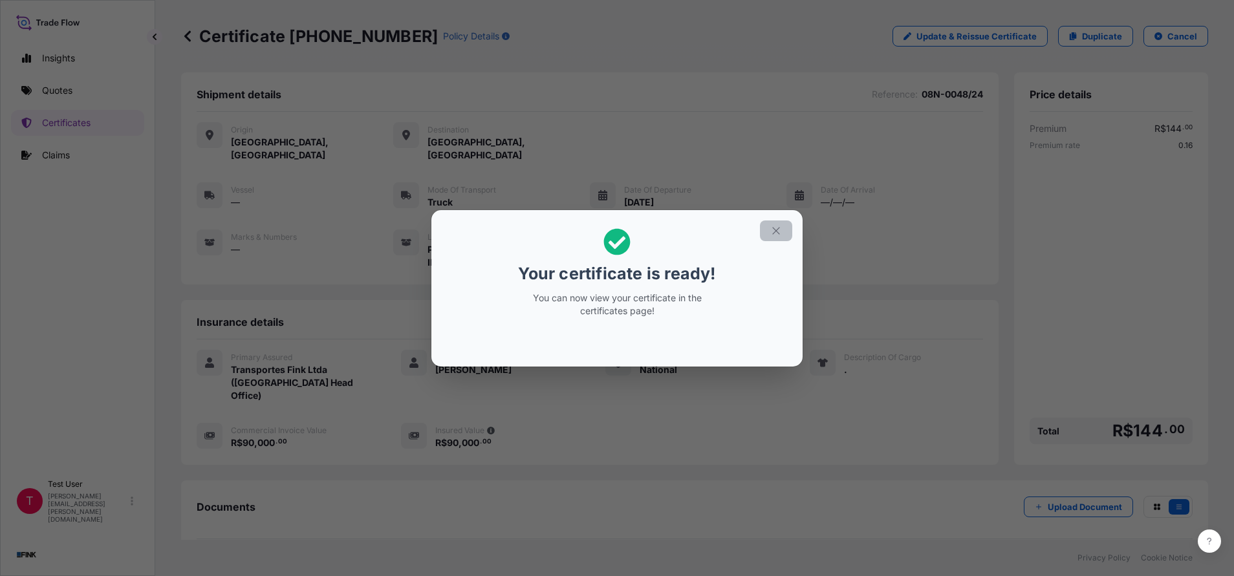
click at [780, 234] on icon "button" at bounding box center [776, 231] width 12 height 12
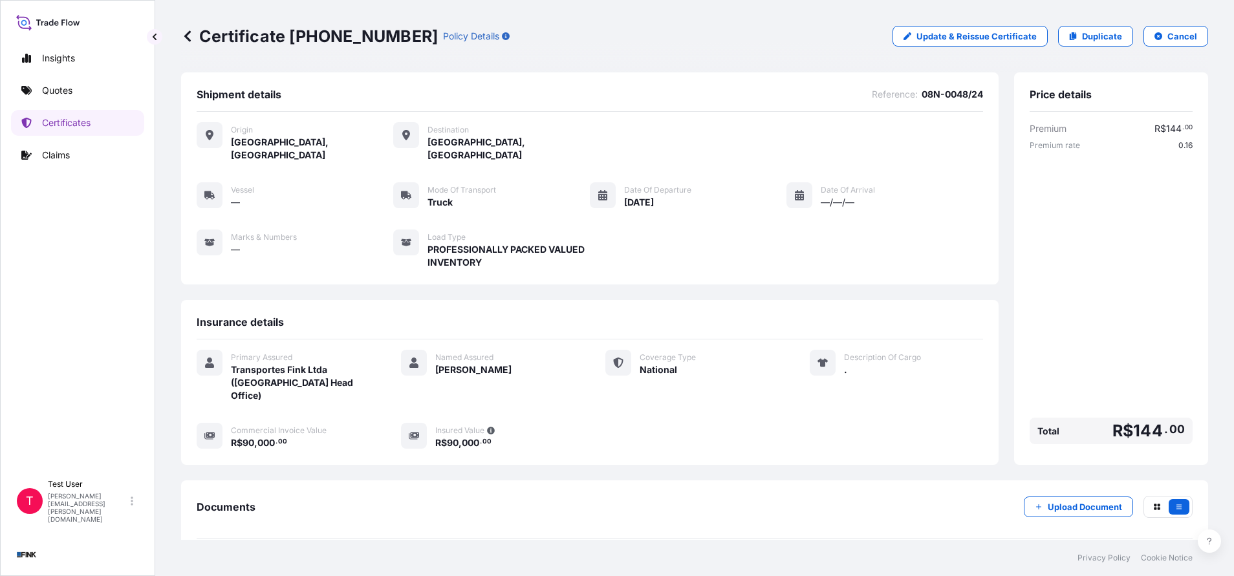
click at [369, 61] on div "Certificate [PHONE_NUMBER] Policy Details Update & Reissue Certificate Duplicat…" at bounding box center [694, 36] width 1027 height 72
drag, startPoint x: 376, startPoint y: 34, endPoint x: 293, endPoint y: 30, distance: 82.9
click at [293, 30] on p "Certificate [PHONE_NUMBER]" at bounding box center [309, 36] width 257 height 21
